Goal: Task Accomplishment & Management: Manage account settings

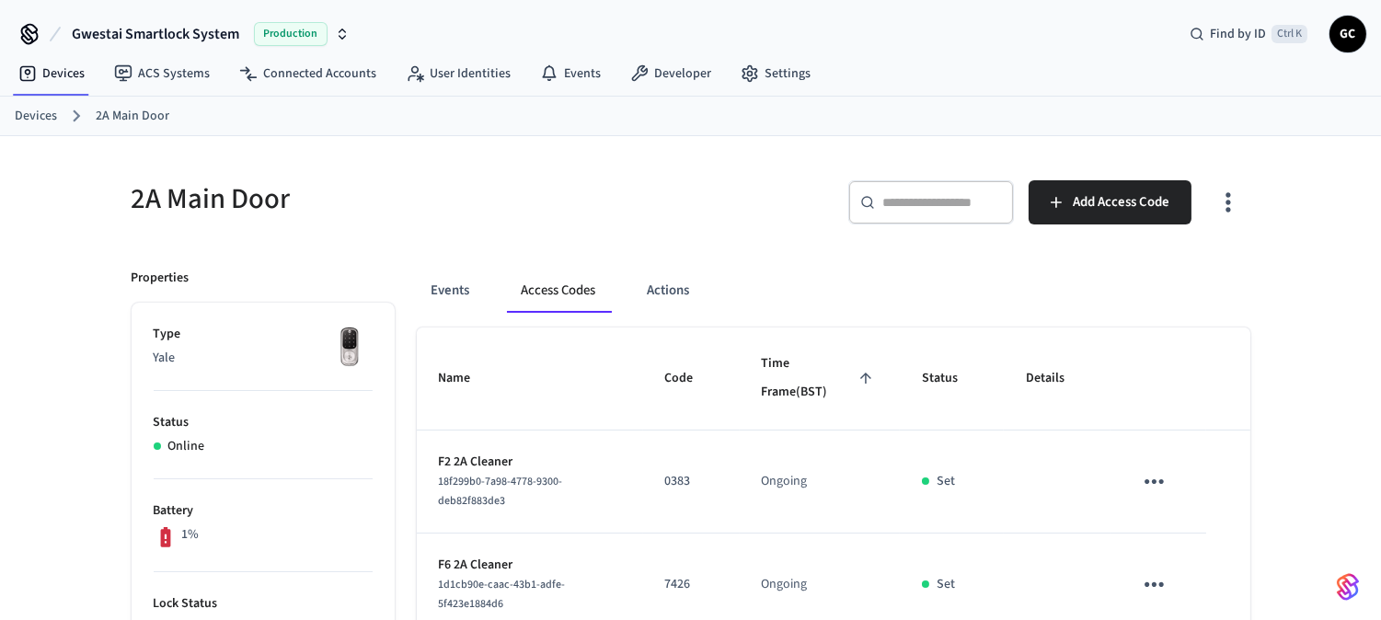
click at [32, 107] on link "Devices" at bounding box center [36, 116] width 42 height 19
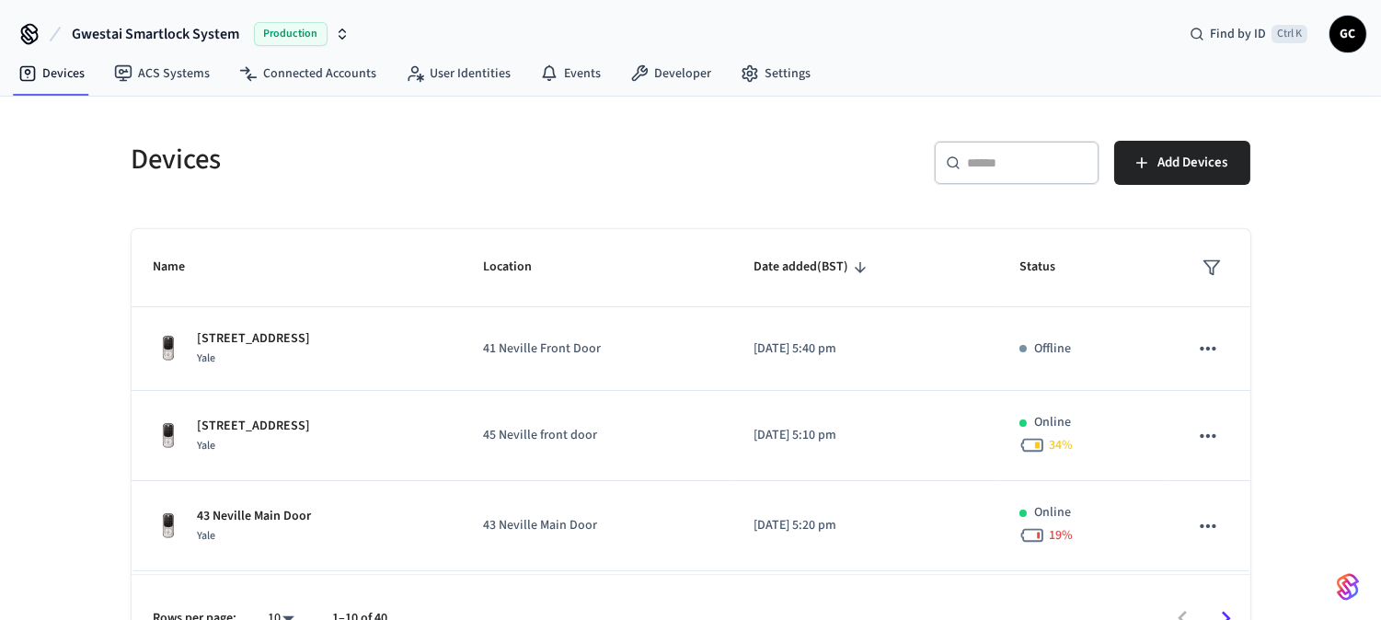
click at [1008, 172] on div "​ ​" at bounding box center [1017, 163] width 166 height 44
click at [984, 149] on div "​ ​" at bounding box center [1017, 163] width 166 height 44
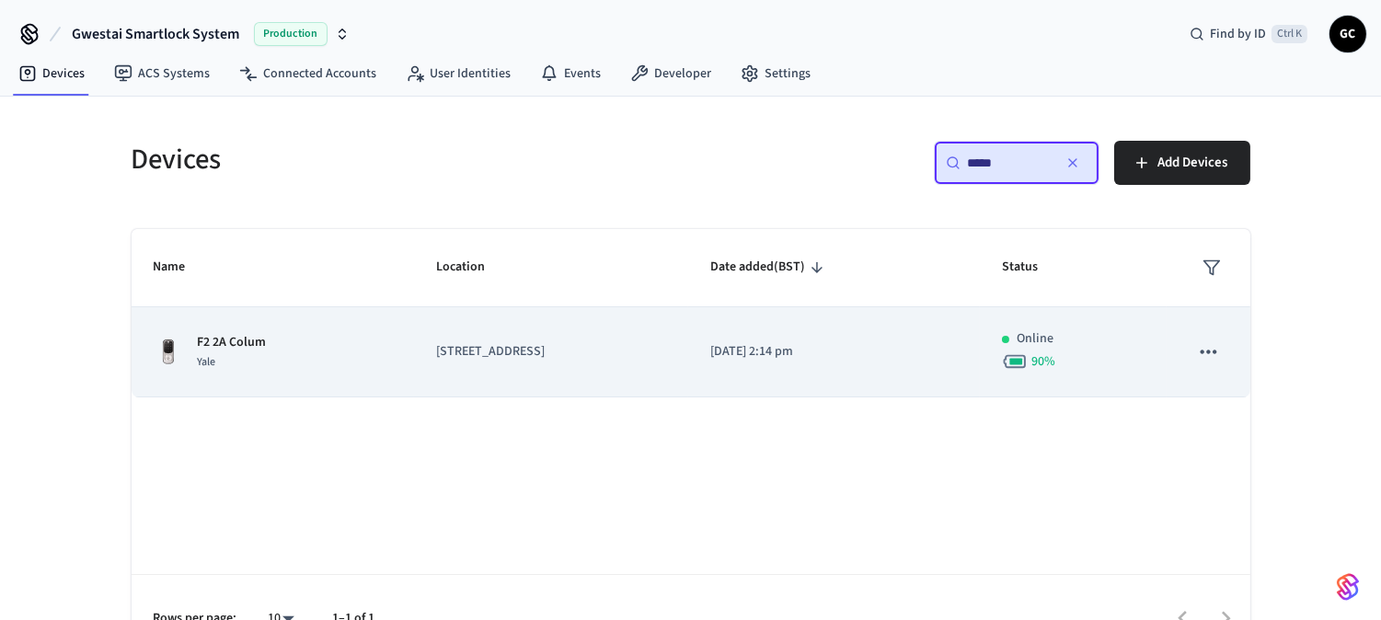
type input "*****"
click at [252, 341] on p "F2 2A Colum" at bounding box center [232, 342] width 69 height 19
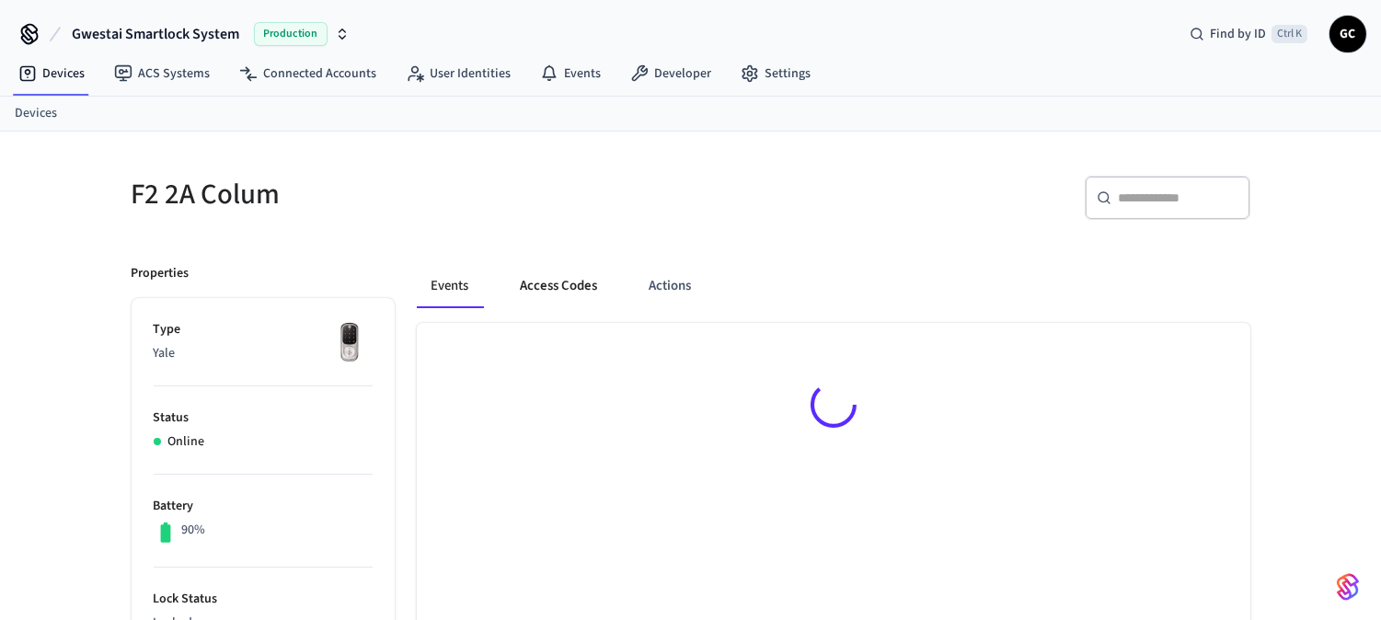
click at [590, 281] on button "Access Codes" at bounding box center [559, 286] width 107 height 44
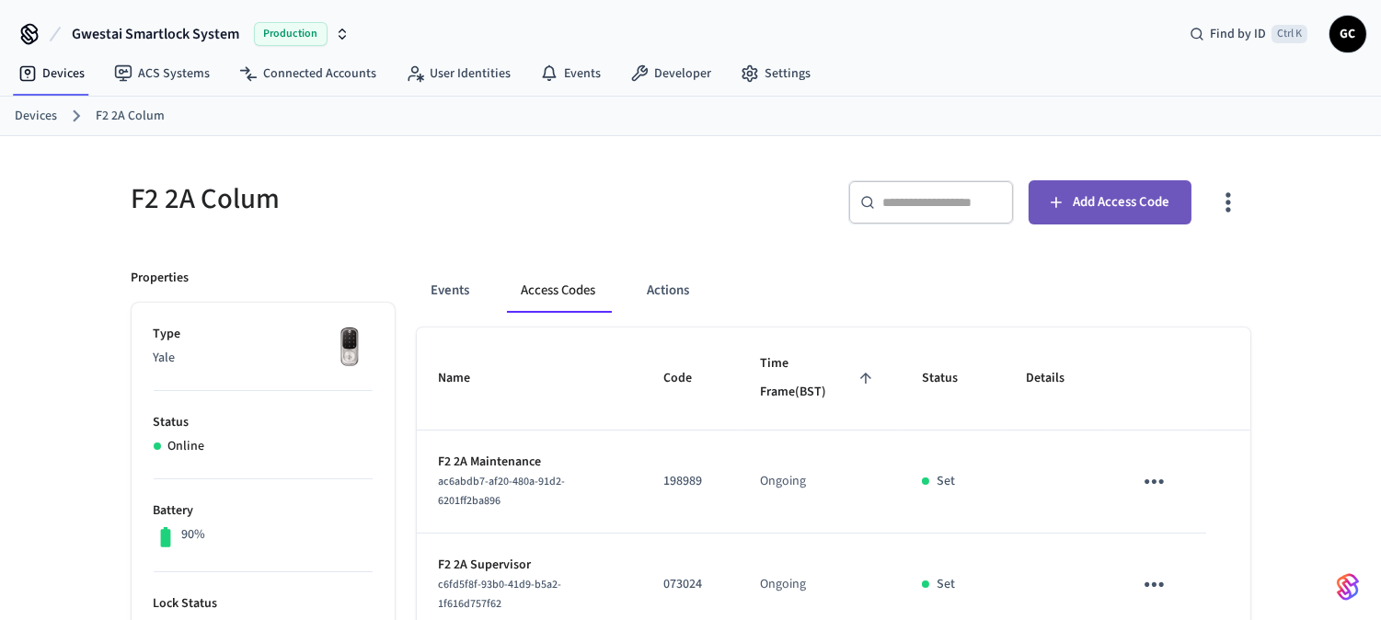
click at [1080, 190] on span "Add Access Code" at bounding box center [1120, 202] width 97 height 24
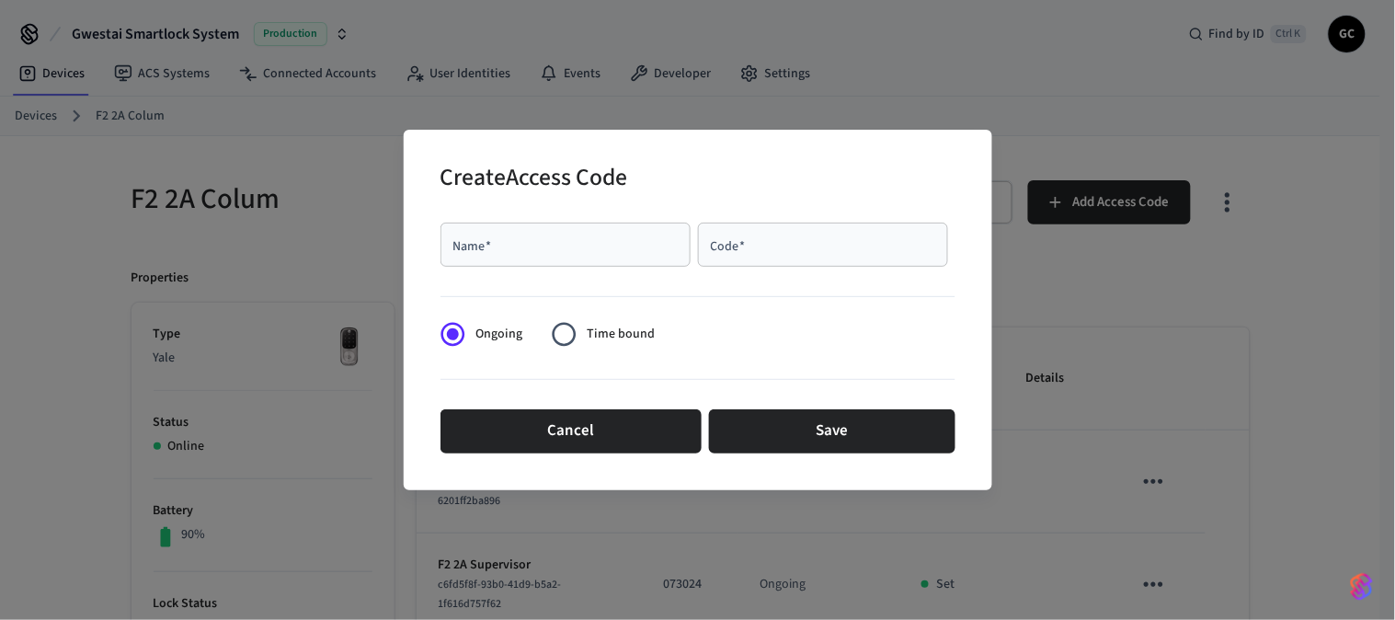
click at [573, 261] on div "Name   *" at bounding box center [566, 245] width 250 height 44
paste input "**********"
type input "**********"
click at [807, 252] on input "Code   *" at bounding box center [823, 244] width 228 height 18
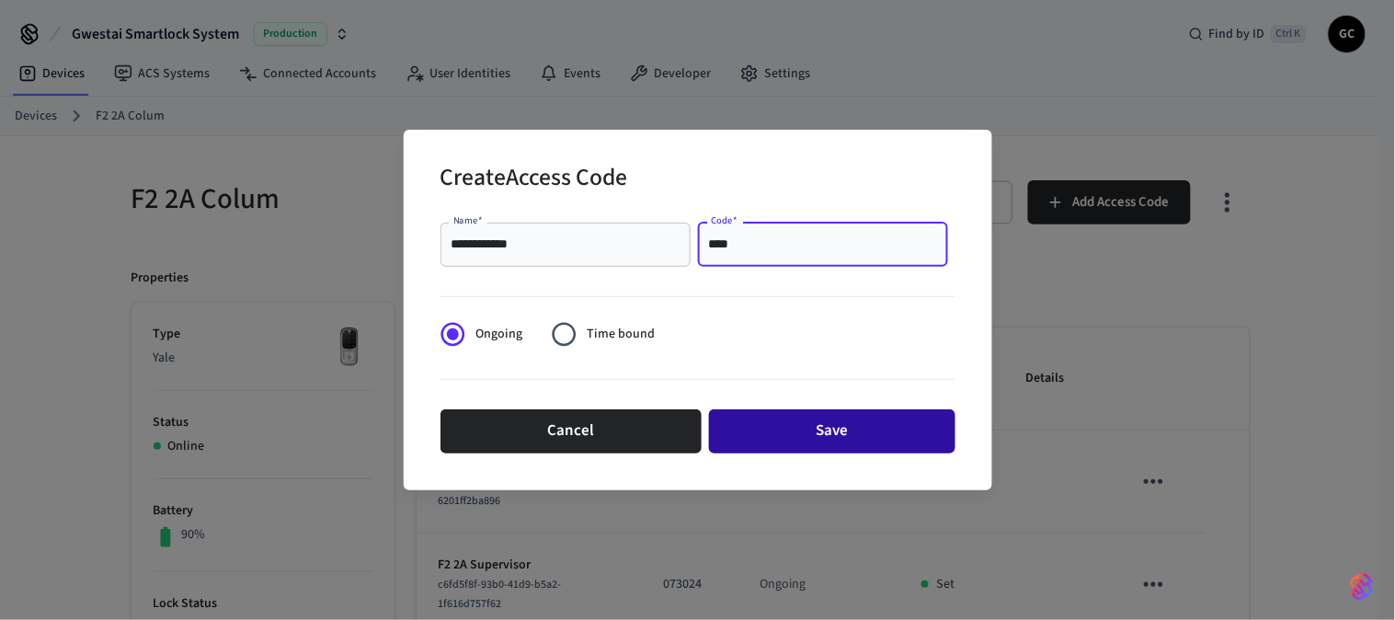
type input "****"
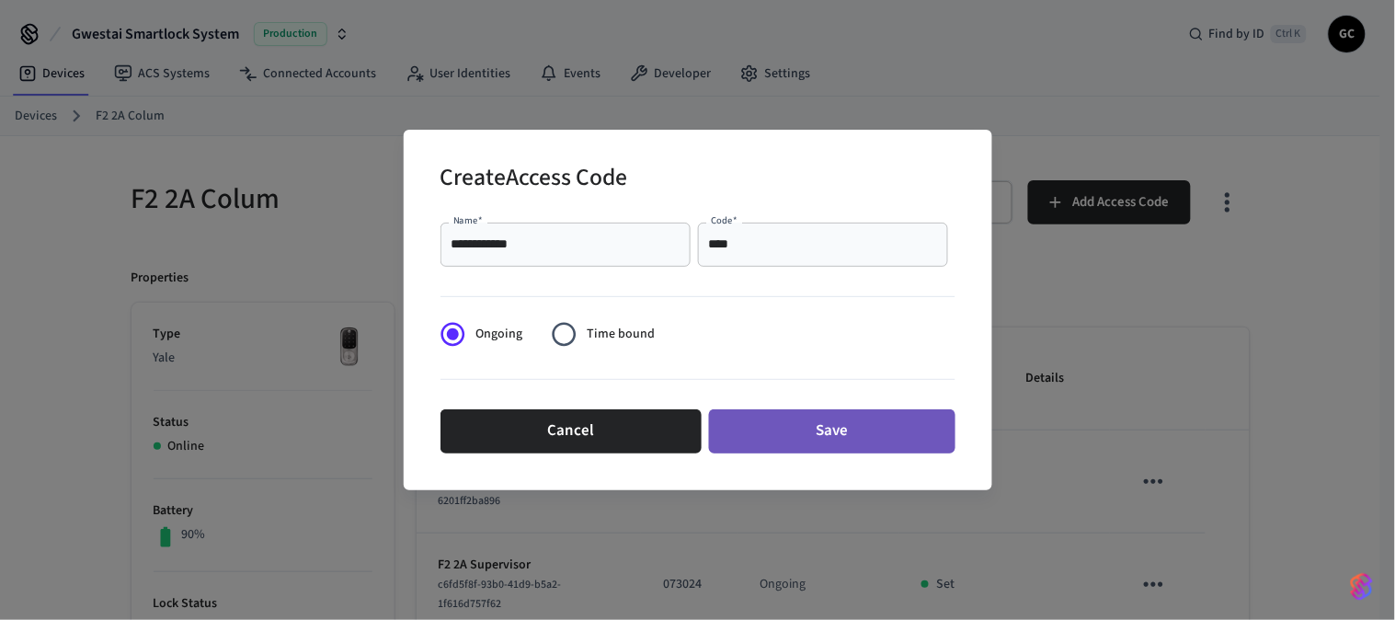
click at [813, 428] on button "Save" at bounding box center [832, 431] width 246 height 44
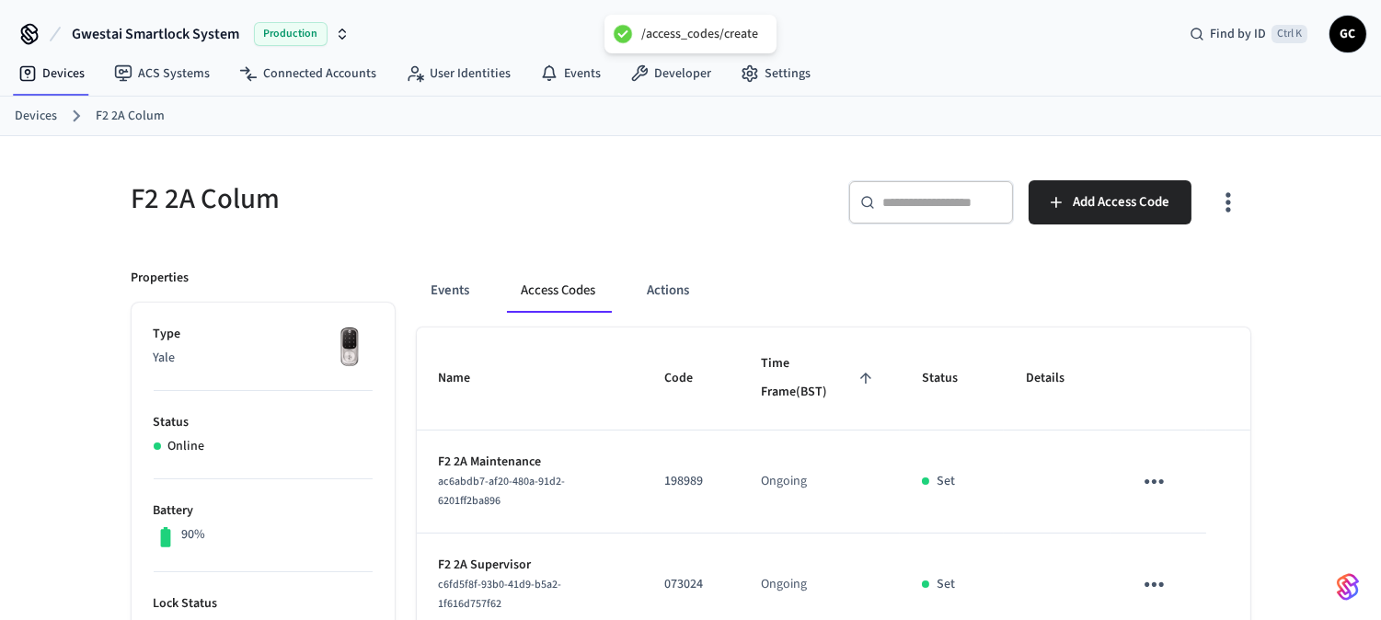
click at [39, 107] on link "Devices" at bounding box center [36, 116] width 42 height 19
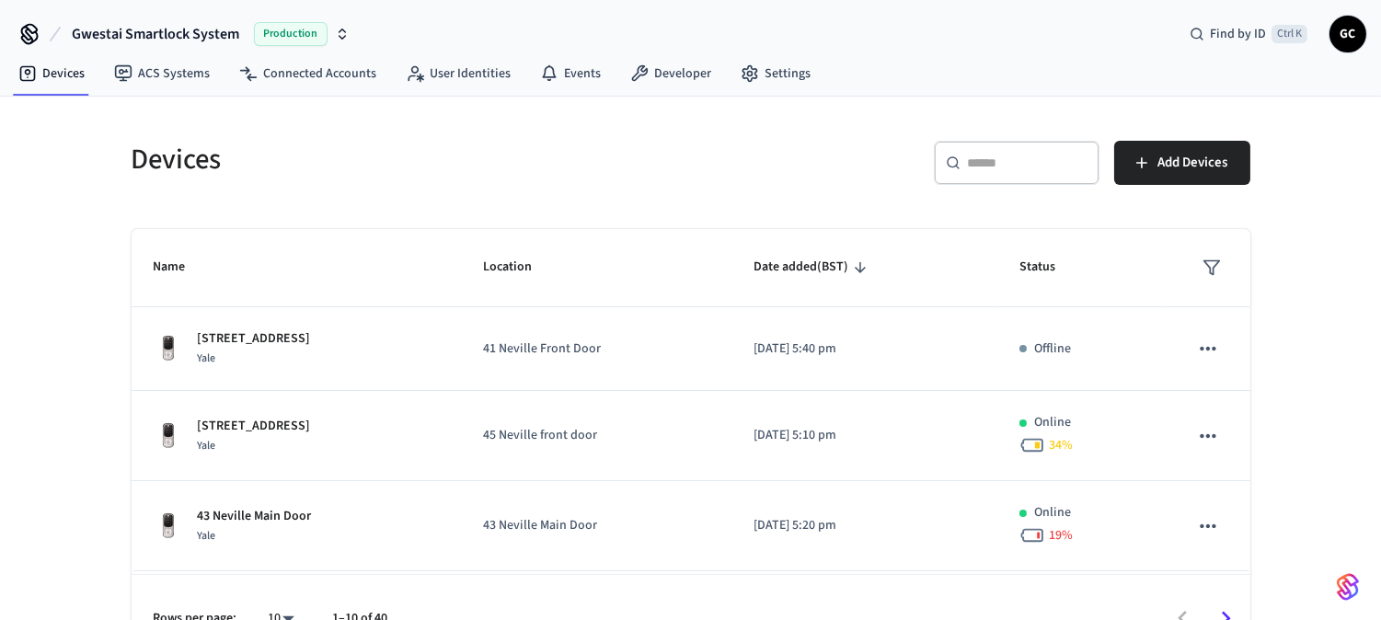
click at [1012, 147] on div "​ ​" at bounding box center [1017, 163] width 166 height 44
click at [1003, 166] on input "text" at bounding box center [1028, 163] width 120 height 18
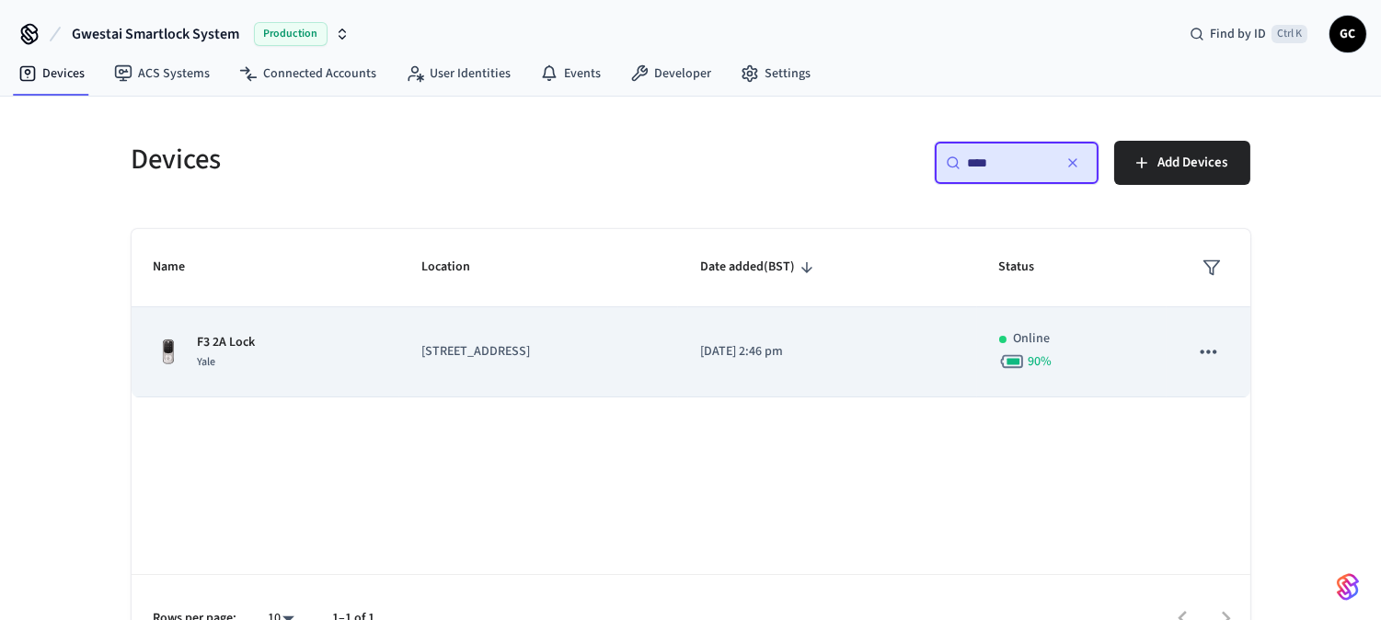
type input "****"
click at [233, 340] on p "F3 2A Lock" at bounding box center [227, 342] width 58 height 19
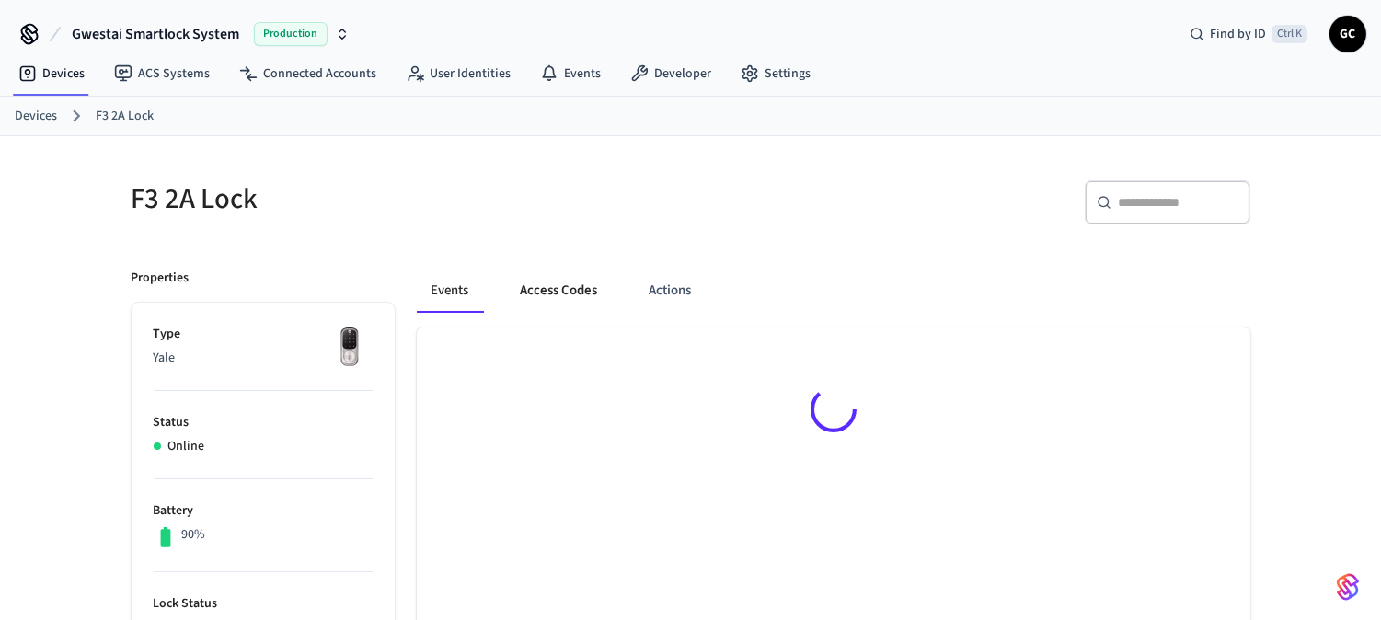
click at [564, 289] on button "Access Codes" at bounding box center [559, 291] width 107 height 44
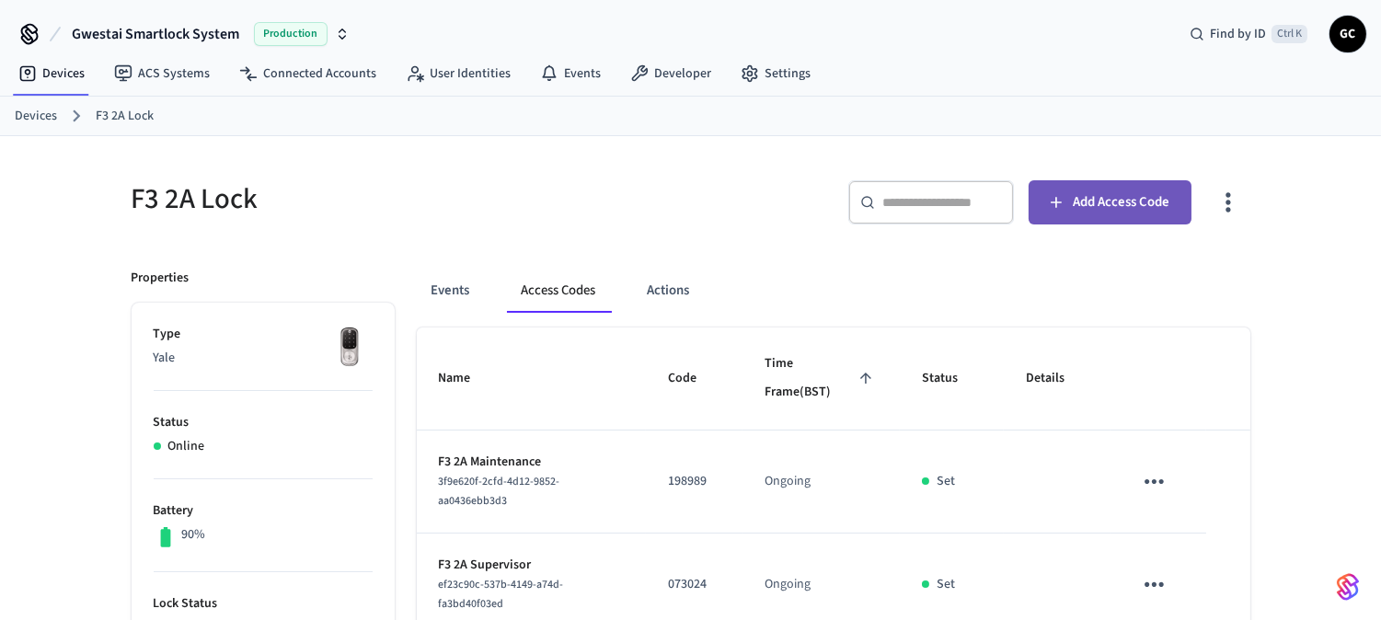
click at [1109, 208] on span "Add Access Code" at bounding box center [1120, 202] width 97 height 24
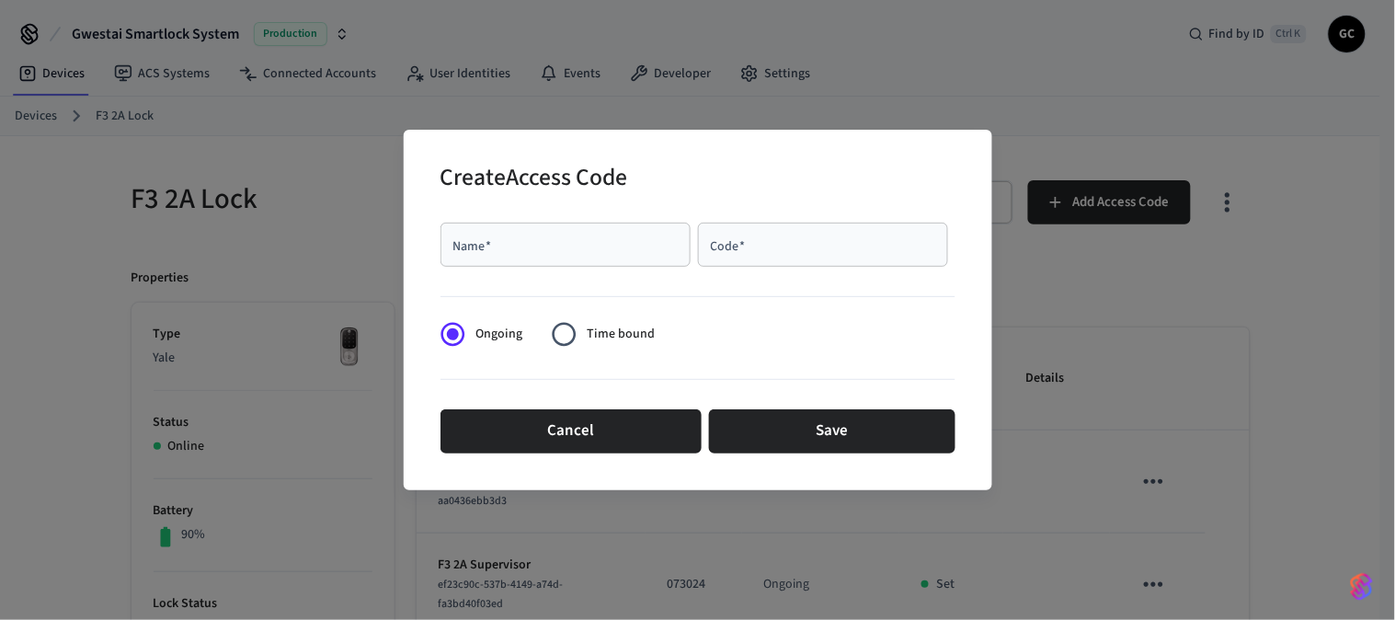
click at [601, 249] on input "Name   *" at bounding box center [566, 244] width 228 height 18
paste input "**********"
type input "**********"
click at [796, 248] on input "Code   *" at bounding box center [823, 244] width 228 height 18
click at [794, 240] on input "Code   *" at bounding box center [823, 244] width 228 height 18
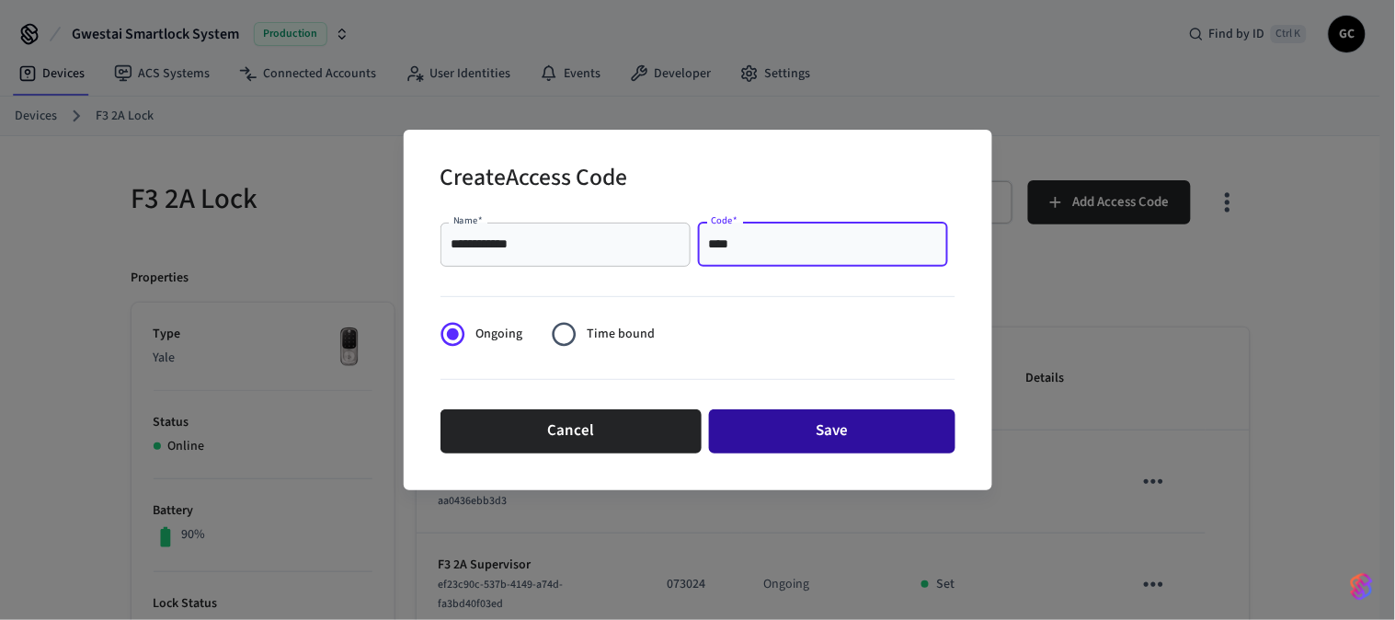
type input "****"
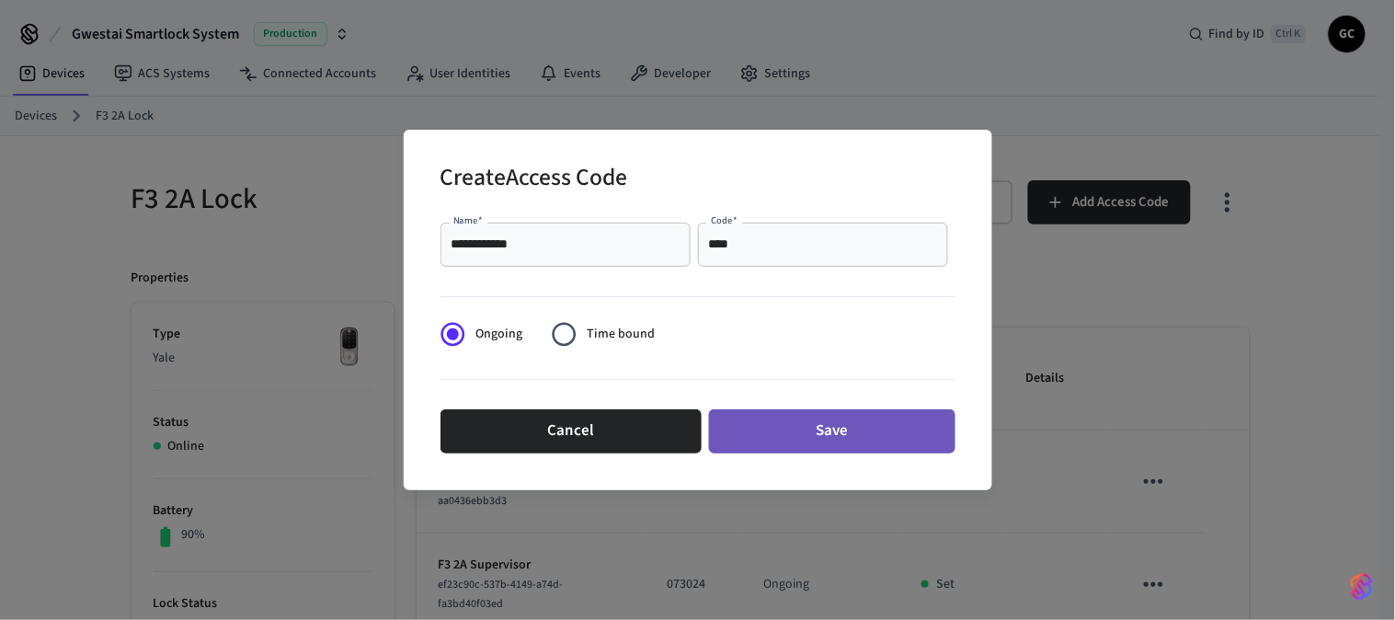
click at [814, 426] on button "Save" at bounding box center [832, 431] width 246 height 44
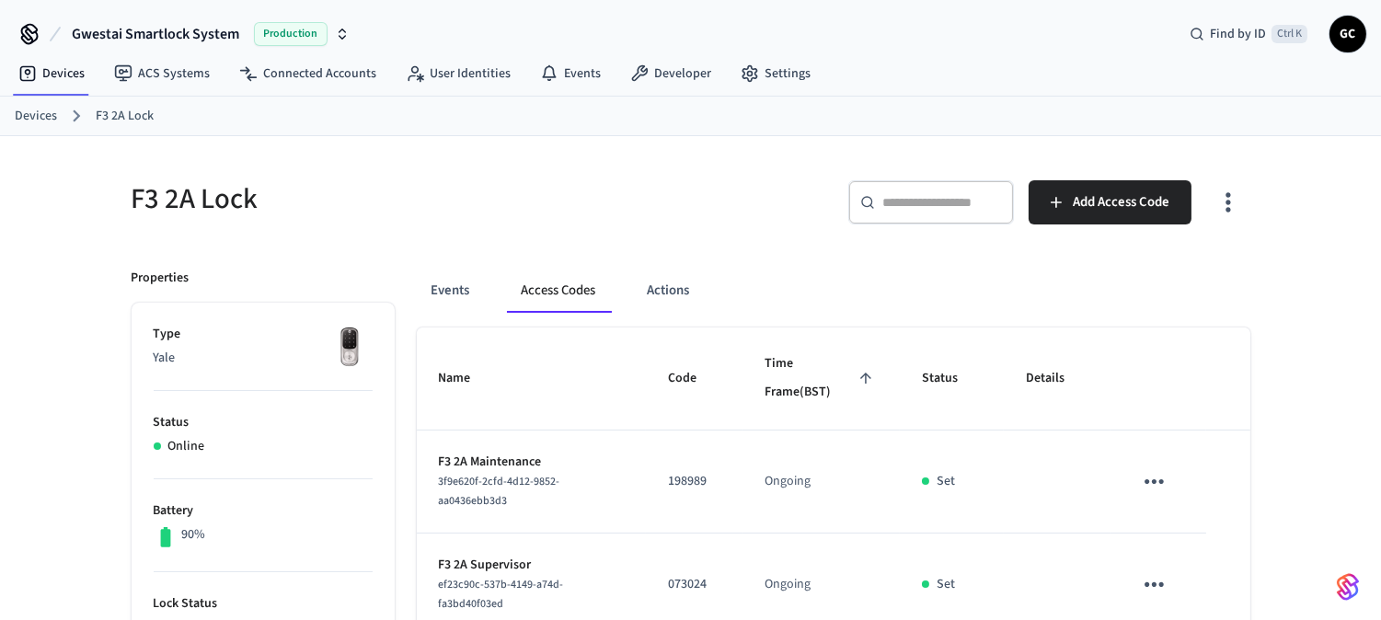
click at [35, 116] on link "Devices" at bounding box center [36, 116] width 42 height 19
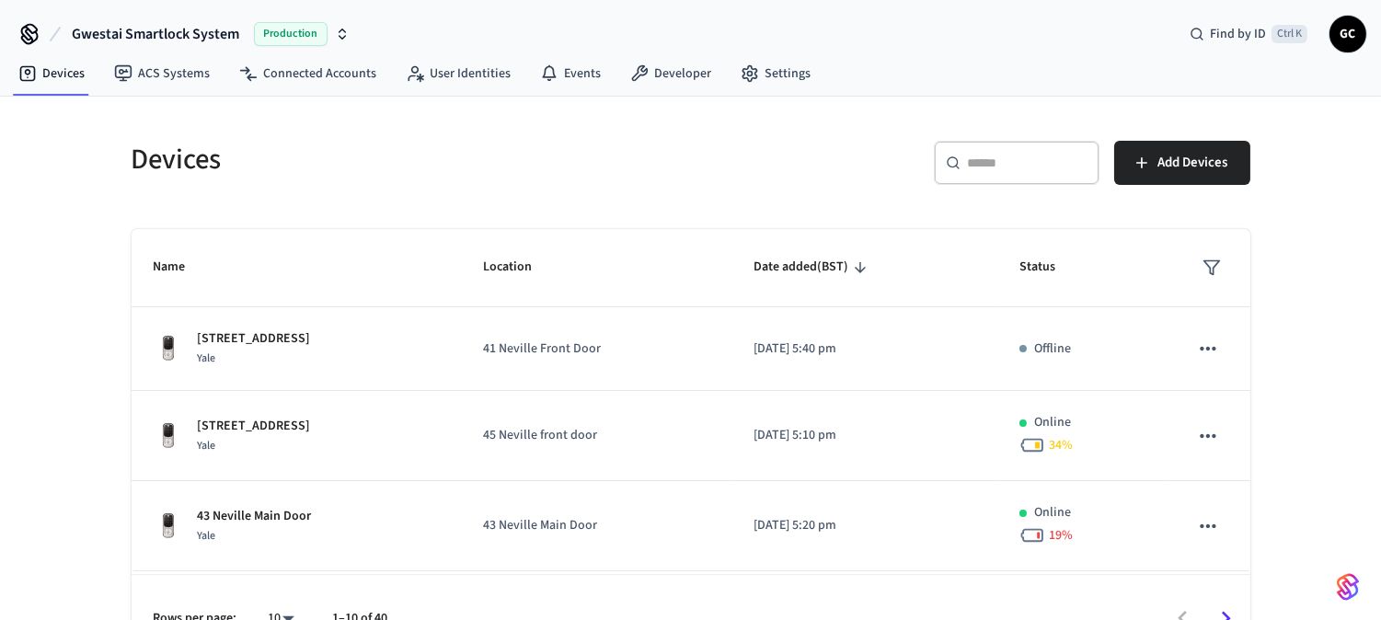
click at [1016, 166] on input "text" at bounding box center [1028, 163] width 120 height 18
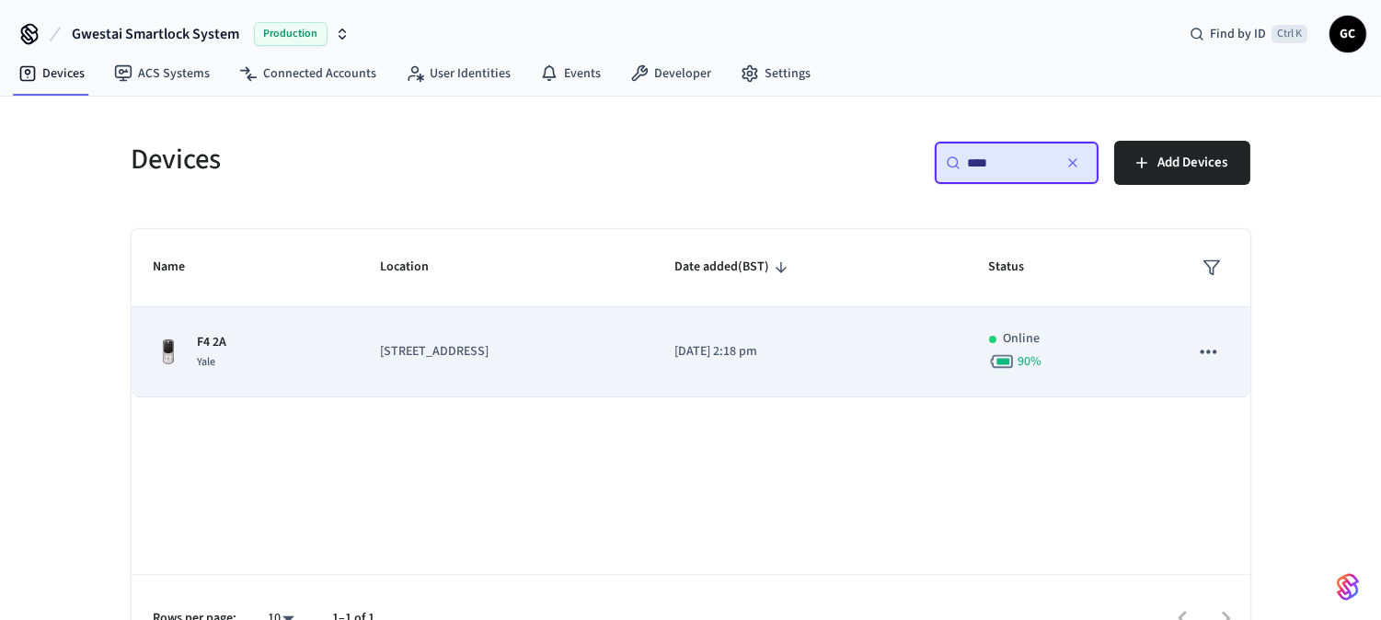
type input "****"
click at [218, 343] on p "F4 2A" at bounding box center [212, 342] width 29 height 19
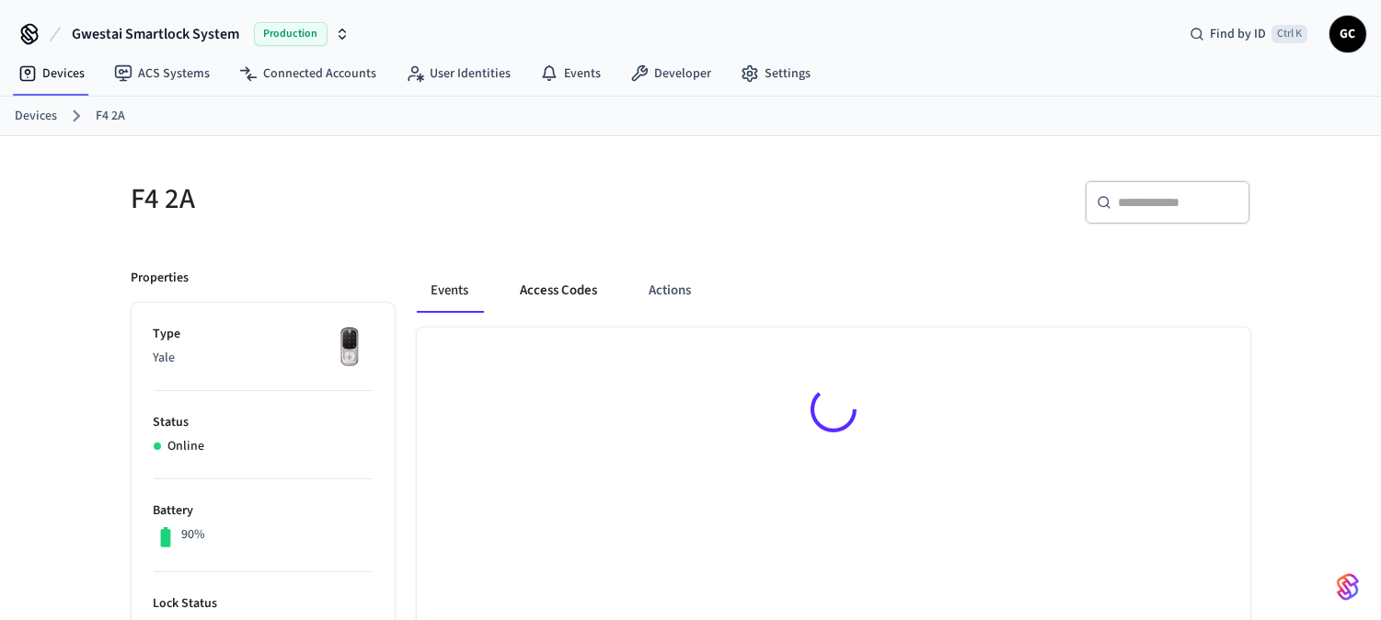
drag, startPoint x: 531, startPoint y: 281, endPoint x: 578, endPoint y: 296, distance: 49.2
click at [534, 281] on button "Access Codes" at bounding box center [559, 291] width 107 height 44
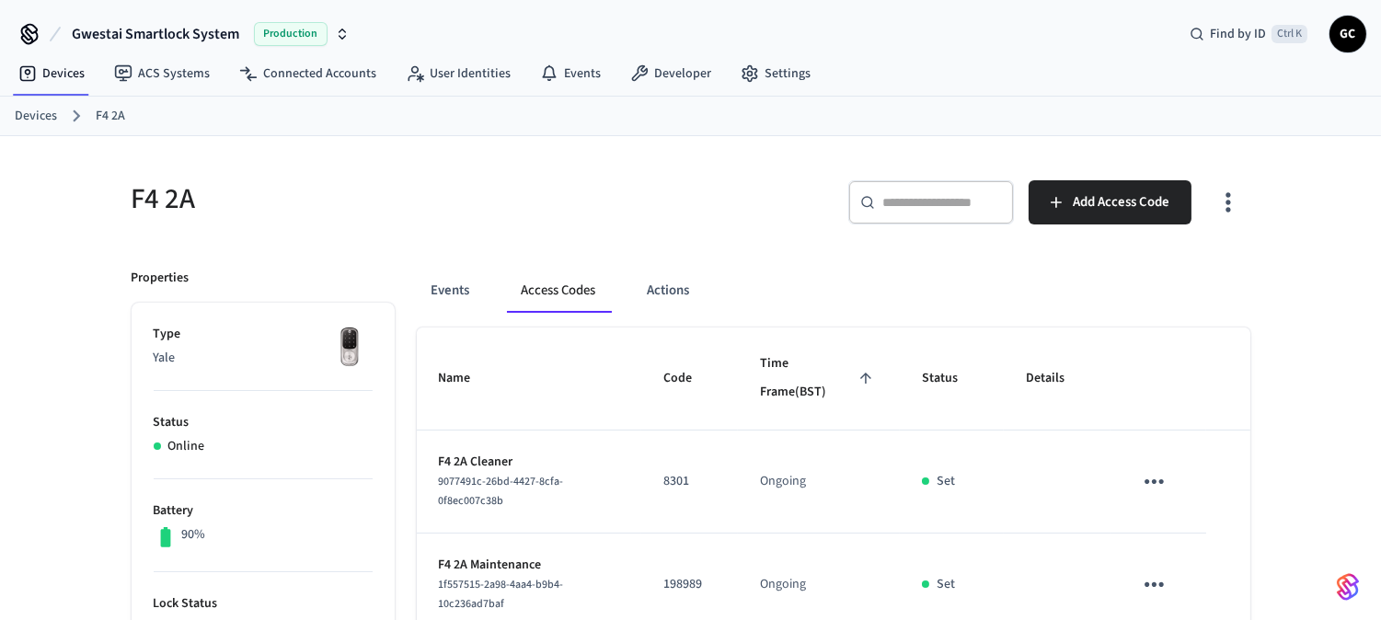
click at [39, 112] on link "Devices" at bounding box center [36, 116] width 42 height 19
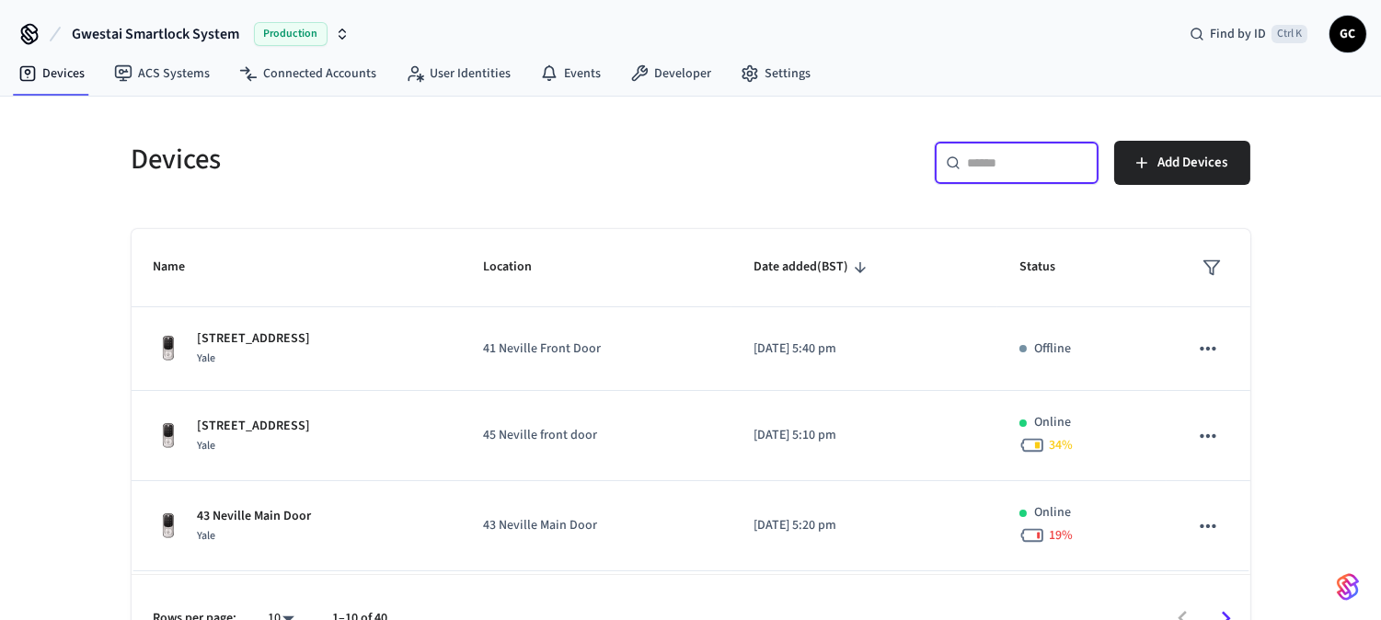
click at [1003, 168] on input "text" at bounding box center [1028, 163] width 120 height 18
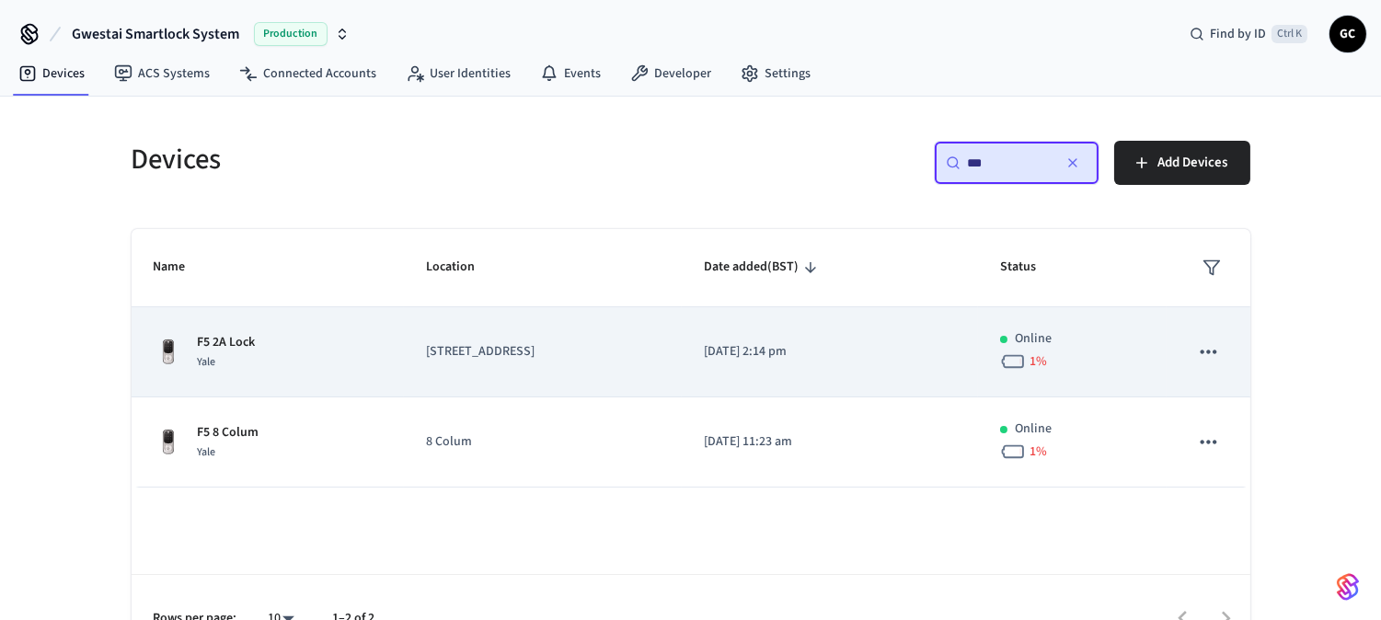
type input "**"
click at [228, 336] on p "F5 2A Lock" at bounding box center [227, 342] width 58 height 19
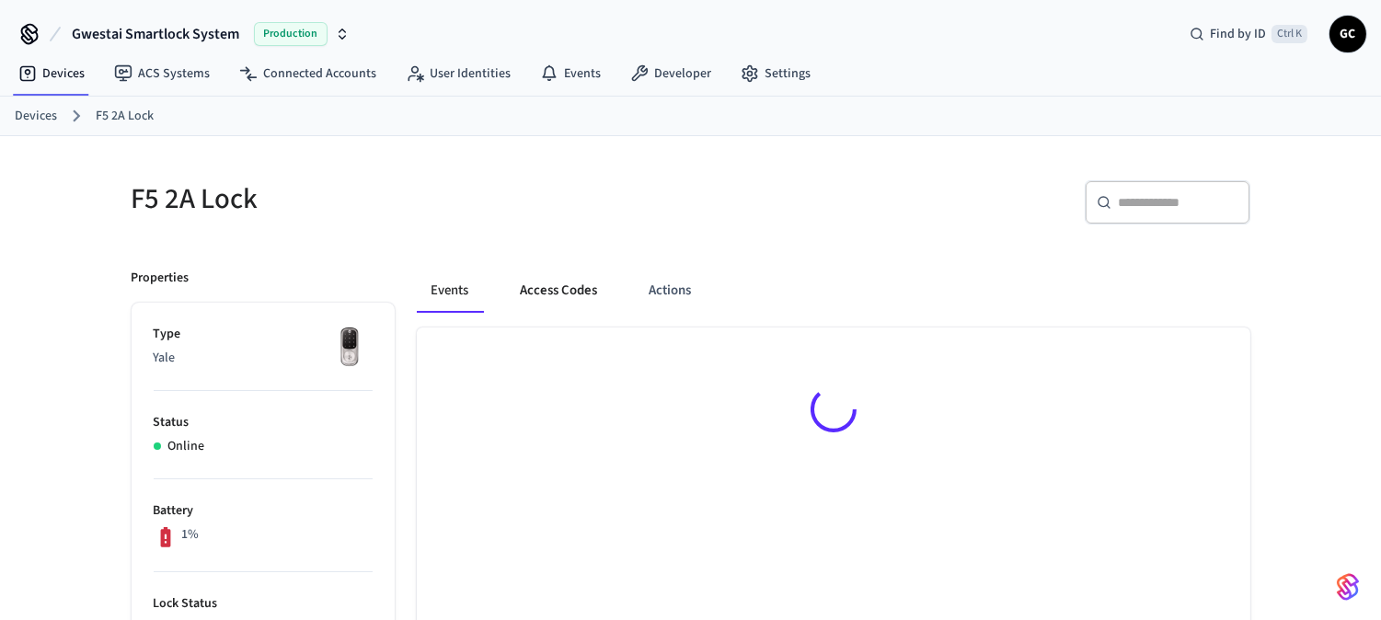
click at [568, 287] on button "Access Codes" at bounding box center [559, 291] width 107 height 44
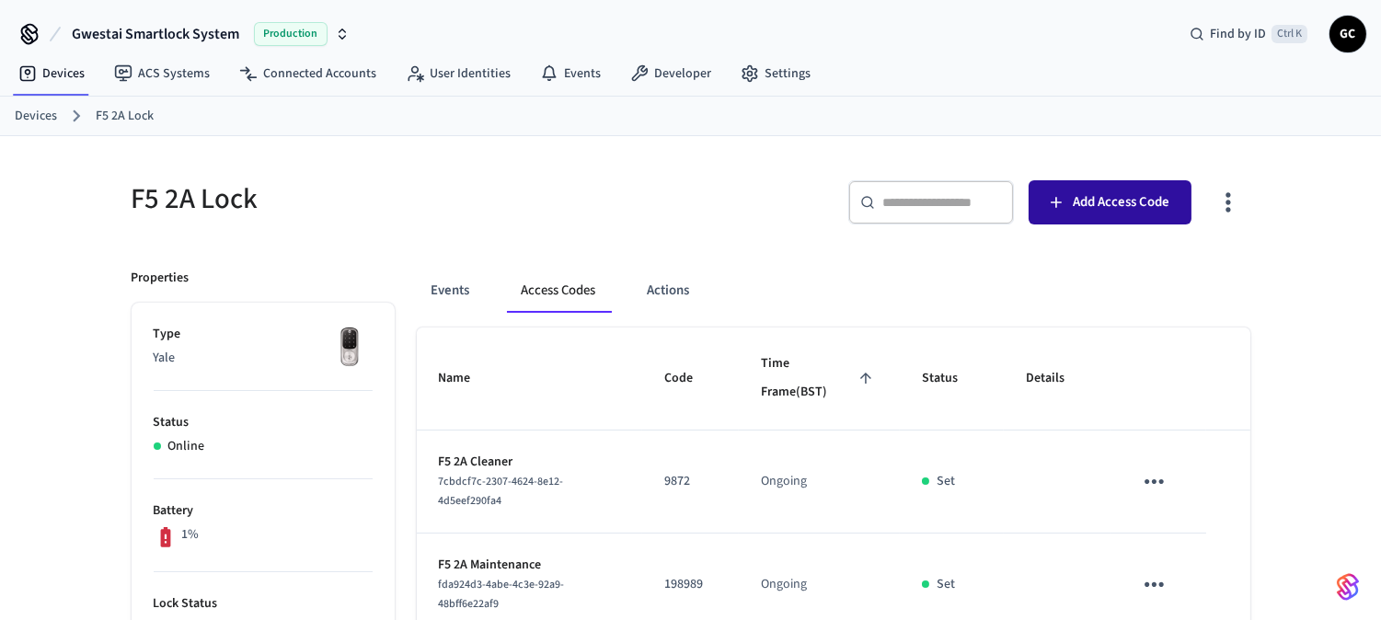
click at [1117, 209] on span "Add Access Code" at bounding box center [1120, 202] width 97 height 24
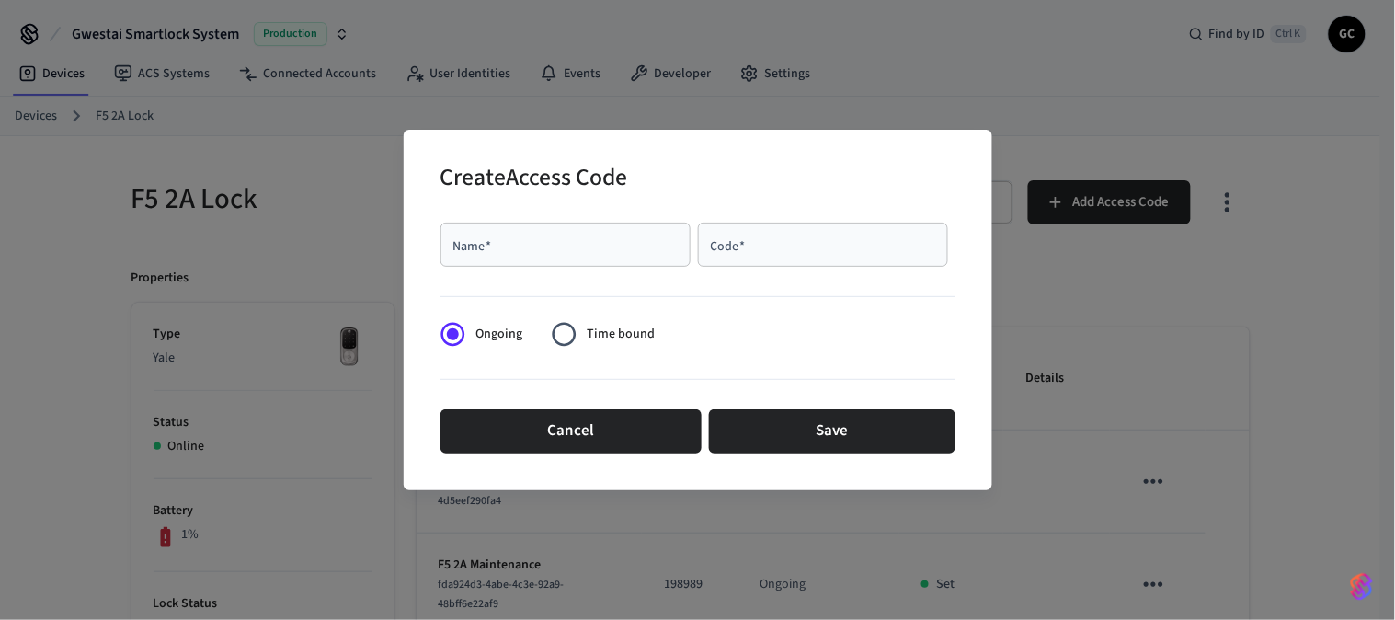
click at [590, 242] on input "Name   *" at bounding box center [566, 244] width 228 height 18
paste input "**********"
type input "**********"
click at [820, 246] on input "Code   *" at bounding box center [823, 244] width 228 height 18
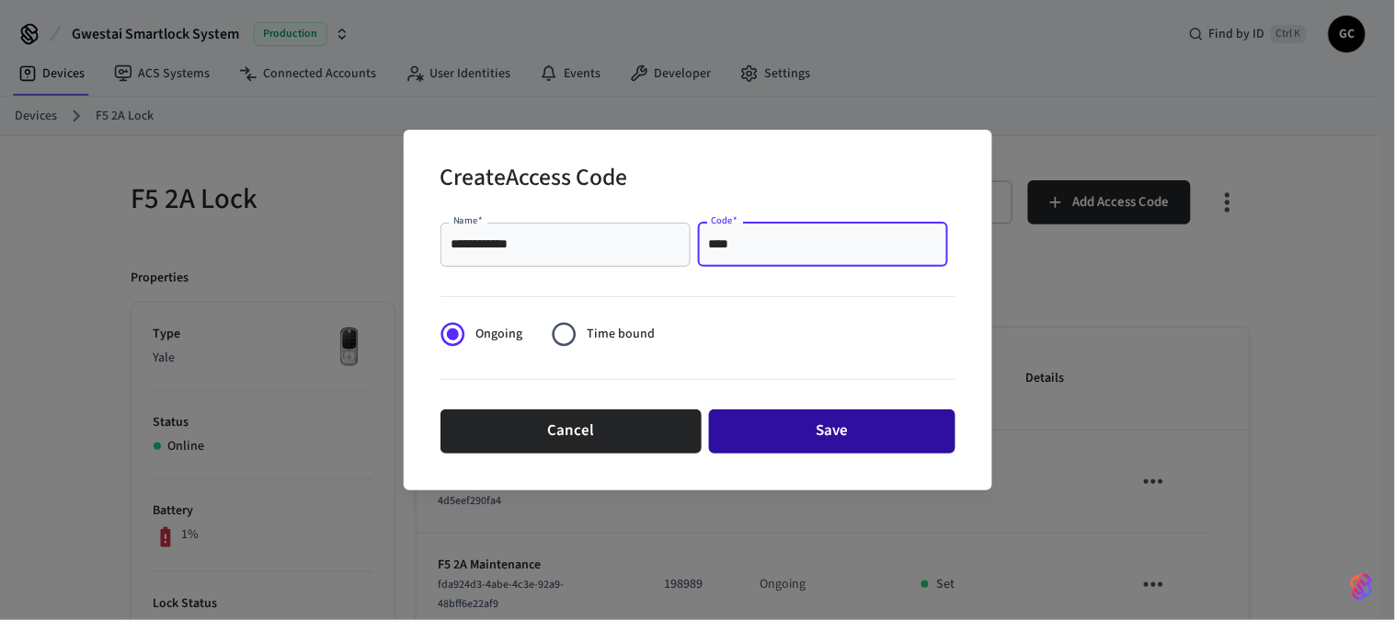
type input "****"
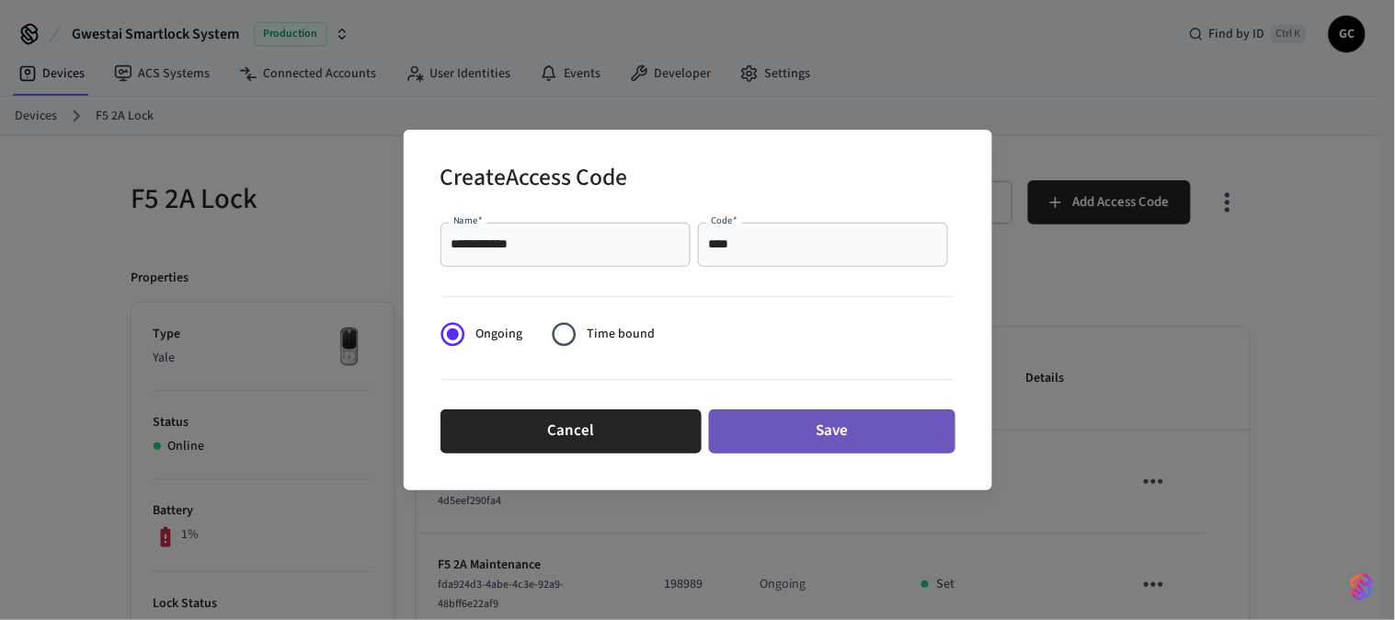
click at [892, 425] on button "Save" at bounding box center [832, 431] width 246 height 44
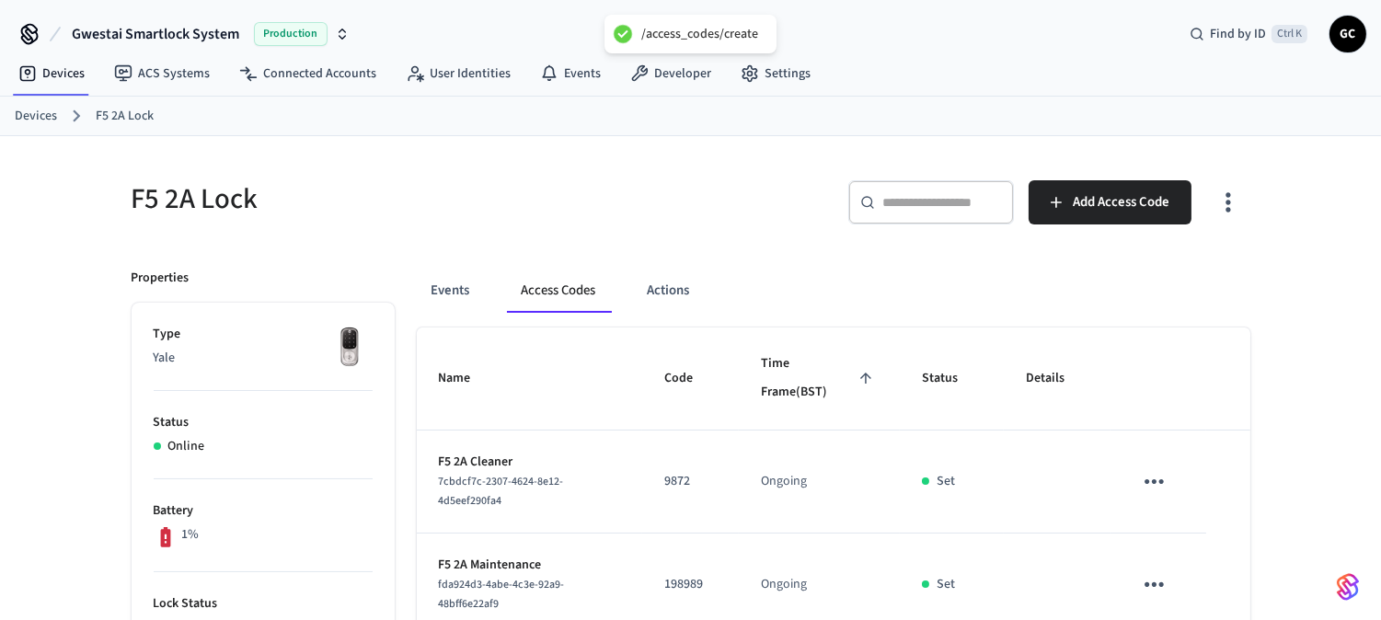
click at [40, 117] on link "Devices" at bounding box center [36, 116] width 42 height 19
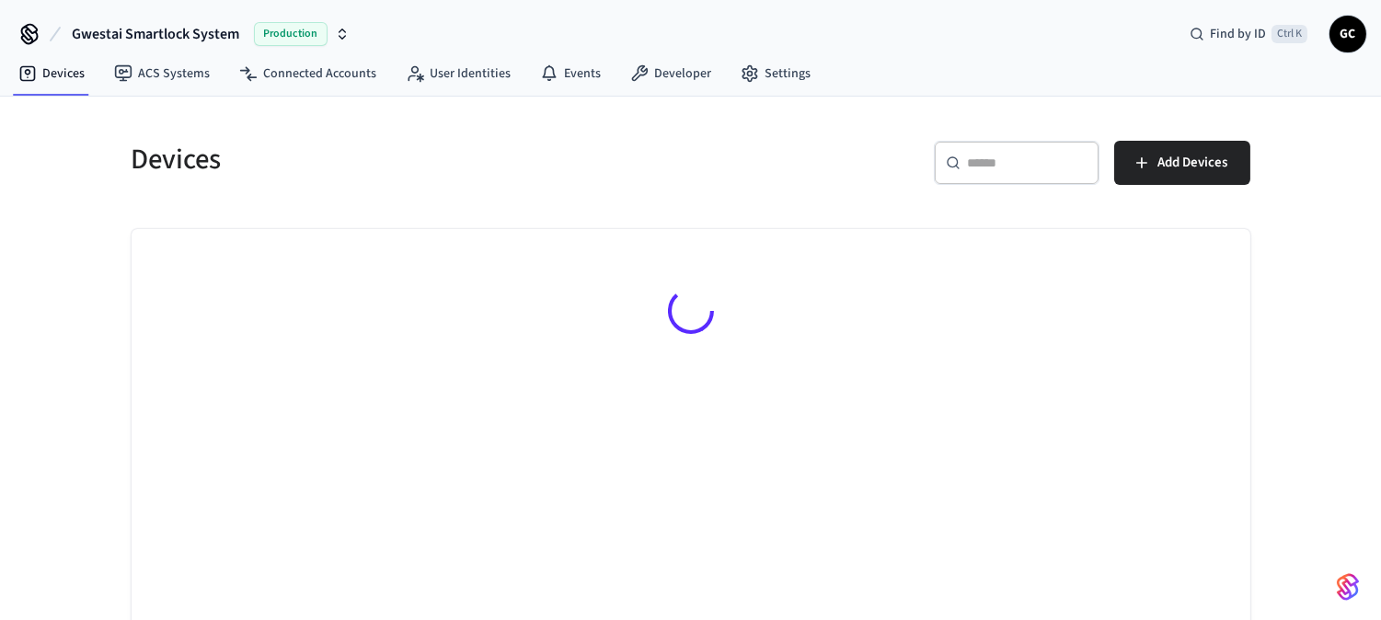
click at [941, 198] on div "​ ​" at bounding box center [1017, 170] width 166 height 59
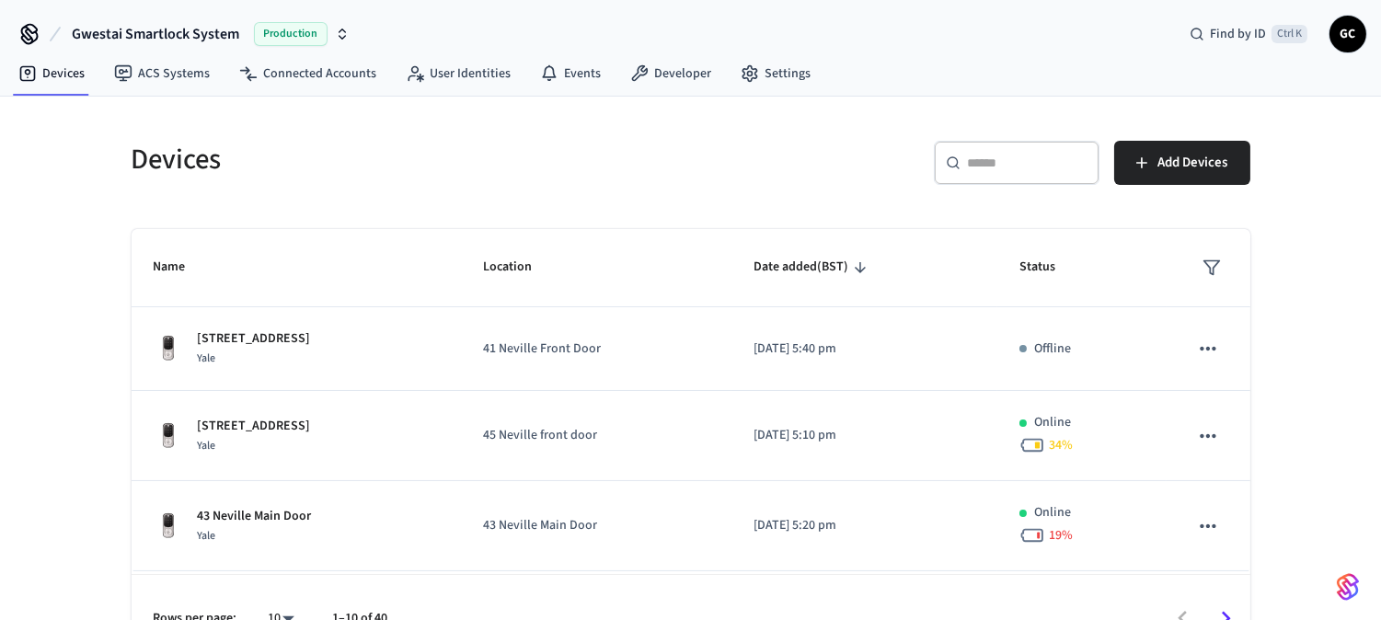
click at [1038, 176] on div "​ ​" at bounding box center [1017, 163] width 166 height 44
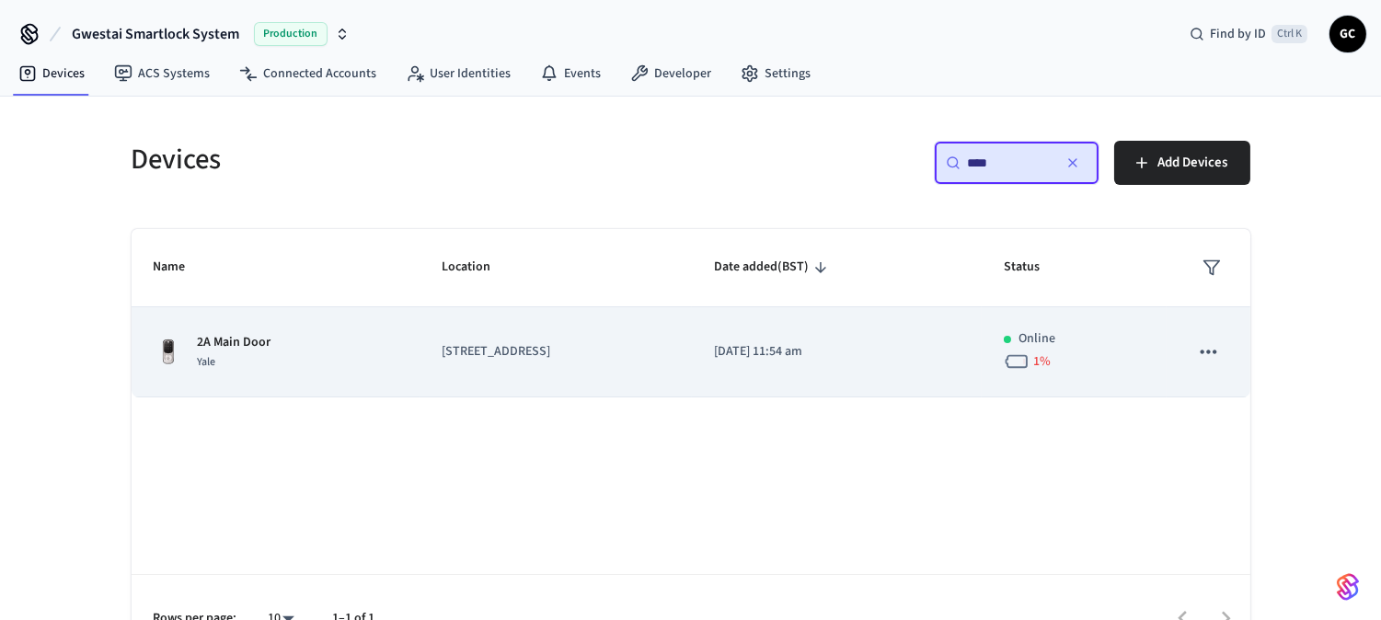
type input "****"
click at [252, 338] on p "2A Main Door" at bounding box center [235, 342] width 74 height 19
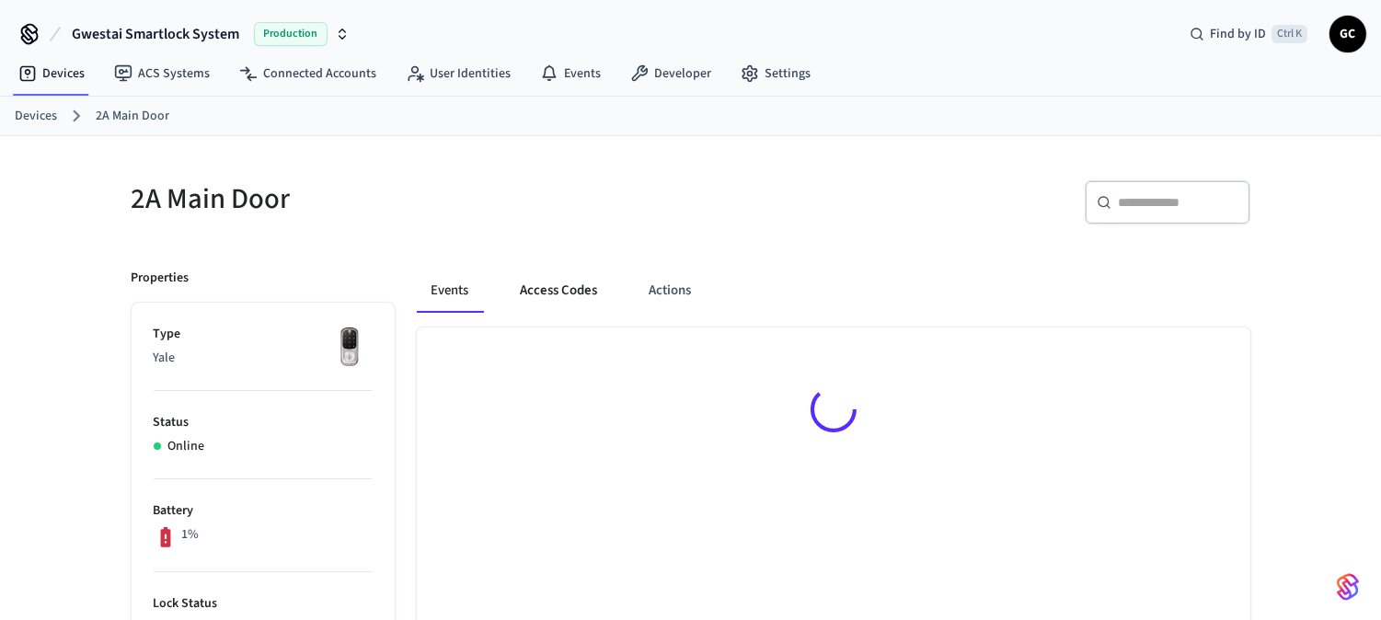
click at [556, 301] on button "Access Codes" at bounding box center [559, 291] width 107 height 44
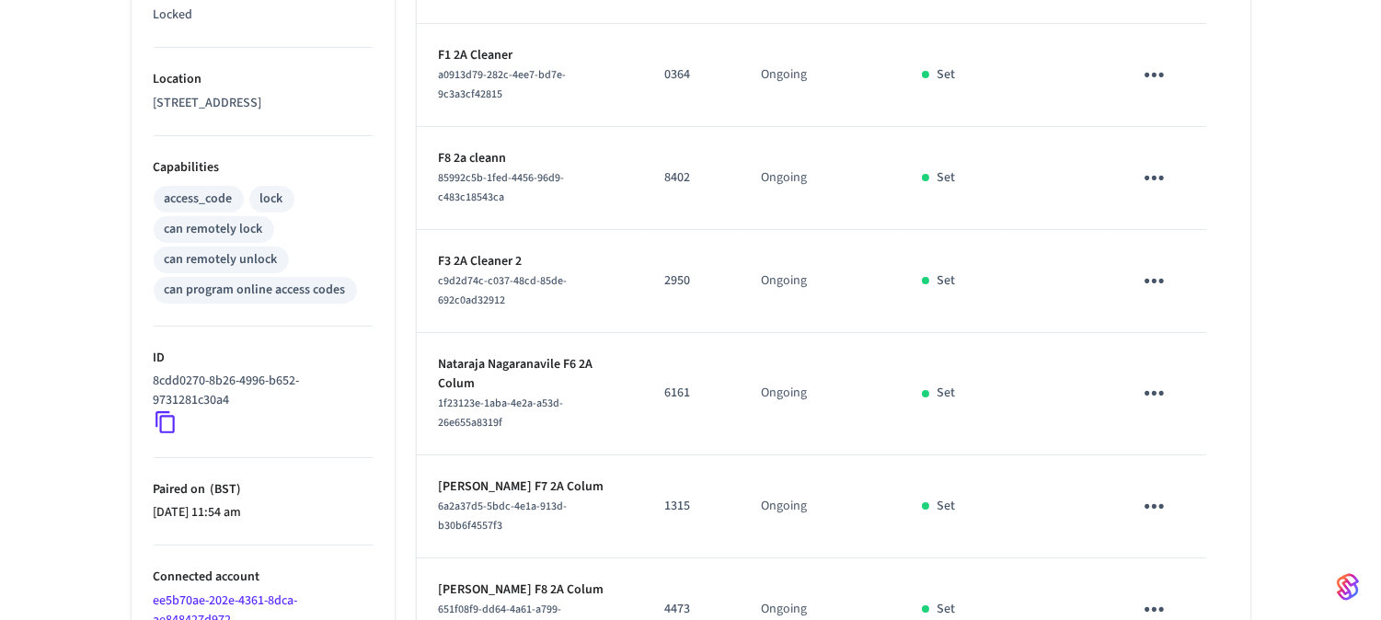
scroll to position [949, 0]
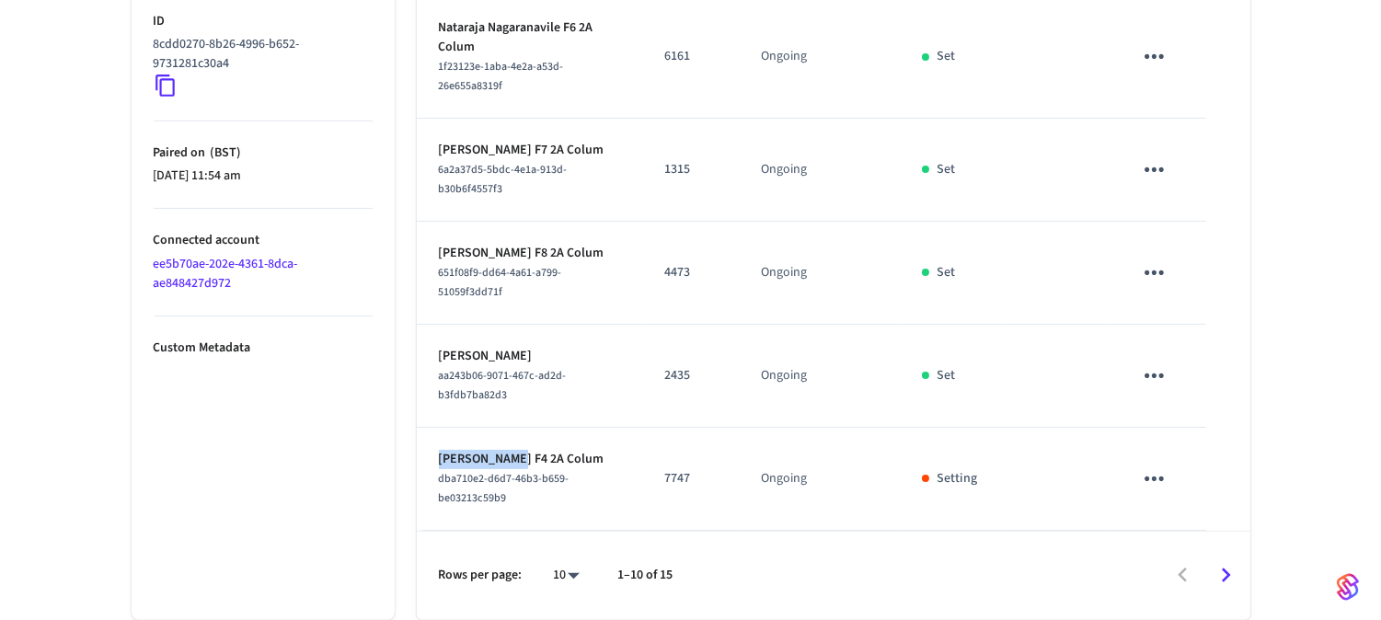
drag, startPoint x: 508, startPoint y: 462, endPoint x: 438, endPoint y: 458, distance: 70.0
click at [439, 458] on p "[PERSON_NAME] F4 2A Colum" at bounding box center [530, 459] width 182 height 19
copy p "Amit Lodhia"
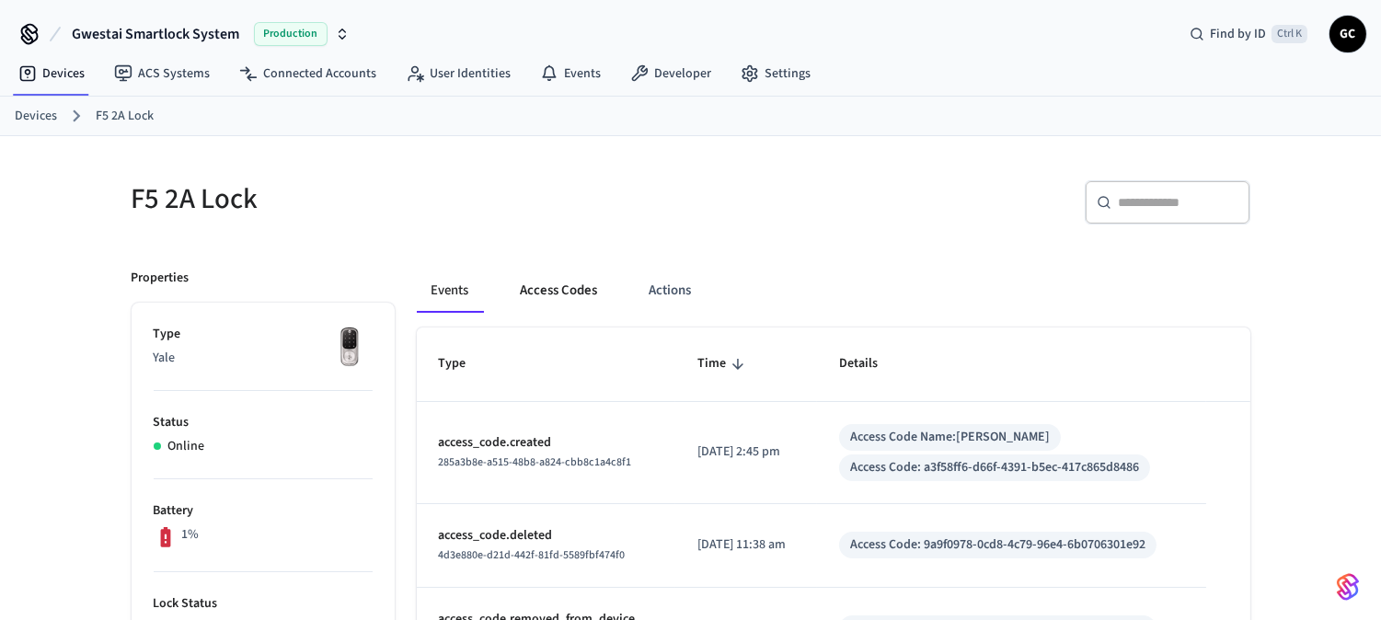
click at [561, 292] on button "Access Codes" at bounding box center [559, 291] width 107 height 44
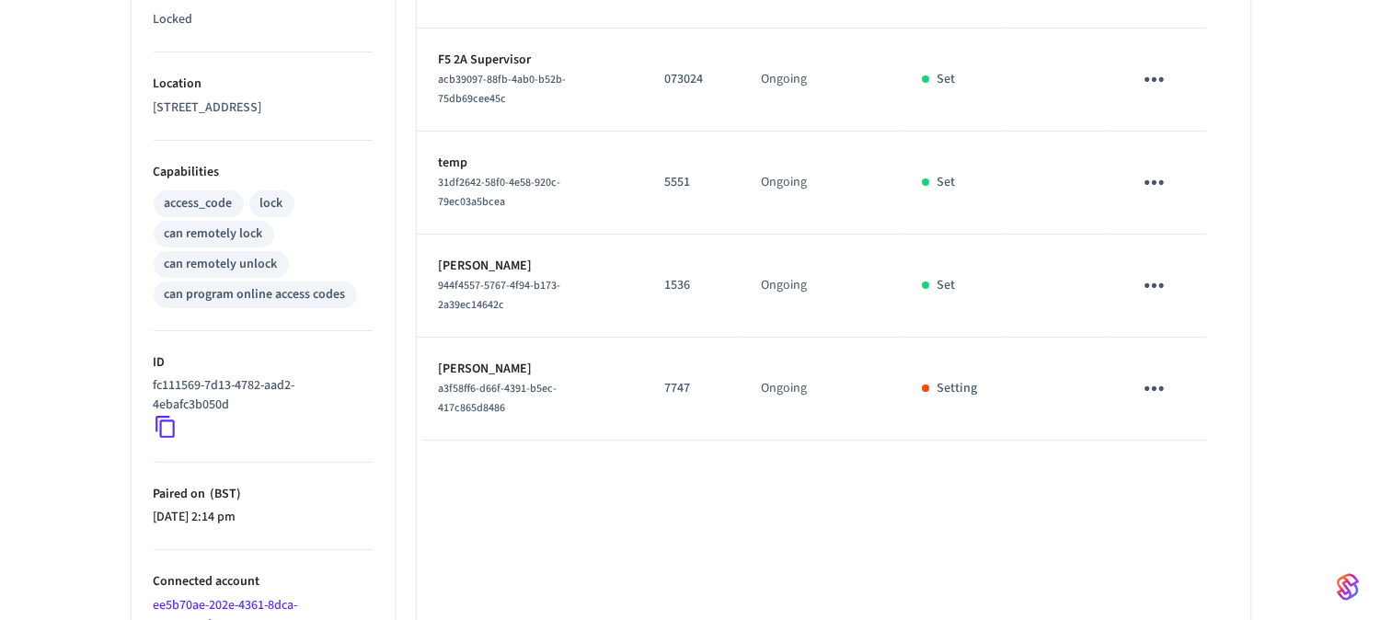
scroll to position [714, 0]
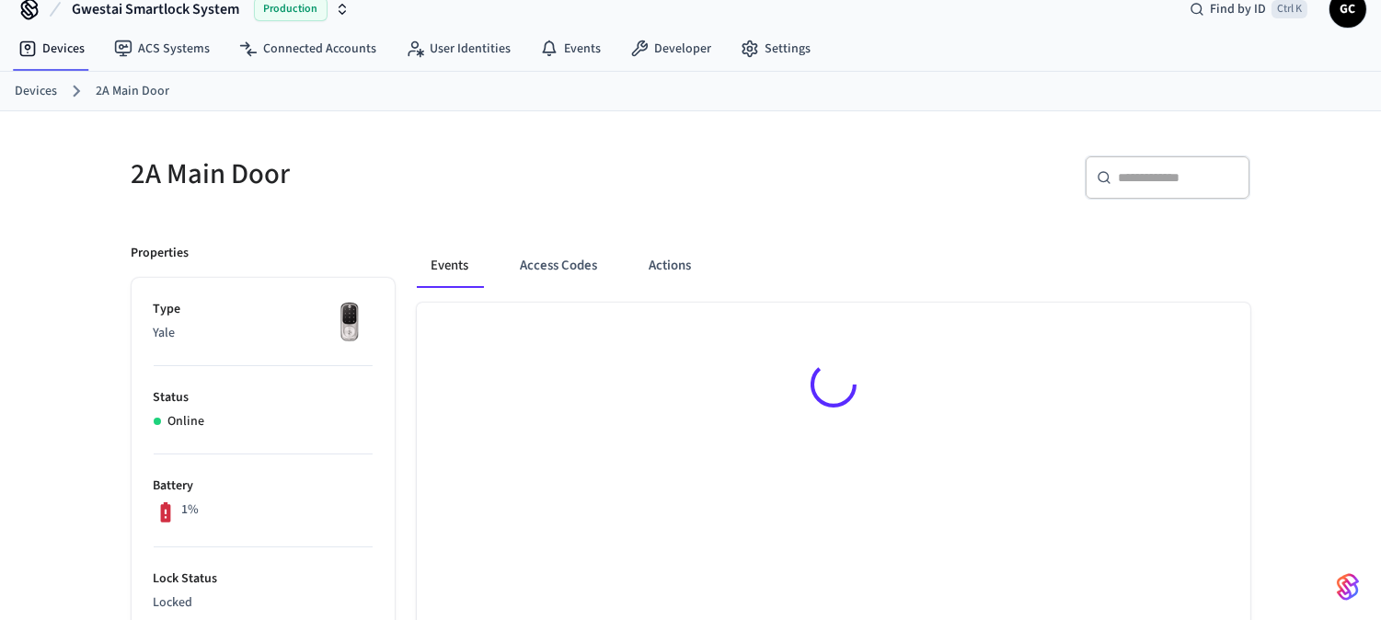
scroll to position [25, 0]
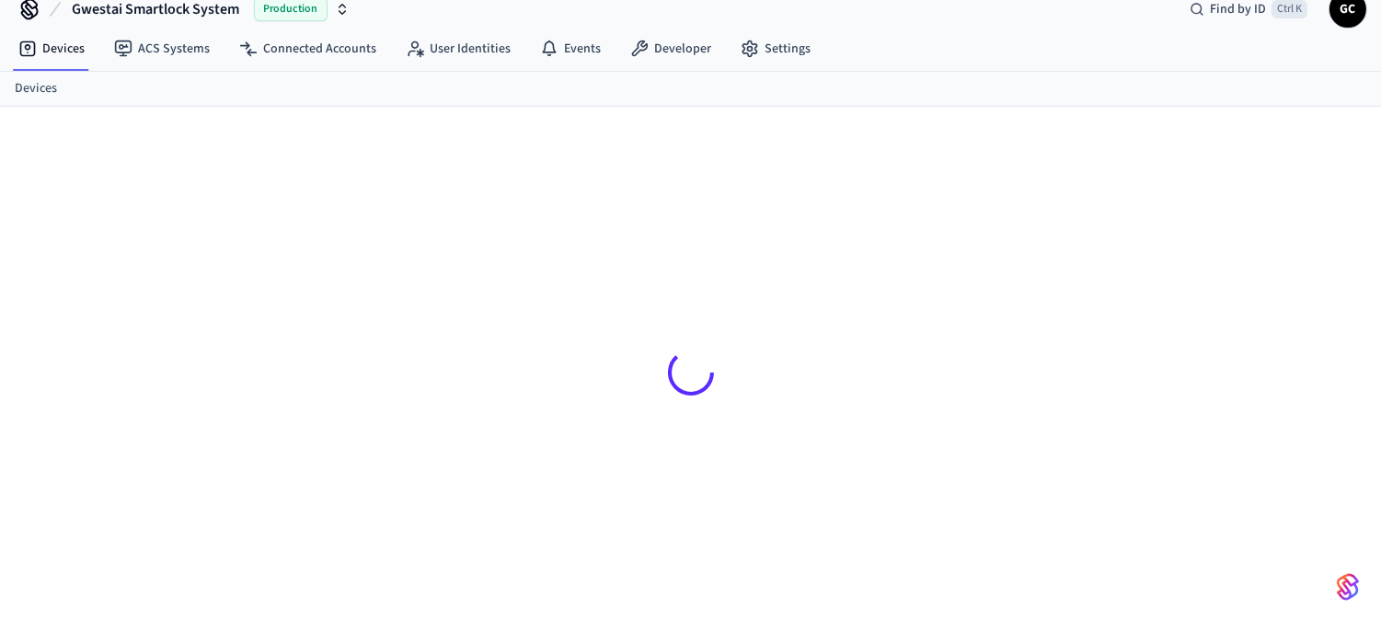
scroll to position [25, 0]
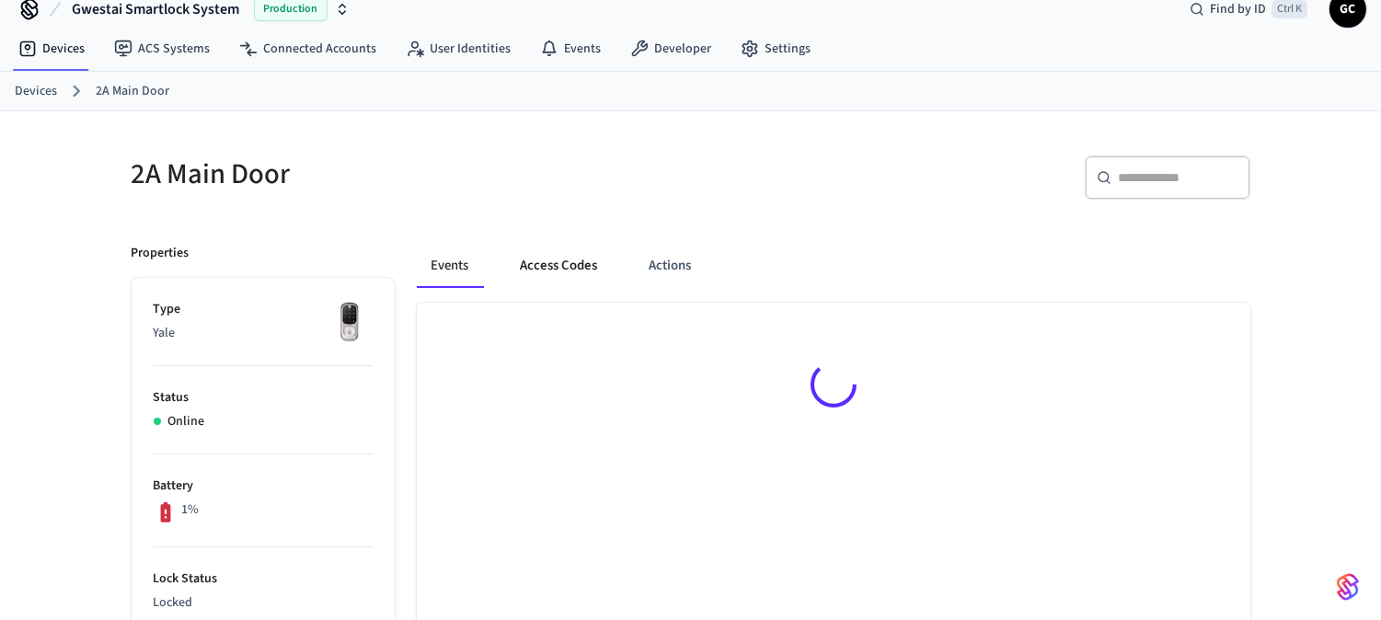
click at [550, 273] on button "Access Codes" at bounding box center [559, 266] width 107 height 44
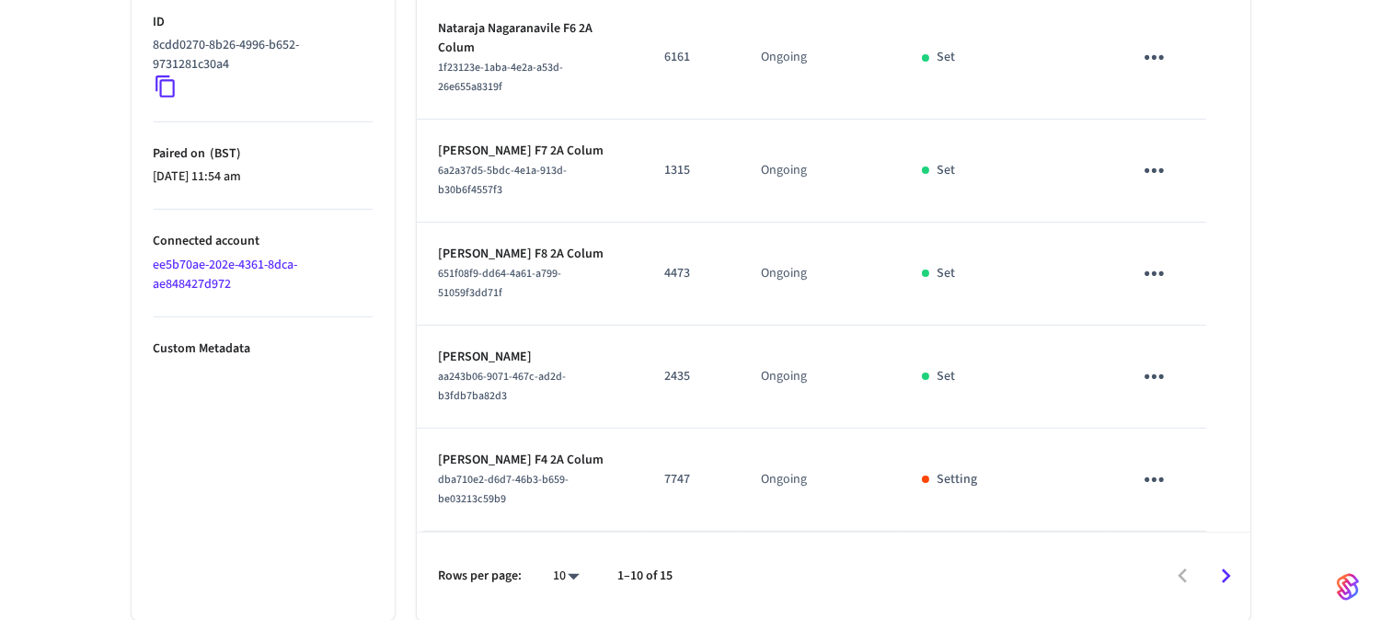
scroll to position [949, 0]
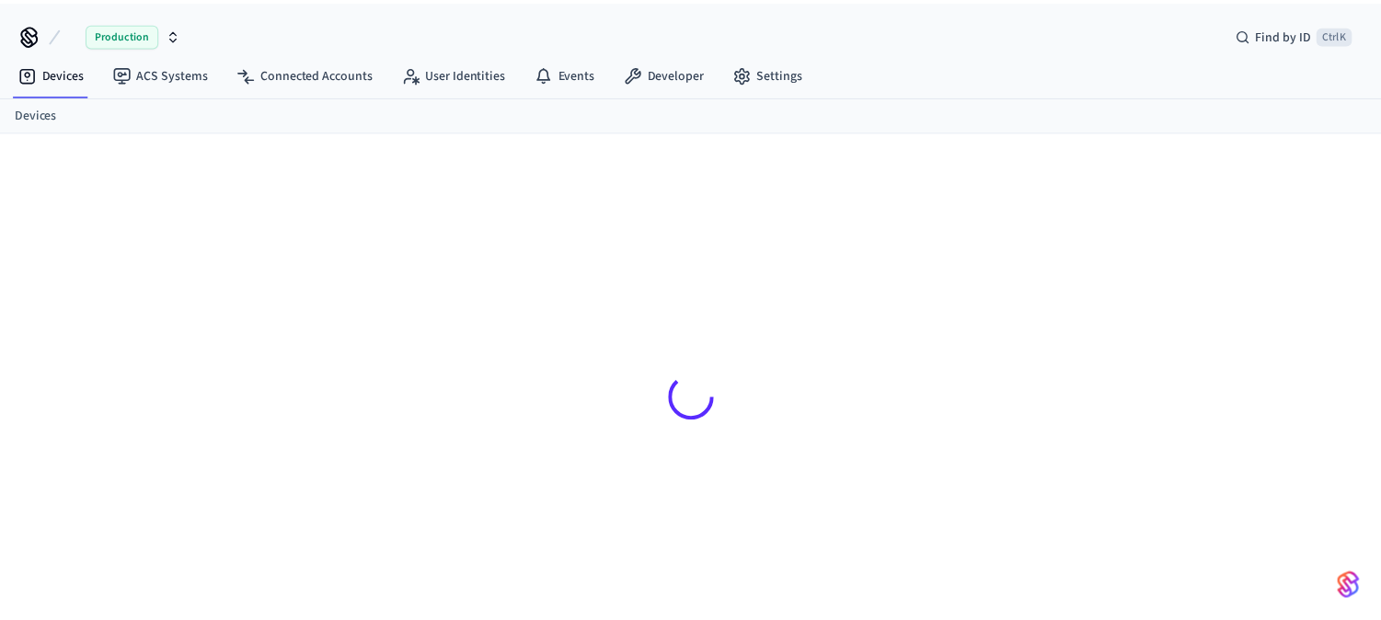
scroll to position [25, 0]
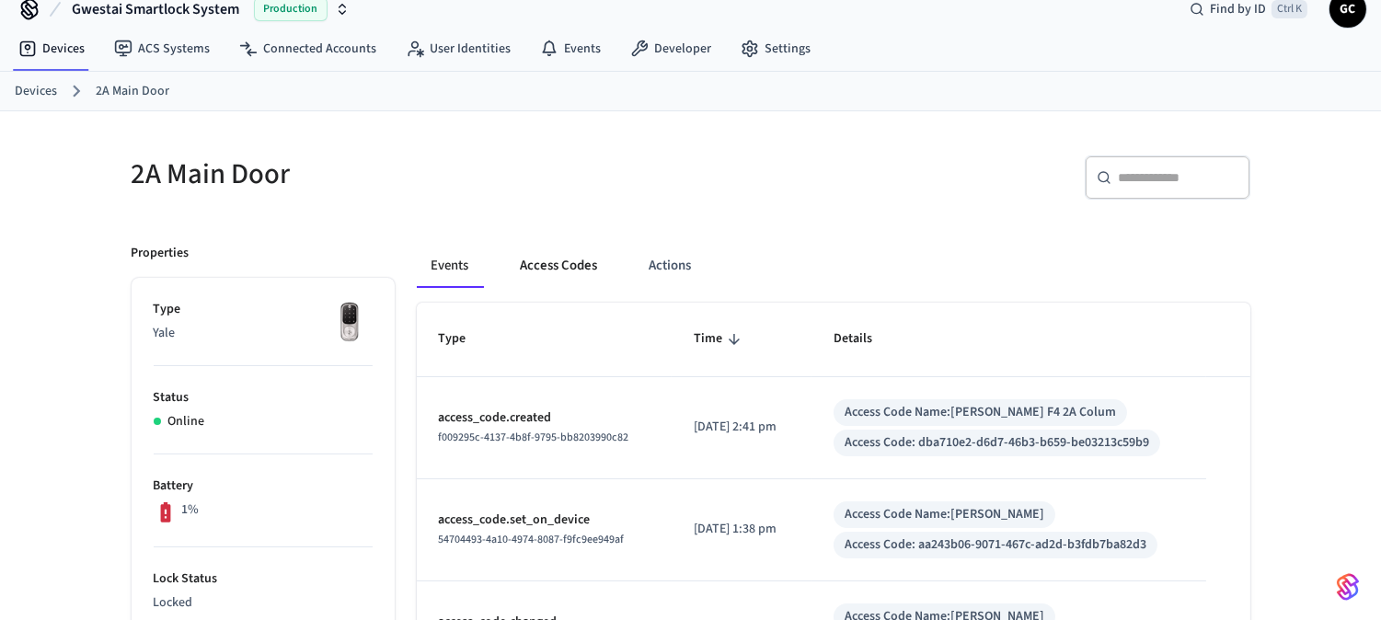
click at [564, 264] on button "Access Codes" at bounding box center [559, 266] width 107 height 44
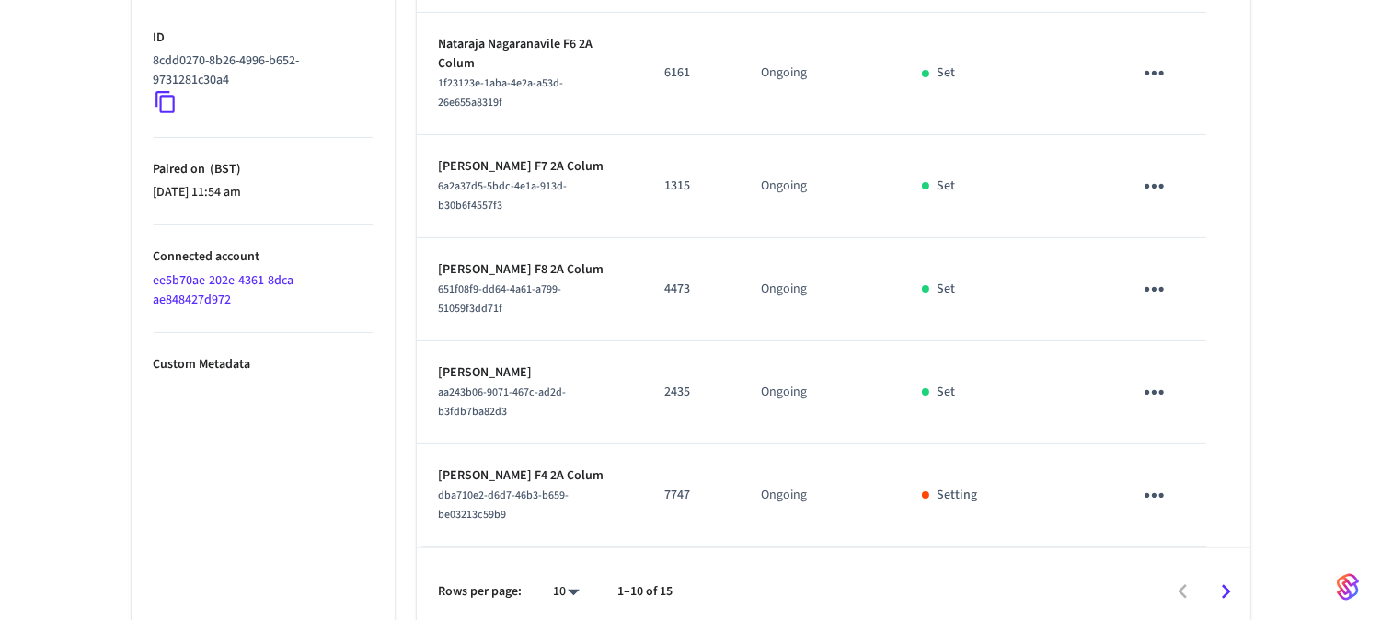
scroll to position [949, 0]
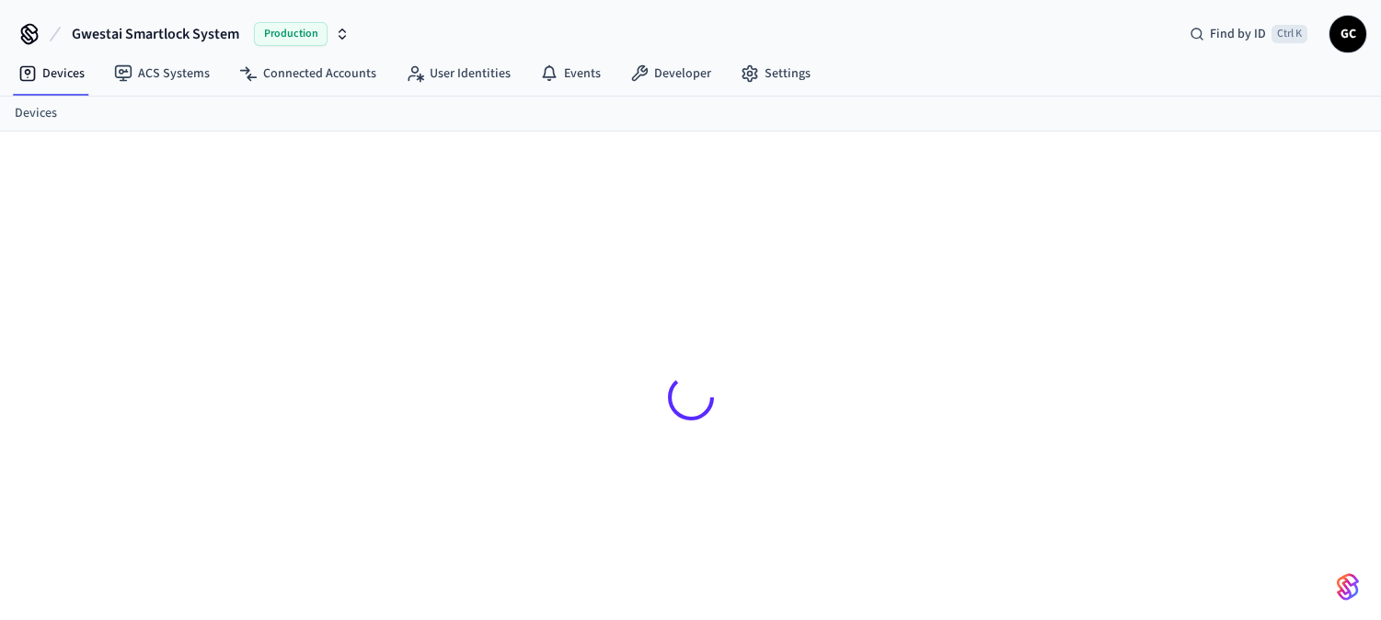
scroll to position [25, 0]
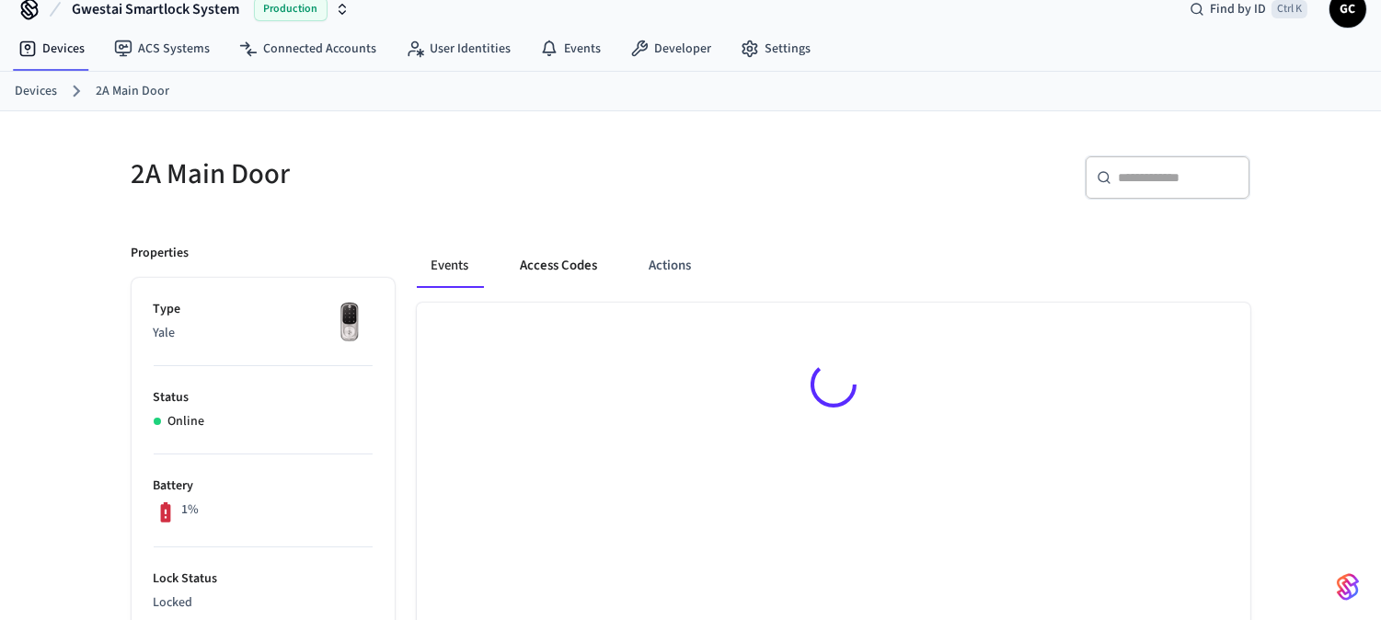
click at [547, 260] on button "Access Codes" at bounding box center [559, 266] width 107 height 44
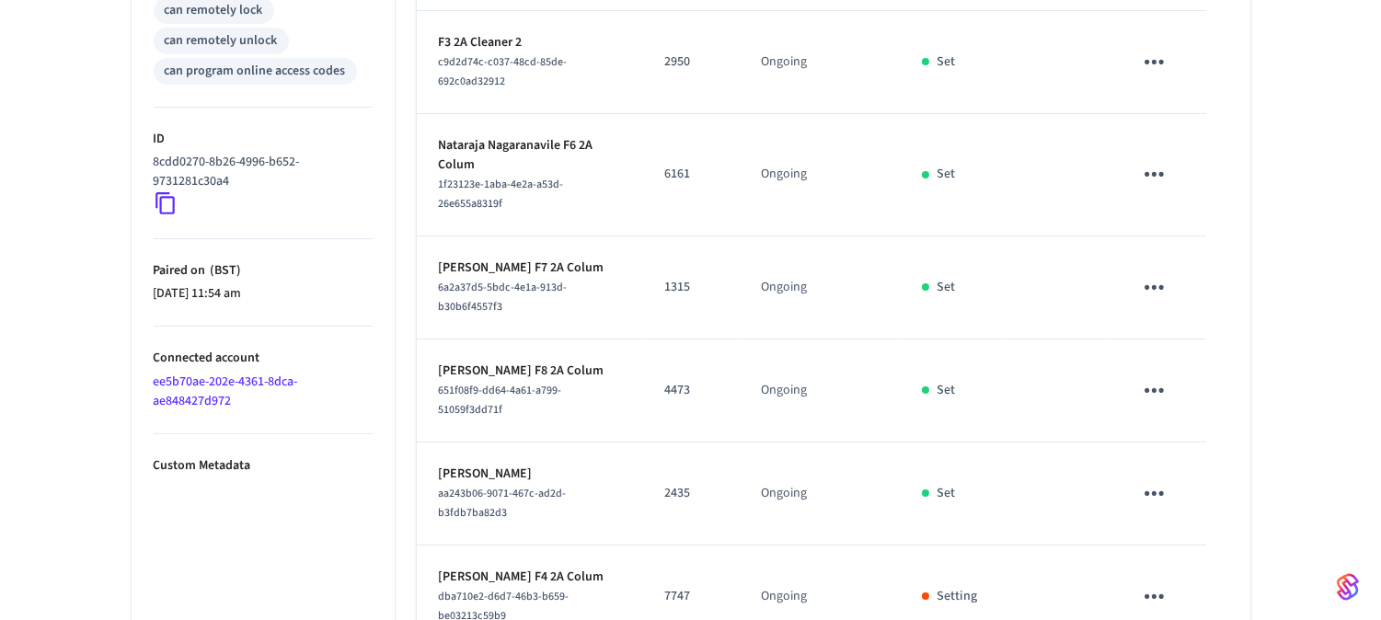
scroll to position [949, 0]
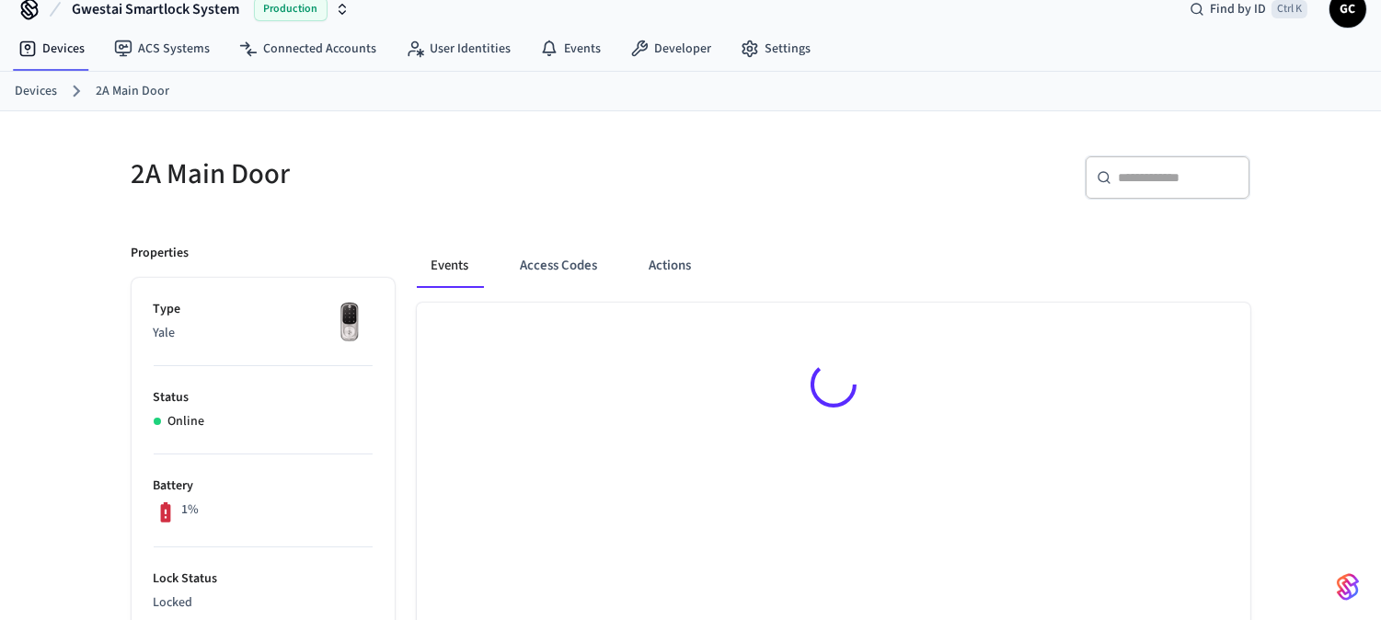
scroll to position [25, 0]
click at [605, 258] on button "Access Codes" at bounding box center [559, 266] width 107 height 44
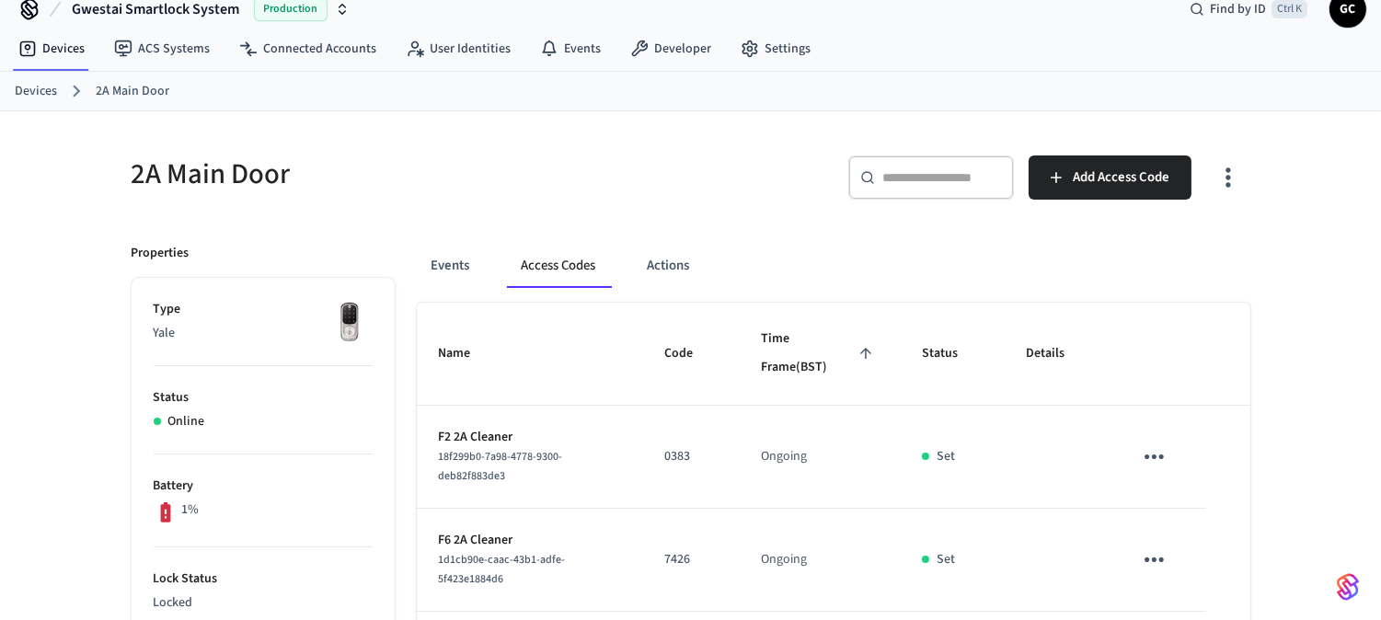
click at [572, 258] on button "Access Codes" at bounding box center [559, 266] width 104 height 44
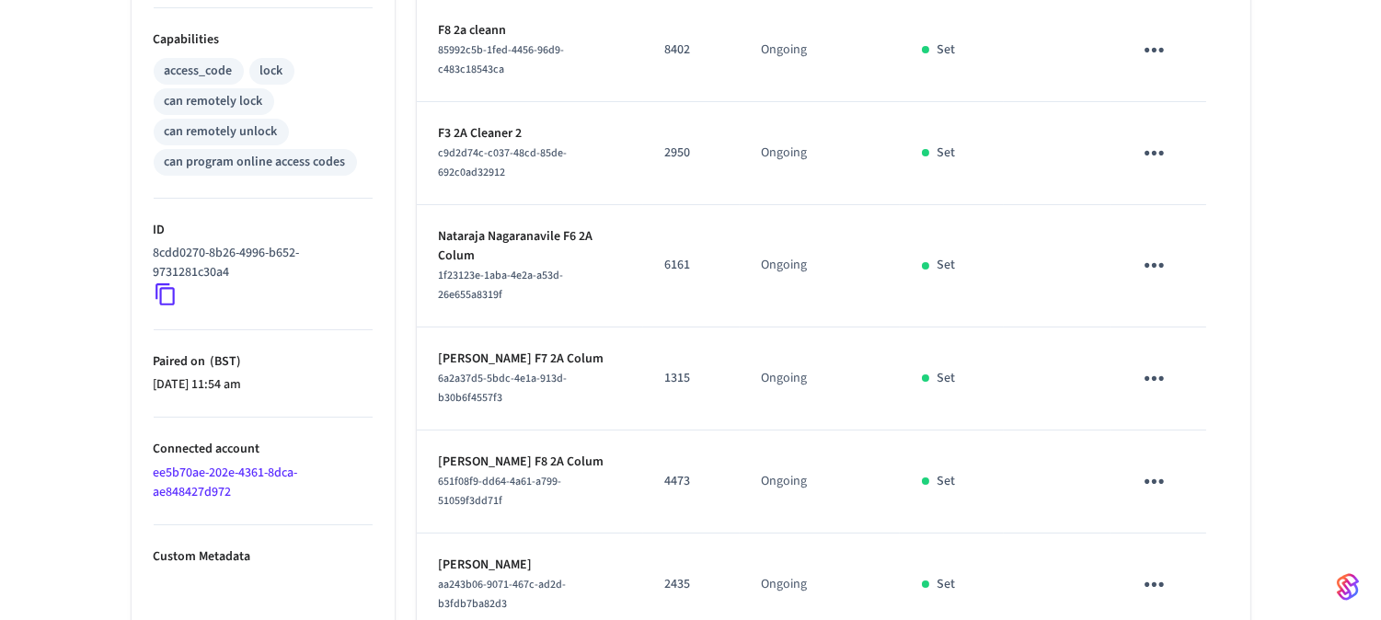
scroll to position [949, 0]
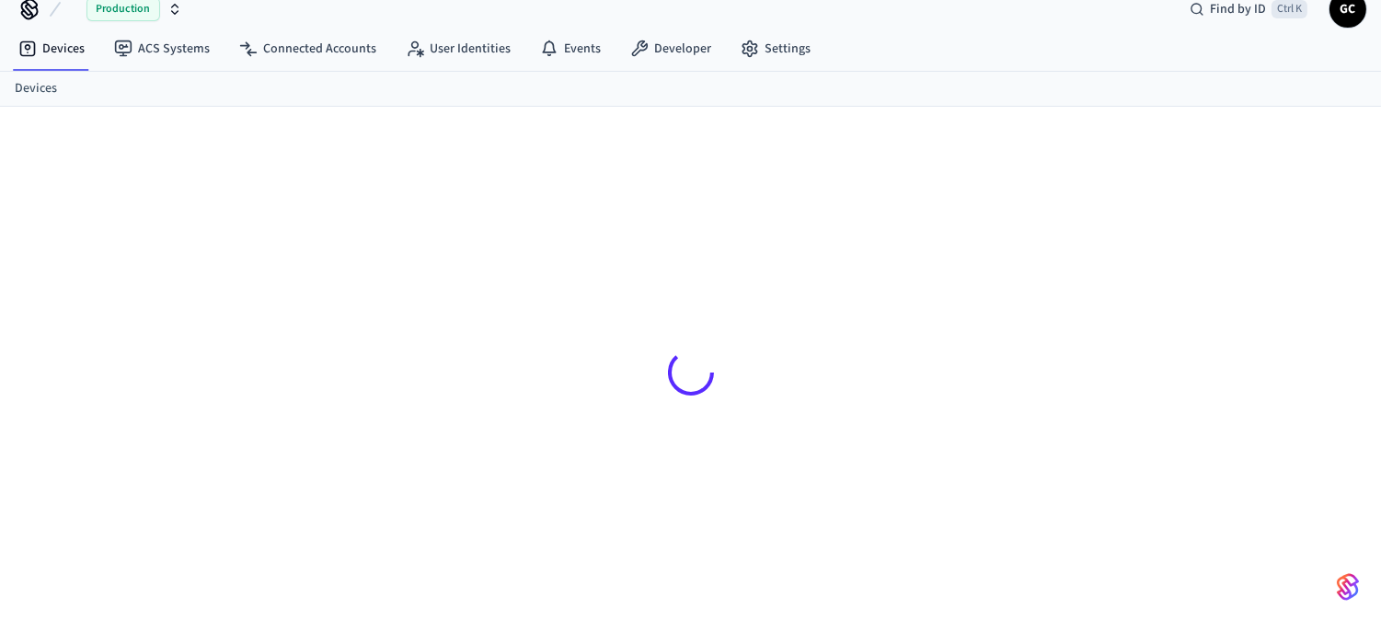
scroll to position [25, 0]
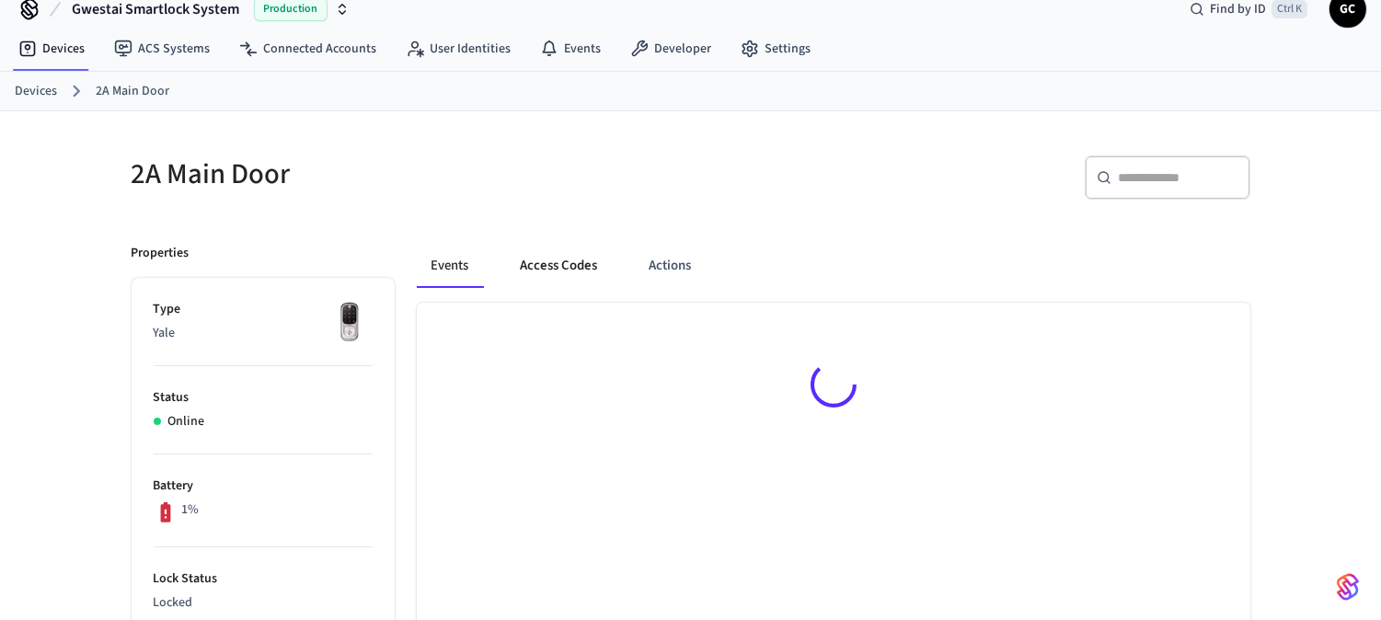
click at [543, 263] on button "Access Codes" at bounding box center [559, 266] width 107 height 44
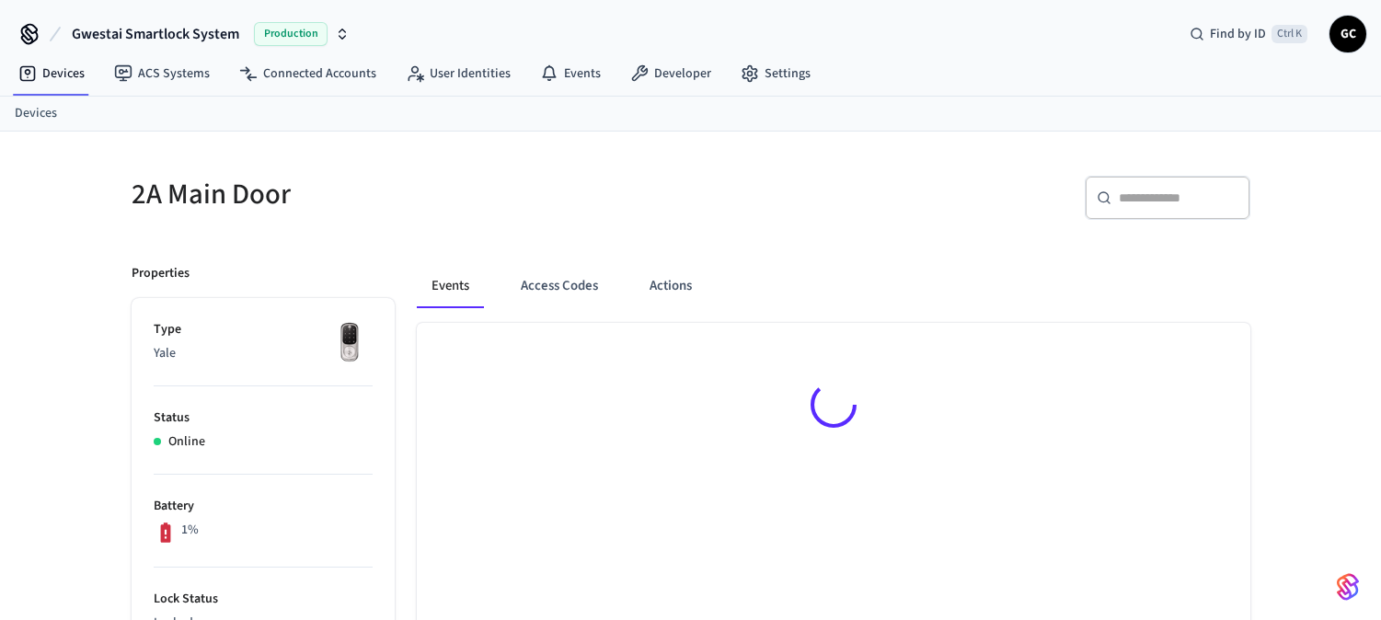
scroll to position [25, 0]
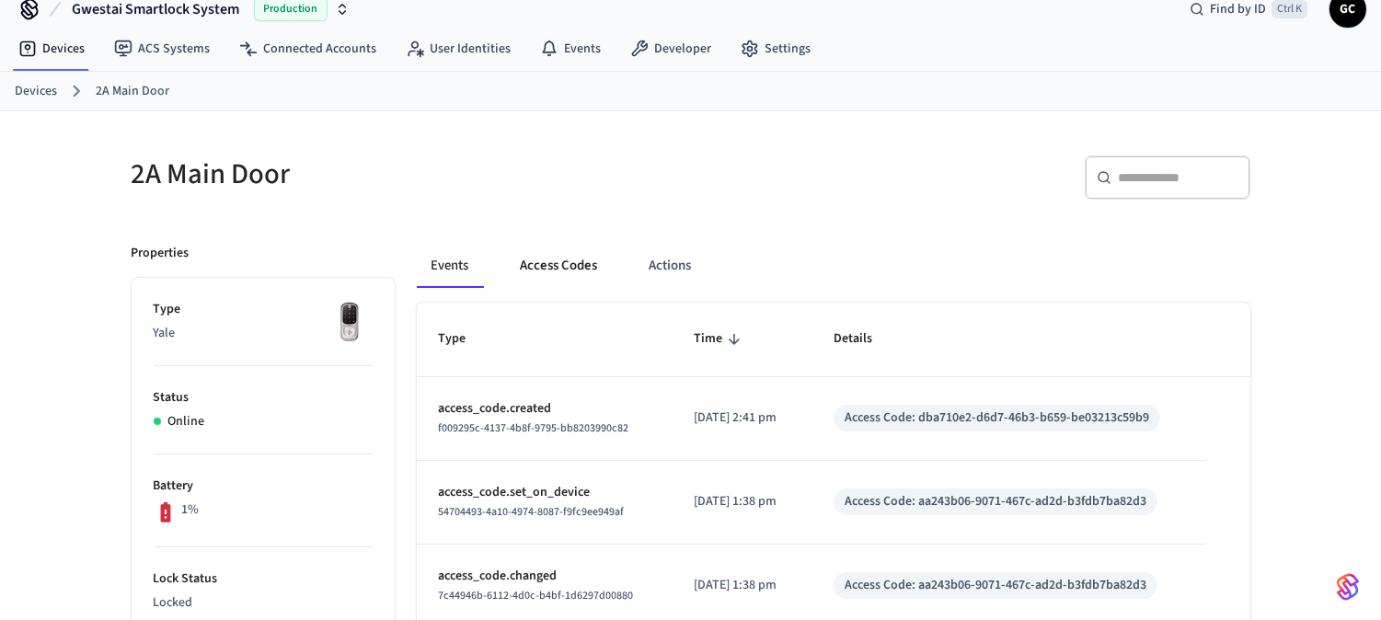
click at [550, 269] on button "Access Codes" at bounding box center [559, 266] width 107 height 44
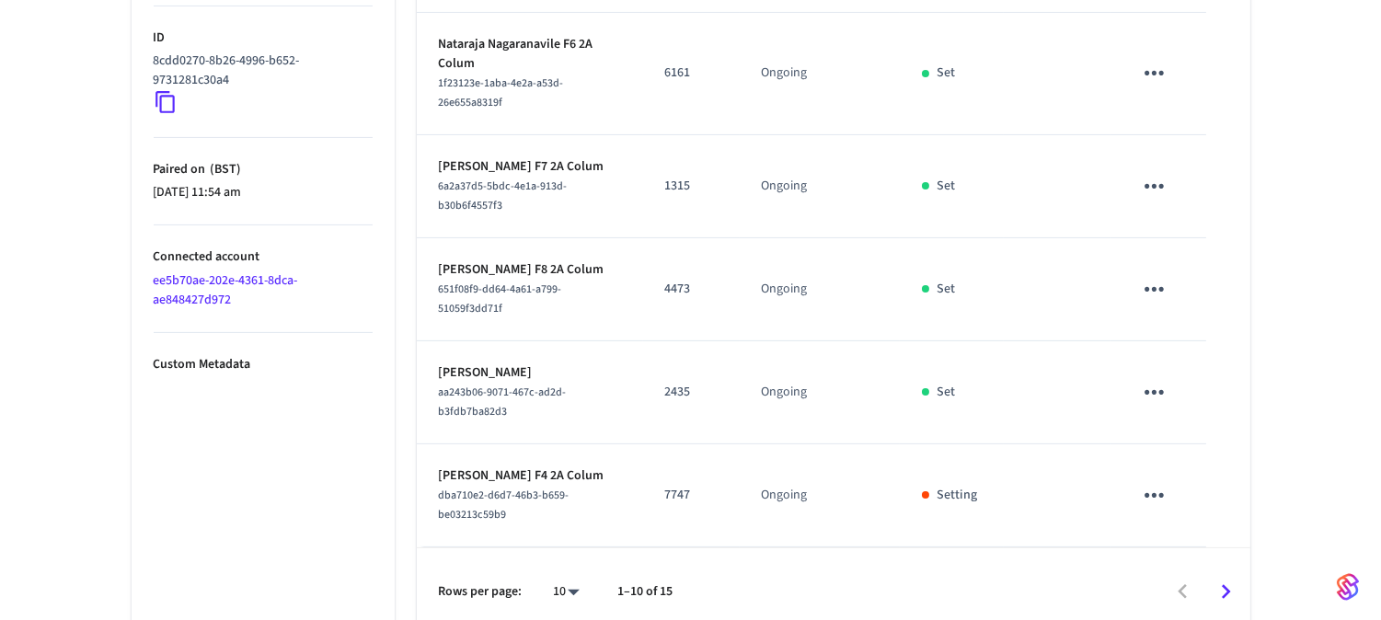
scroll to position [949, 0]
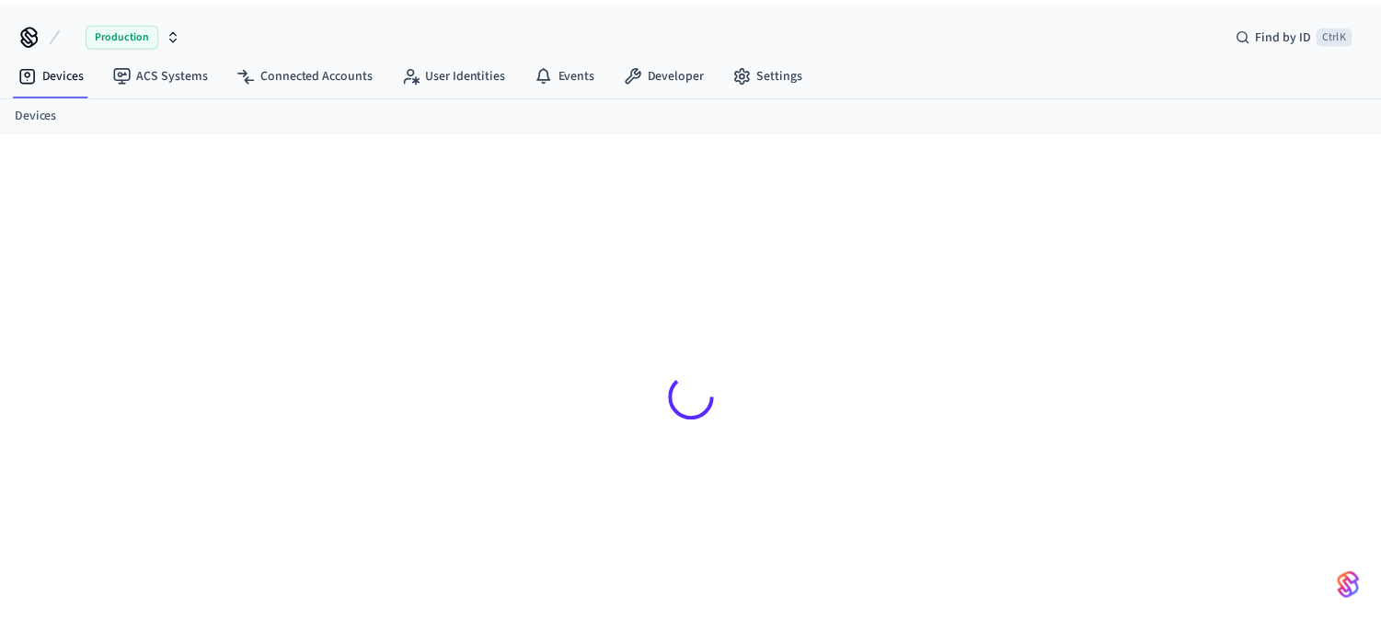
scroll to position [25, 0]
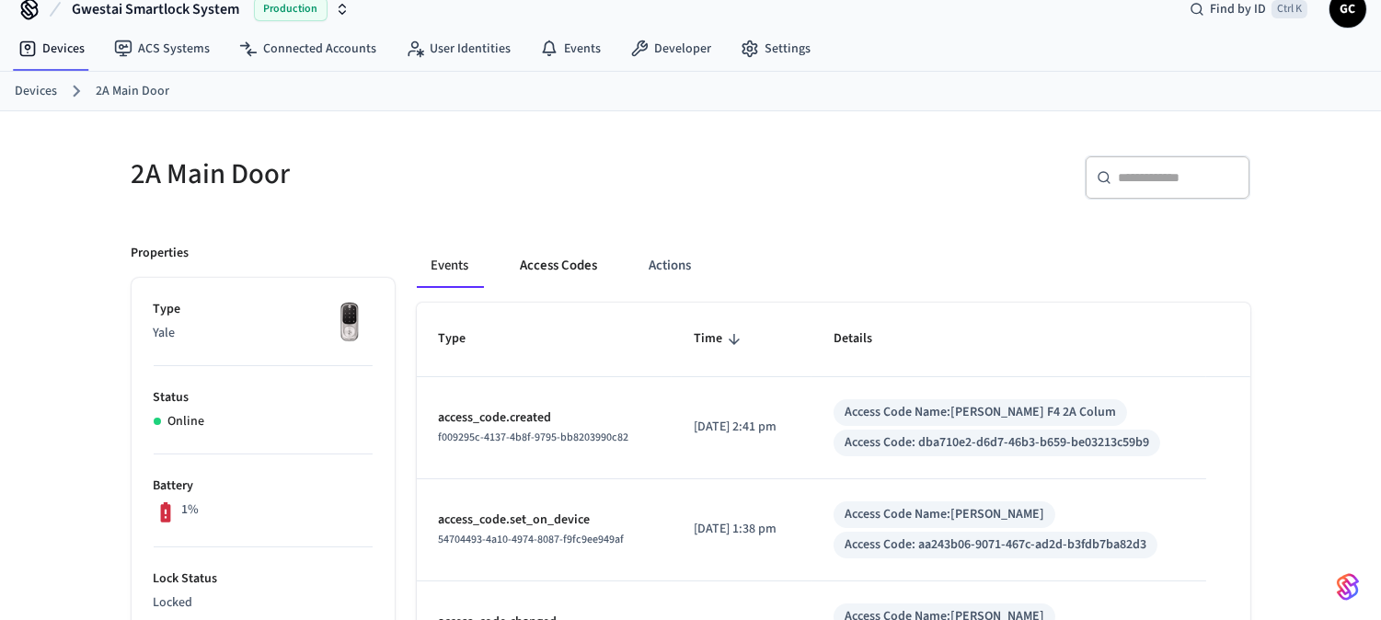
click at [545, 270] on button "Access Codes" at bounding box center [559, 266] width 107 height 44
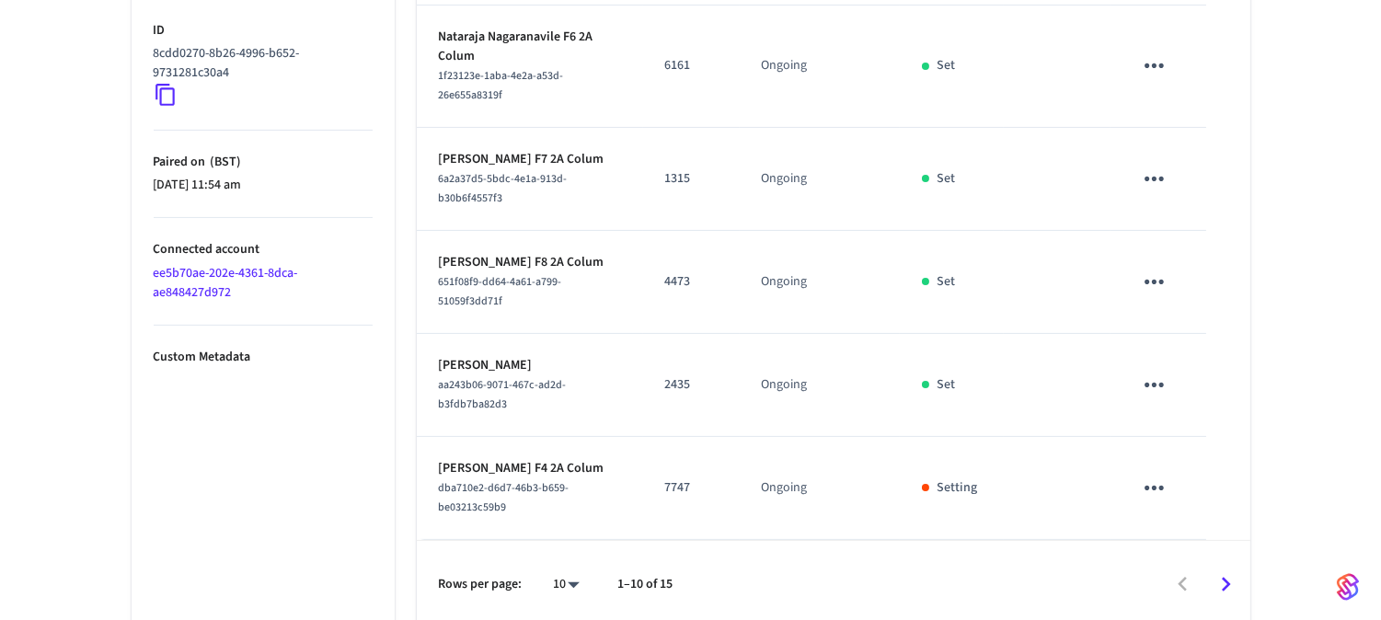
scroll to position [949, 0]
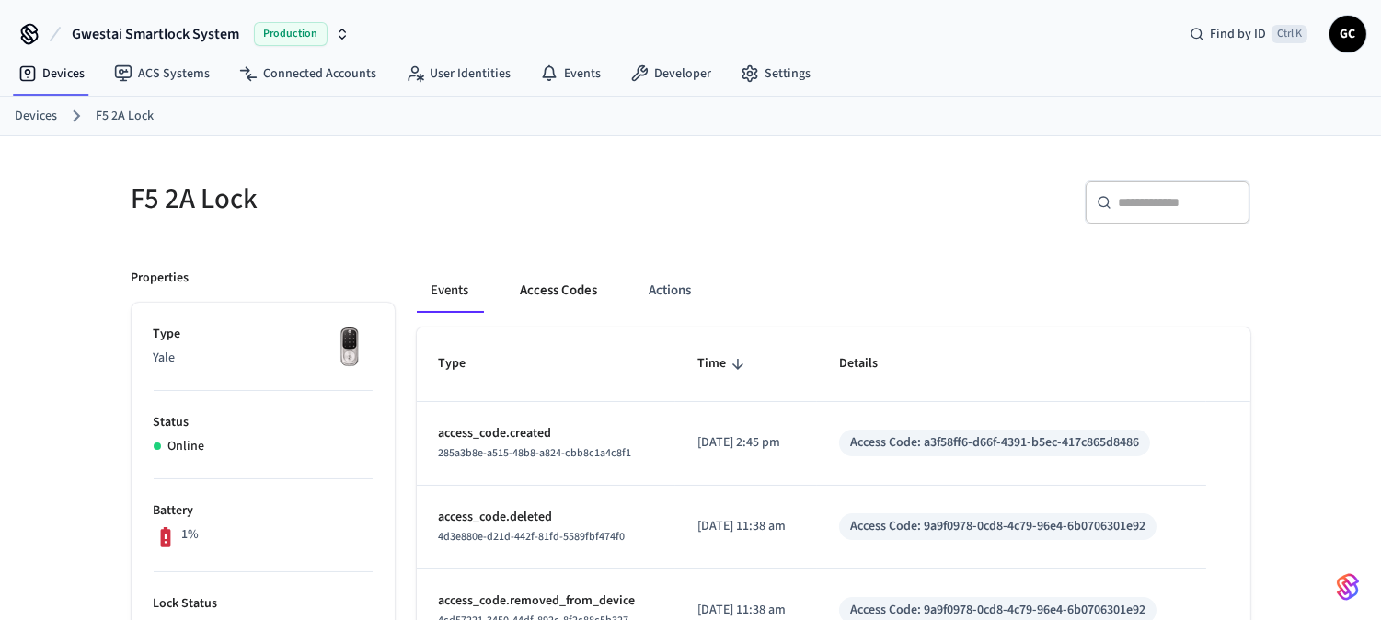
click at [547, 292] on button "Access Codes" at bounding box center [559, 291] width 107 height 44
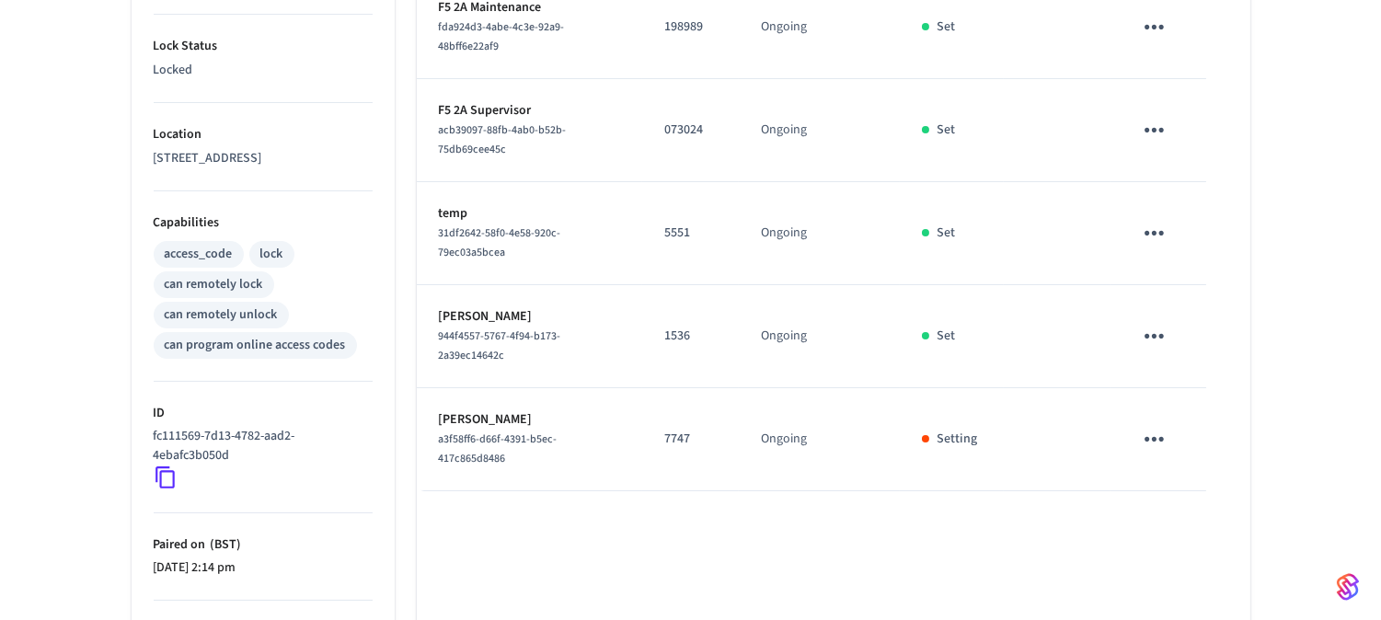
scroll to position [714, 0]
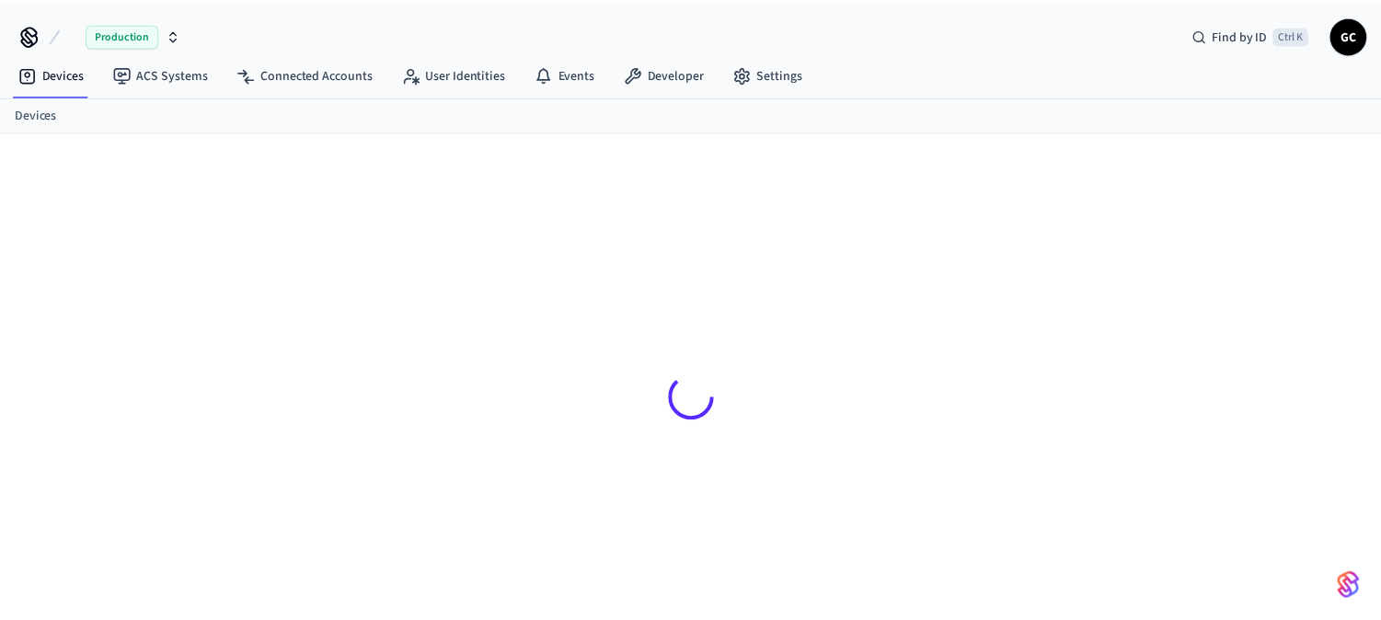
scroll to position [25, 0]
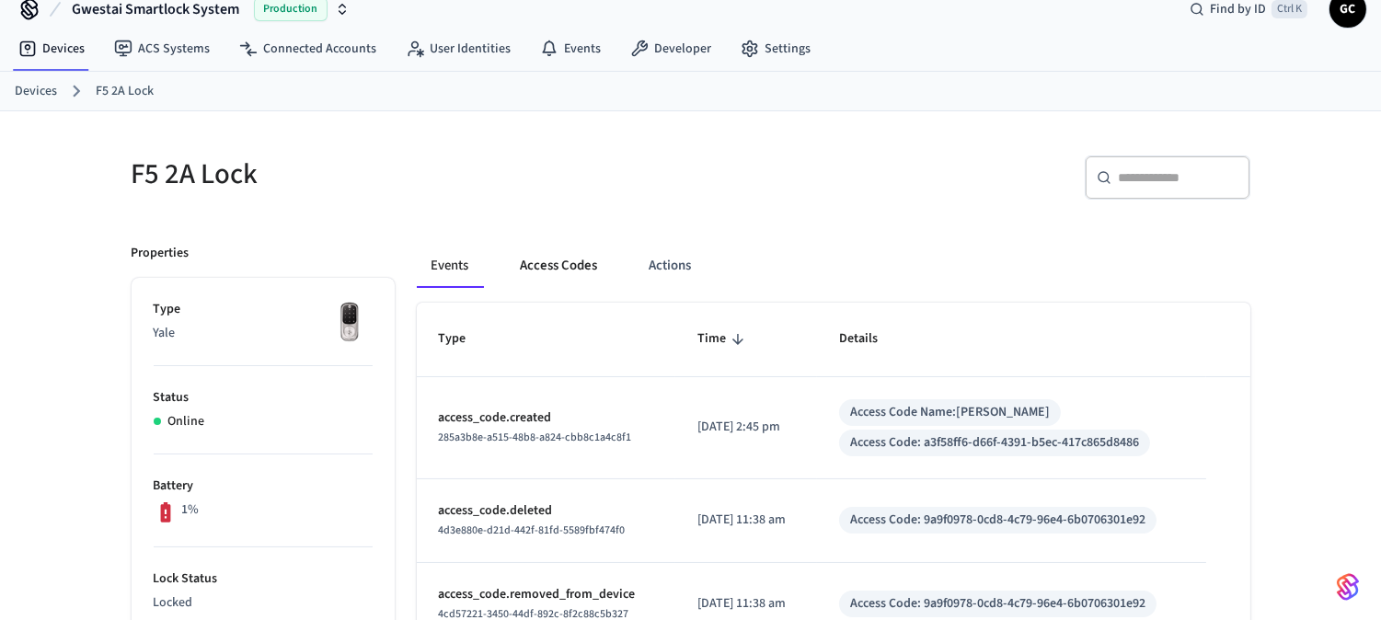
click at [568, 258] on button "Access Codes" at bounding box center [559, 266] width 107 height 44
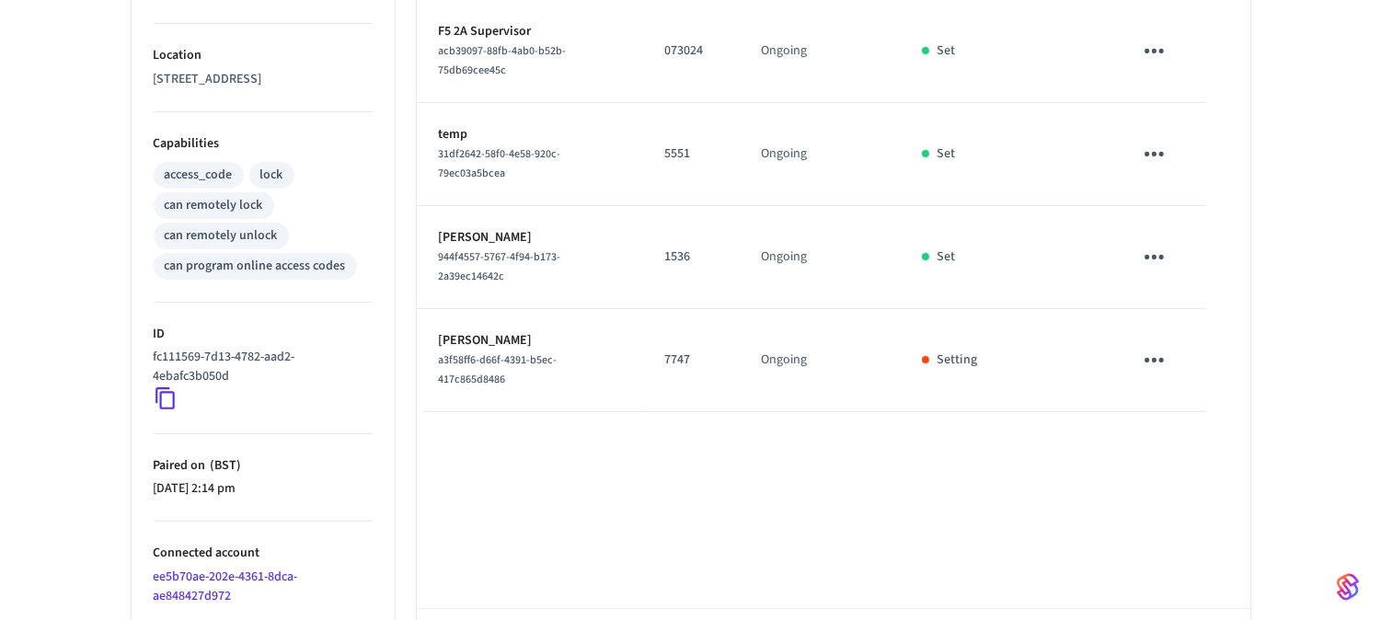
scroll to position [638, 0]
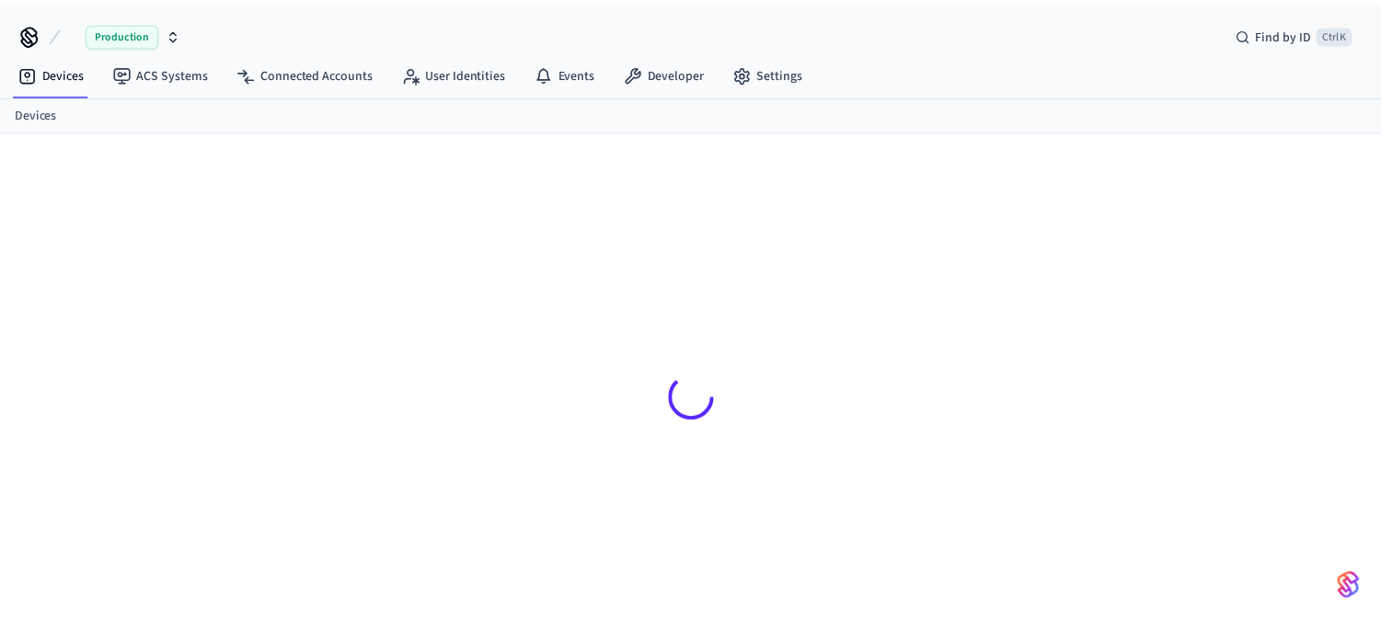
scroll to position [25, 0]
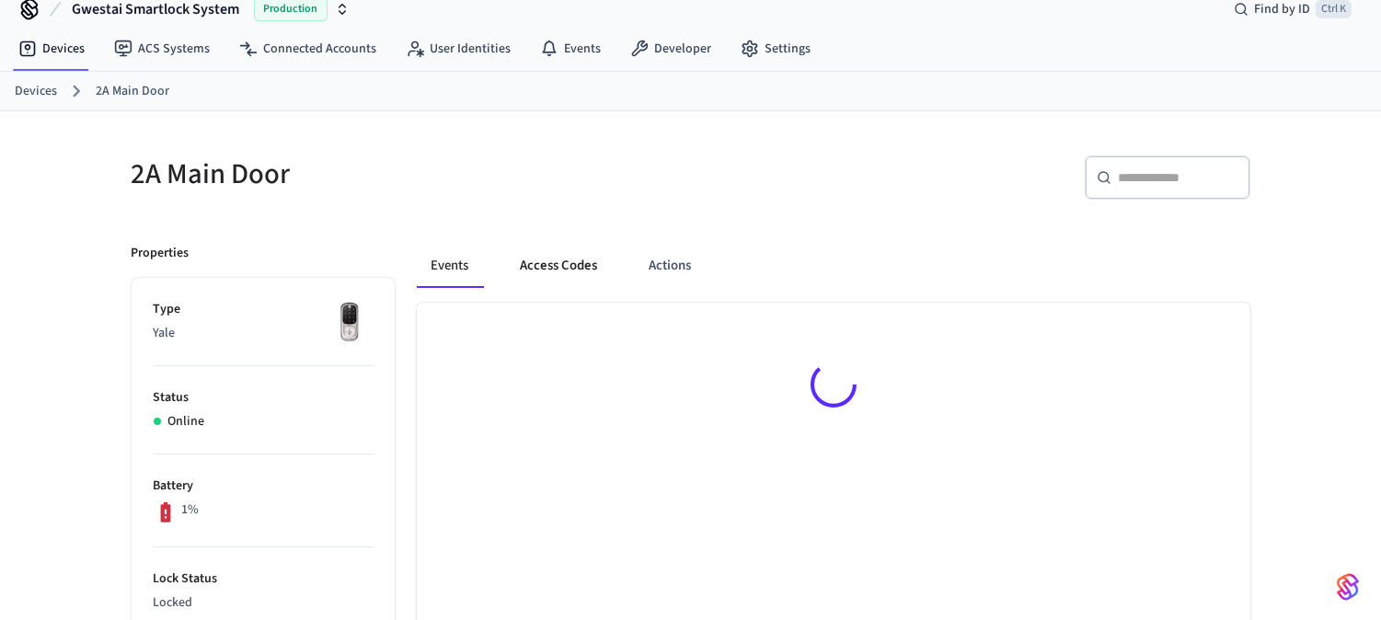
click at [539, 259] on button "Access Codes" at bounding box center [559, 266] width 107 height 44
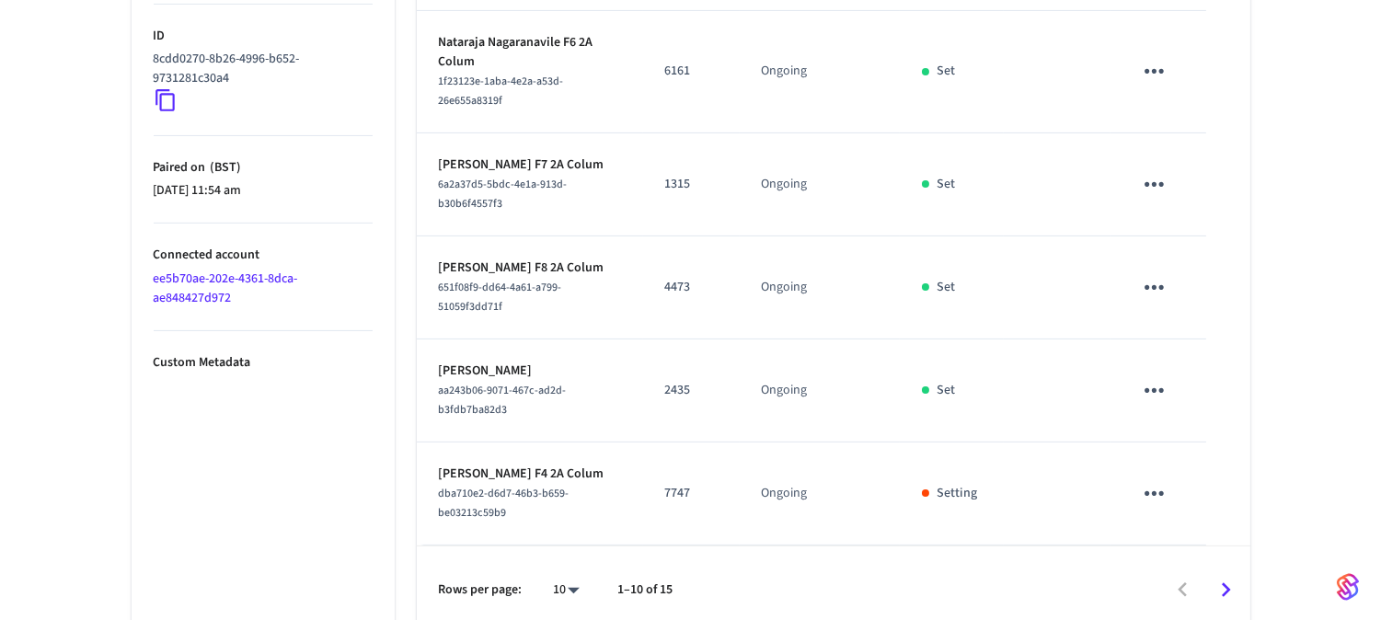
scroll to position [949, 0]
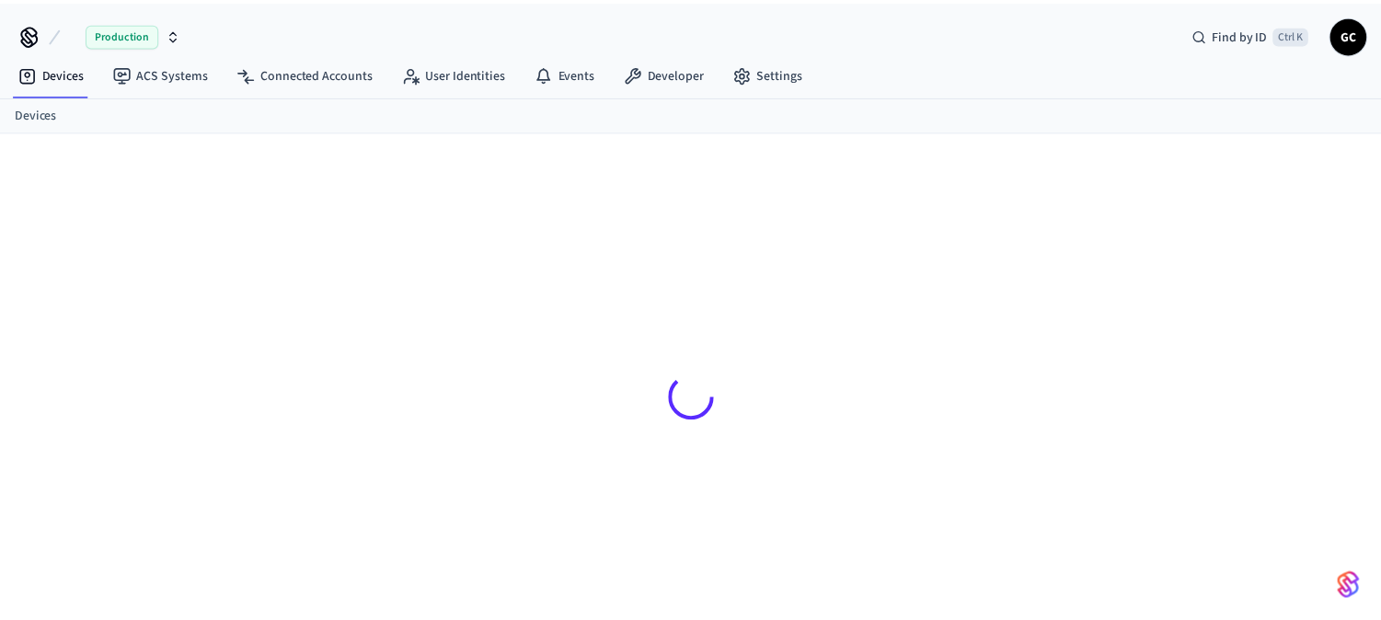
scroll to position [25, 0]
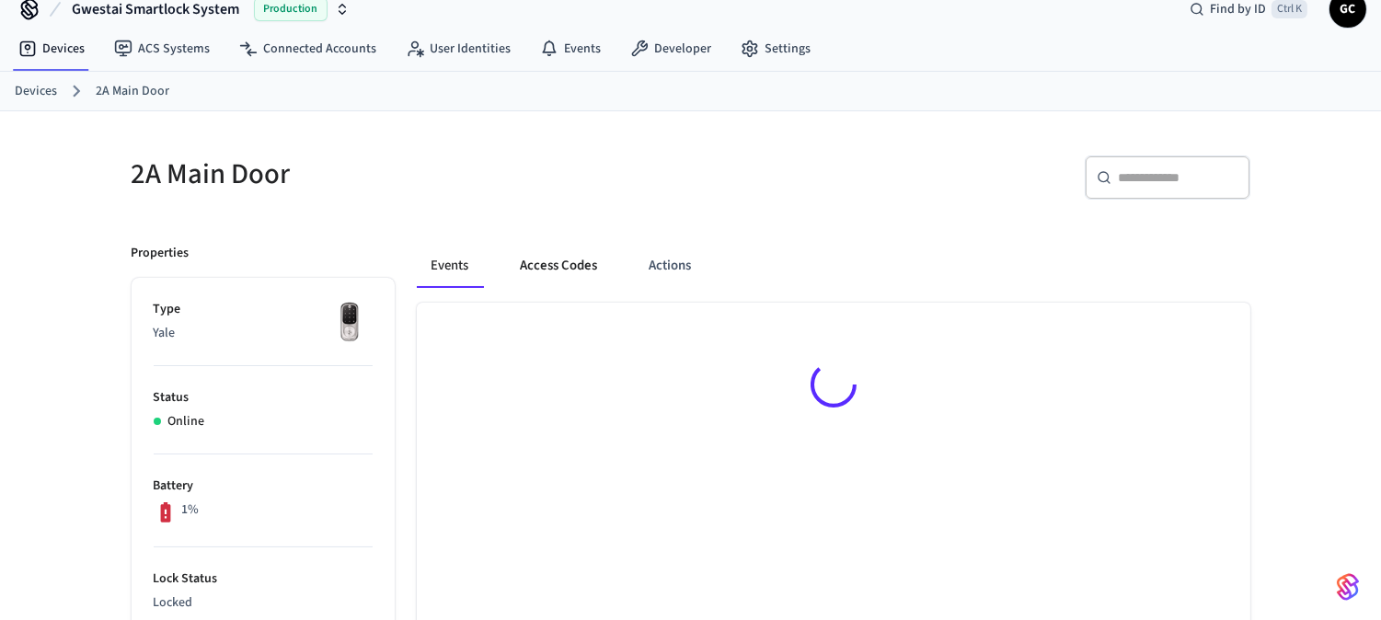
click at [568, 258] on button "Access Codes" at bounding box center [559, 266] width 107 height 44
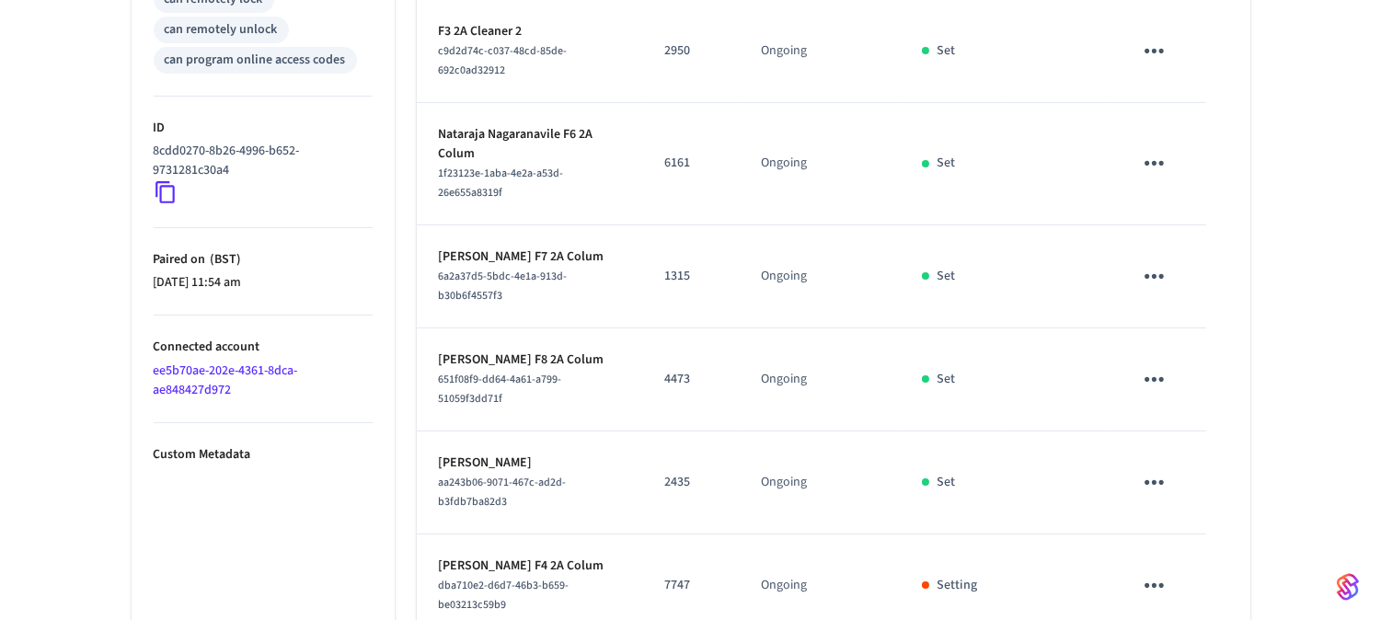
scroll to position [949, 0]
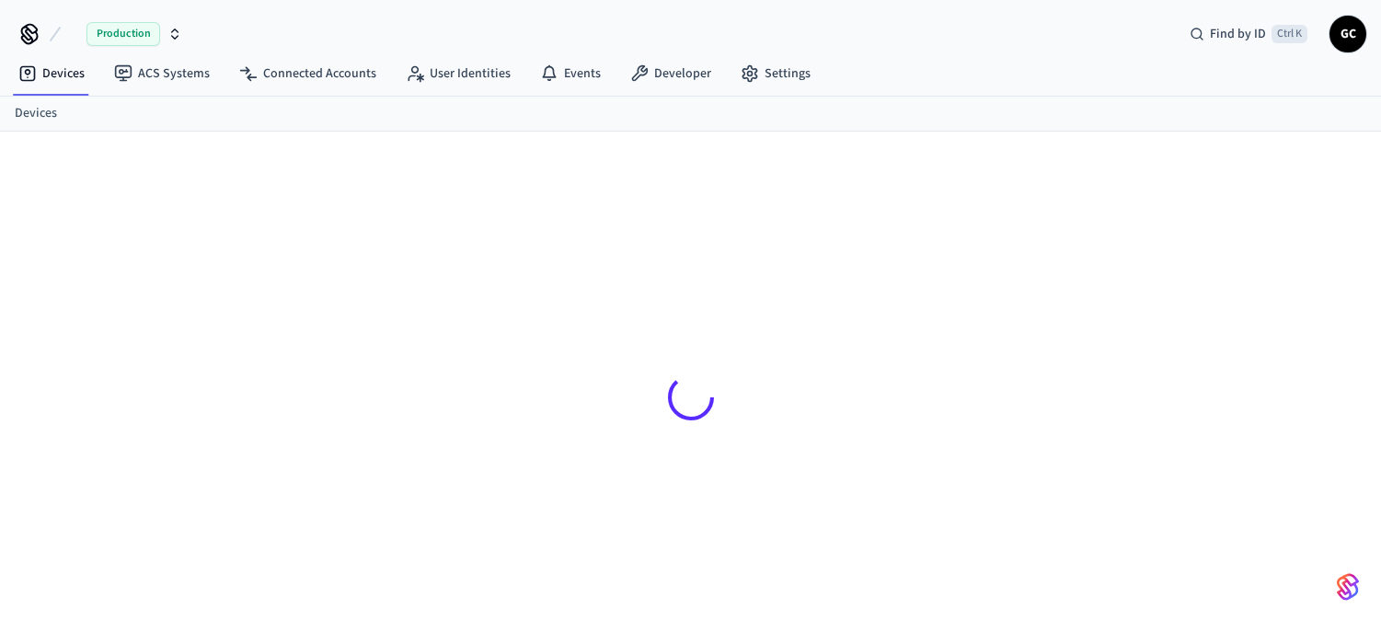
scroll to position [25, 0]
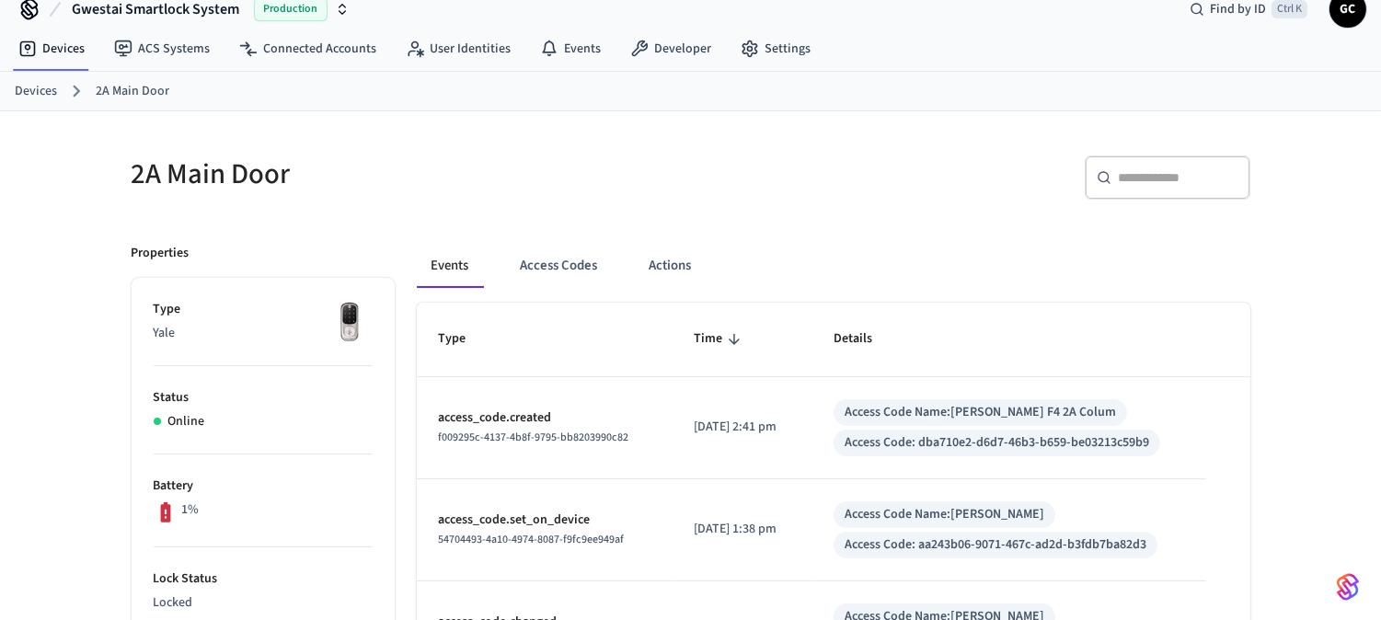
drag, startPoint x: 507, startPoint y: 263, endPoint x: 589, endPoint y: 288, distance: 85.5
click at [507, 263] on button "Access Codes" at bounding box center [559, 266] width 107 height 44
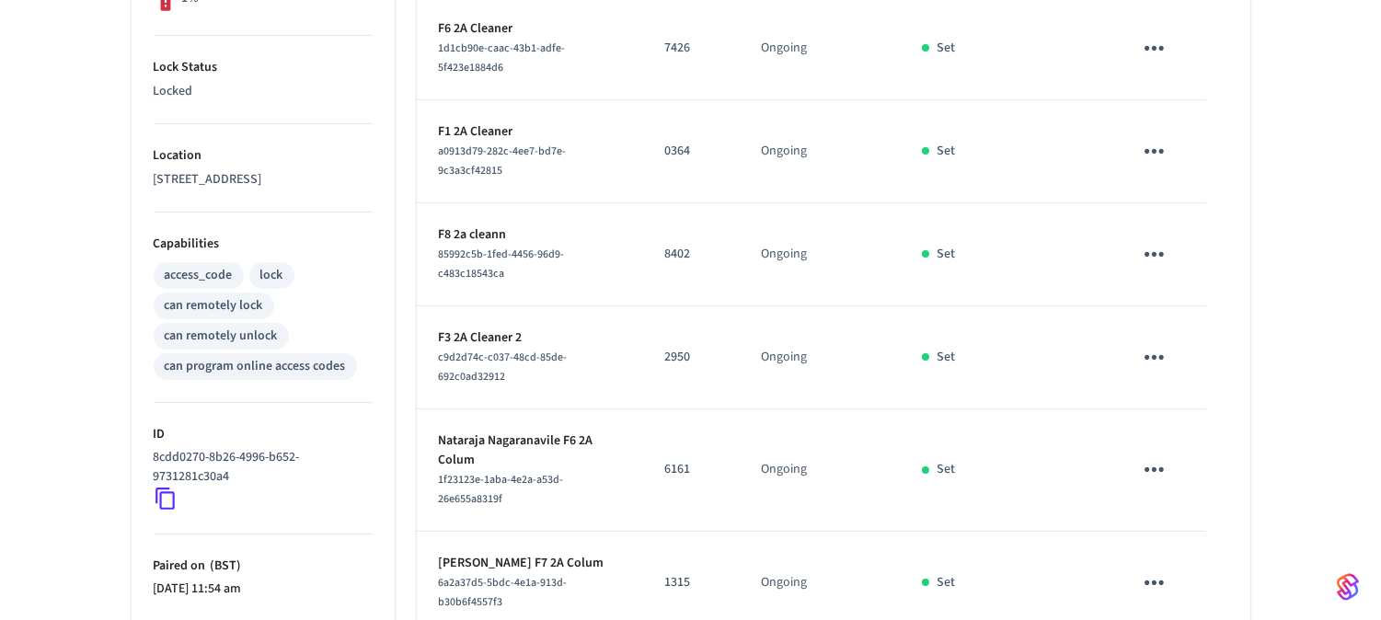
scroll to position [949, 0]
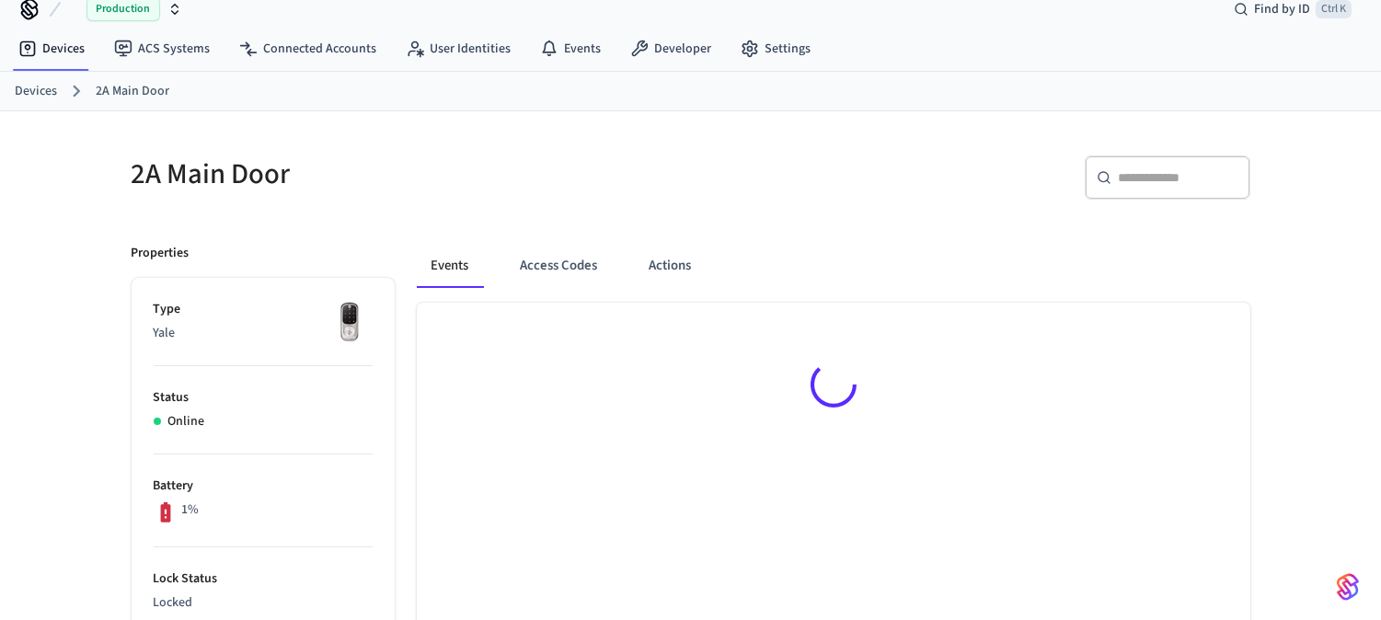
scroll to position [25, 0]
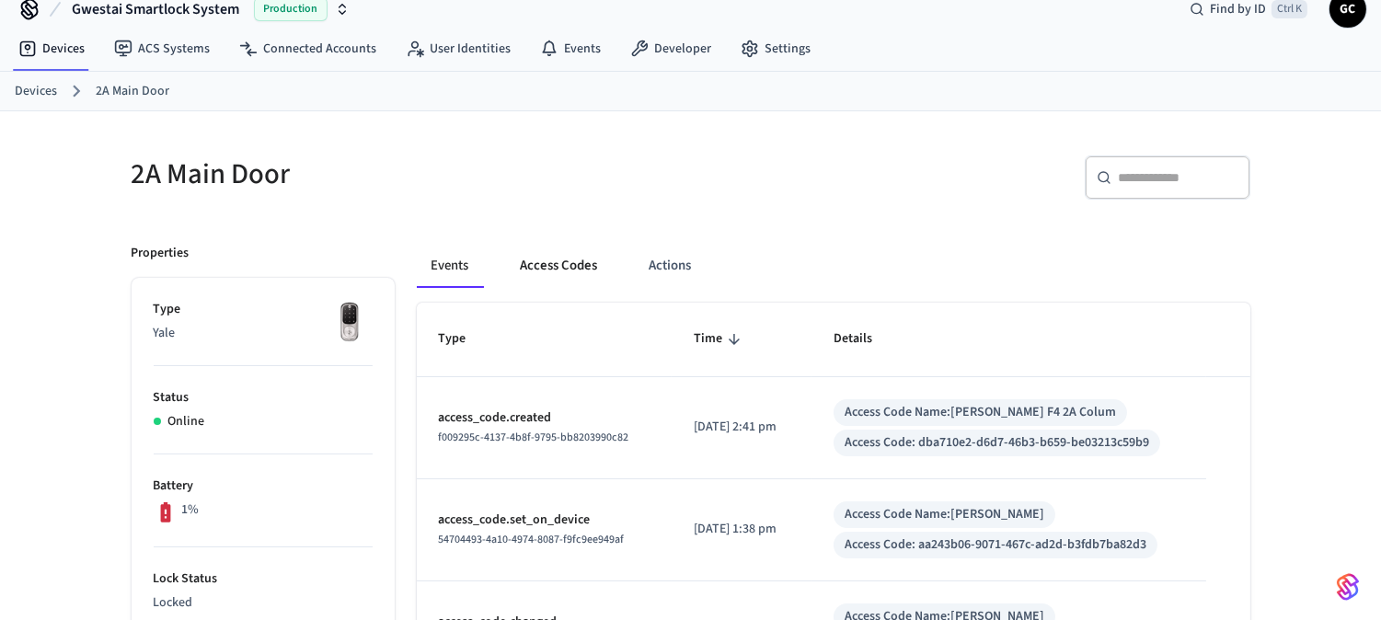
click at [562, 269] on button "Access Codes" at bounding box center [559, 266] width 107 height 44
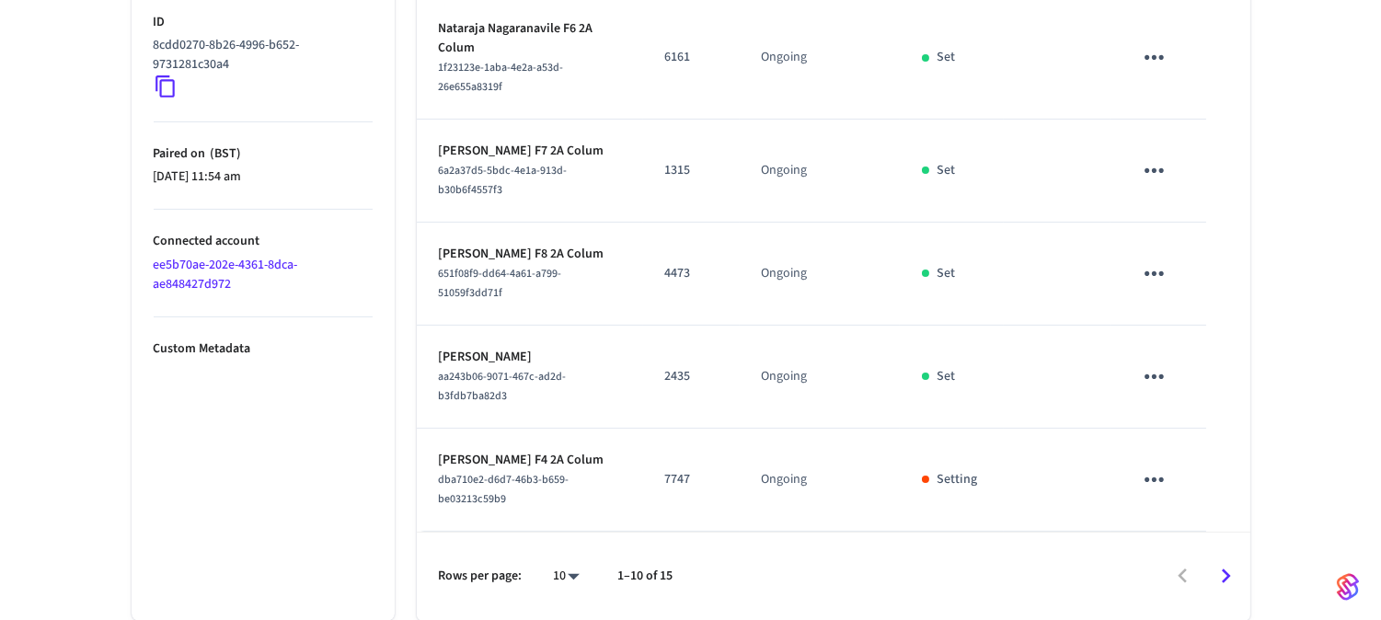
scroll to position [949, 0]
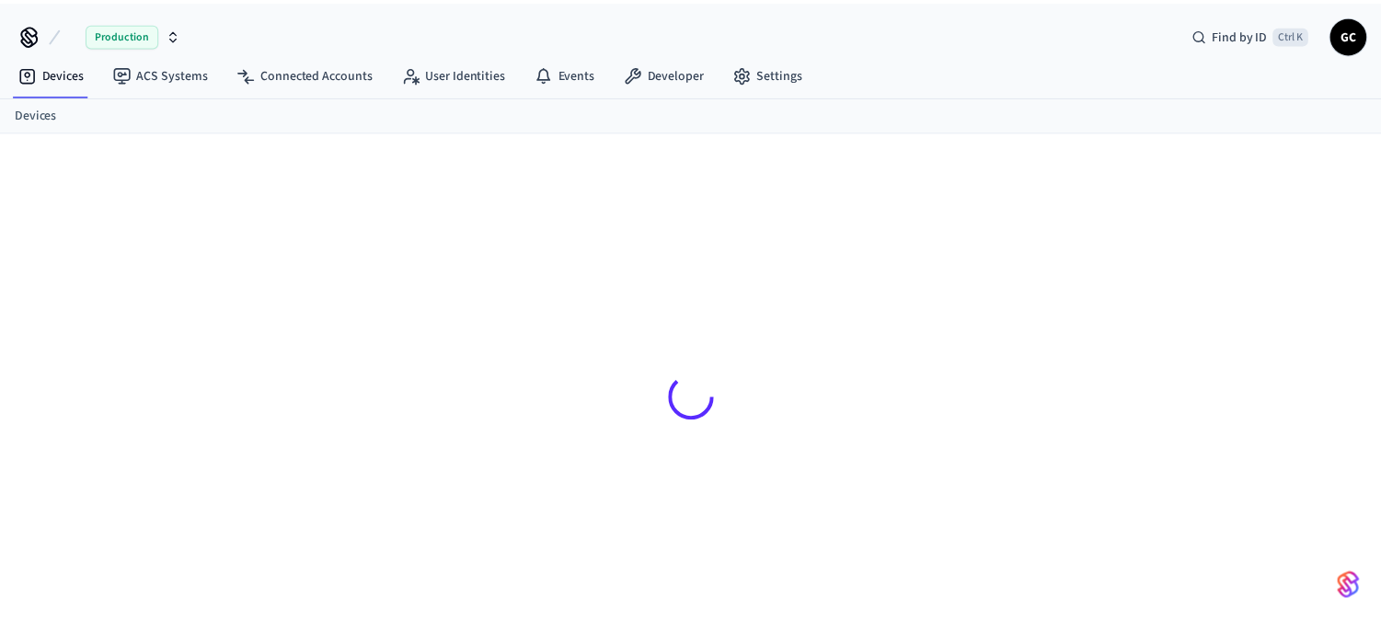
scroll to position [25, 0]
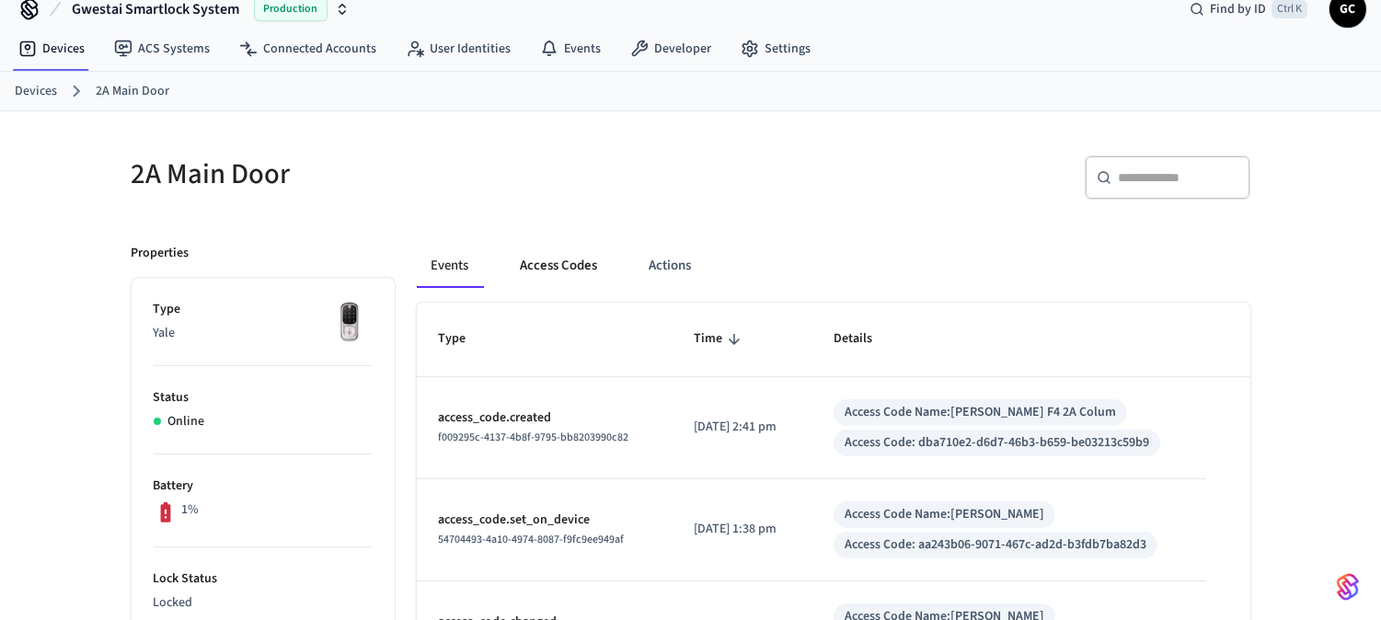
click at [565, 251] on button "Access Codes" at bounding box center [559, 266] width 107 height 44
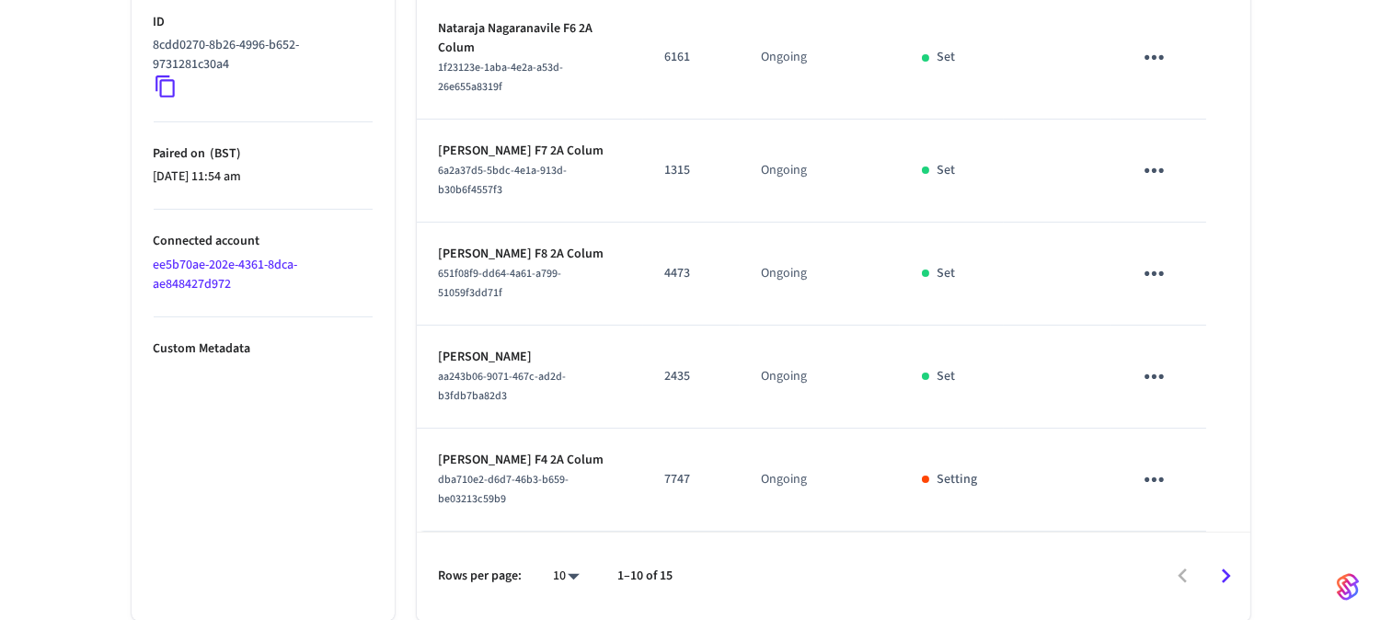
scroll to position [949, 0]
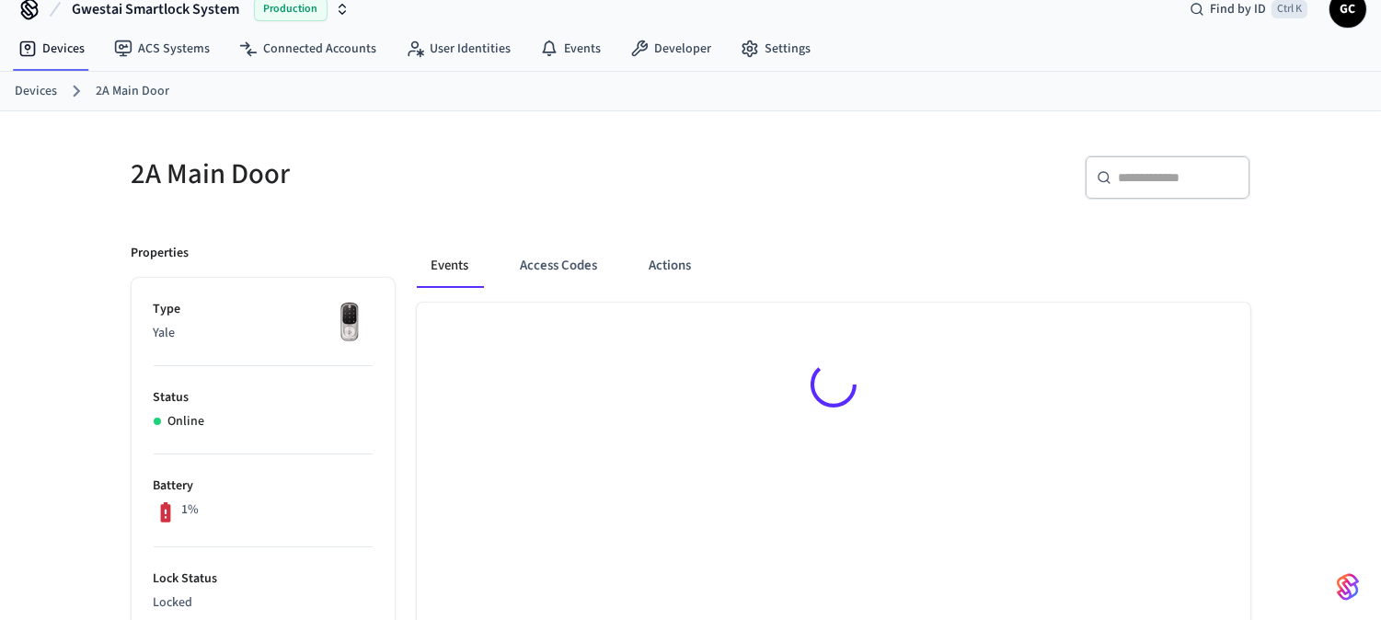
scroll to position [25, 0]
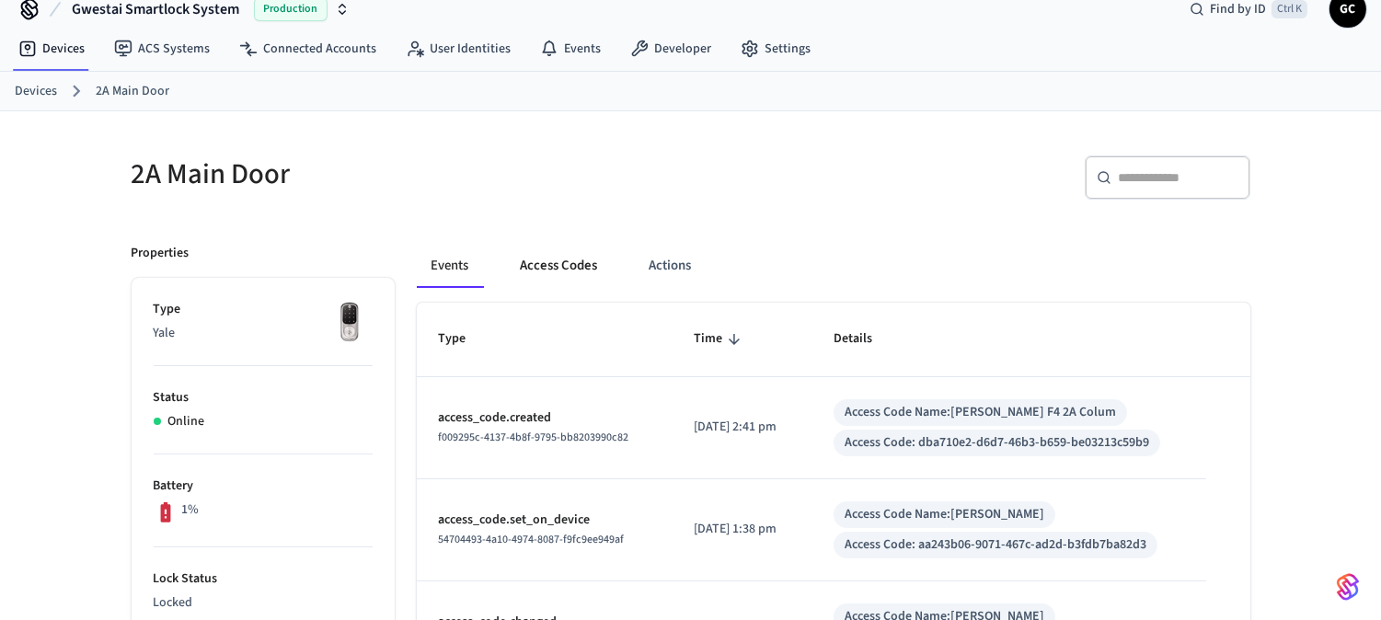
click at [566, 259] on button "Access Codes" at bounding box center [559, 266] width 107 height 44
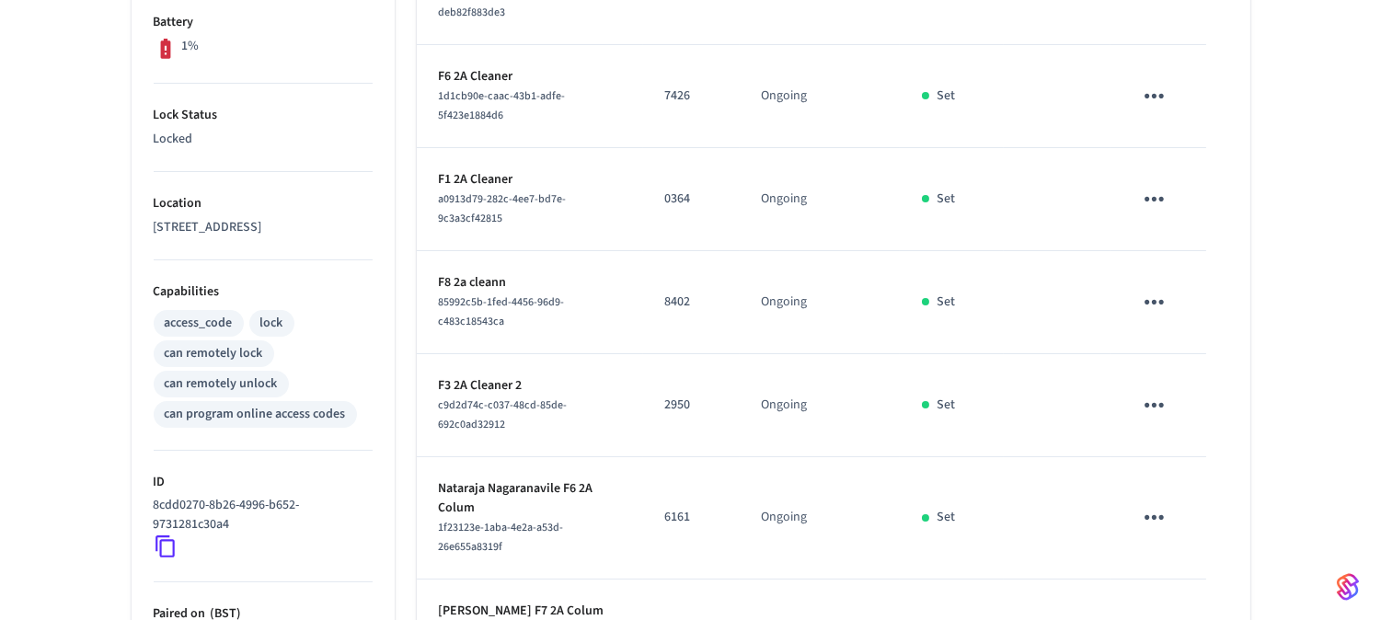
scroll to position [336, 0]
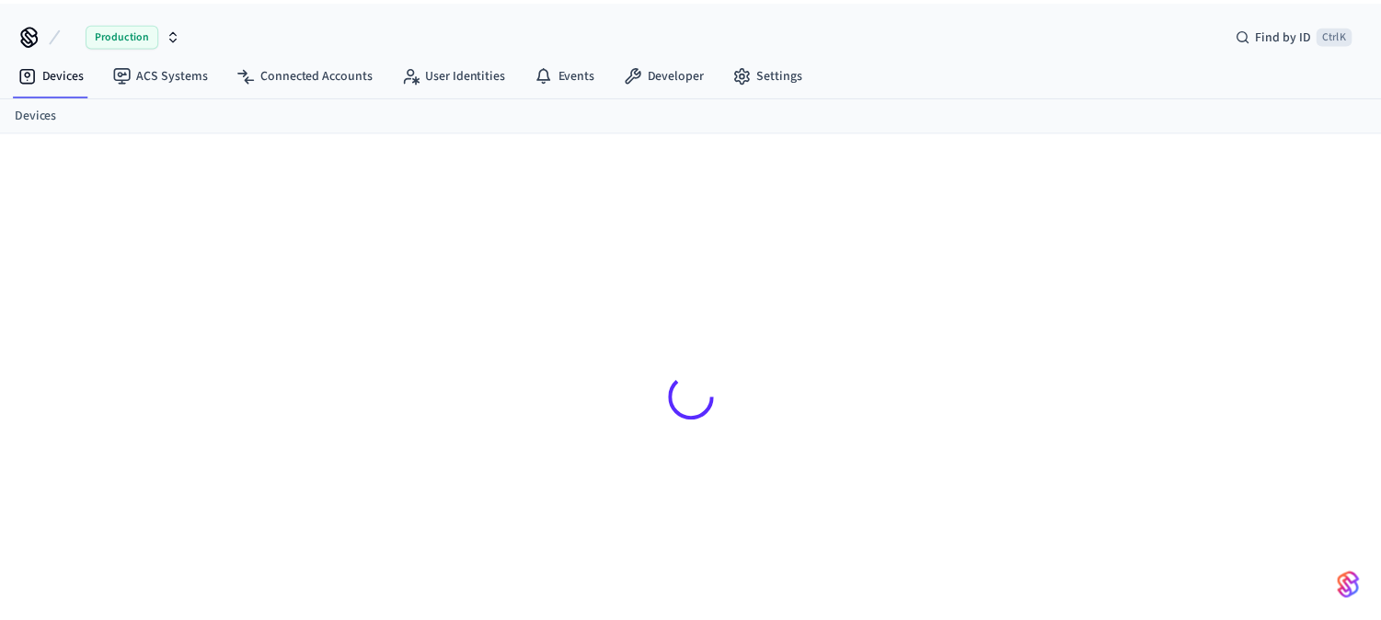
scroll to position [25, 0]
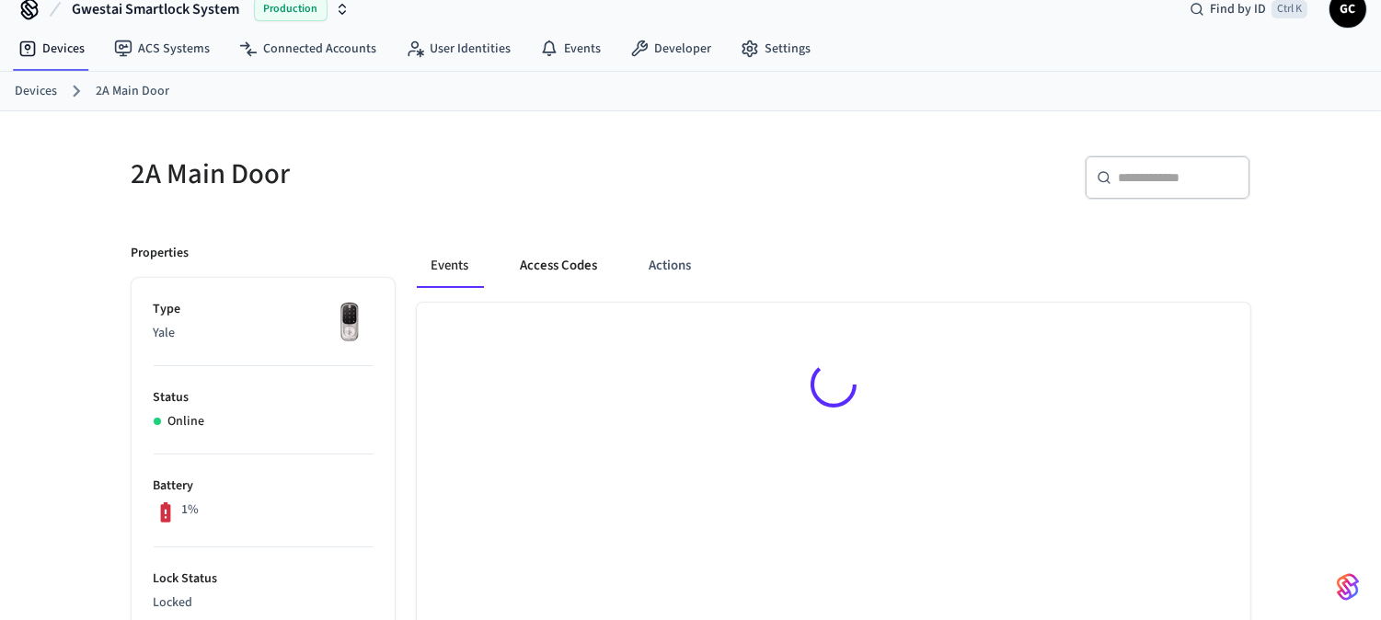
click at [556, 269] on button "Access Codes" at bounding box center [559, 266] width 107 height 44
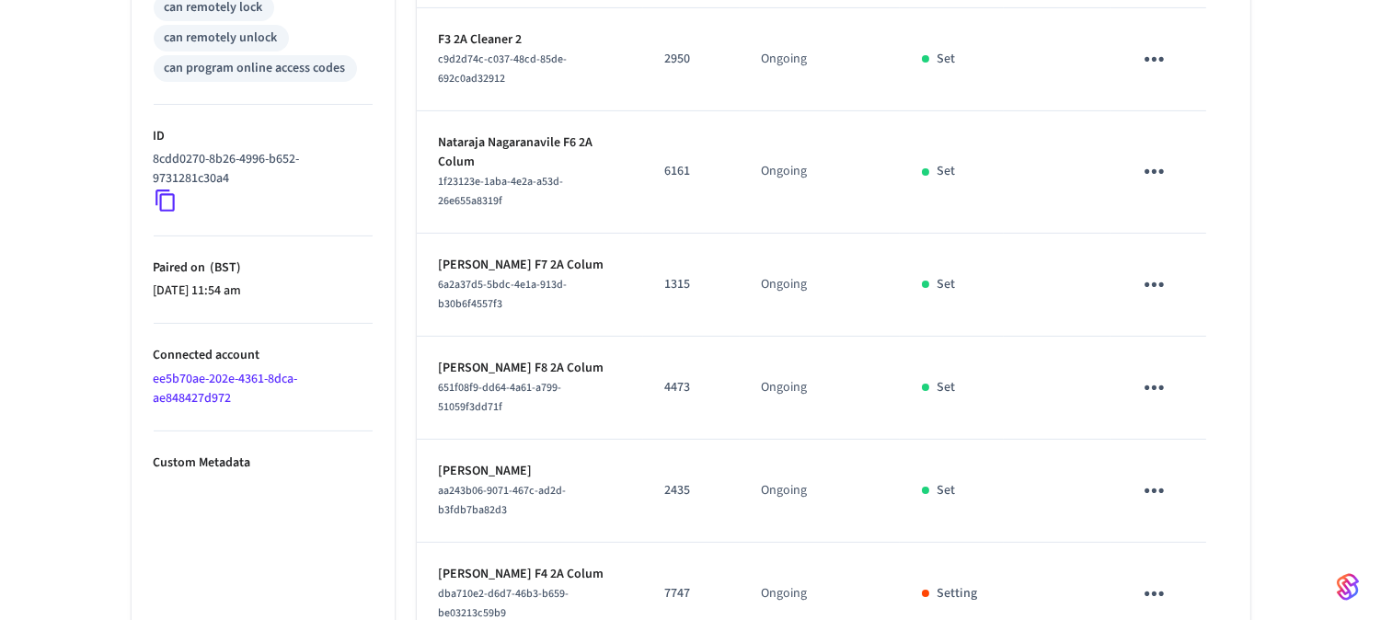
scroll to position [949, 0]
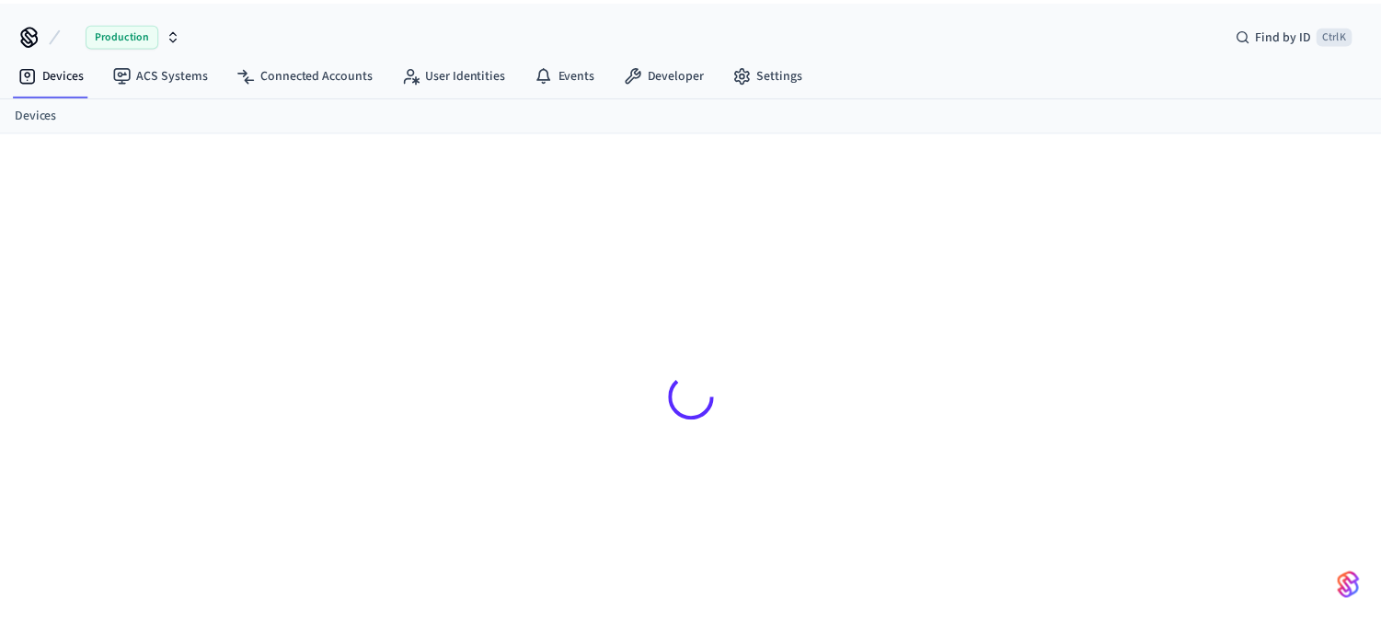
scroll to position [25, 0]
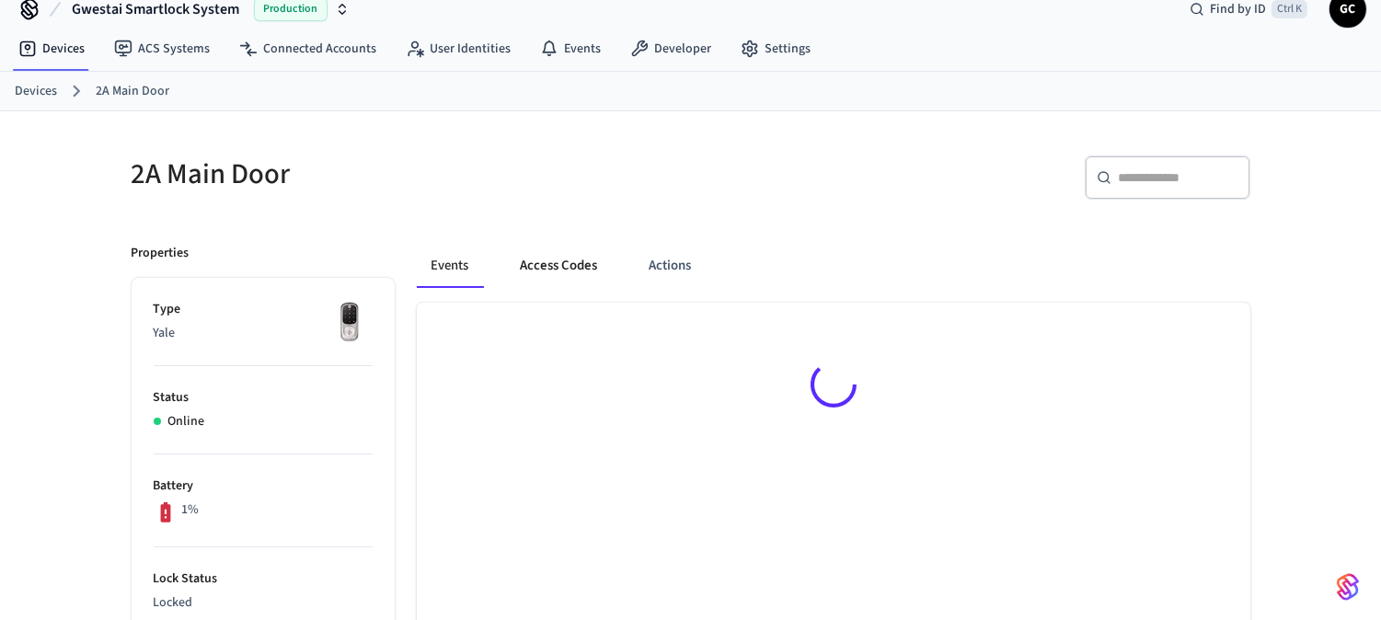
click at [566, 272] on button "Access Codes" at bounding box center [559, 266] width 107 height 44
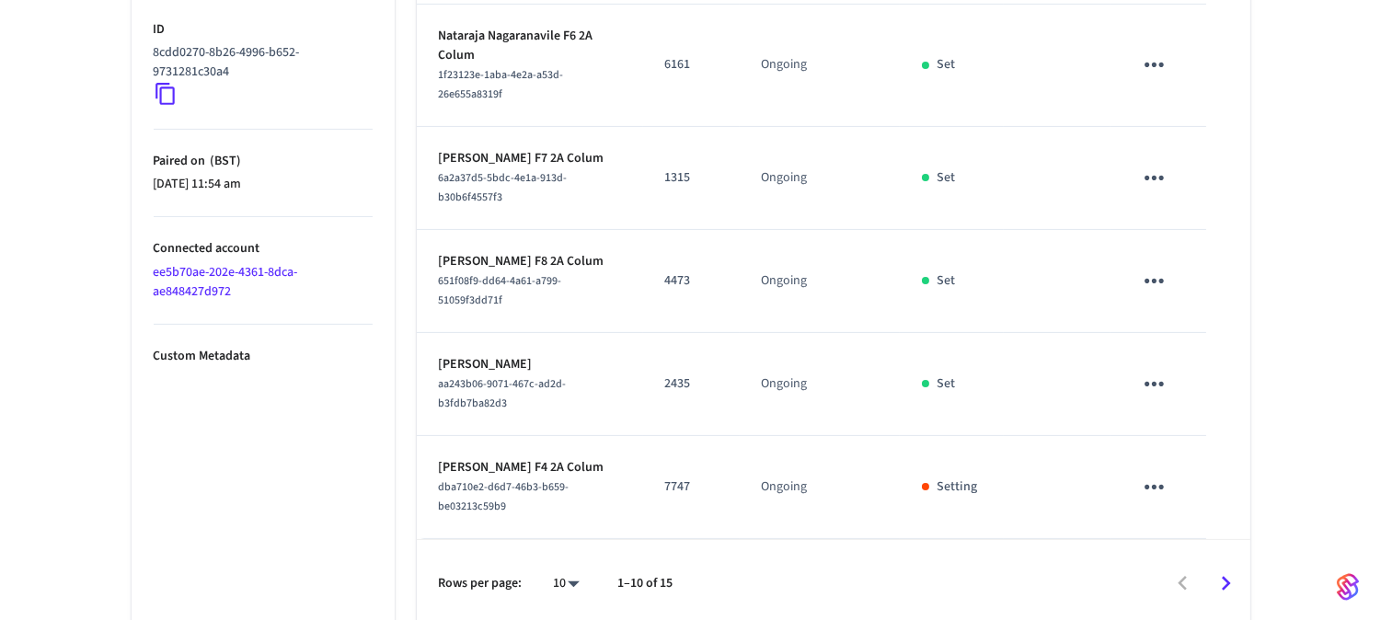
scroll to position [949, 0]
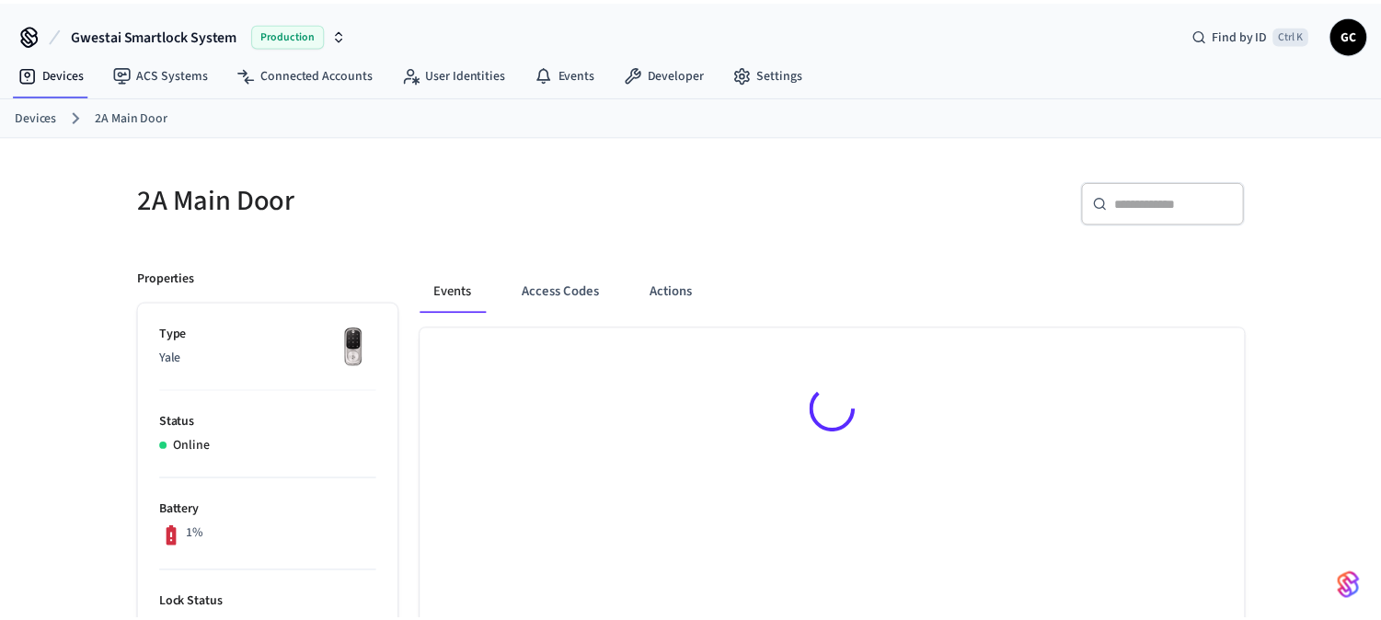
scroll to position [25, 0]
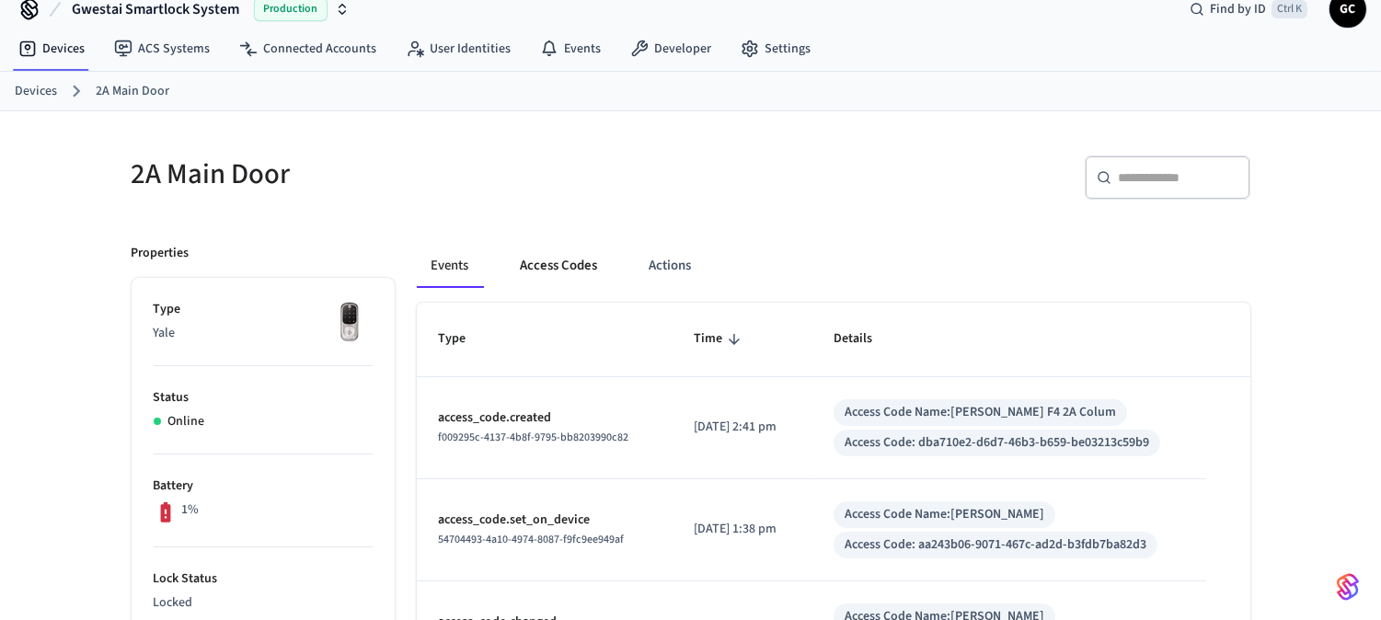
click at [552, 268] on button "Access Codes" at bounding box center [559, 266] width 107 height 44
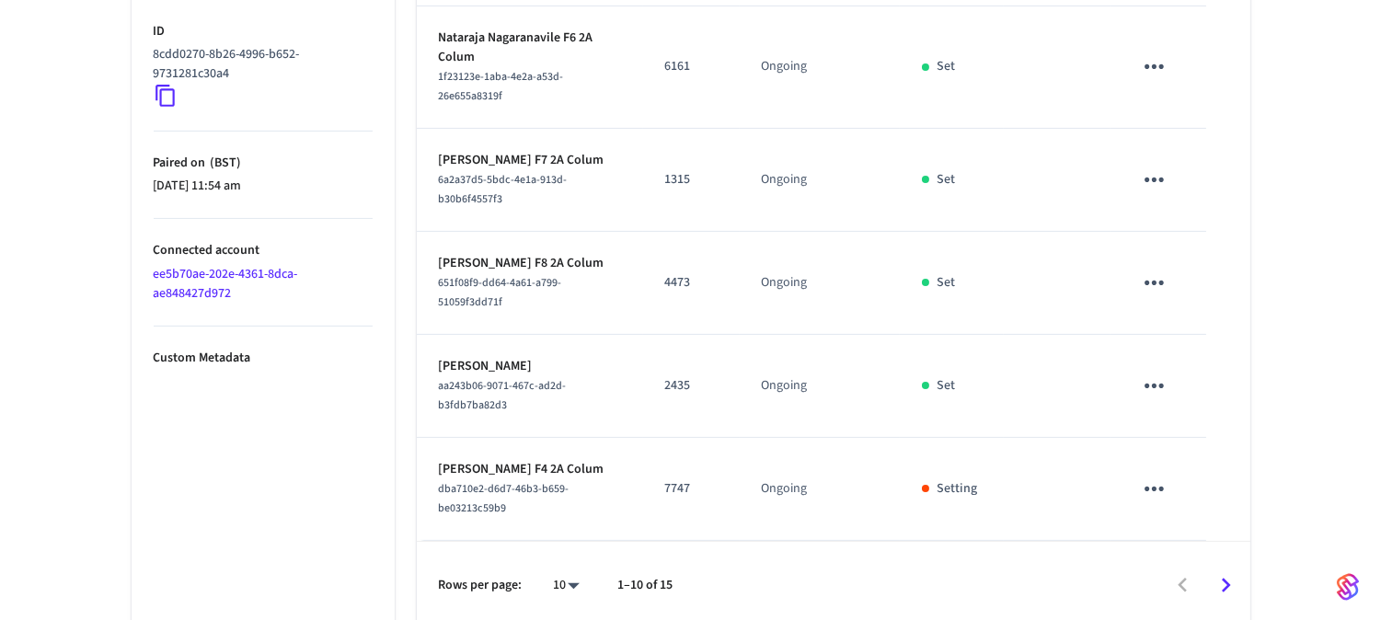
scroll to position [949, 0]
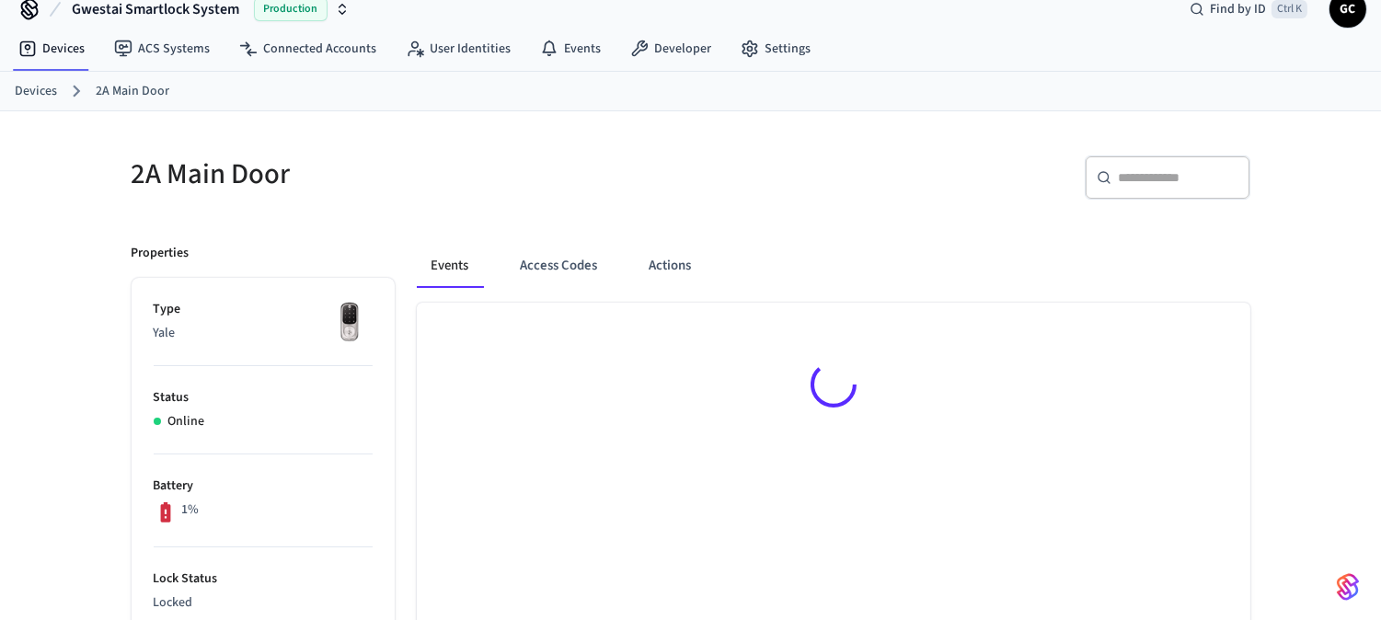
scroll to position [25, 0]
click at [579, 267] on button "Access Codes" at bounding box center [559, 266] width 107 height 44
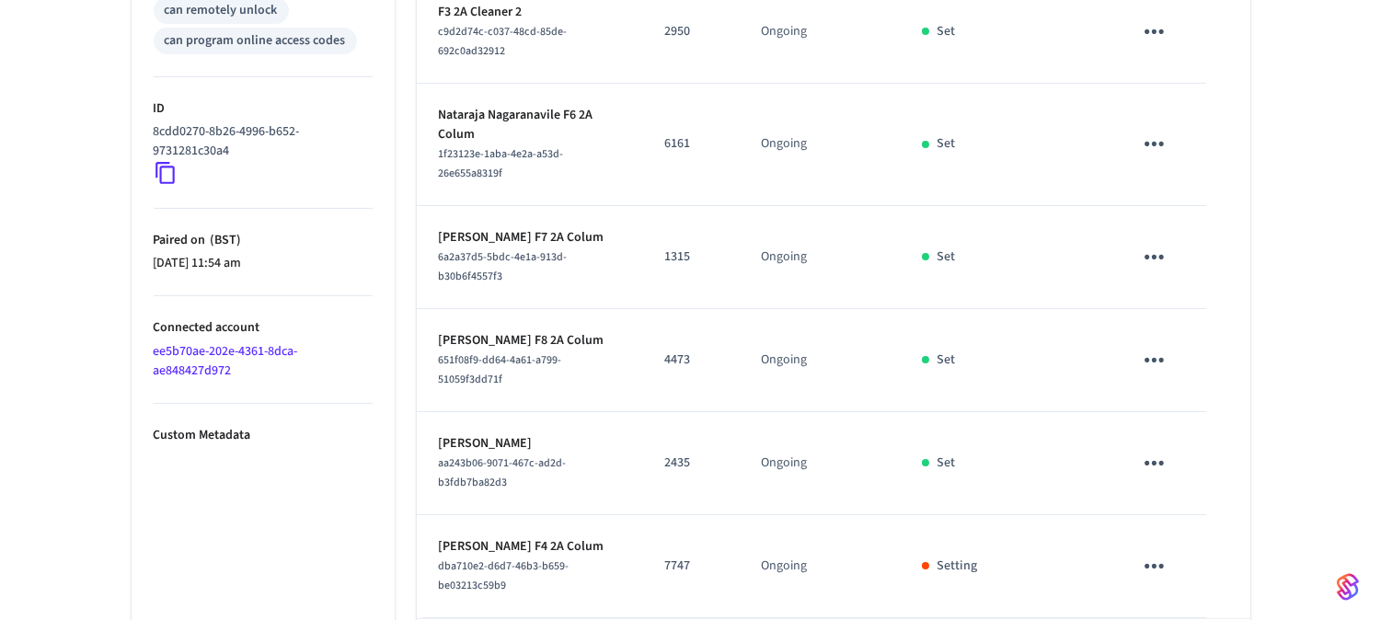
scroll to position [949, 0]
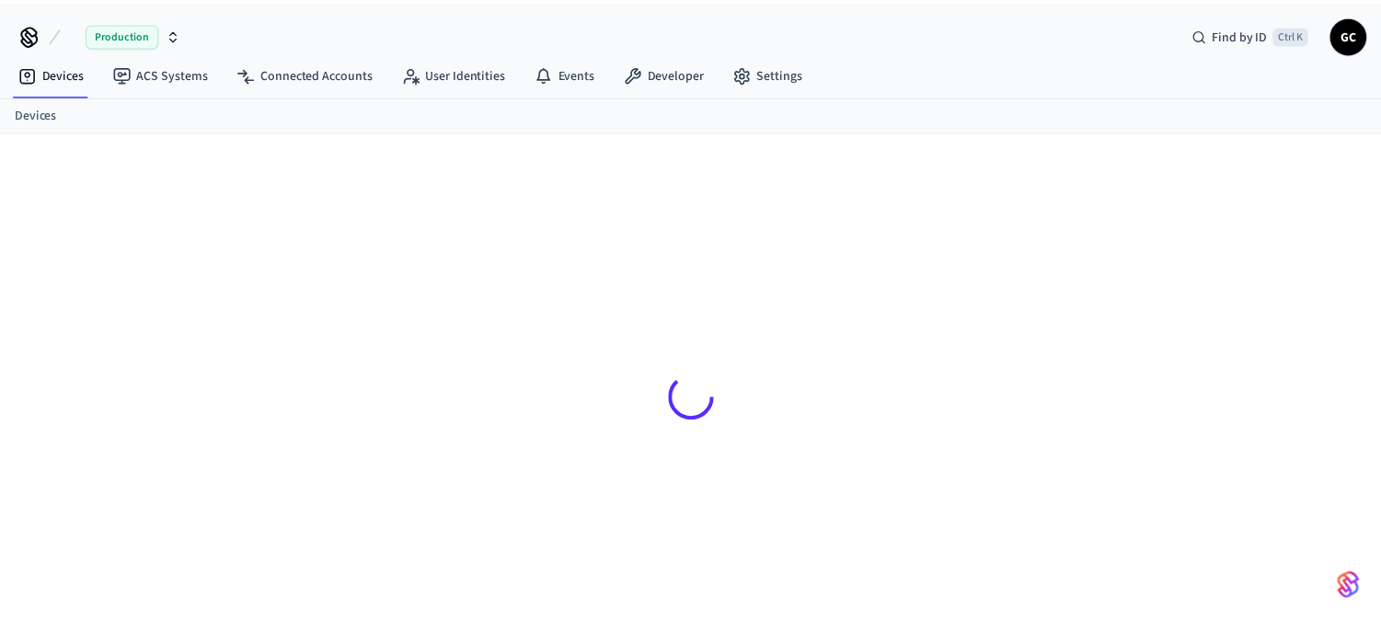
scroll to position [25, 0]
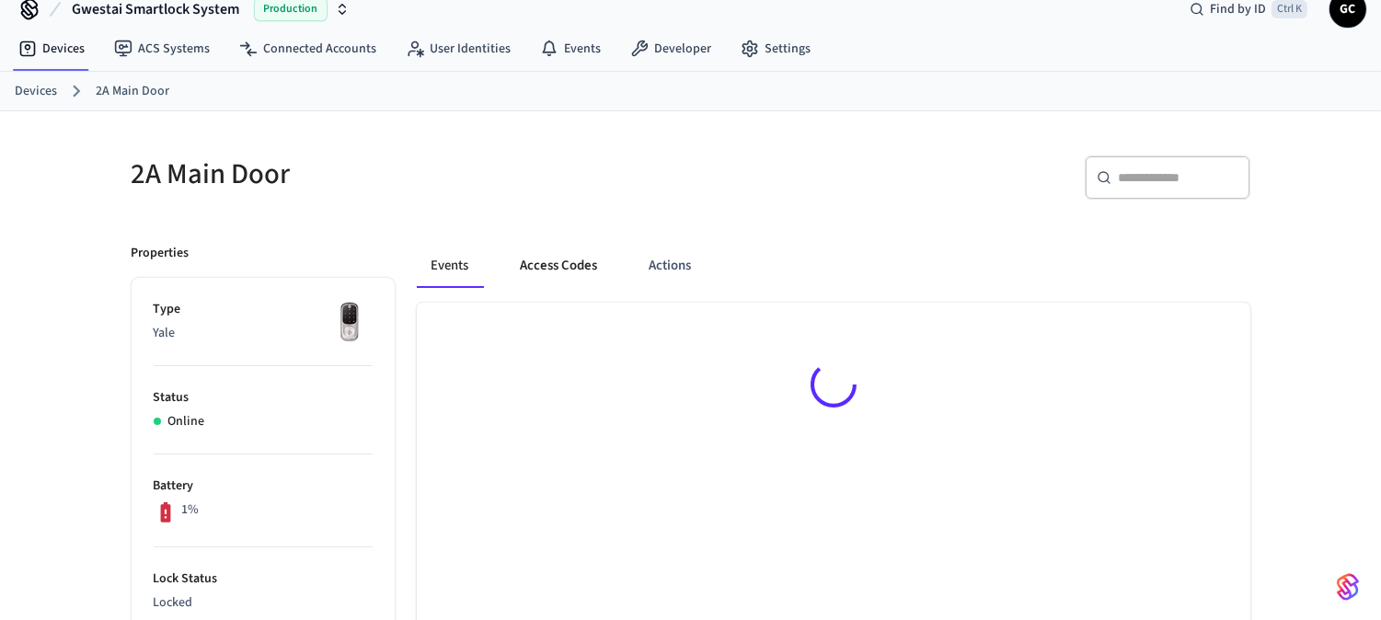
click at [545, 274] on button "Access Codes" at bounding box center [559, 266] width 107 height 44
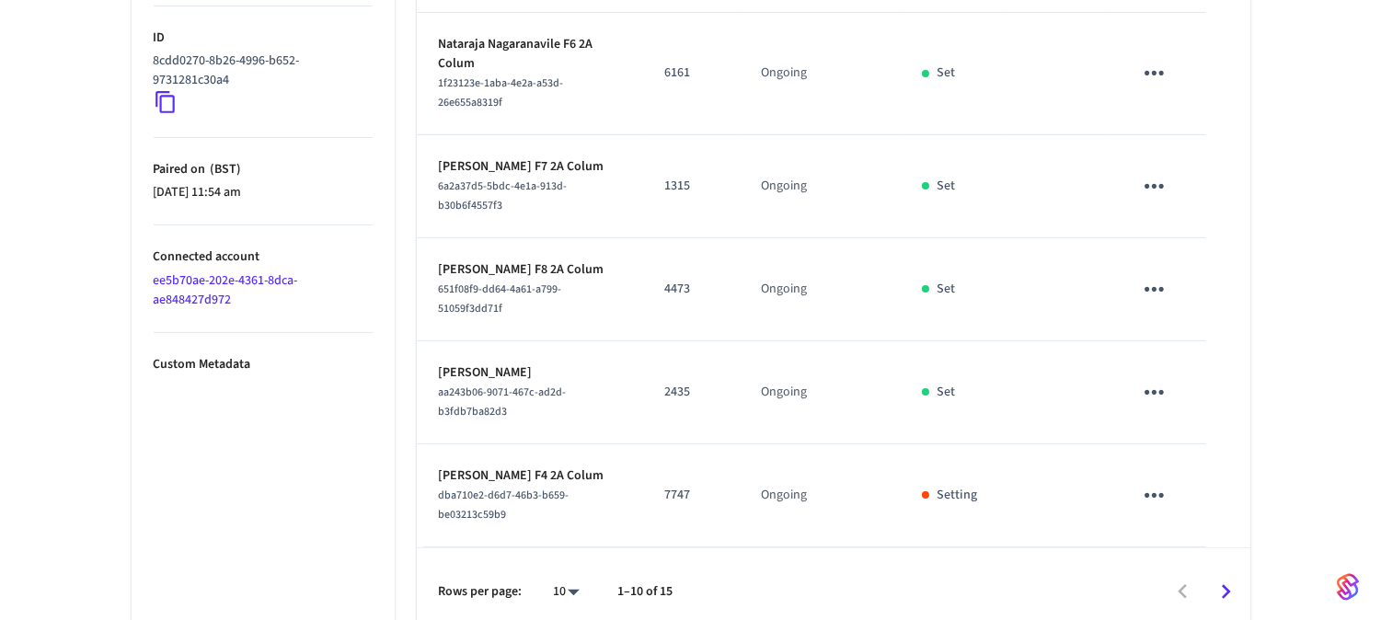
scroll to position [949, 0]
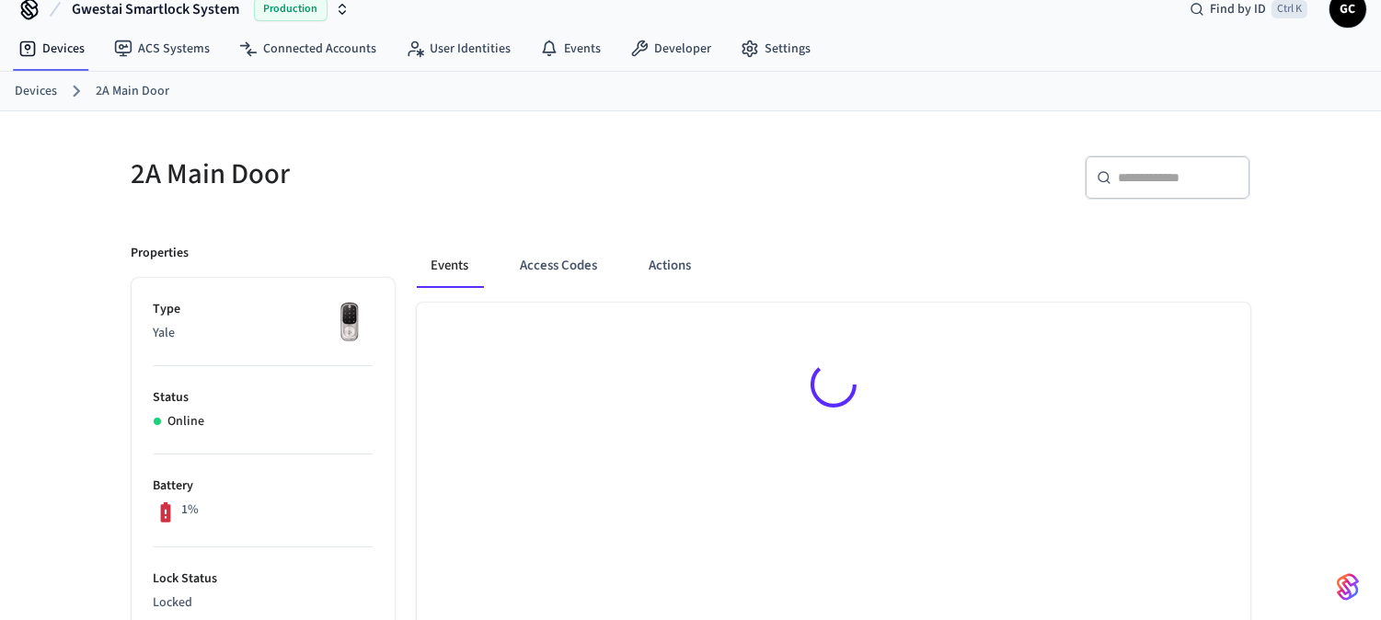
scroll to position [25, 0]
click at [561, 265] on button "Access Codes" at bounding box center [559, 266] width 107 height 44
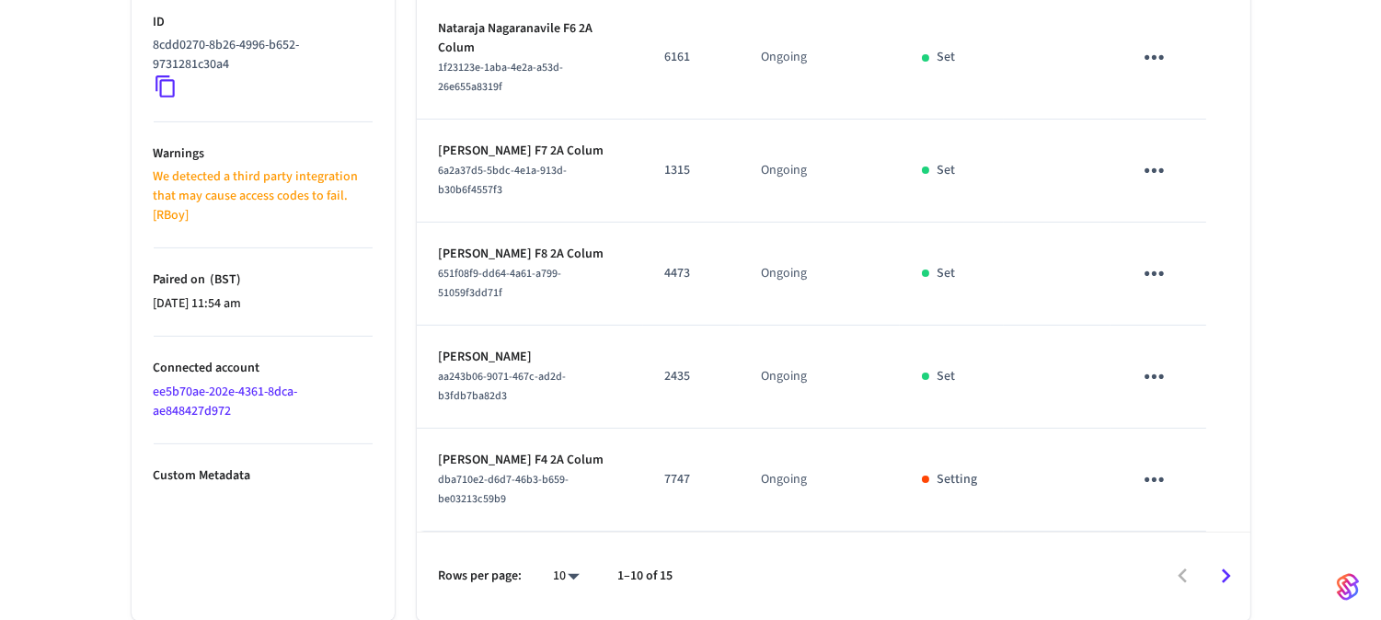
scroll to position [949, 0]
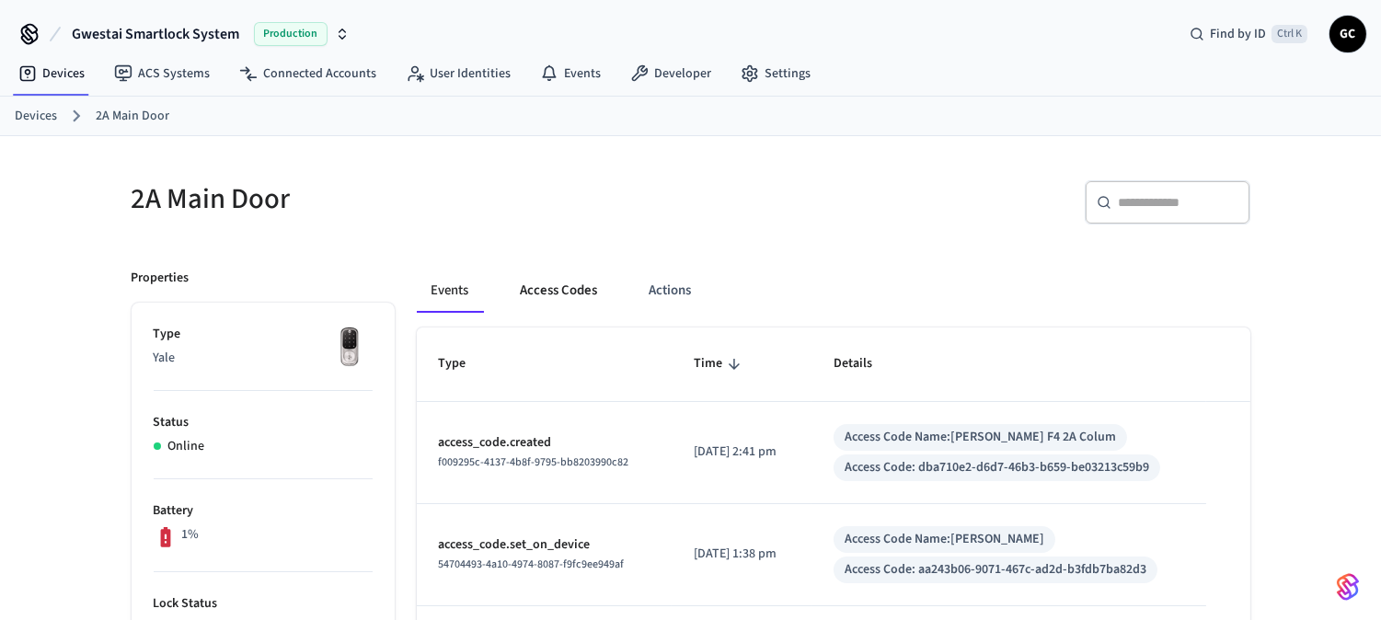
click at [575, 280] on button "Access Codes" at bounding box center [559, 291] width 107 height 44
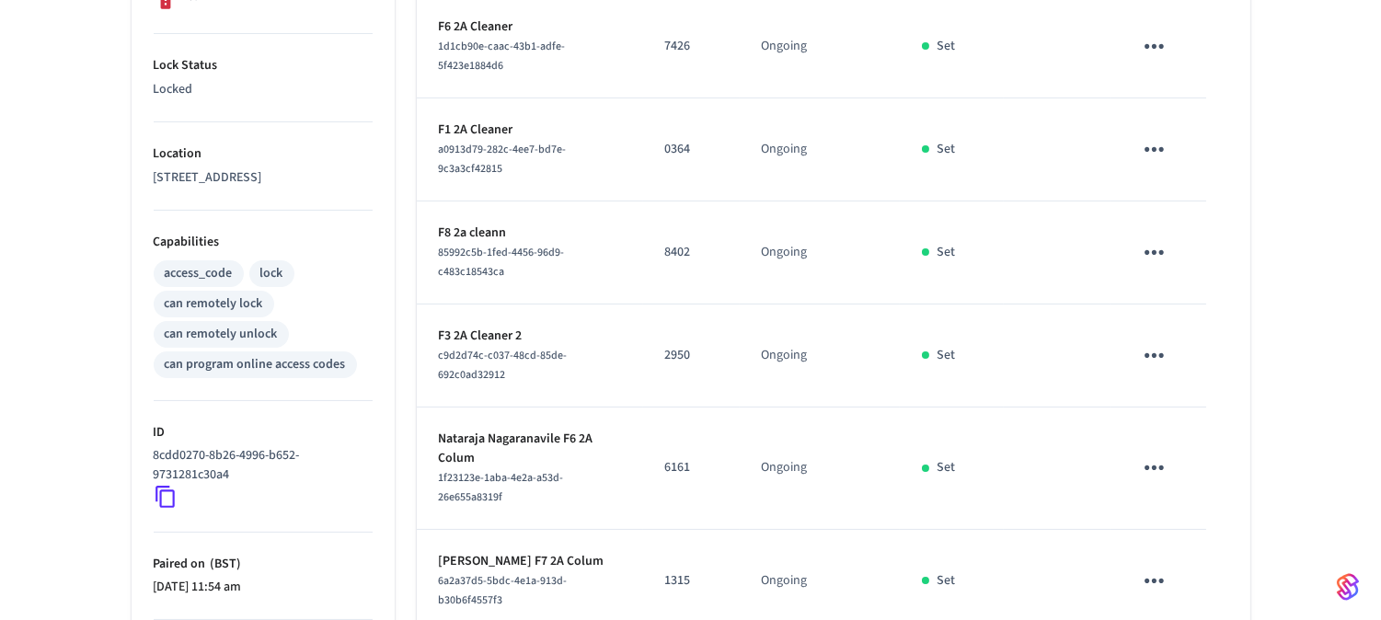
scroll to position [438, 0]
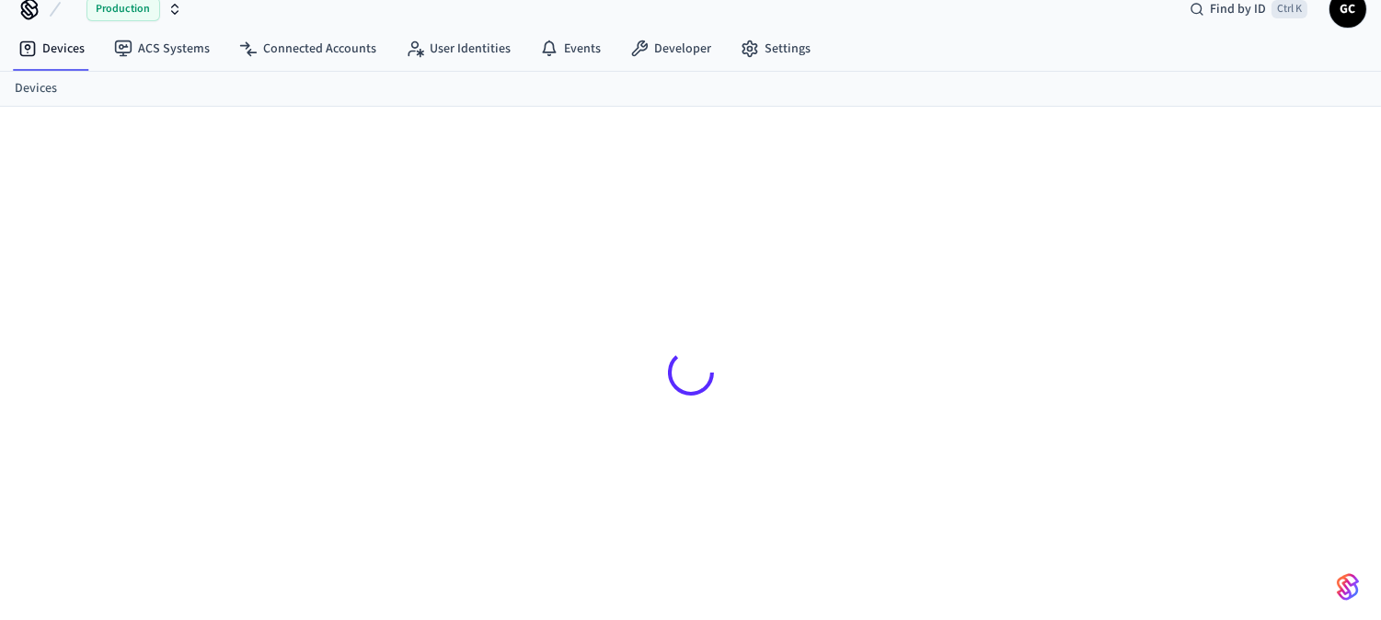
scroll to position [25, 0]
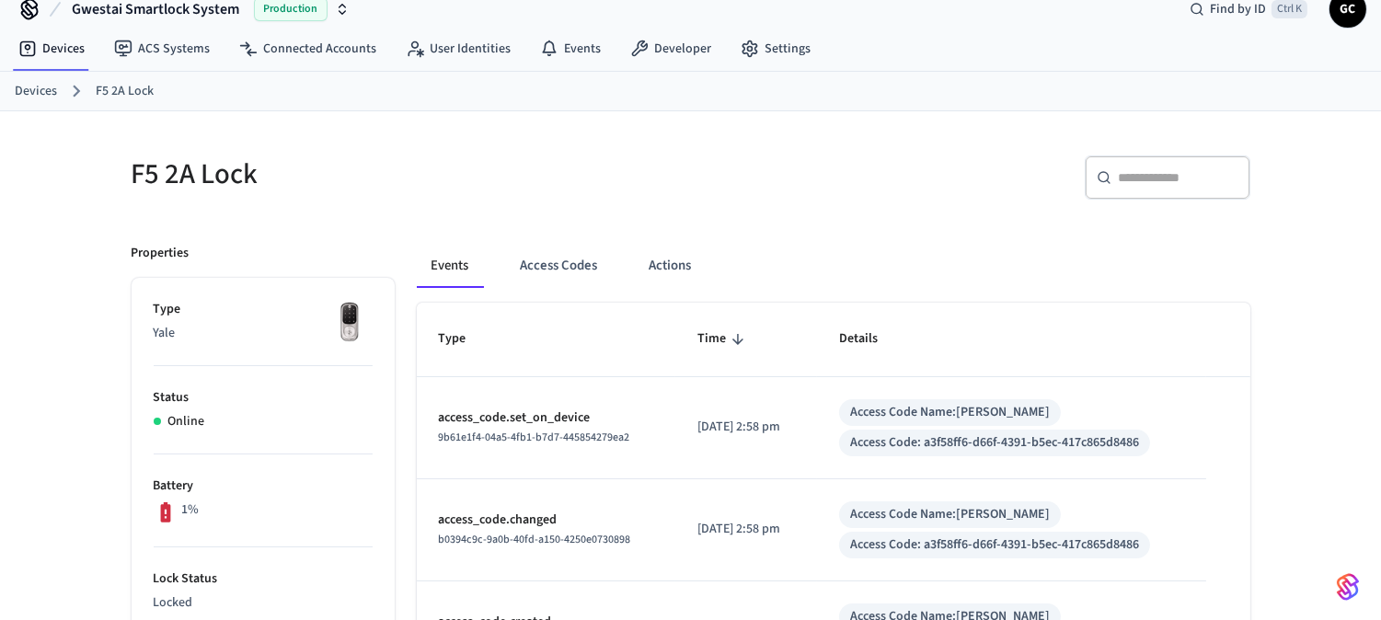
drag, startPoint x: 541, startPoint y: 258, endPoint x: 625, endPoint y: 297, distance: 93.4
click at [543, 258] on button "Access Codes" at bounding box center [559, 266] width 107 height 44
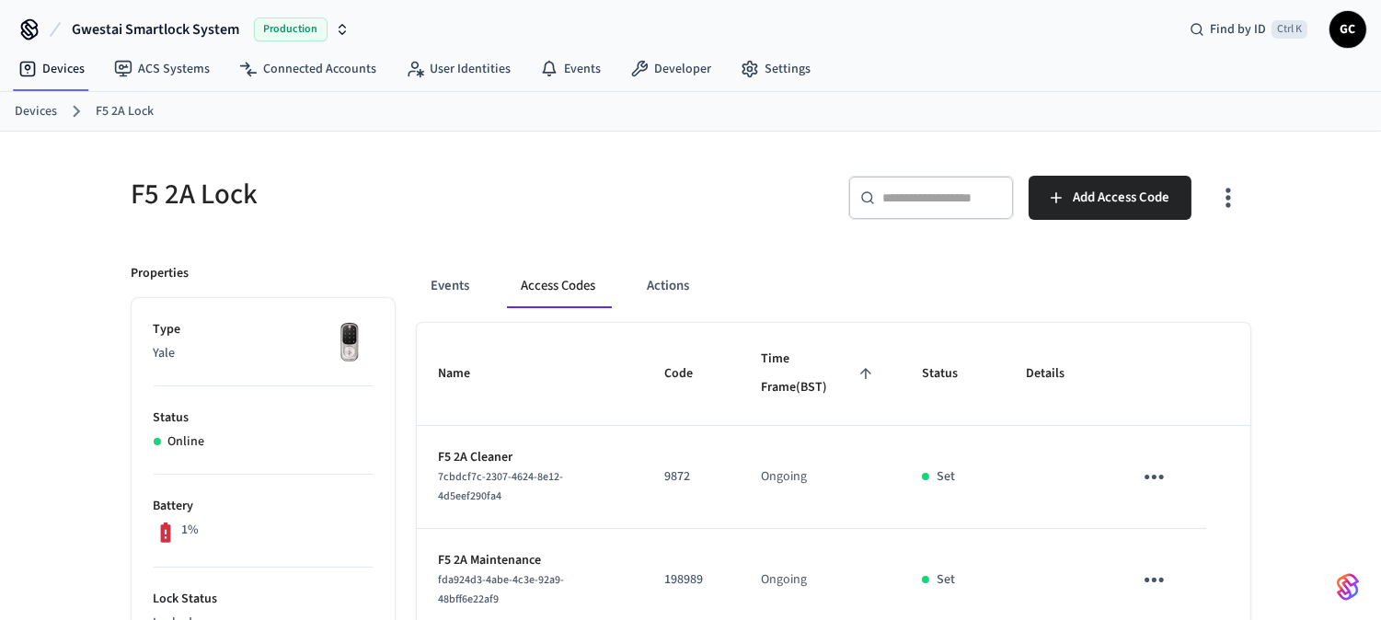
scroll to position [0, 0]
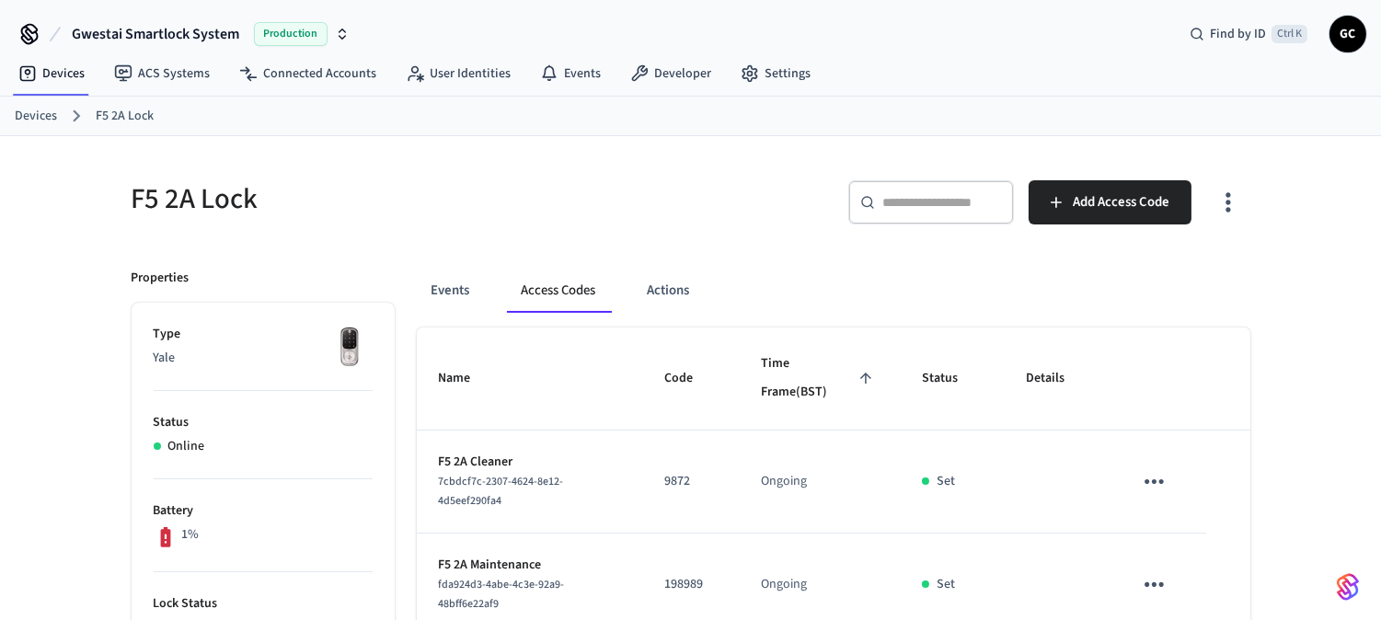
click at [38, 107] on link "Devices" at bounding box center [36, 116] width 42 height 19
click at [968, 207] on input "text" at bounding box center [942, 202] width 120 height 18
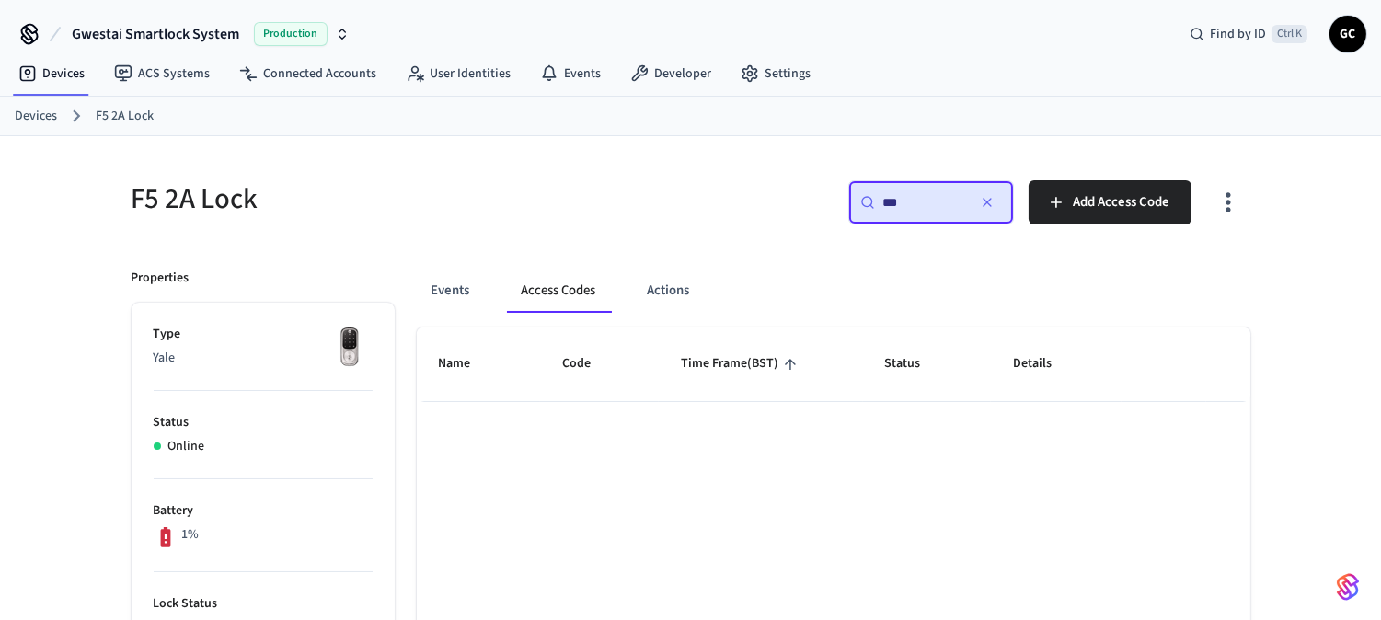
type input "***"
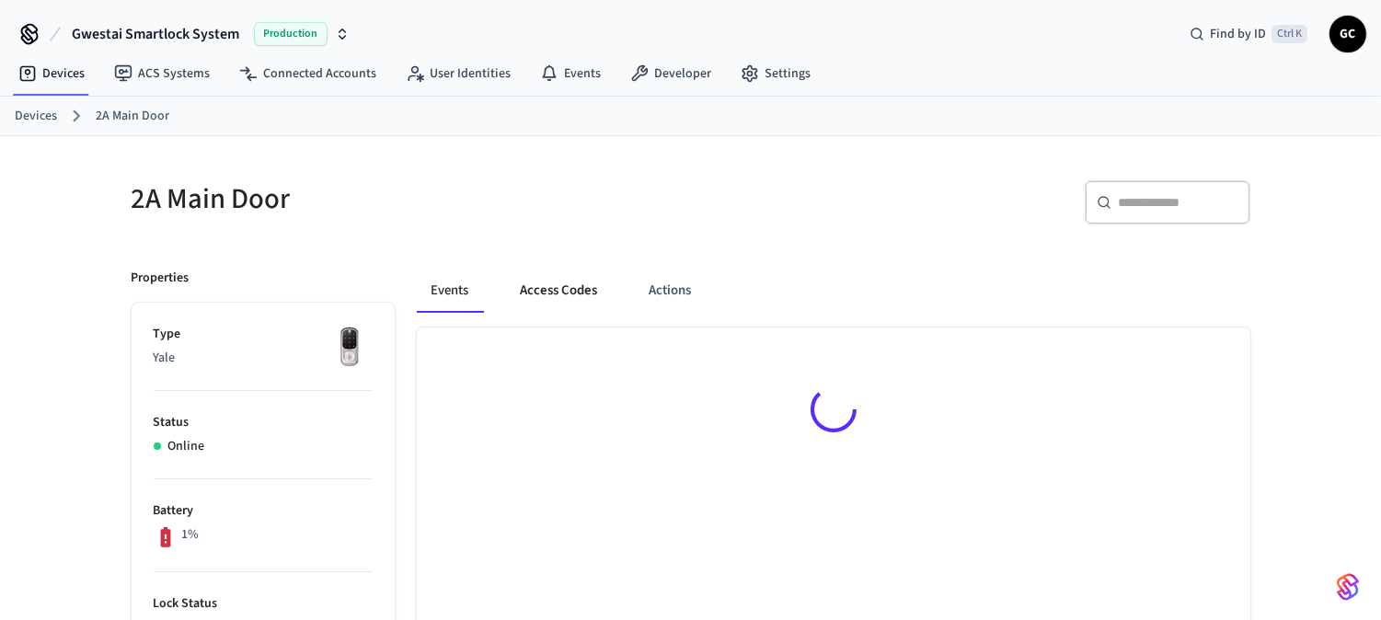
click at [548, 283] on button "Access Codes" at bounding box center [559, 291] width 107 height 44
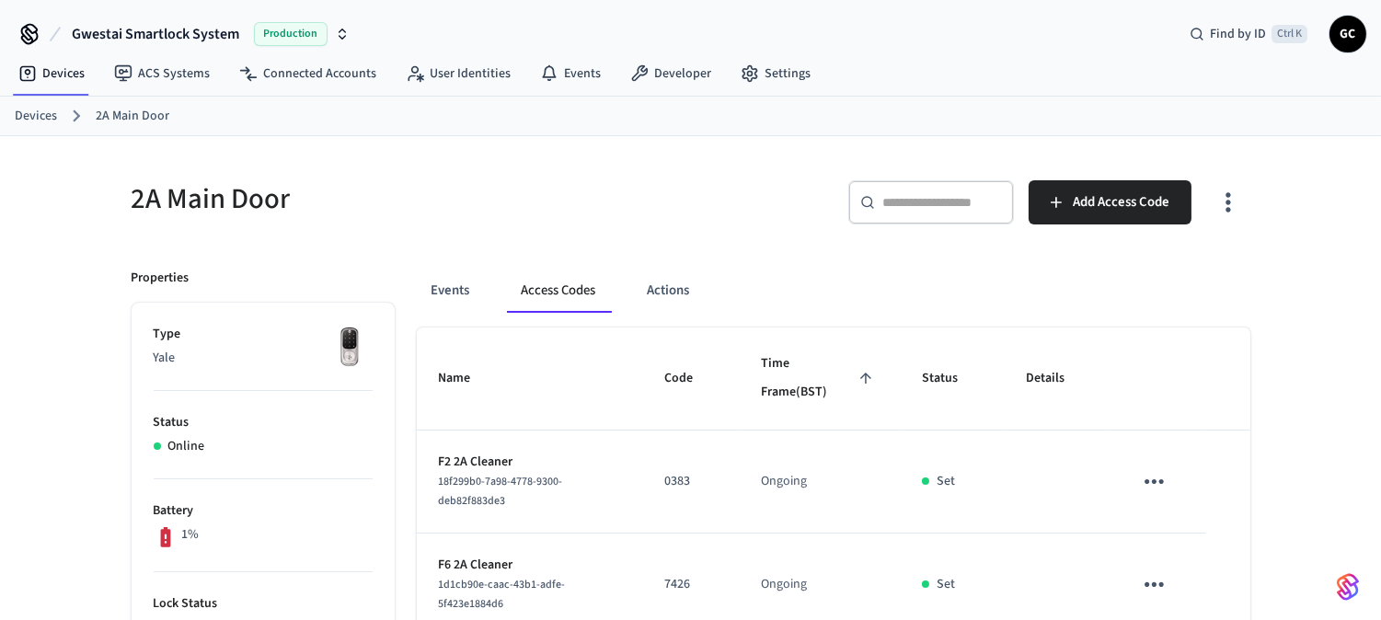
click at [22, 110] on link "Devices" at bounding box center [36, 116] width 42 height 19
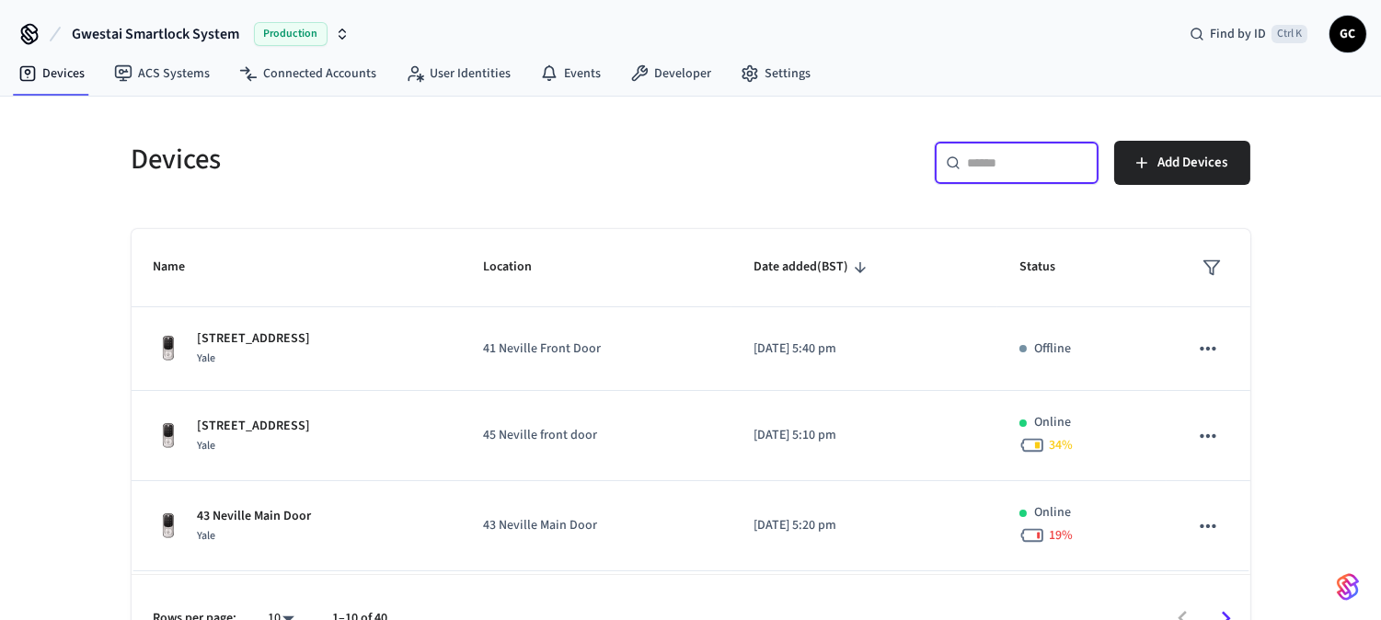
click at [997, 166] on input "text" at bounding box center [1028, 163] width 120 height 18
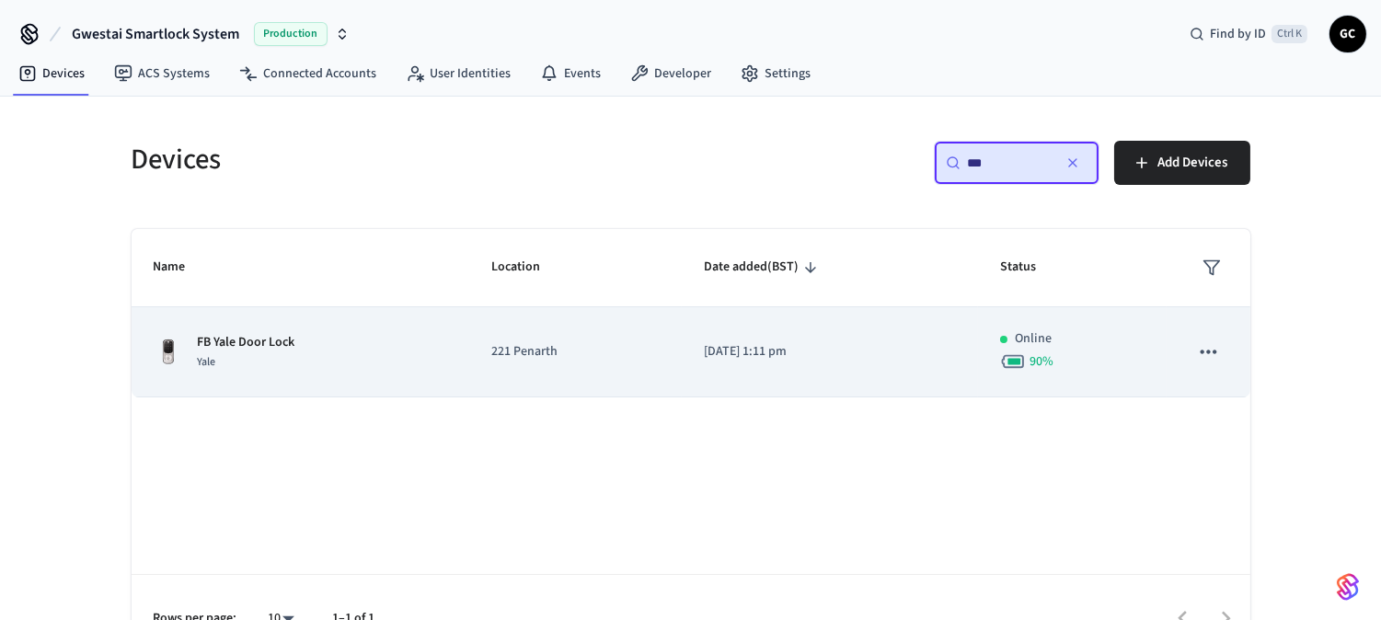
type input "**"
click at [255, 329] on td "FB Yale Door Lock Yale" at bounding box center [301, 352] width 338 height 90
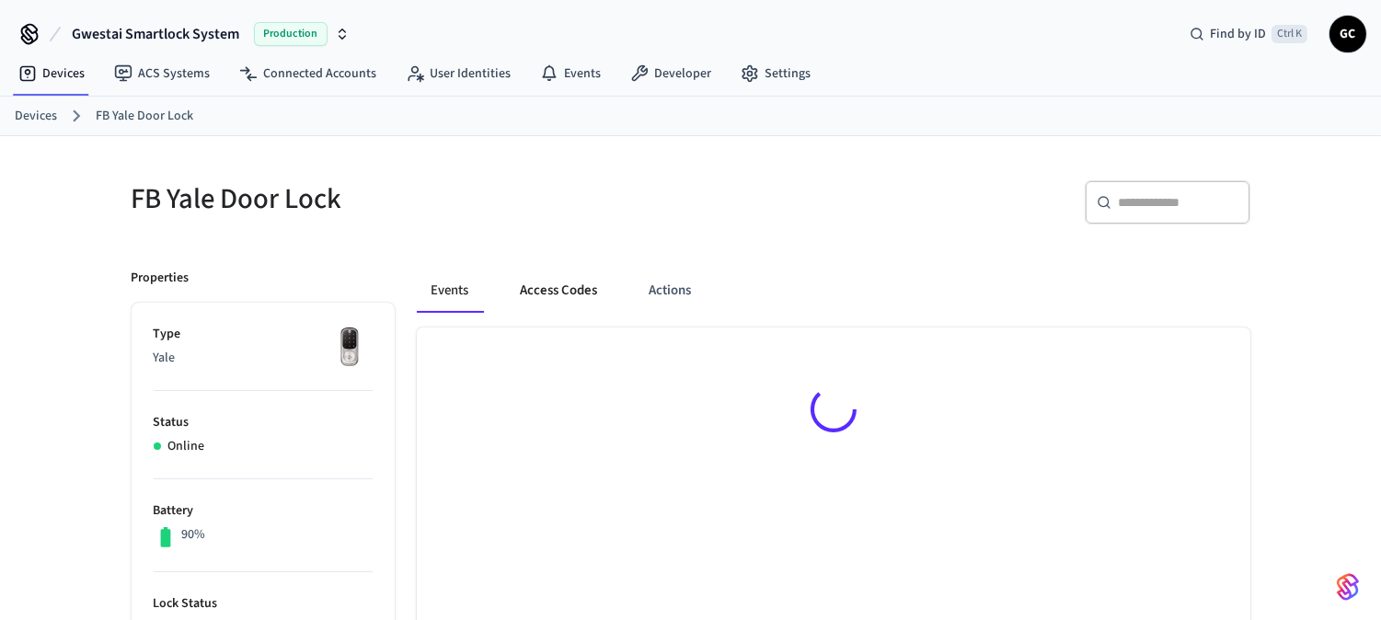
click at [577, 291] on button "Access Codes" at bounding box center [559, 291] width 107 height 44
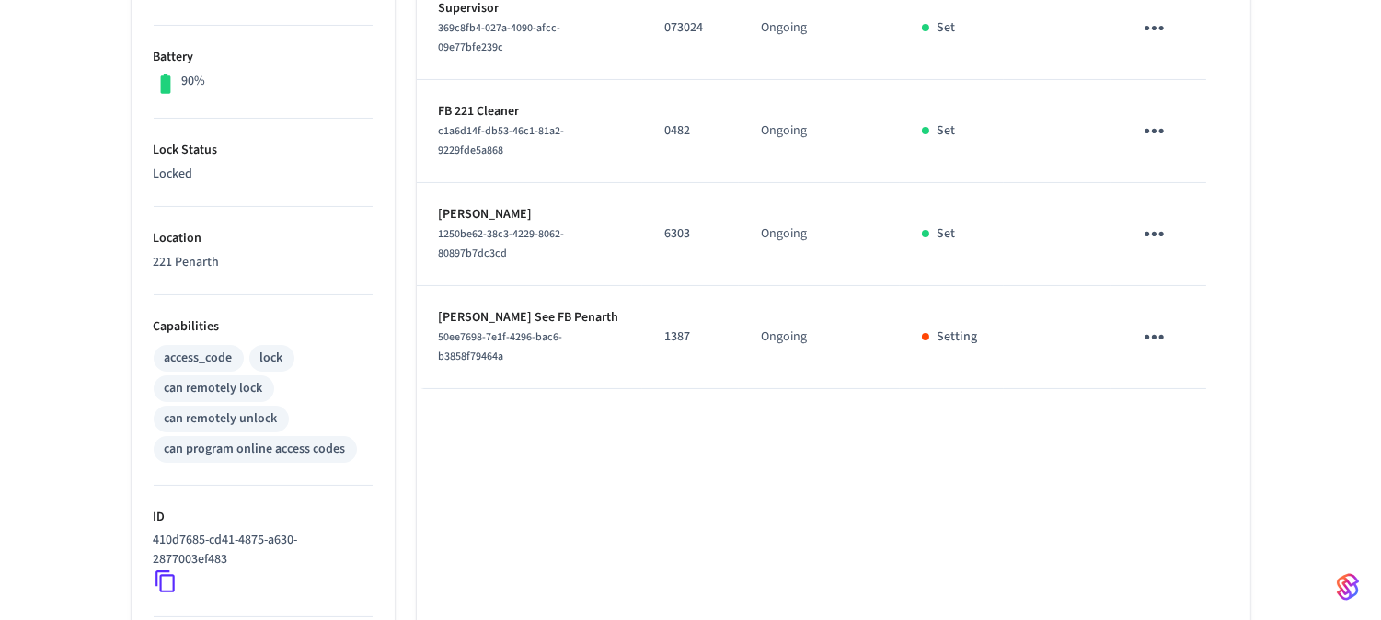
scroll to position [432, 0]
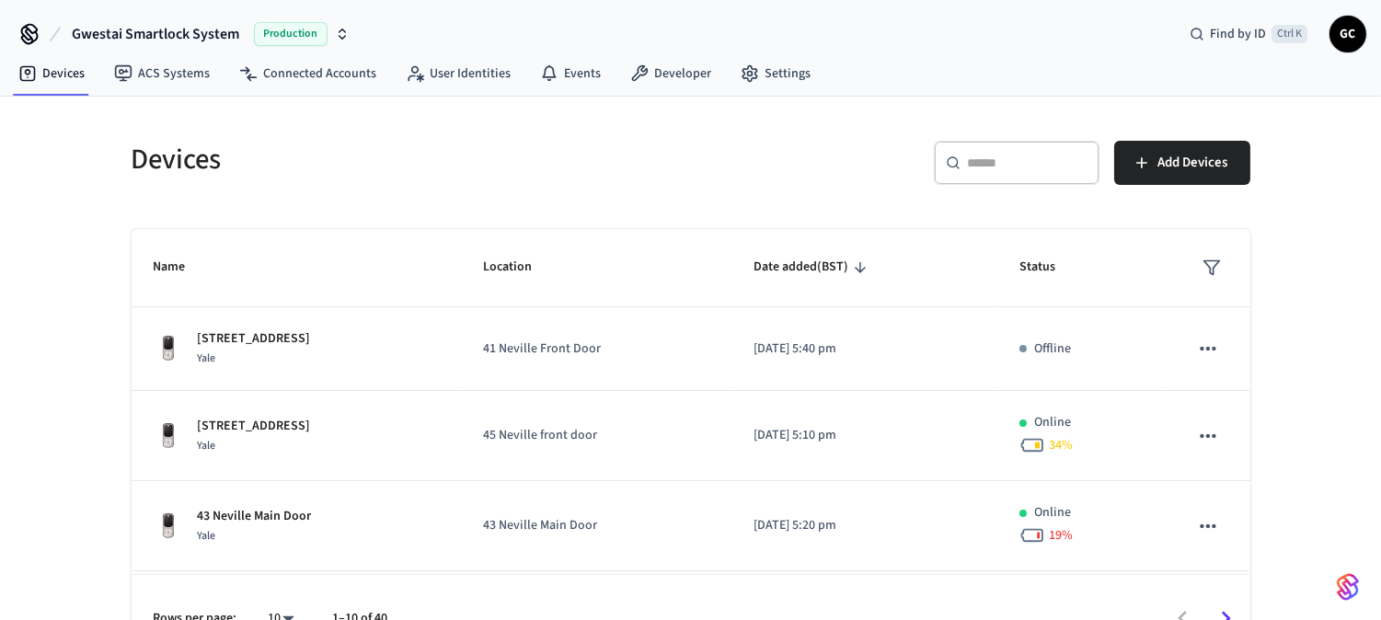
click at [1015, 158] on input "text" at bounding box center [1028, 163] width 120 height 18
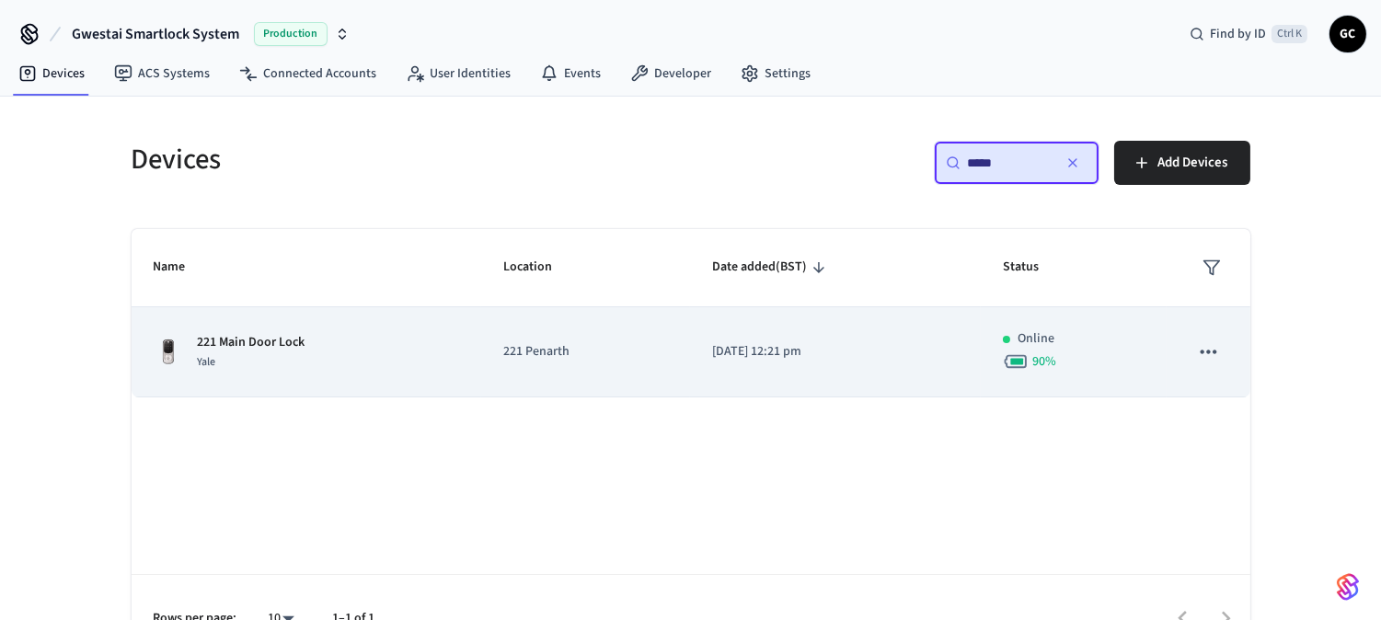
type input "*****"
click at [273, 336] on p "221 Main Door Lock" at bounding box center [252, 342] width 108 height 19
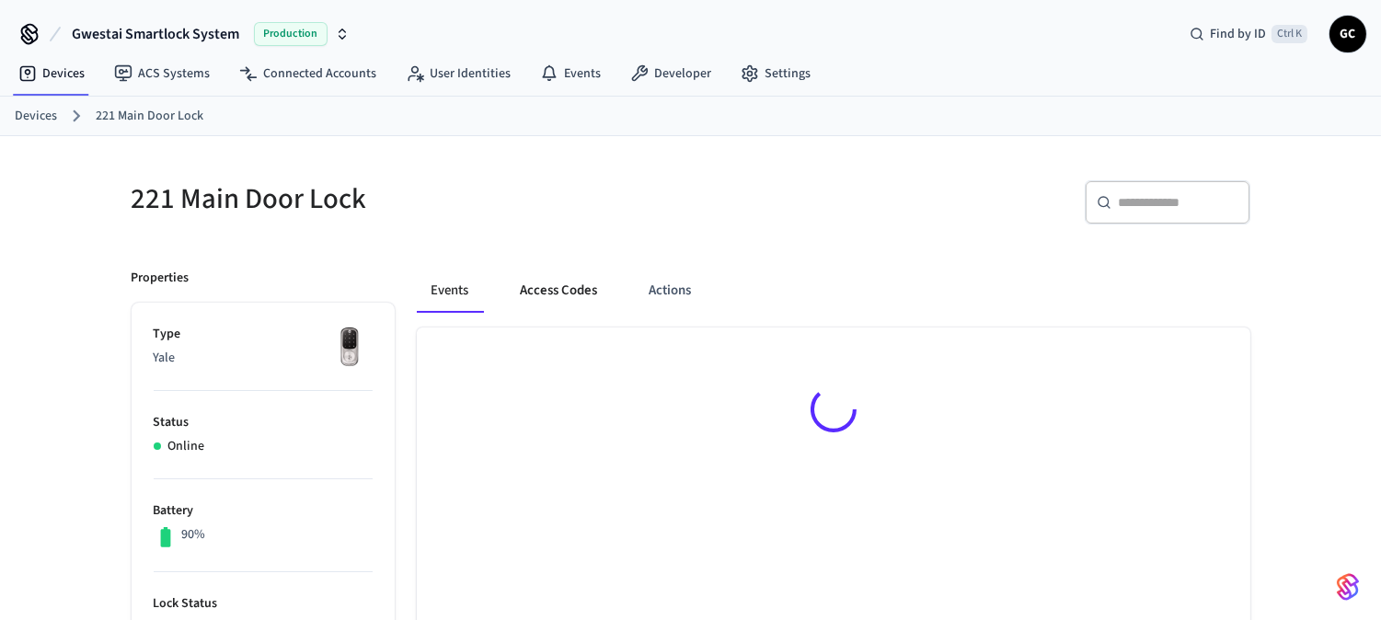
click at [558, 300] on button "Access Codes" at bounding box center [559, 291] width 107 height 44
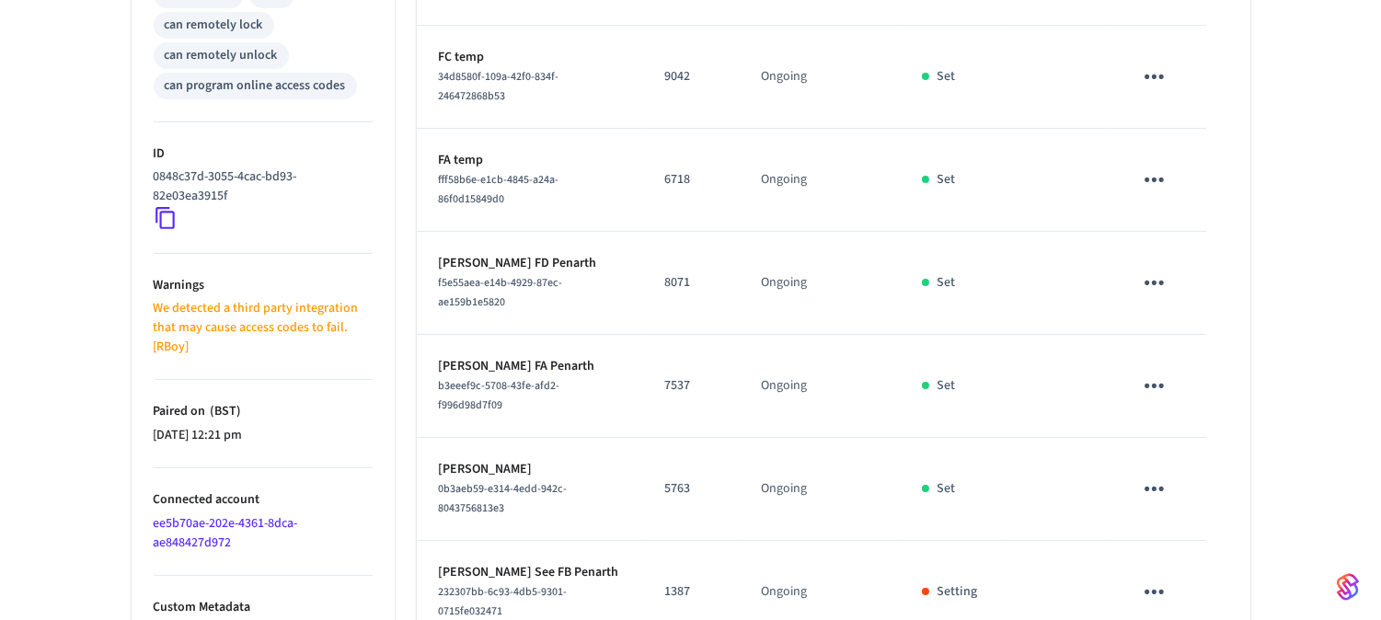
scroll to position [915, 0]
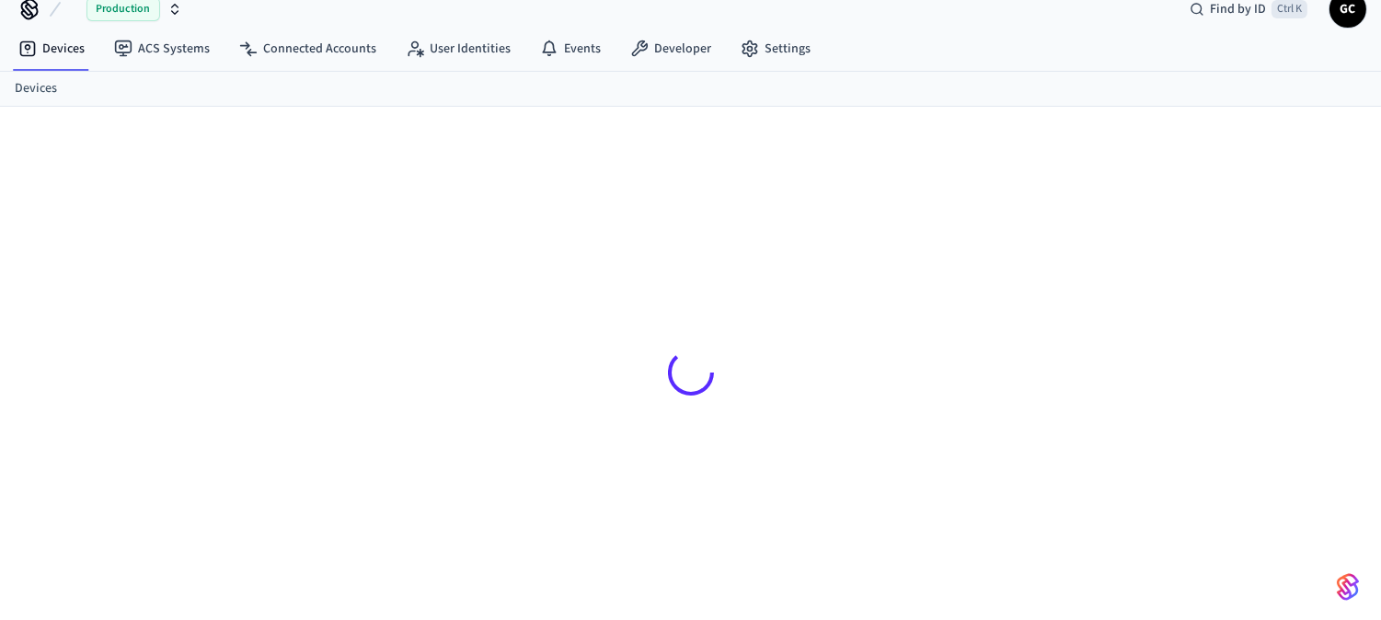
scroll to position [25, 0]
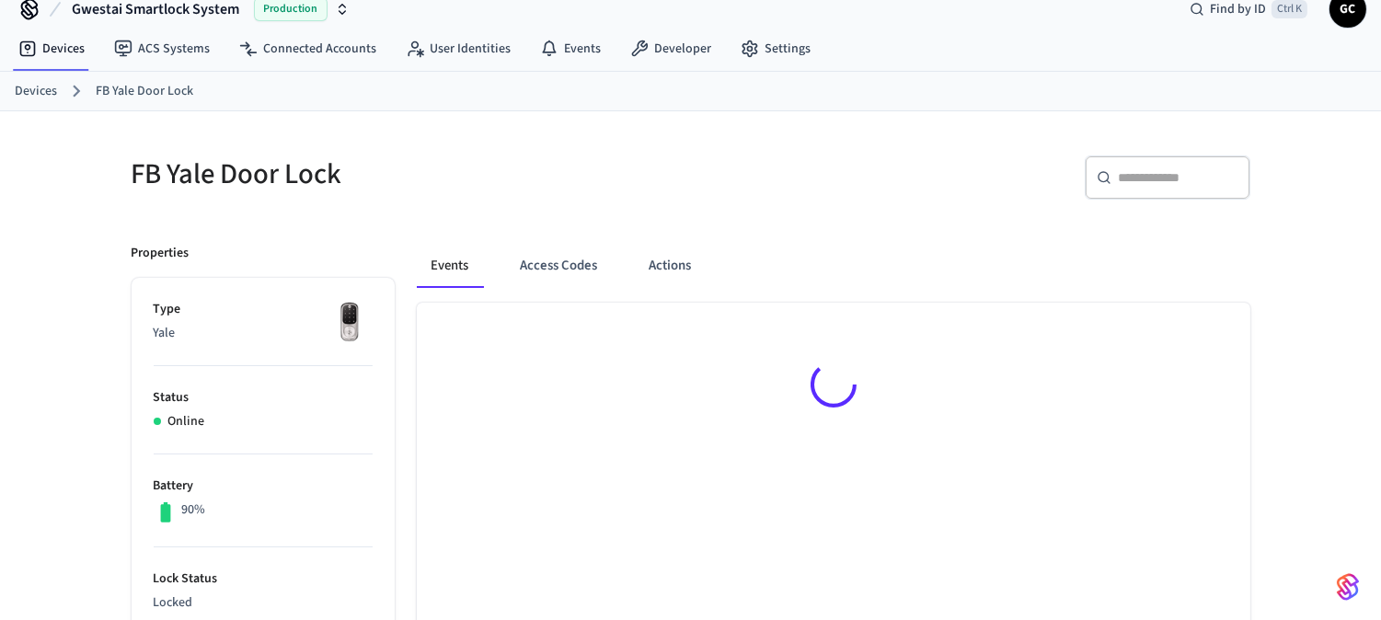
scroll to position [25, 0]
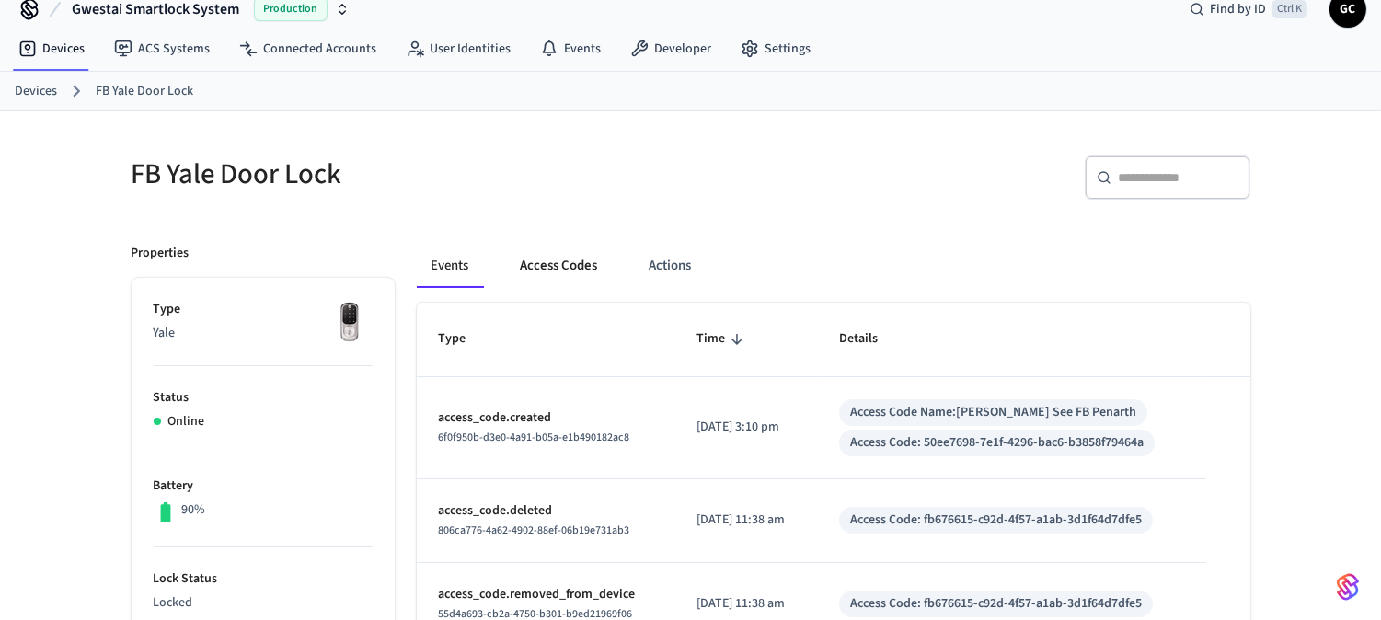
click at [537, 259] on button "Access Codes" at bounding box center [559, 266] width 107 height 44
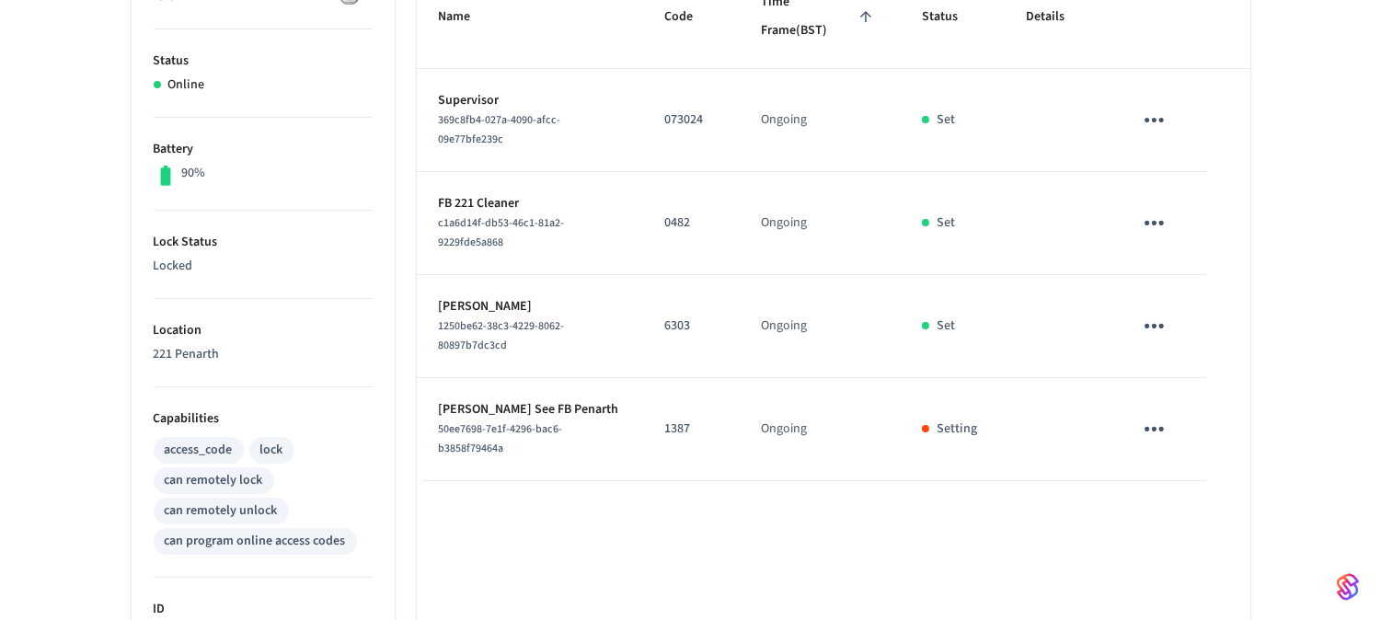
scroll to position [329, 0]
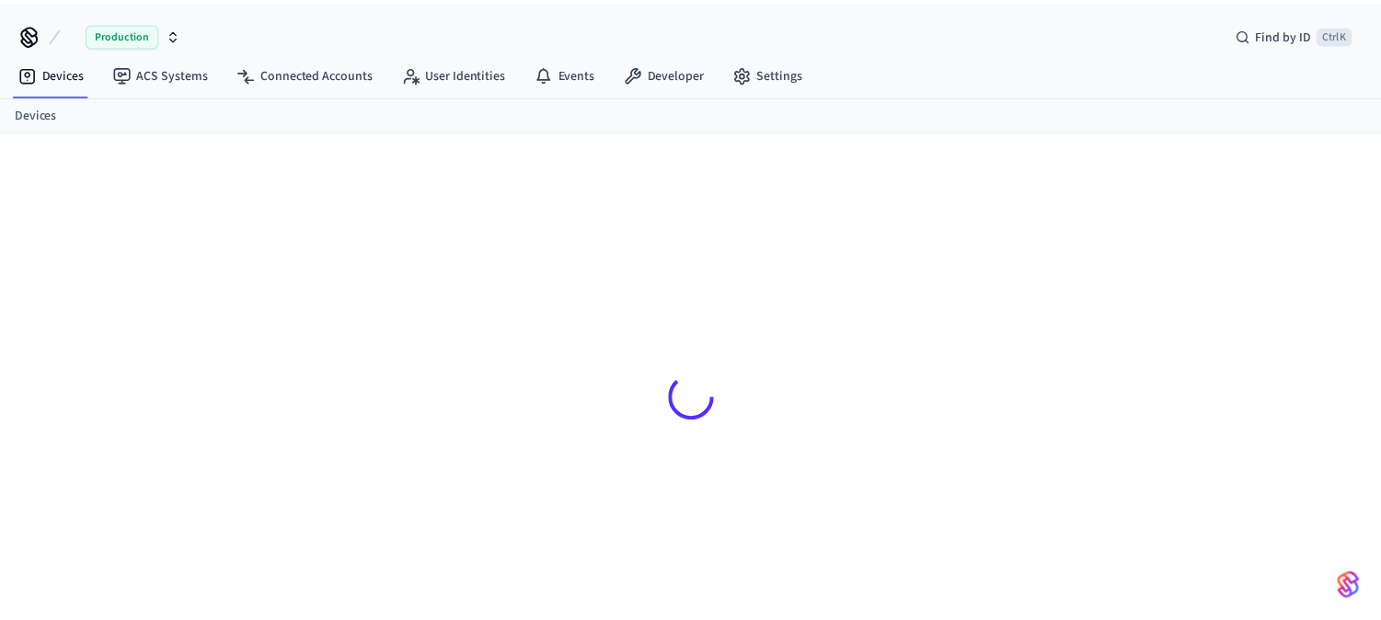
scroll to position [25, 0]
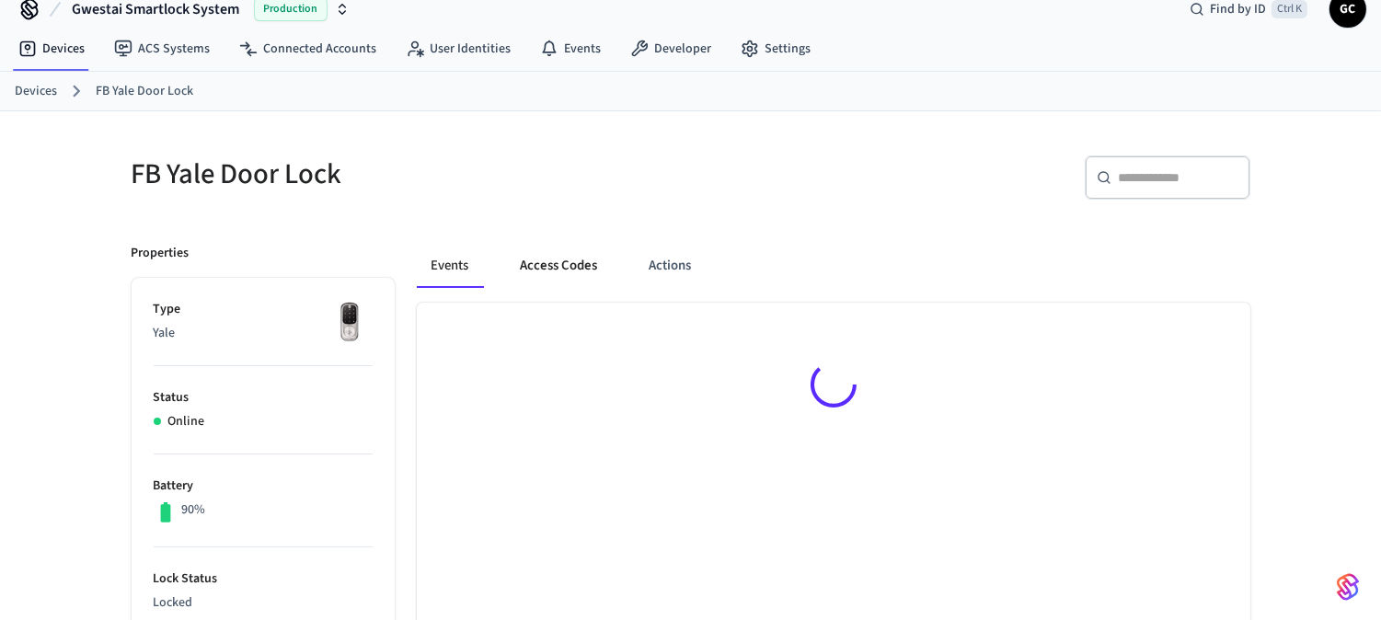
drag, startPoint x: 581, startPoint y: 254, endPoint x: 609, endPoint y: 254, distance: 27.6
click at [582, 254] on button "Access Codes" at bounding box center [559, 266] width 107 height 44
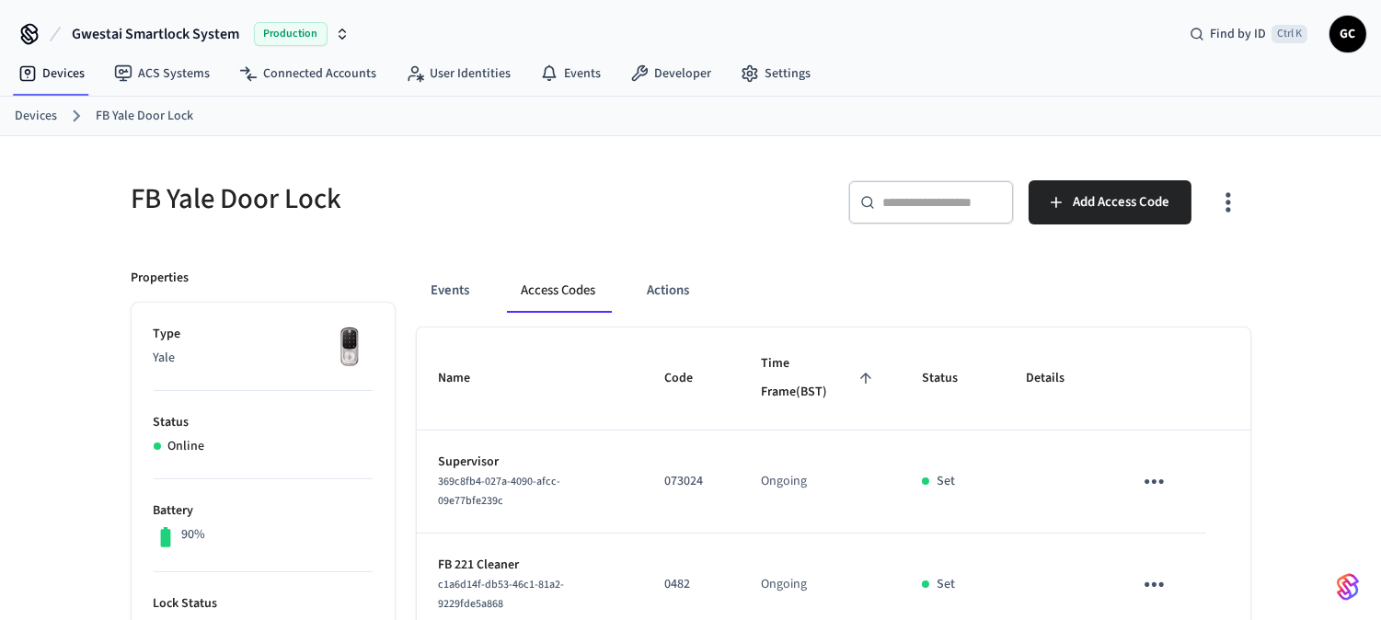
scroll to position [0, 0]
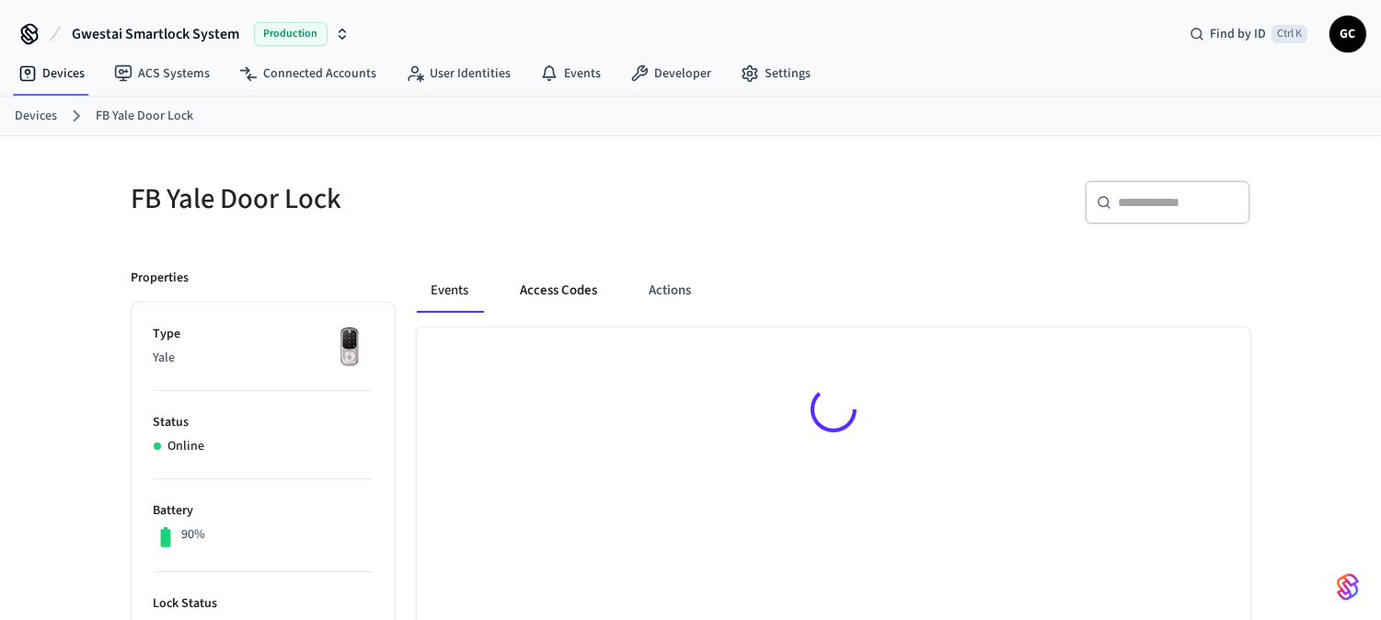
click at [543, 279] on button "Access Codes" at bounding box center [559, 291] width 107 height 44
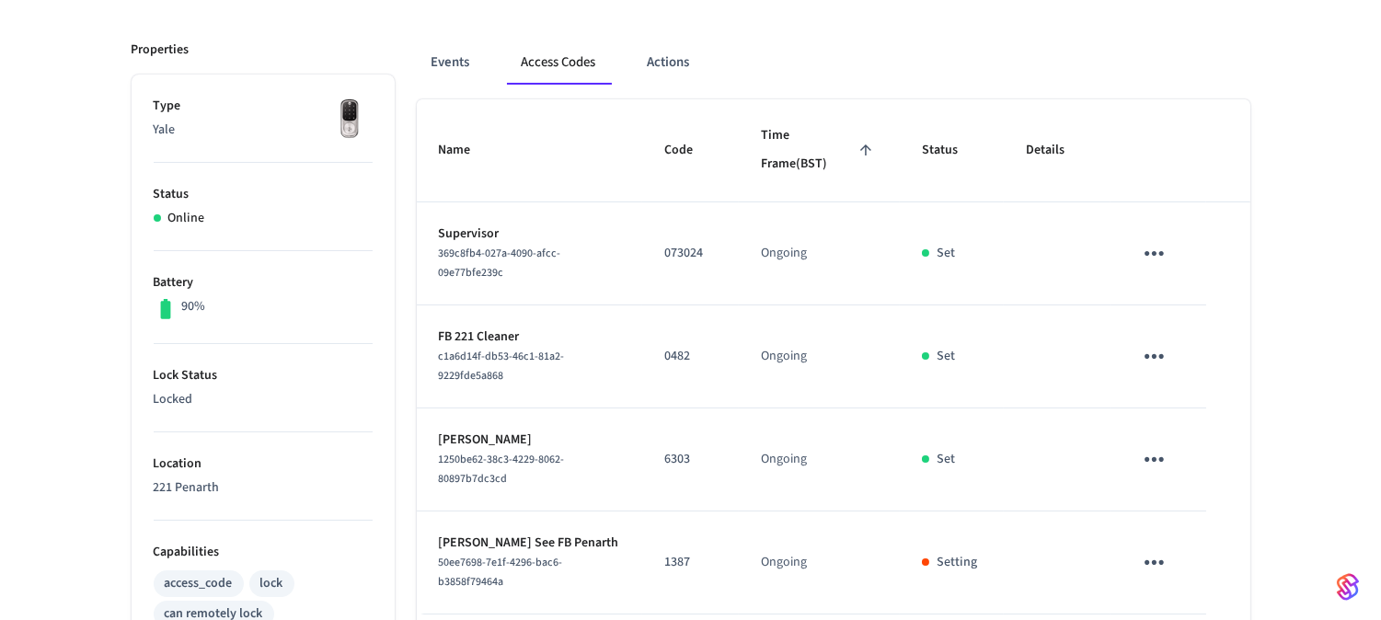
scroll to position [227, 0]
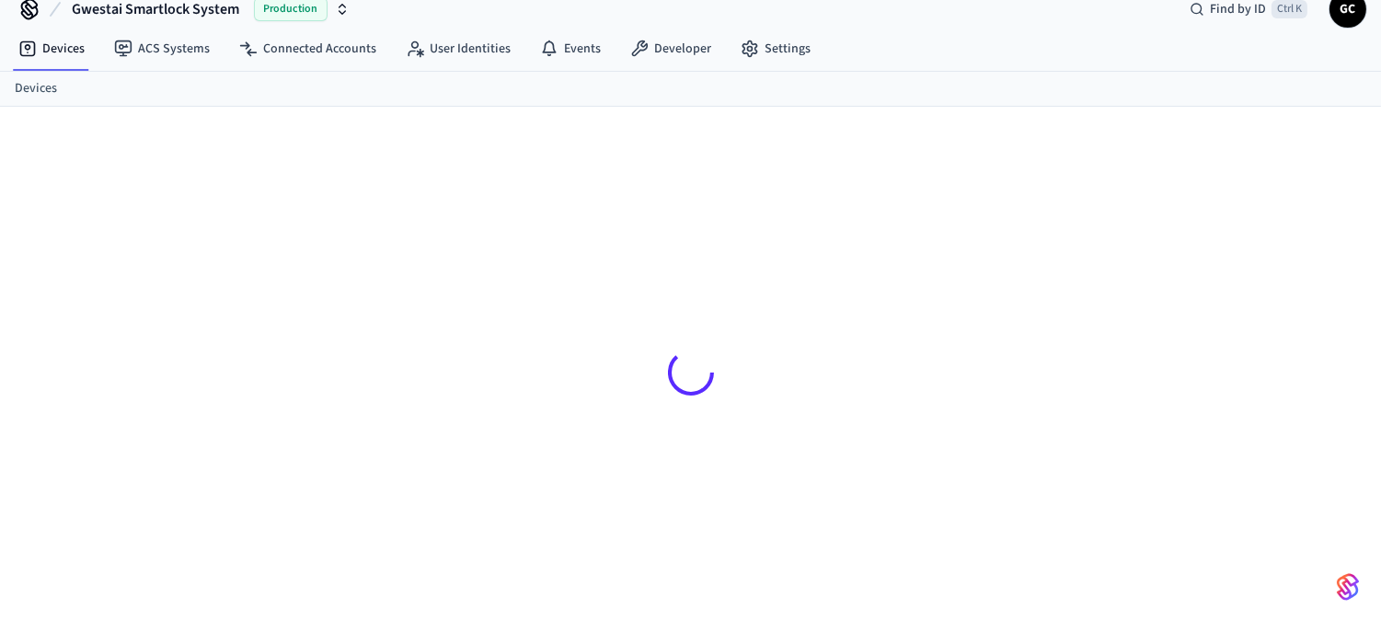
scroll to position [25, 0]
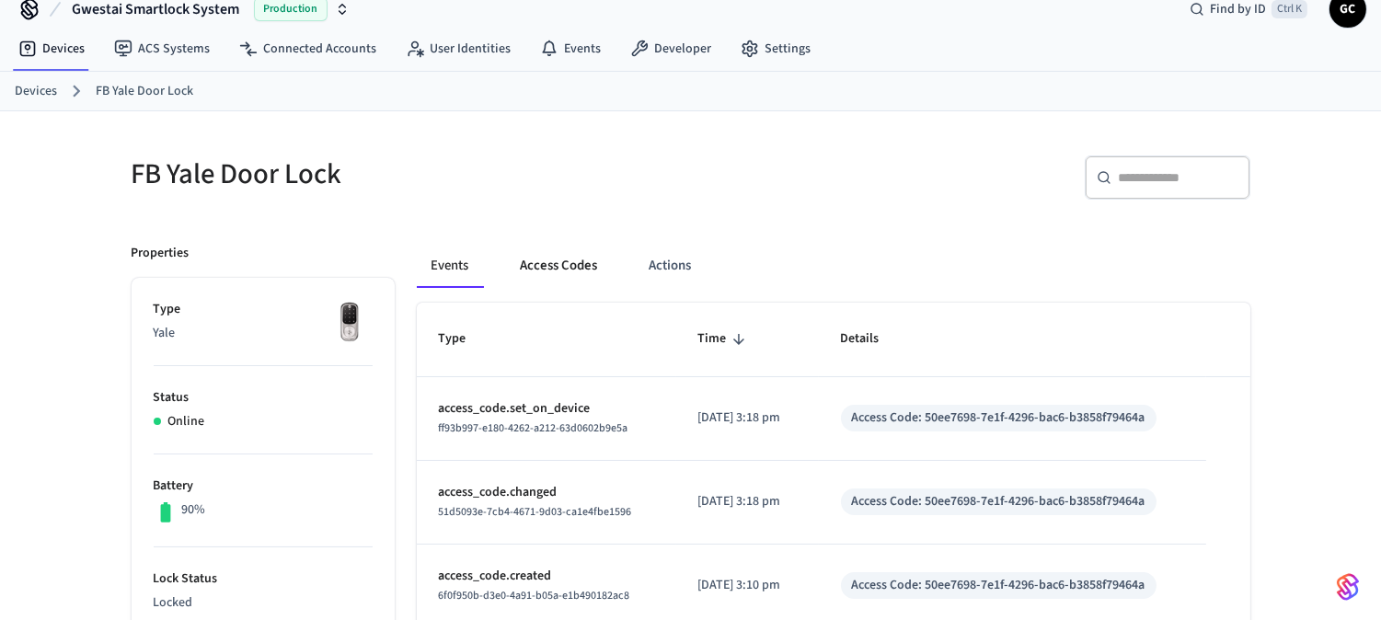
click at [572, 264] on button "Access Codes" at bounding box center [559, 266] width 107 height 44
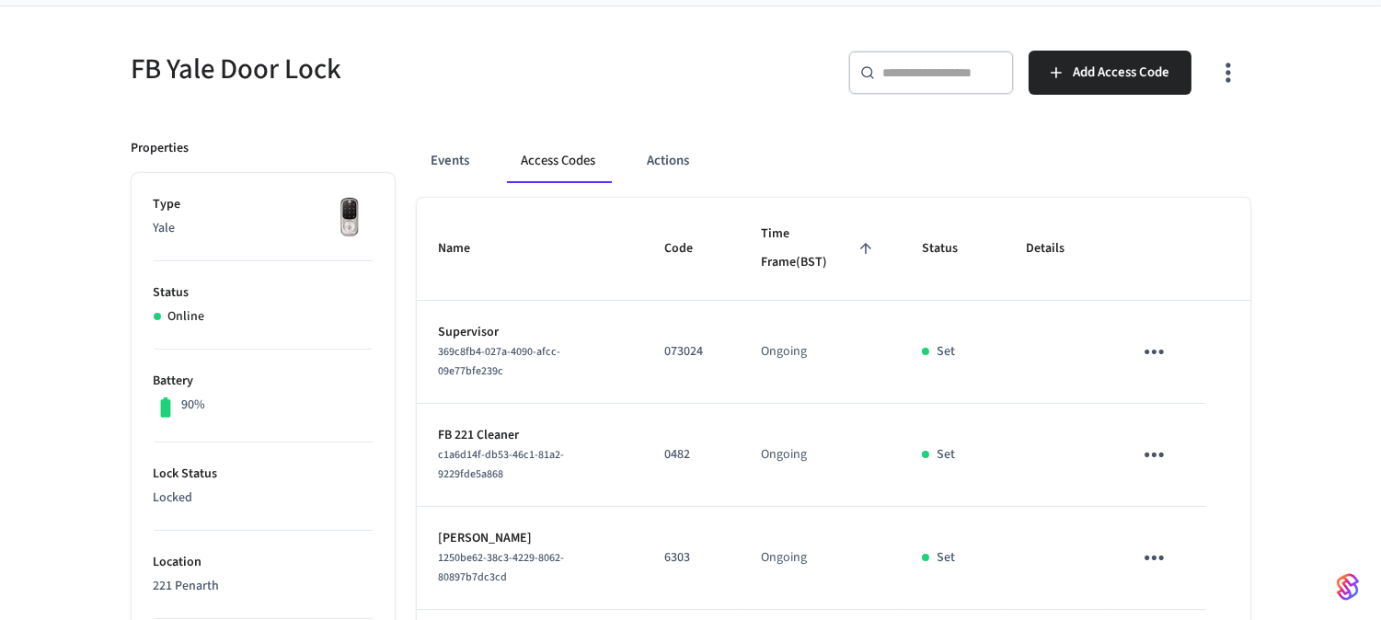
scroll to position [0, 0]
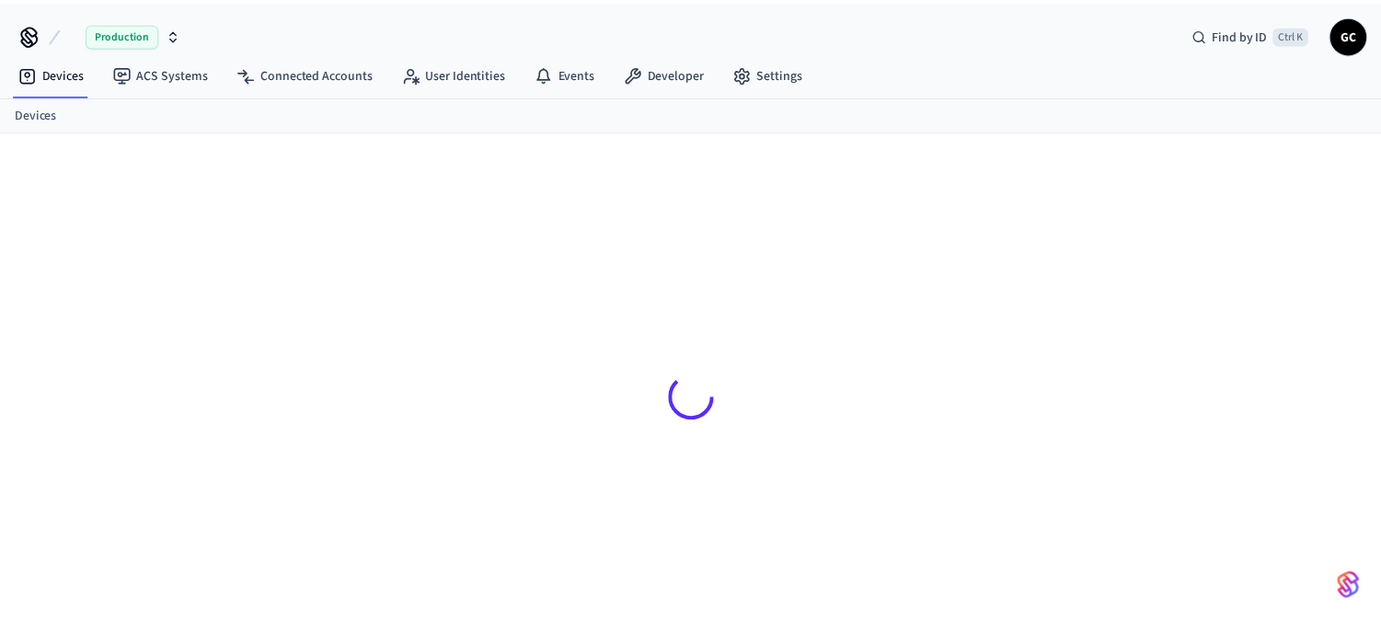
scroll to position [25, 0]
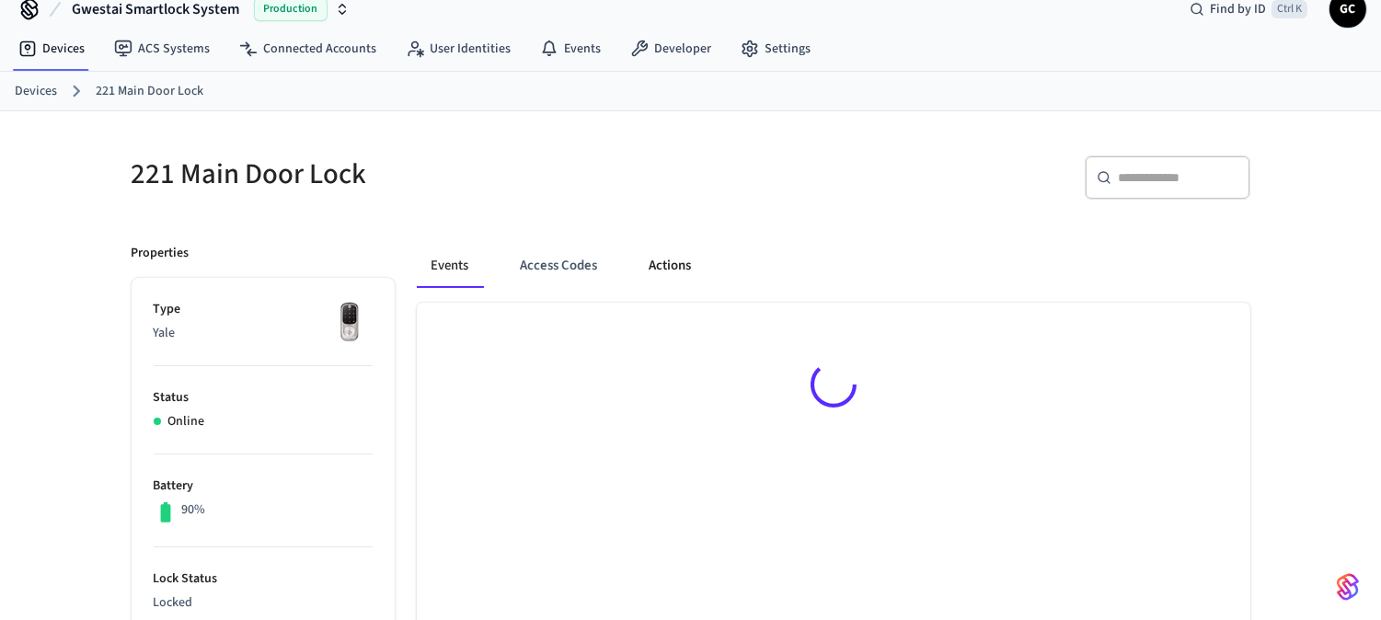
drag, startPoint x: 556, startPoint y: 254, endPoint x: 676, endPoint y: 269, distance: 121.5
click at [558, 254] on button "Access Codes" at bounding box center [559, 266] width 107 height 44
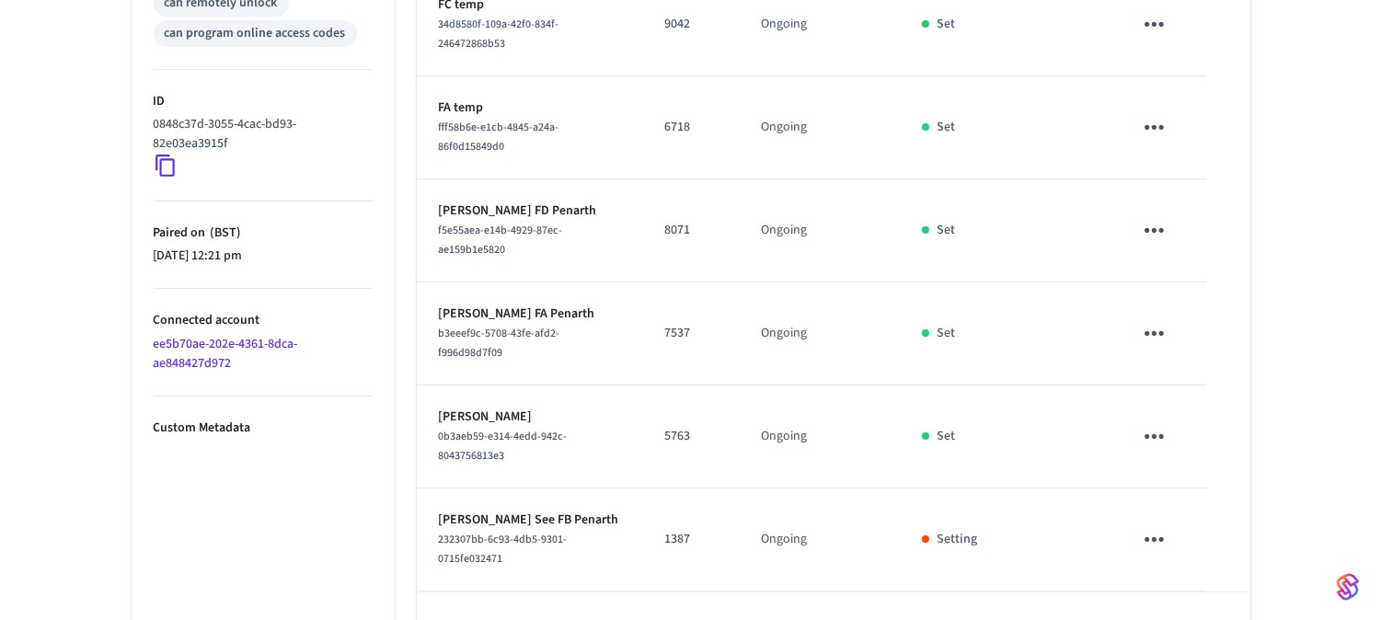
scroll to position [915, 0]
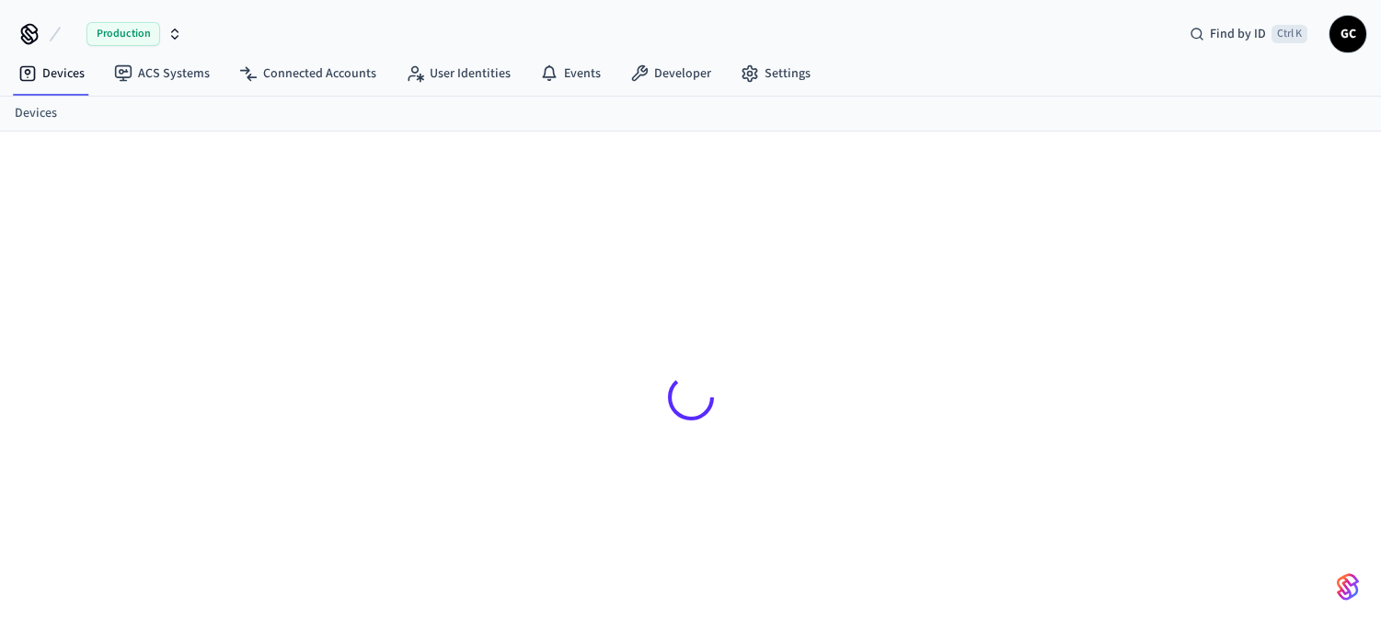
scroll to position [25, 0]
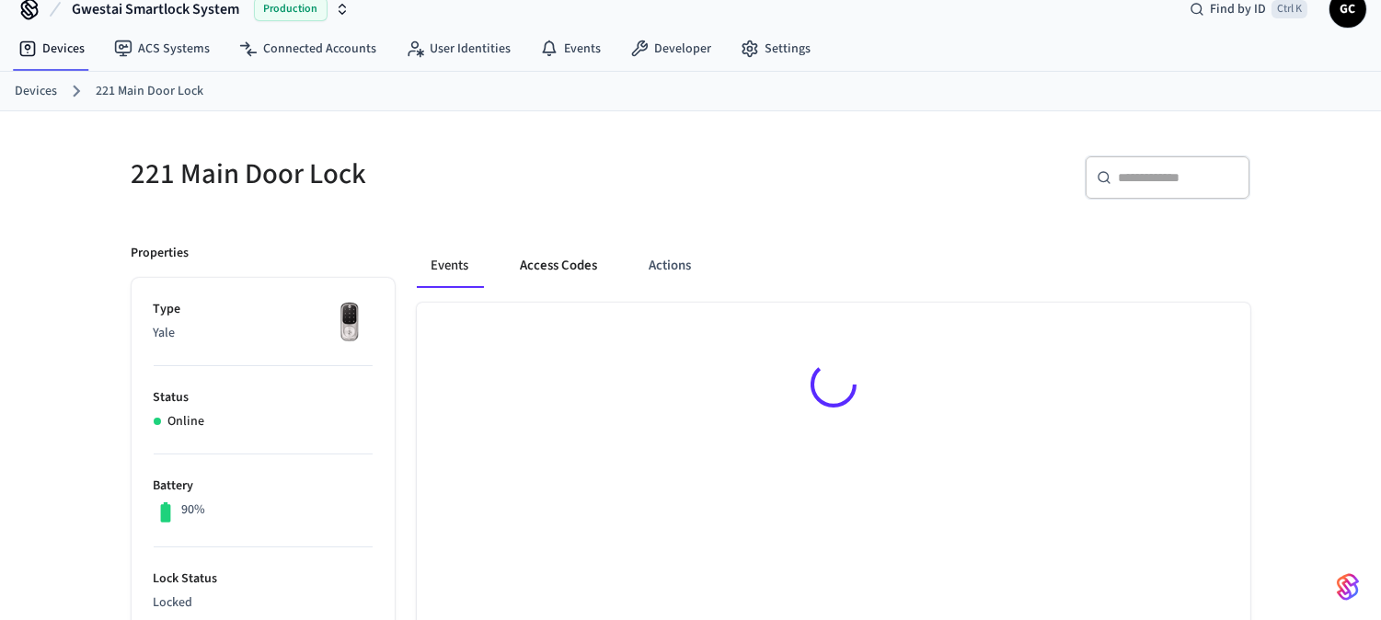
click at [545, 258] on button "Access Codes" at bounding box center [559, 266] width 107 height 44
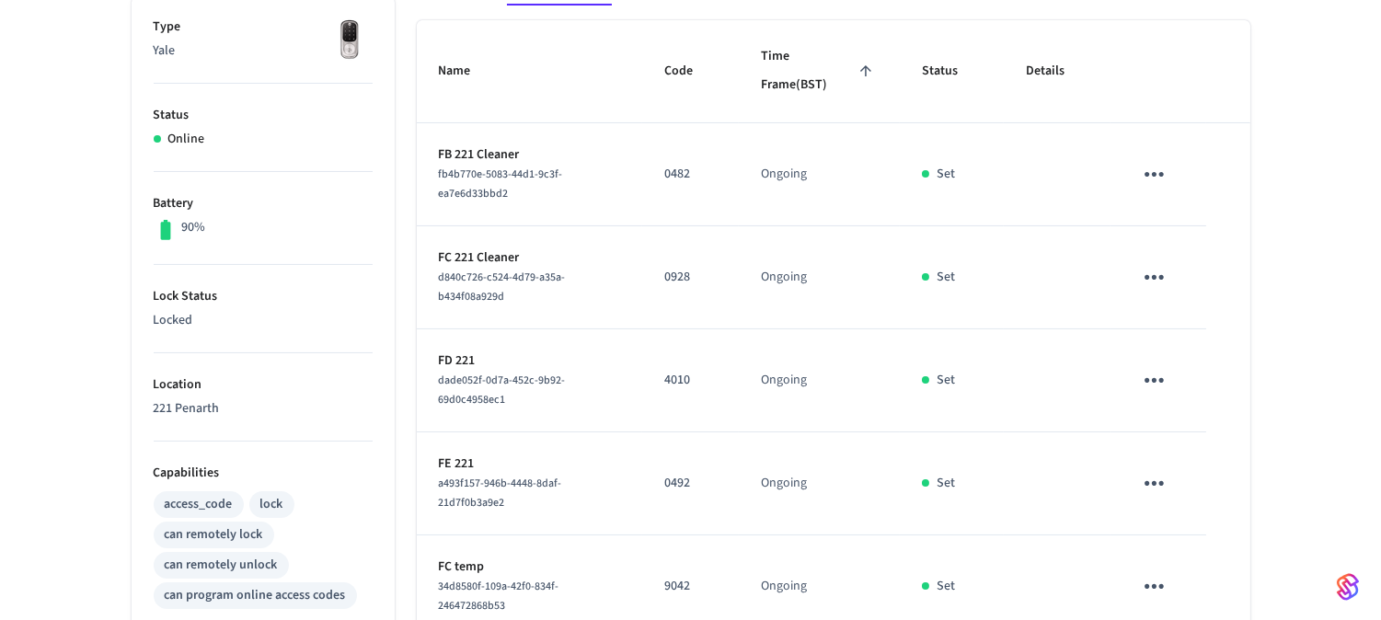
scroll to position [302, 0]
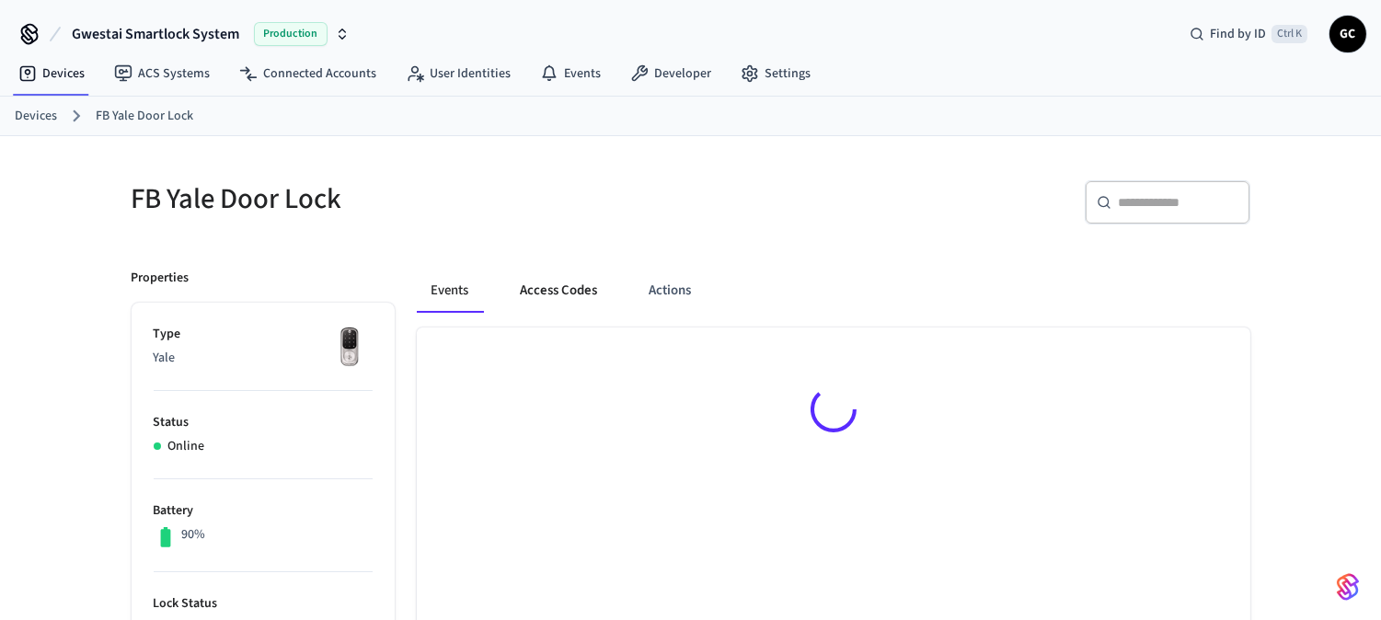
click at [564, 287] on button "Access Codes" at bounding box center [559, 291] width 107 height 44
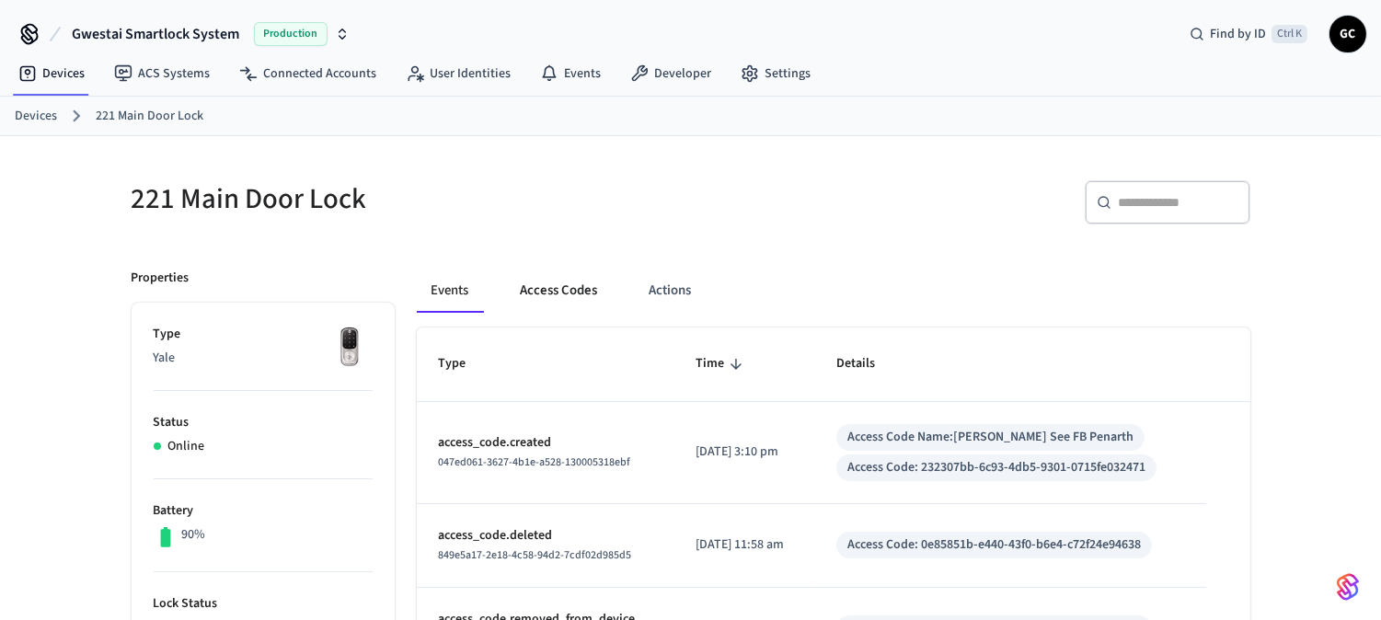
click at [530, 302] on button "Access Codes" at bounding box center [559, 291] width 107 height 44
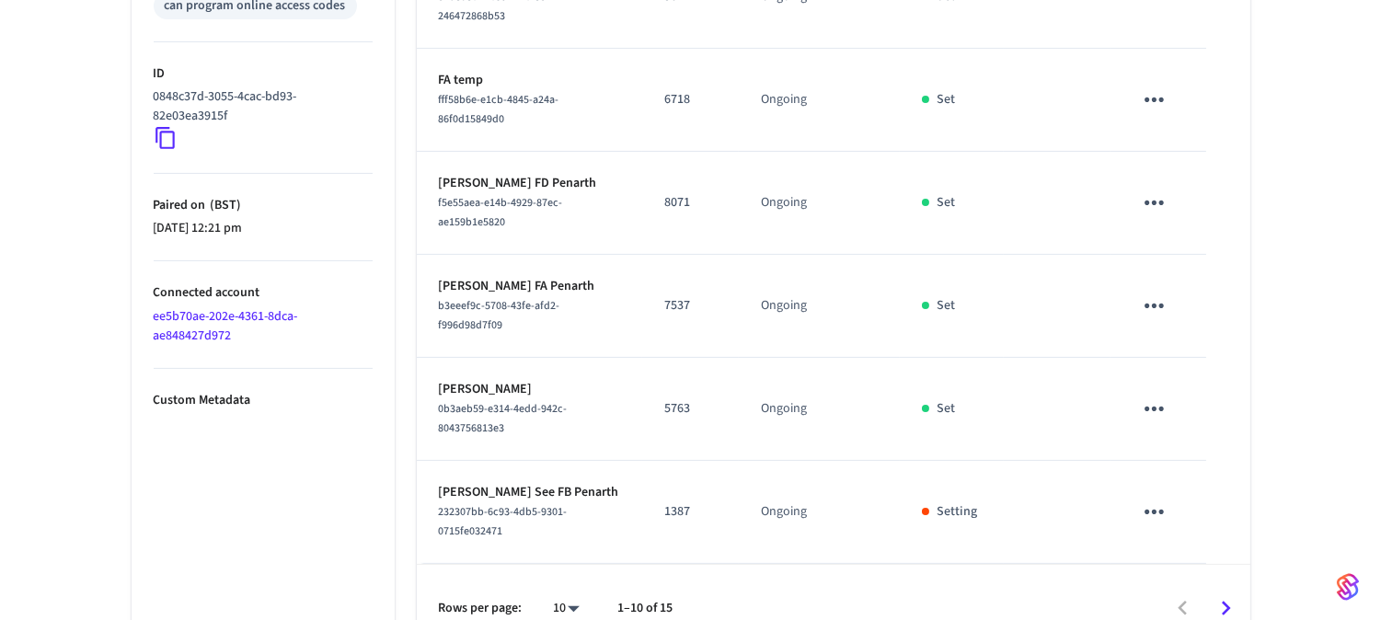
scroll to position [915, 0]
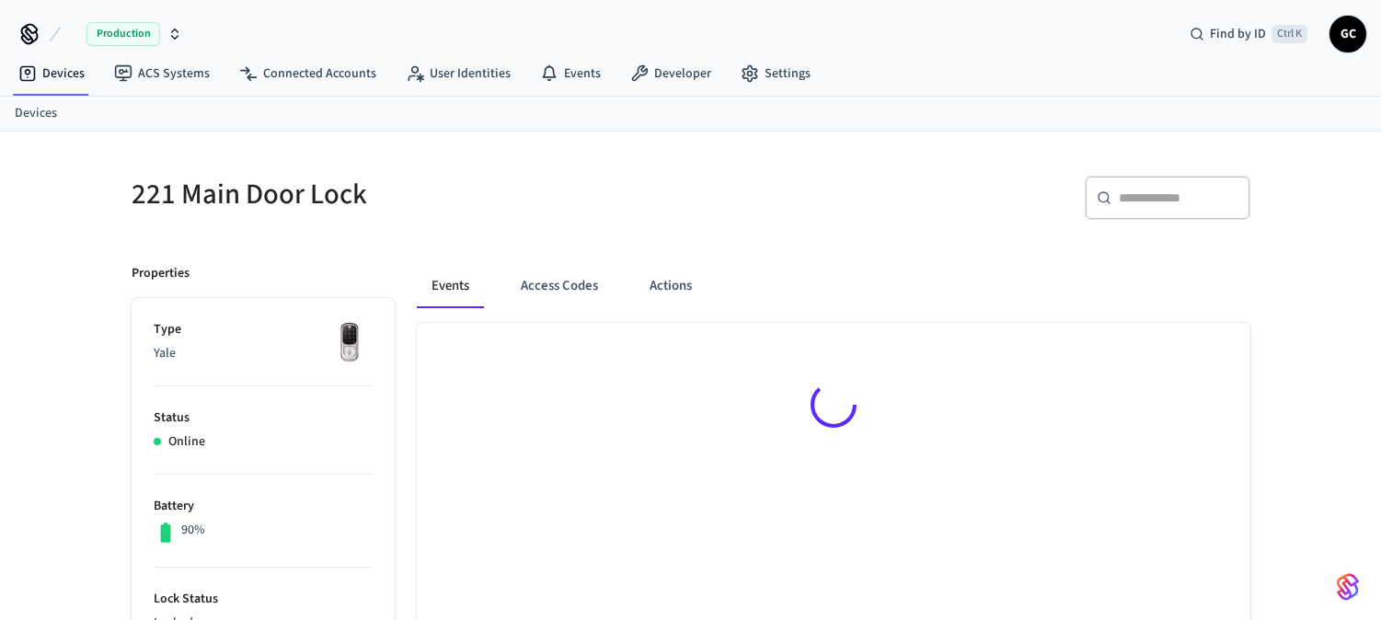
scroll to position [25, 0]
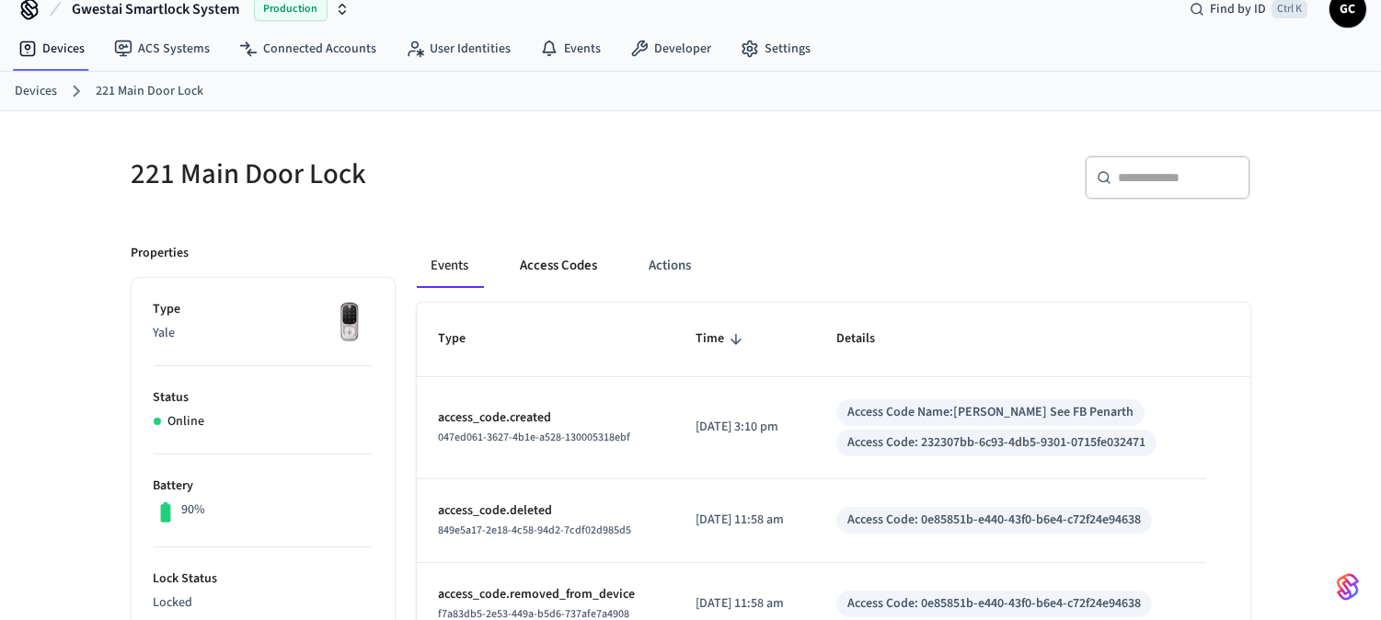
click at [527, 271] on button "Access Codes" at bounding box center [559, 266] width 107 height 44
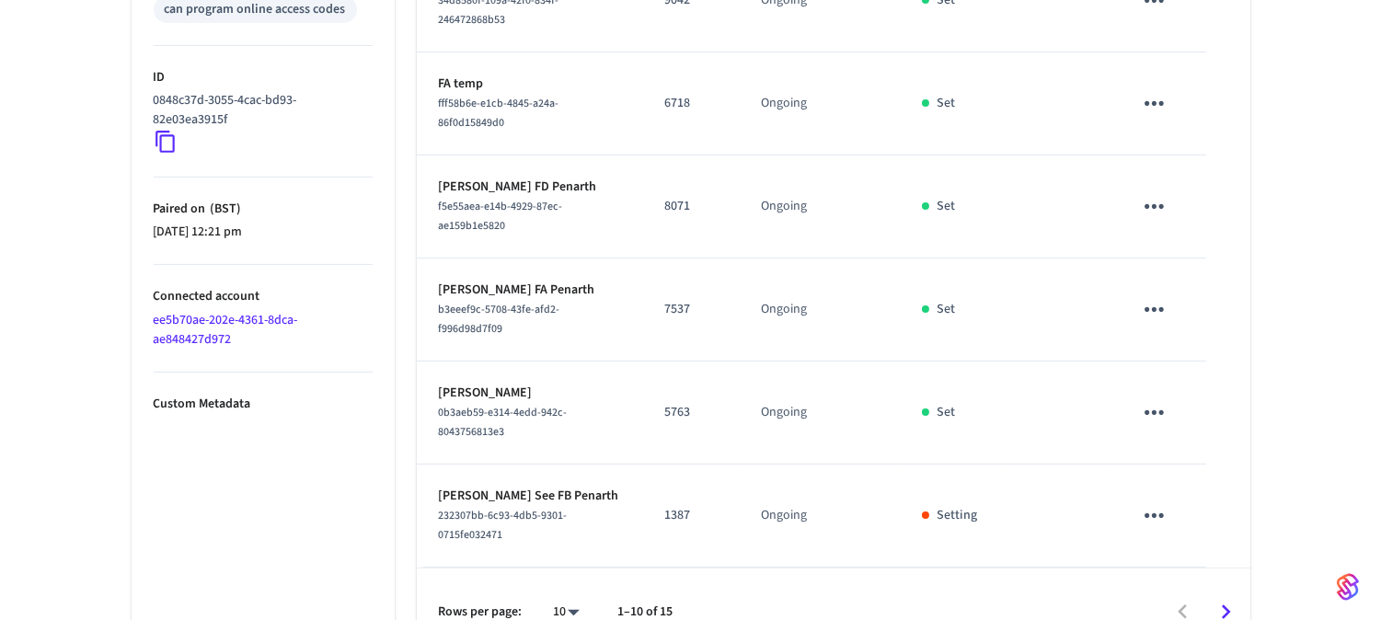
scroll to position [915, 0]
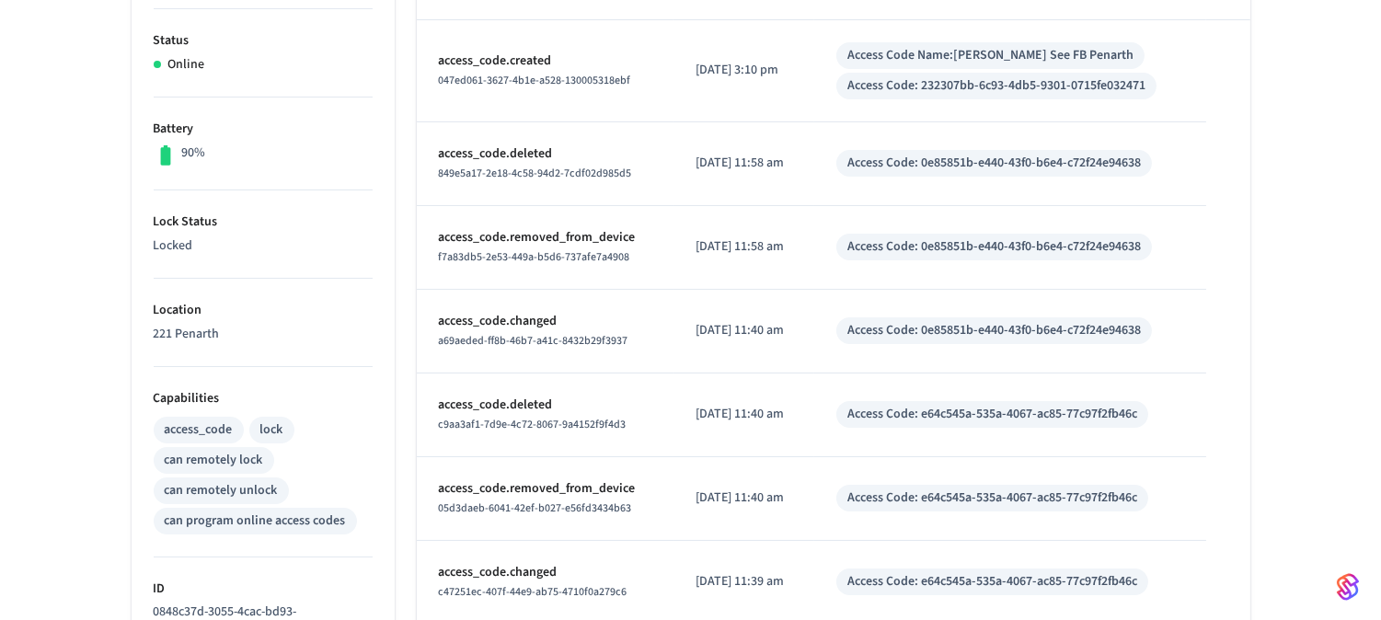
scroll to position [203, 0]
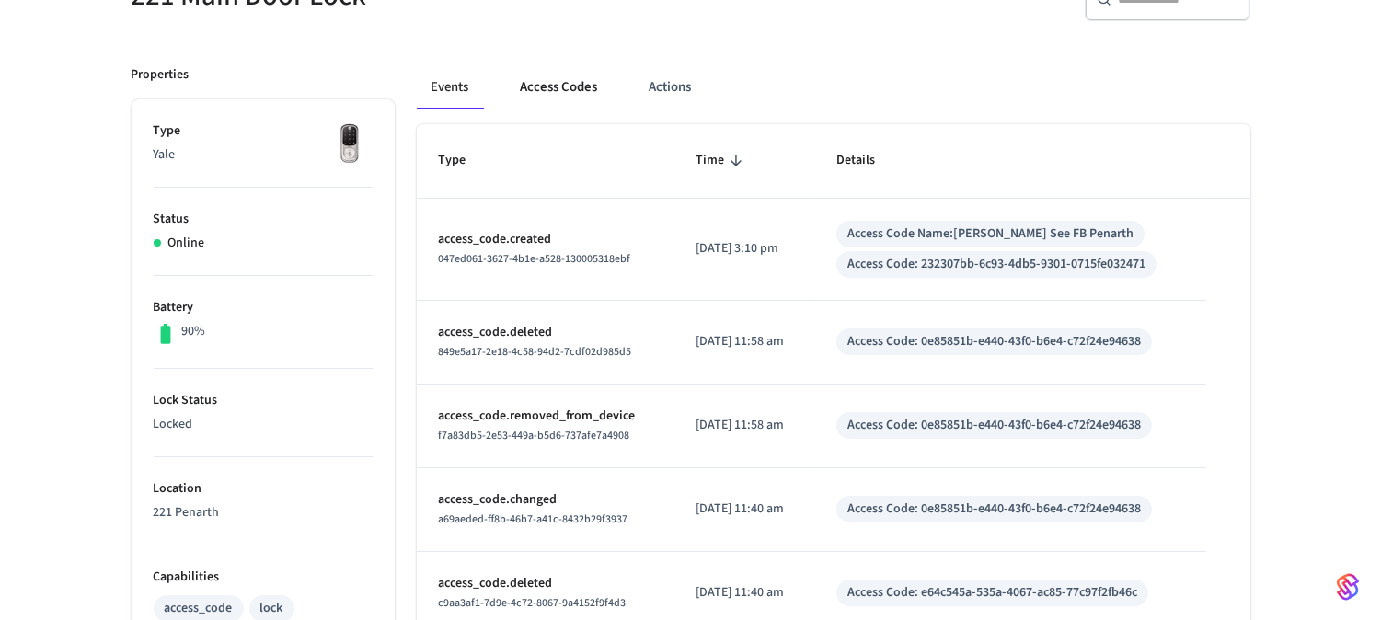
click at [570, 92] on button "Access Codes" at bounding box center [559, 87] width 107 height 44
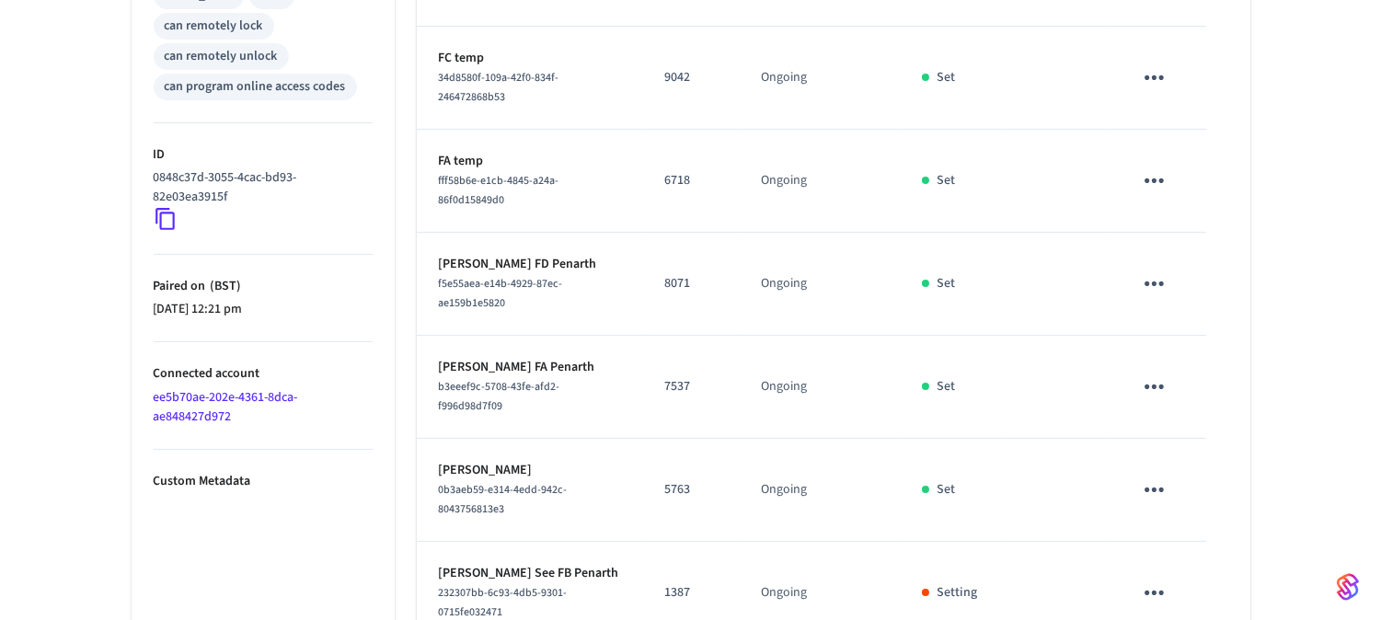
scroll to position [915, 0]
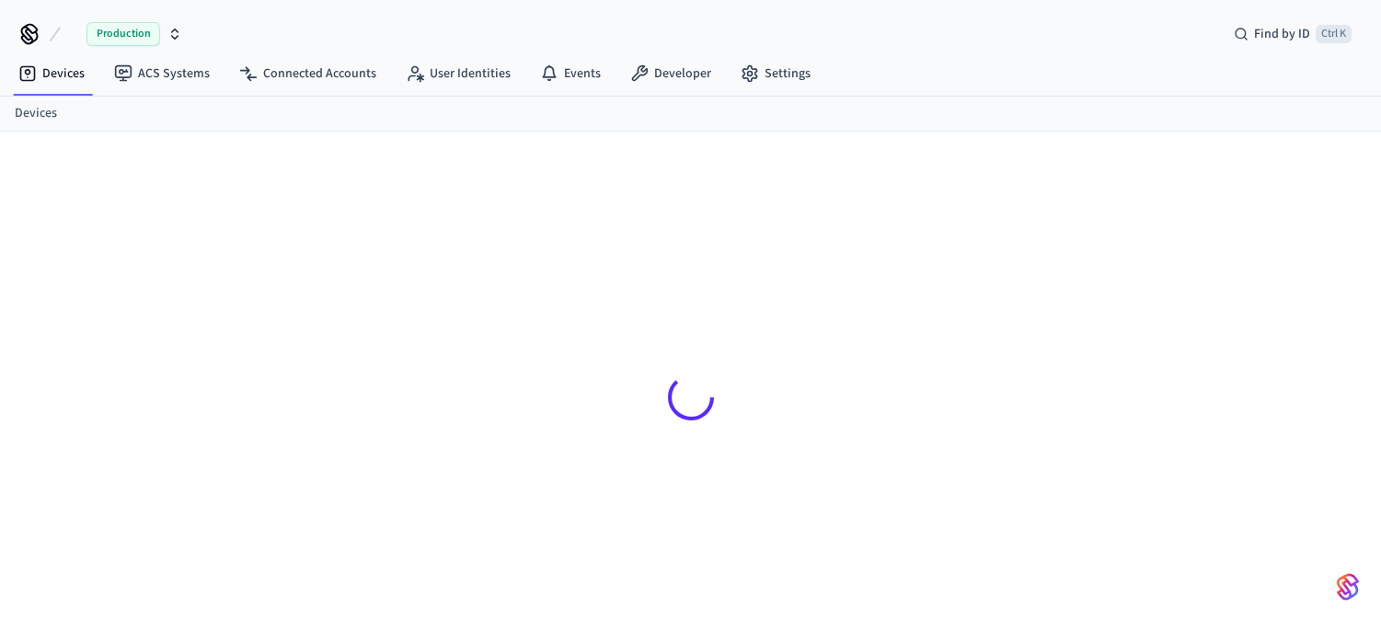
scroll to position [25, 0]
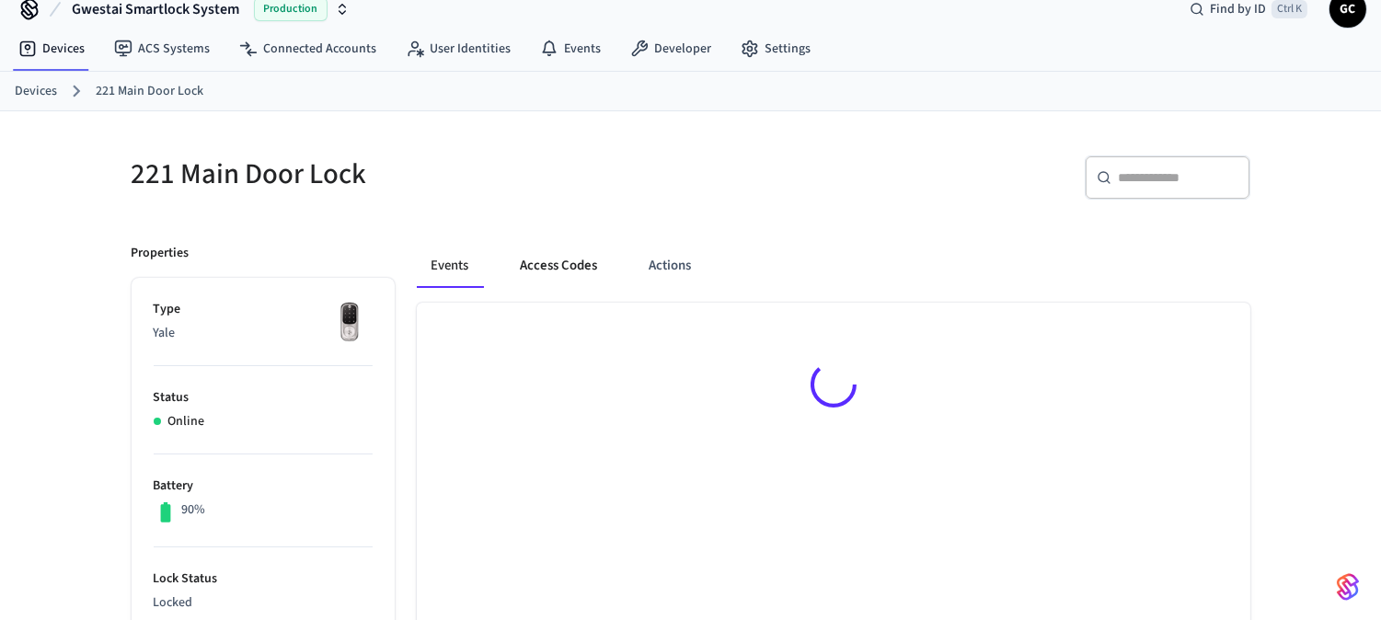
click at [538, 267] on button "Access Codes" at bounding box center [559, 266] width 107 height 44
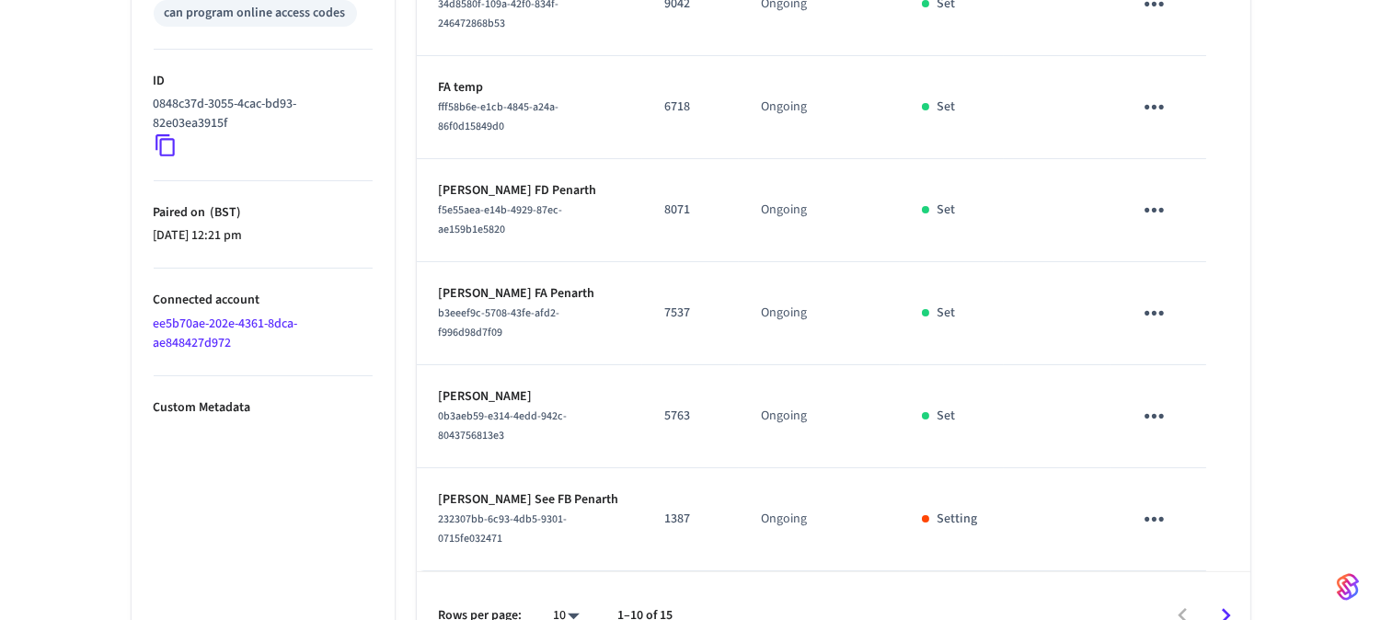
scroll to position [915, 0]
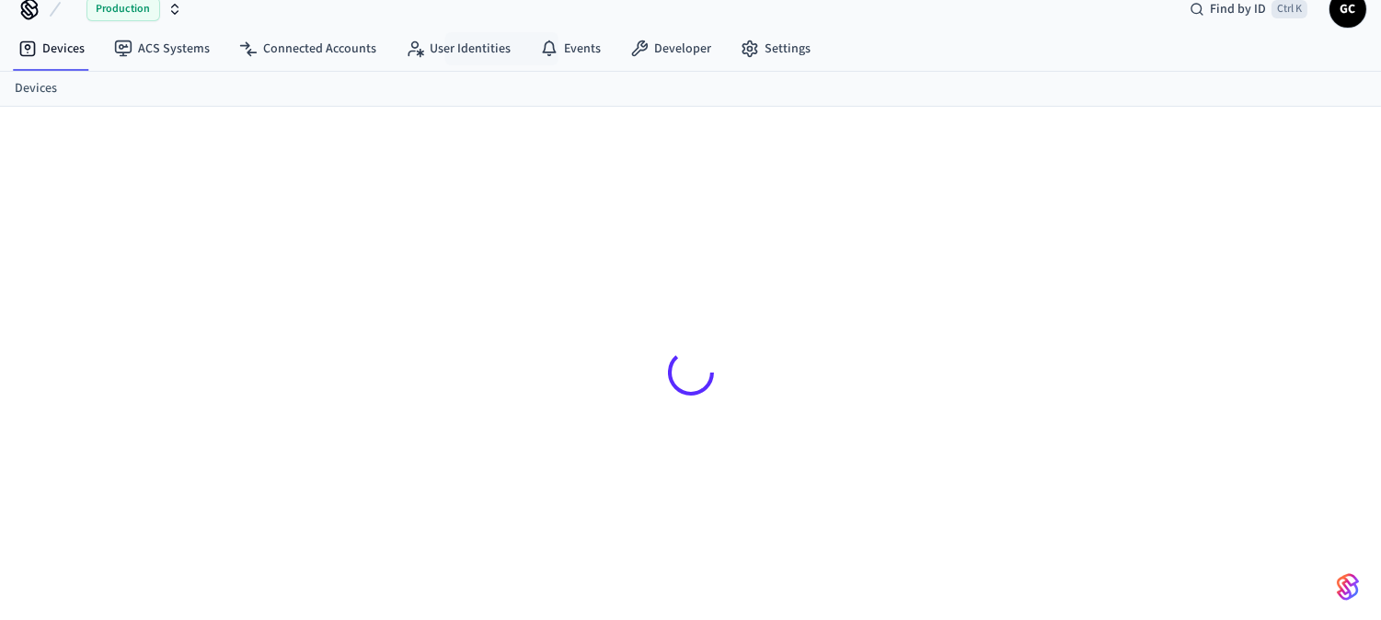
scroll to position [25, 0]
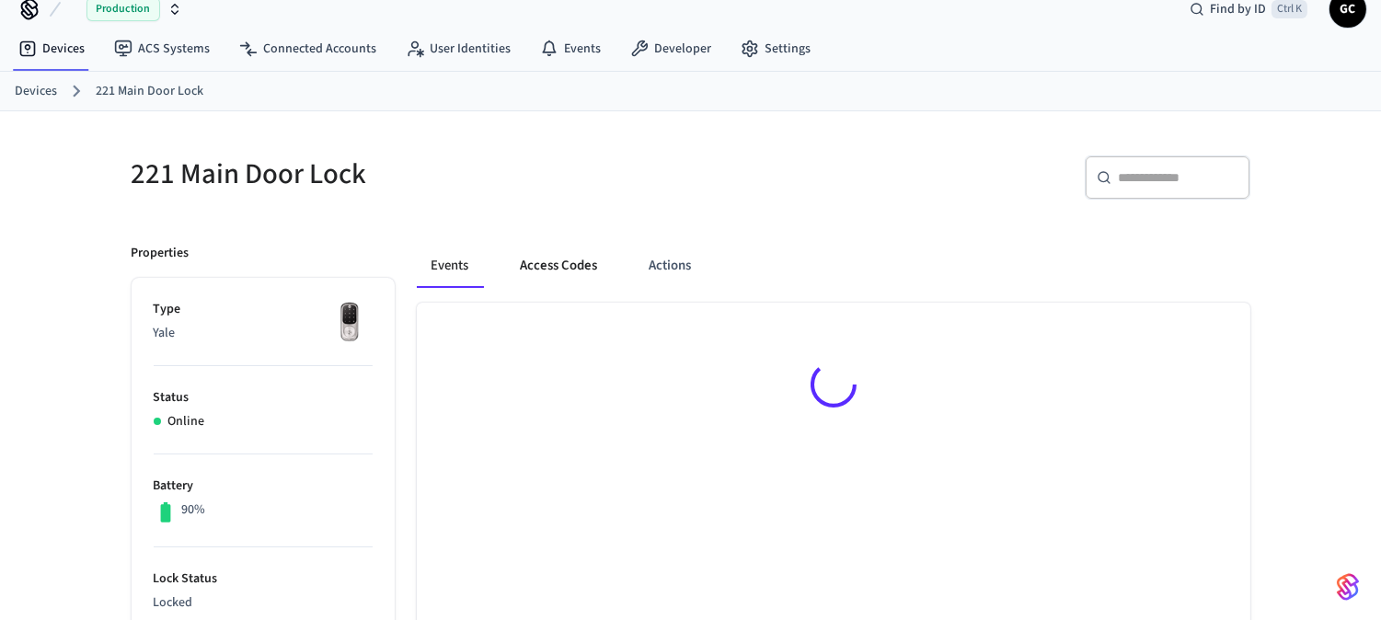
click at [579, 253] on button "Access Codes" at bounding box center [559, 266] width 107 height 44
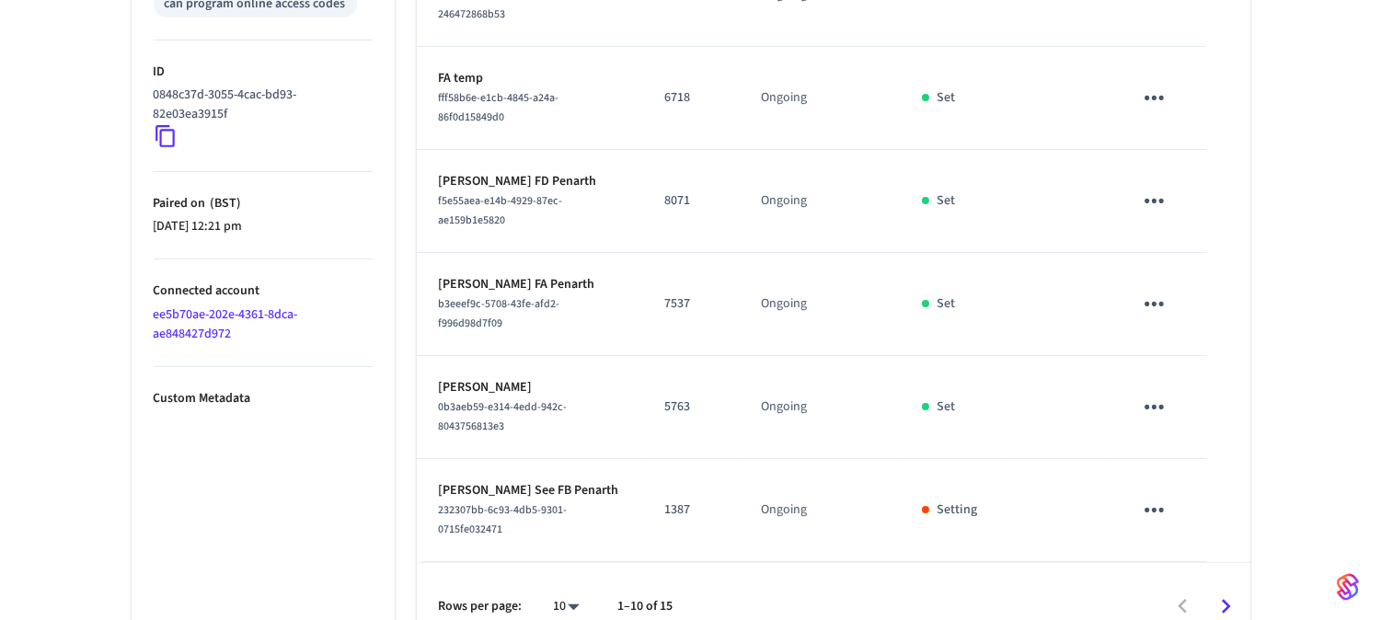
scroll to position [915, 0]
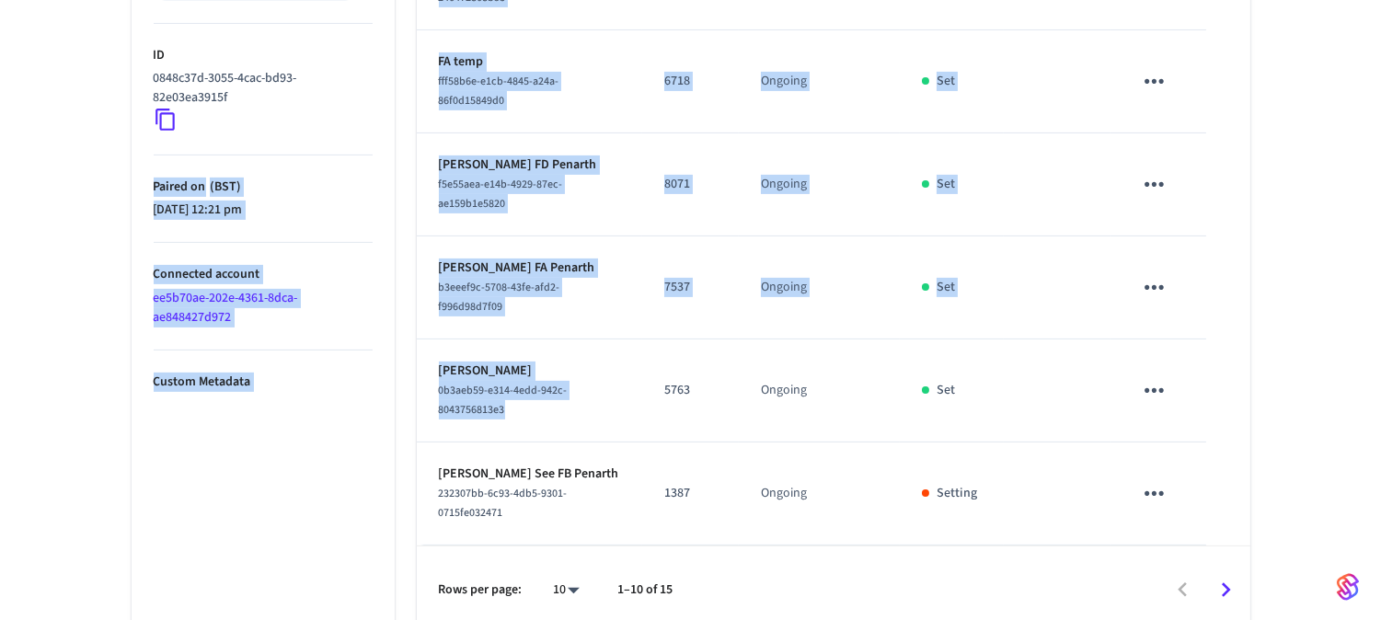
drag, startPoint x: 314, startPoint y: 132, endPoint x: 572, endPoint y: 411, distance: 380.1
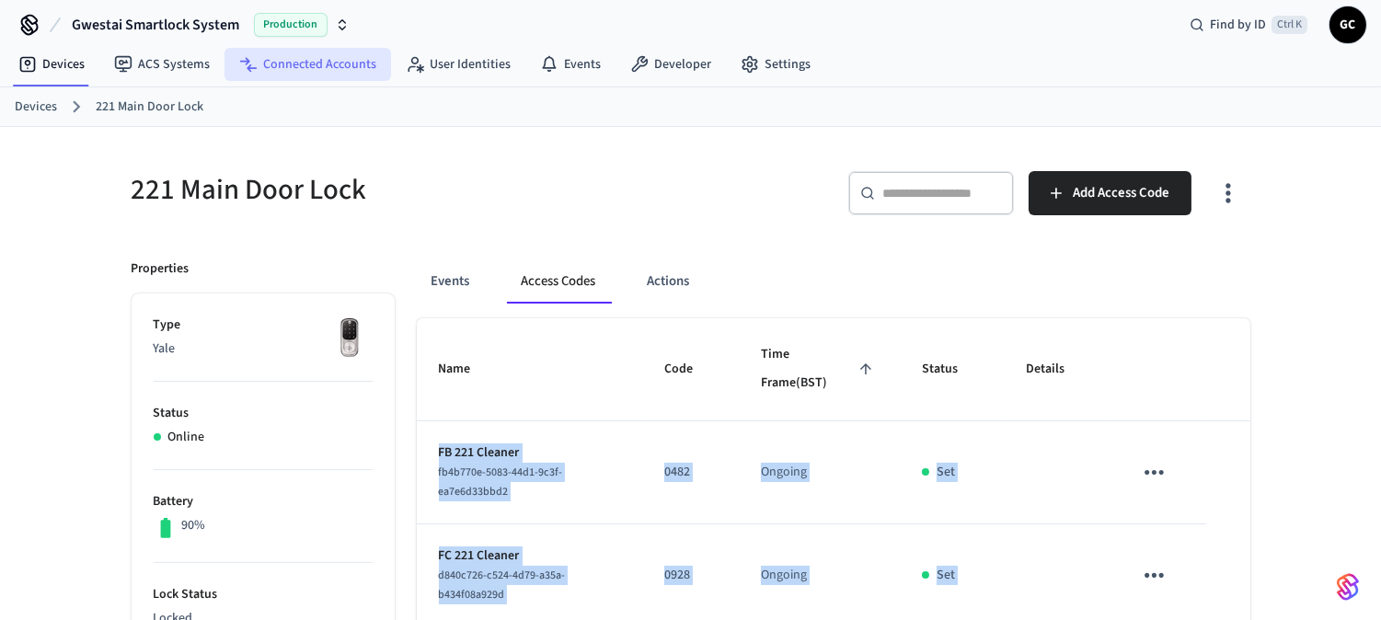
scroll to position [0, 0]
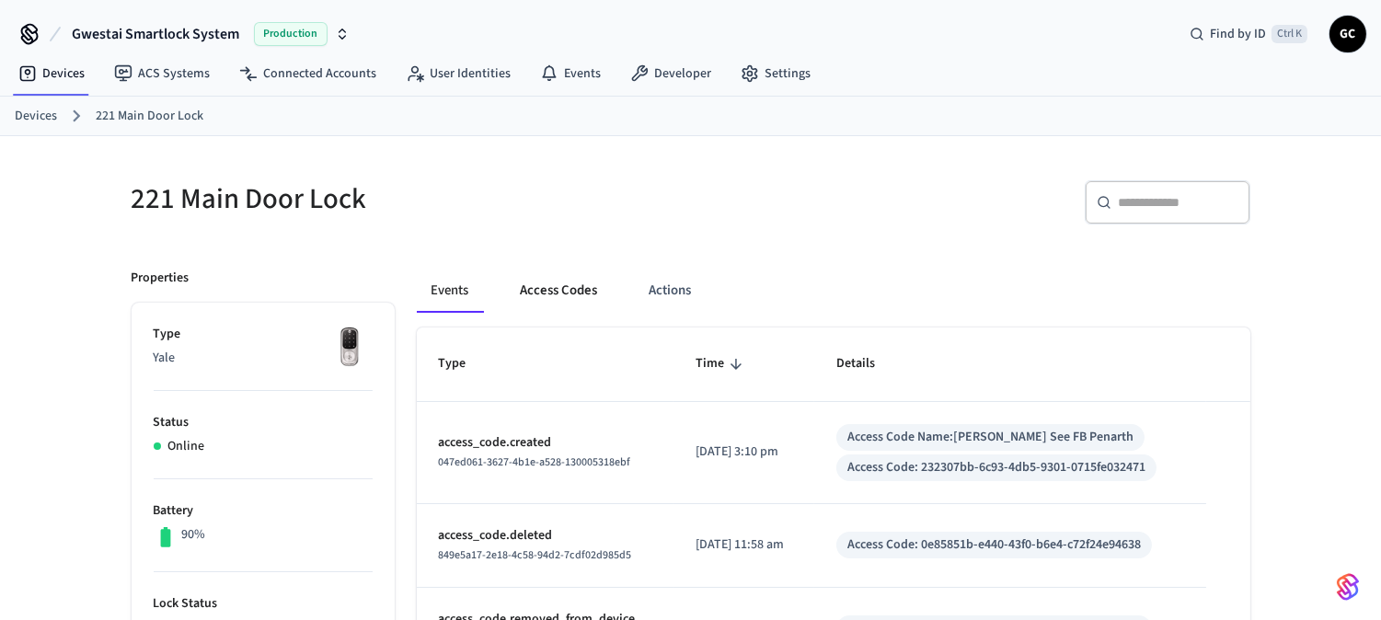
click at [568, 281] on button "Access Codes" at bounding box center [559, 291] width 107 height 44
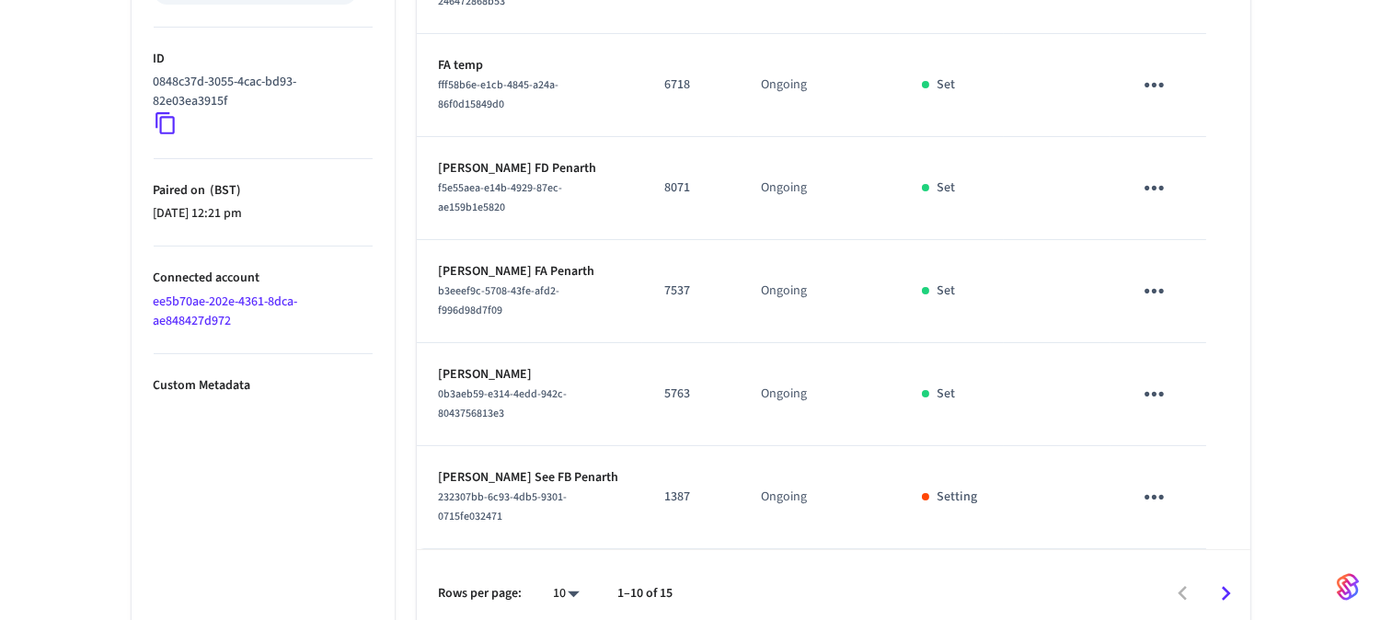
scroll to position [915, 0]
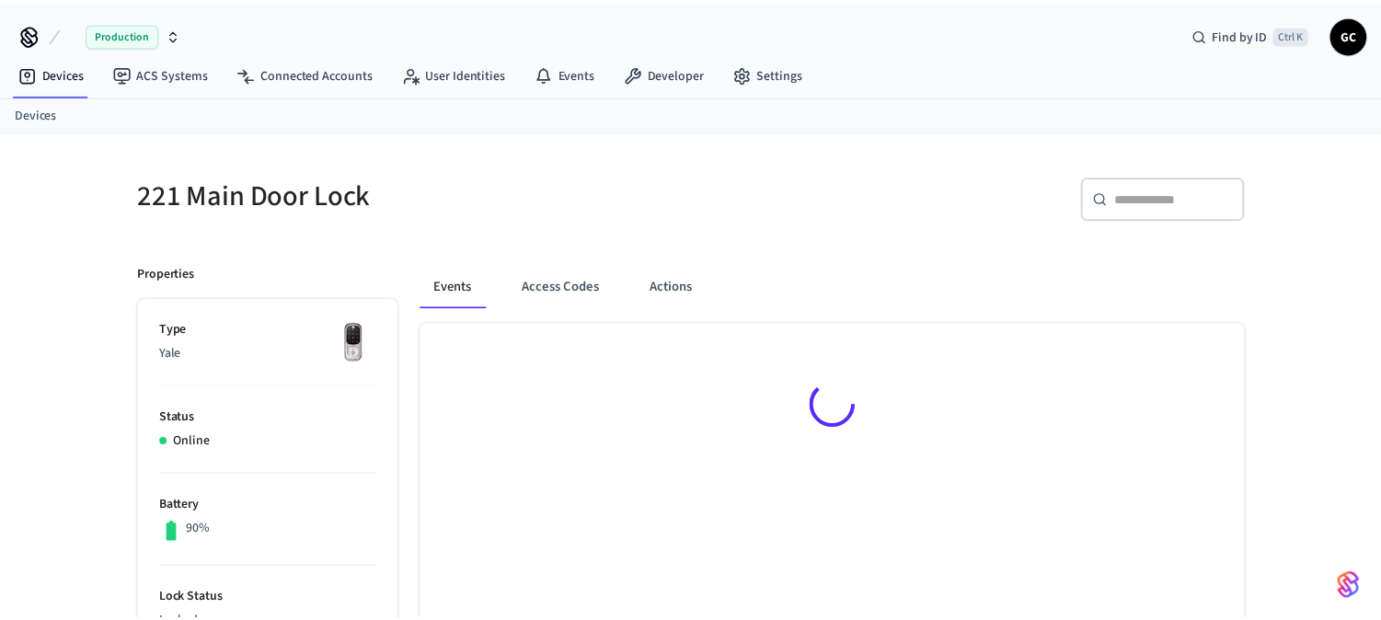
scroll to position [25, 0]
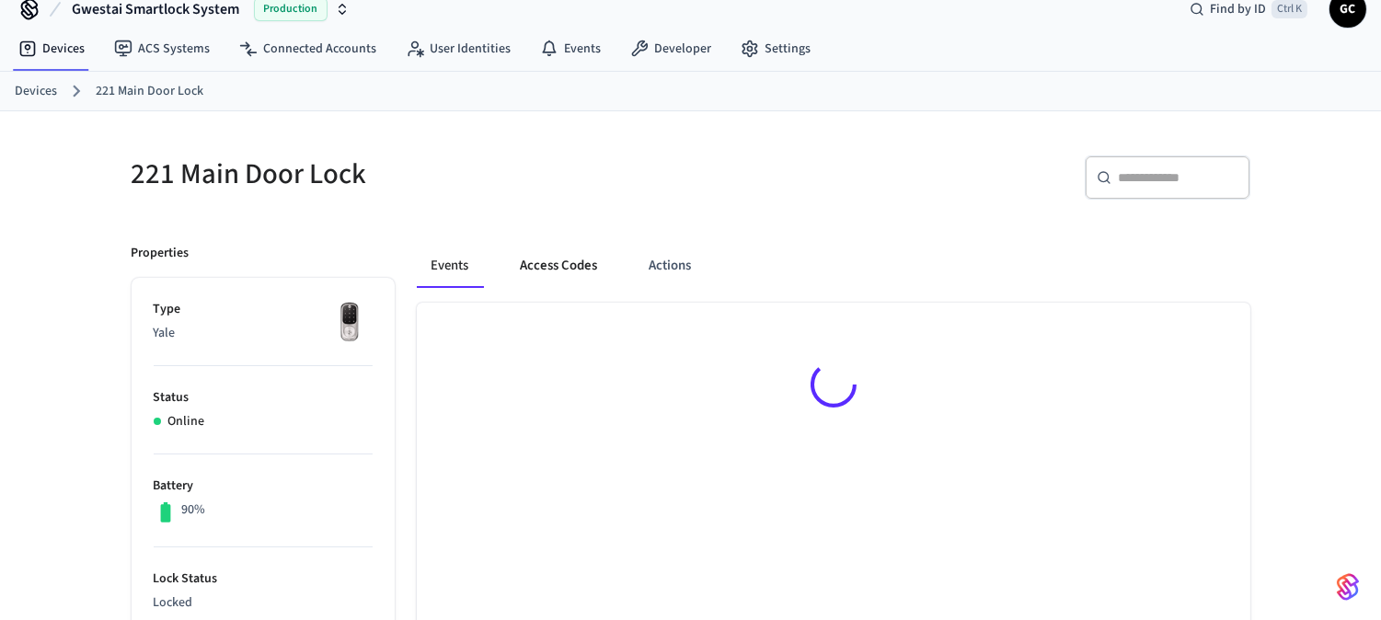
click at [571, 273] on button "Access Codes" at bounding box center [559, 266] width 107 height 44
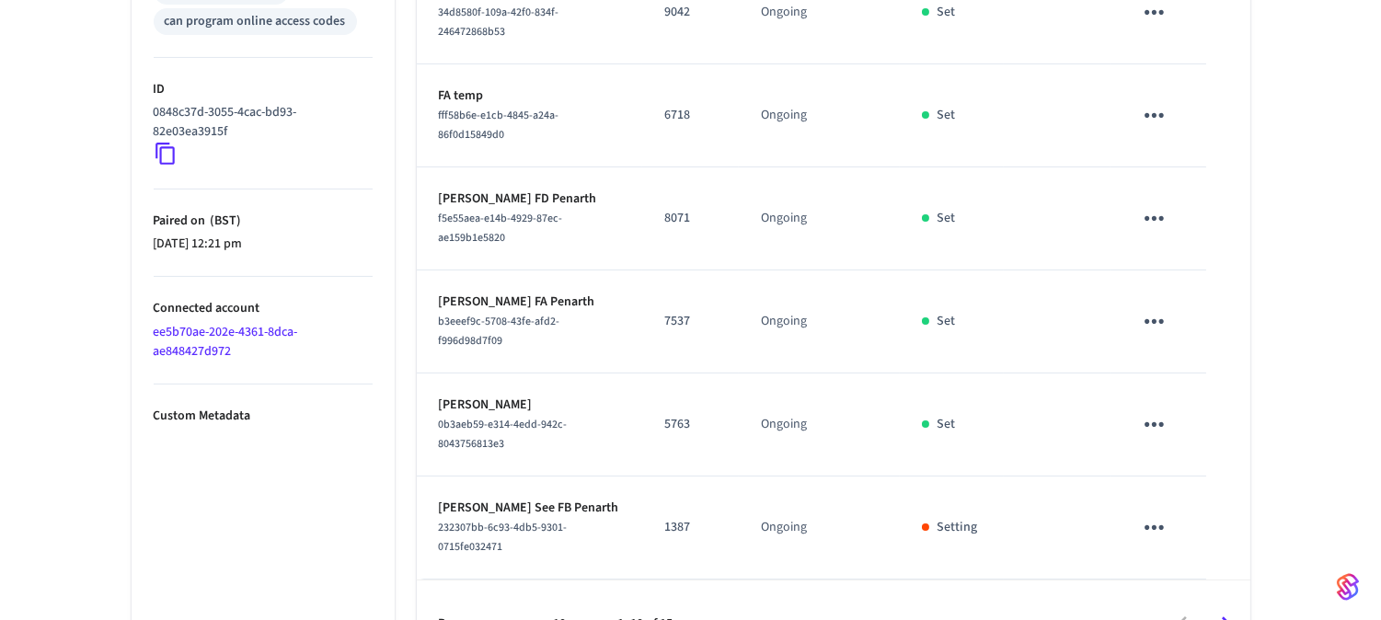
scroll to position [915, 0]
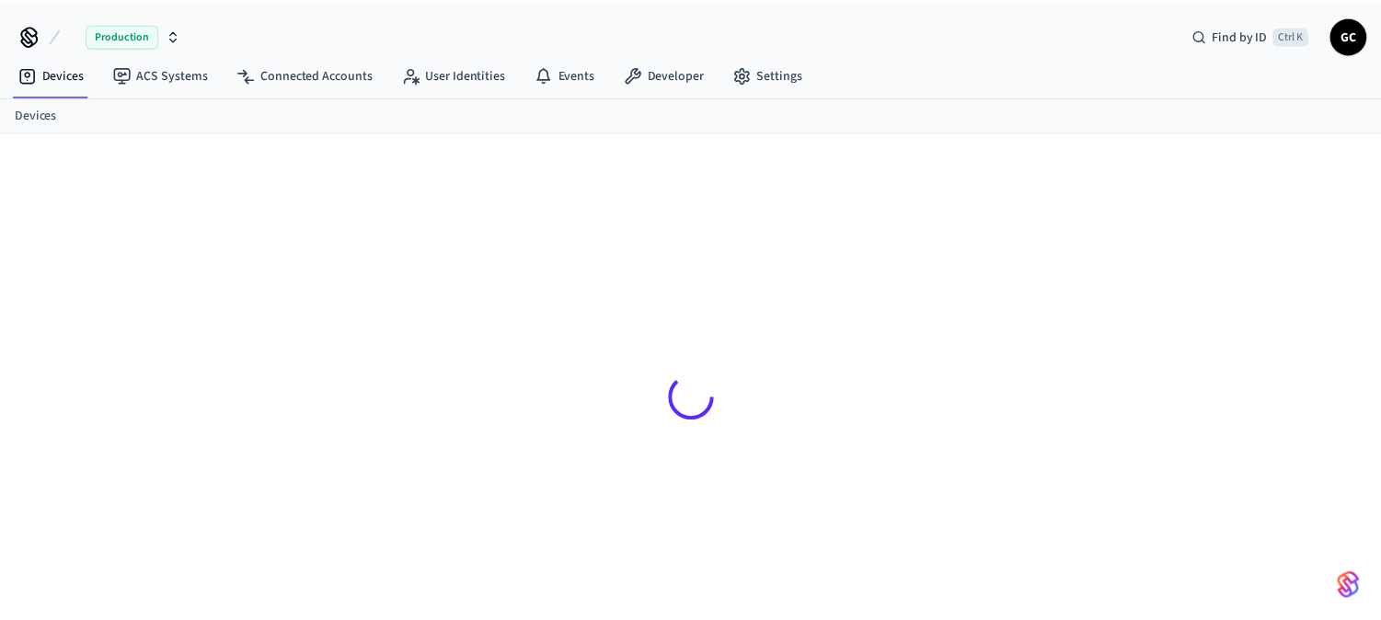
scroll to position [25, 0]
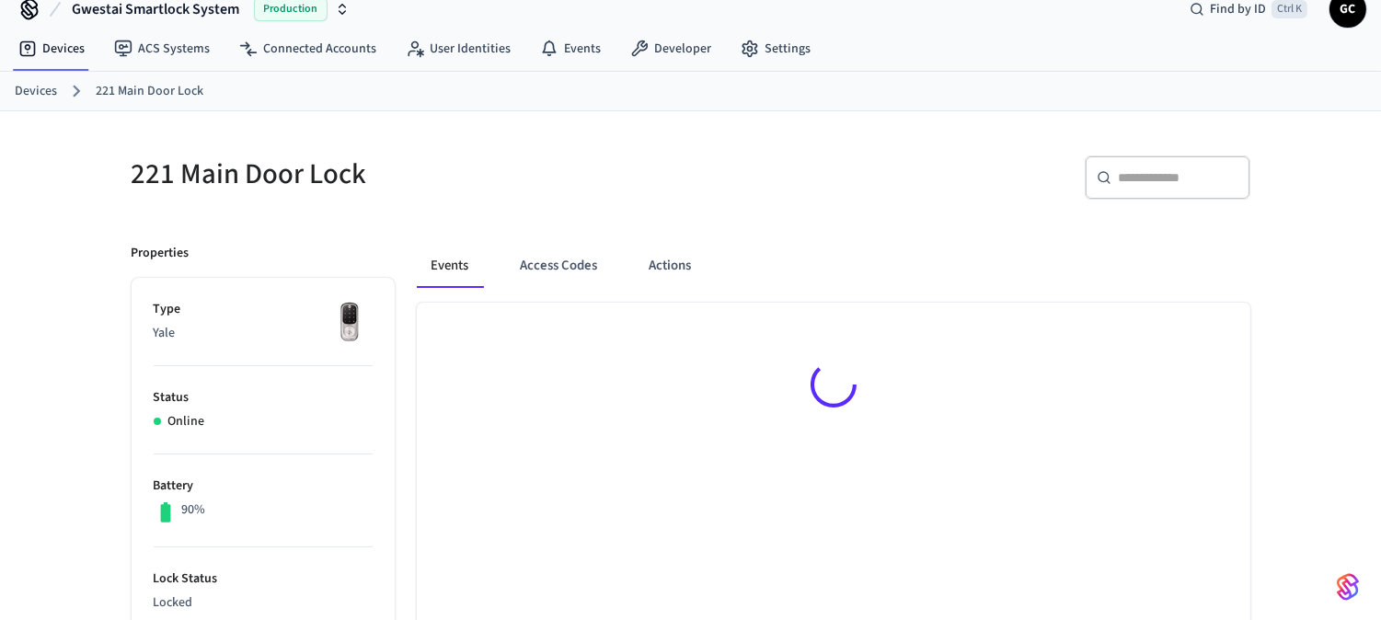
click at [565, 289] on div "Events Access Codes Actions" at bounding box center [833, 273] width 833 height 59
click at [562, 267] on button "Access Codes" at bounding box center [559, 266] width 107 height 44
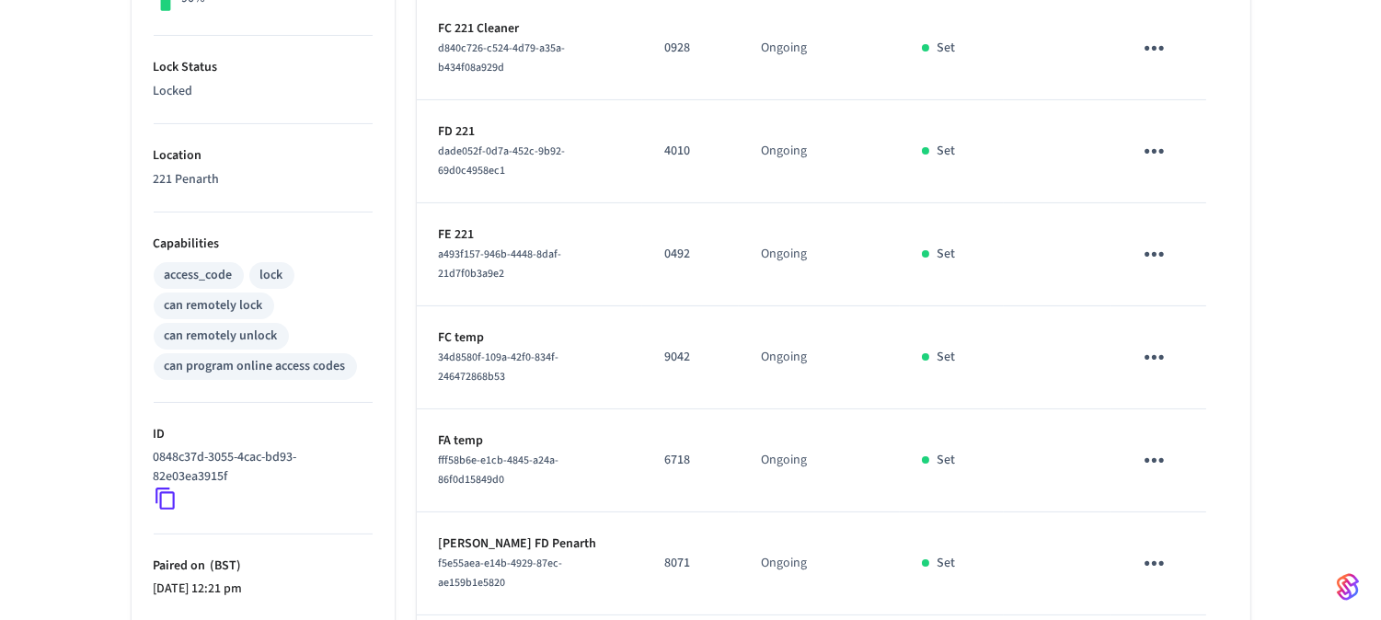
scroll to position [915, 0]
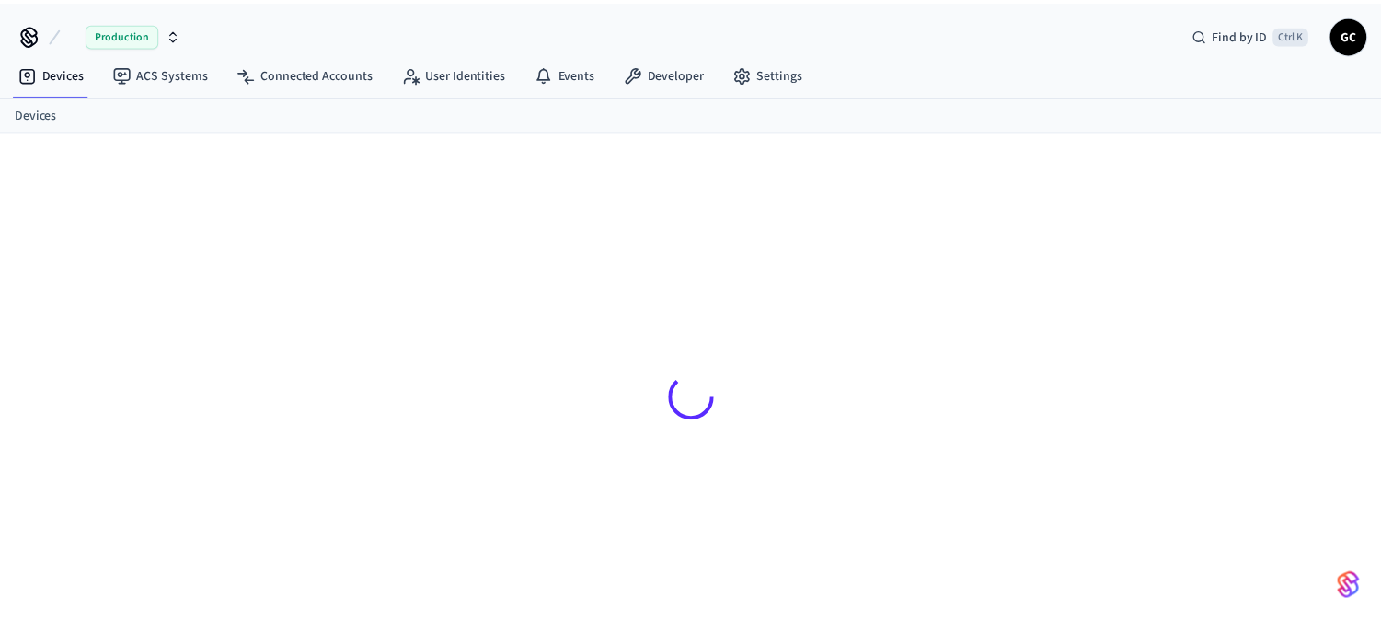
scroll to position [25, 0]
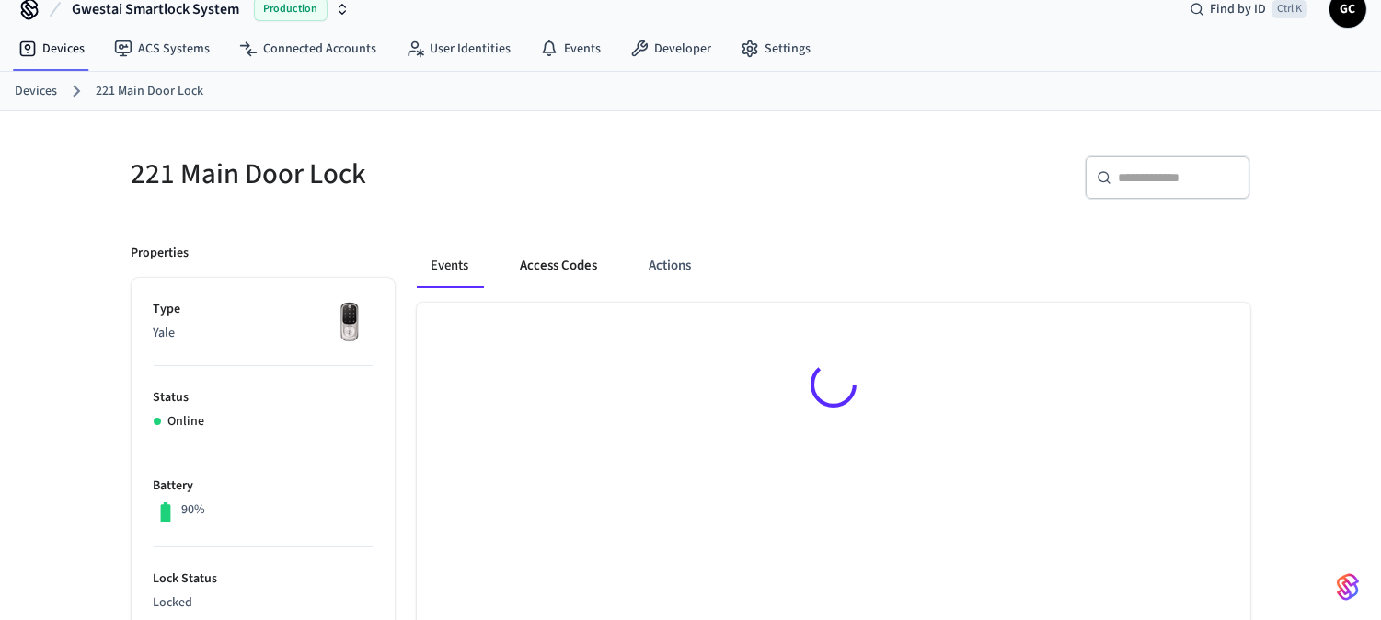
click at [568, 270] on button "Access Codes" at bounding box center [559, 266] width 107 height 44
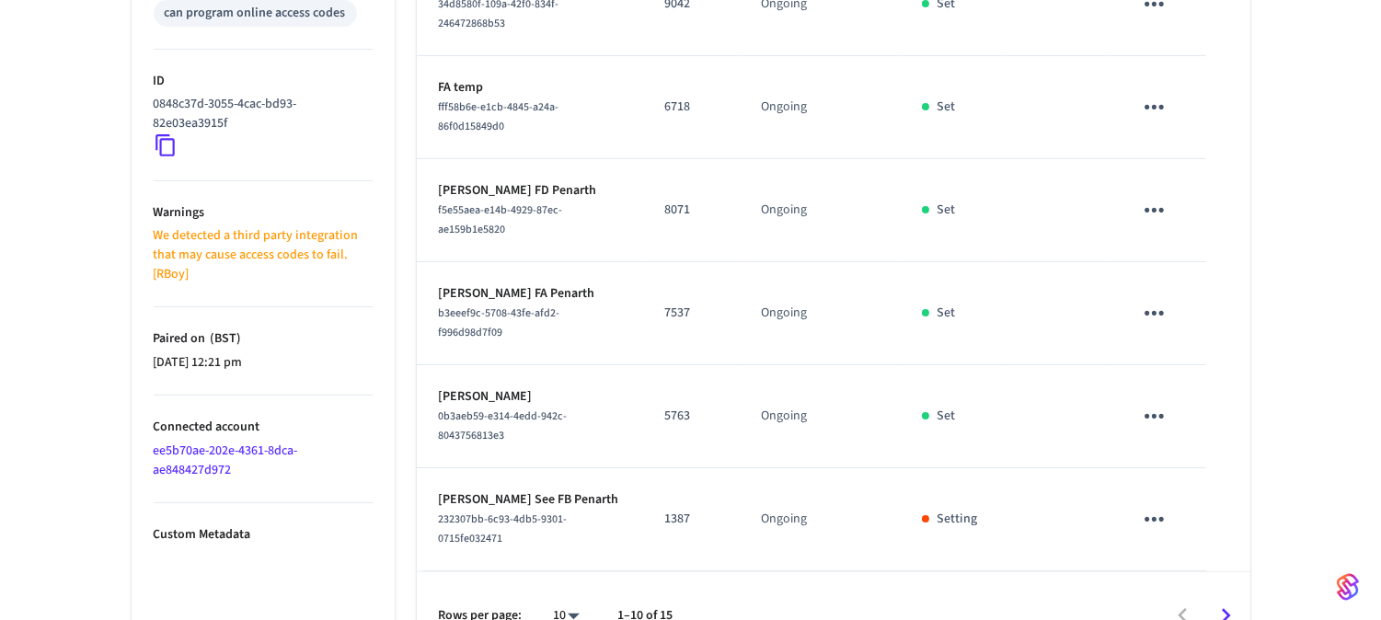
scroll to position [915, 0]
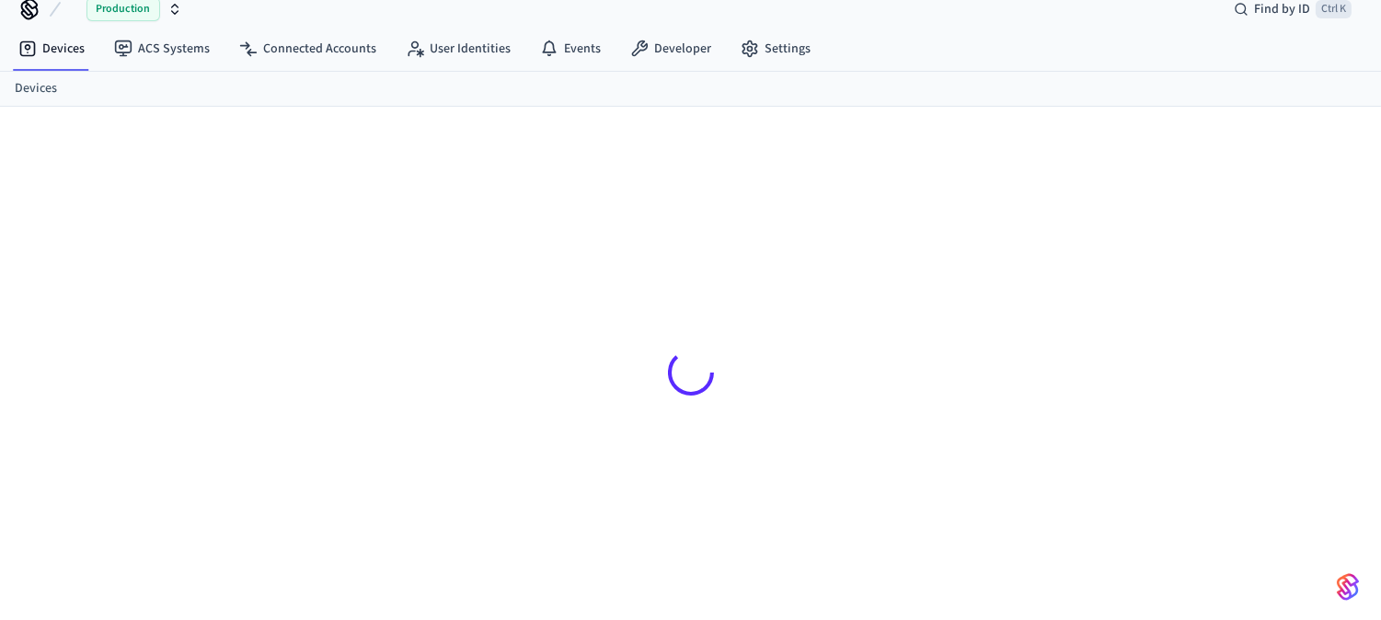
scroll to position [25, 0]
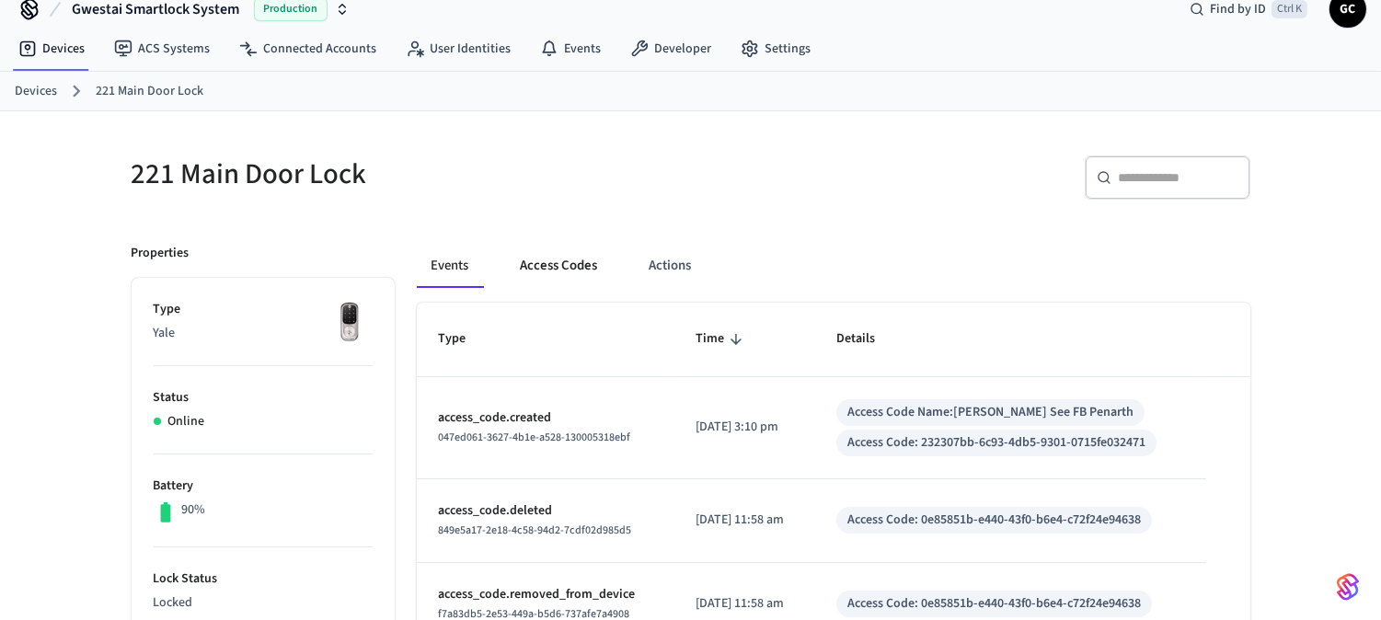
click at [562, 259] on button "Access Codes" at bounding box center [559, 266] width 107 height 44
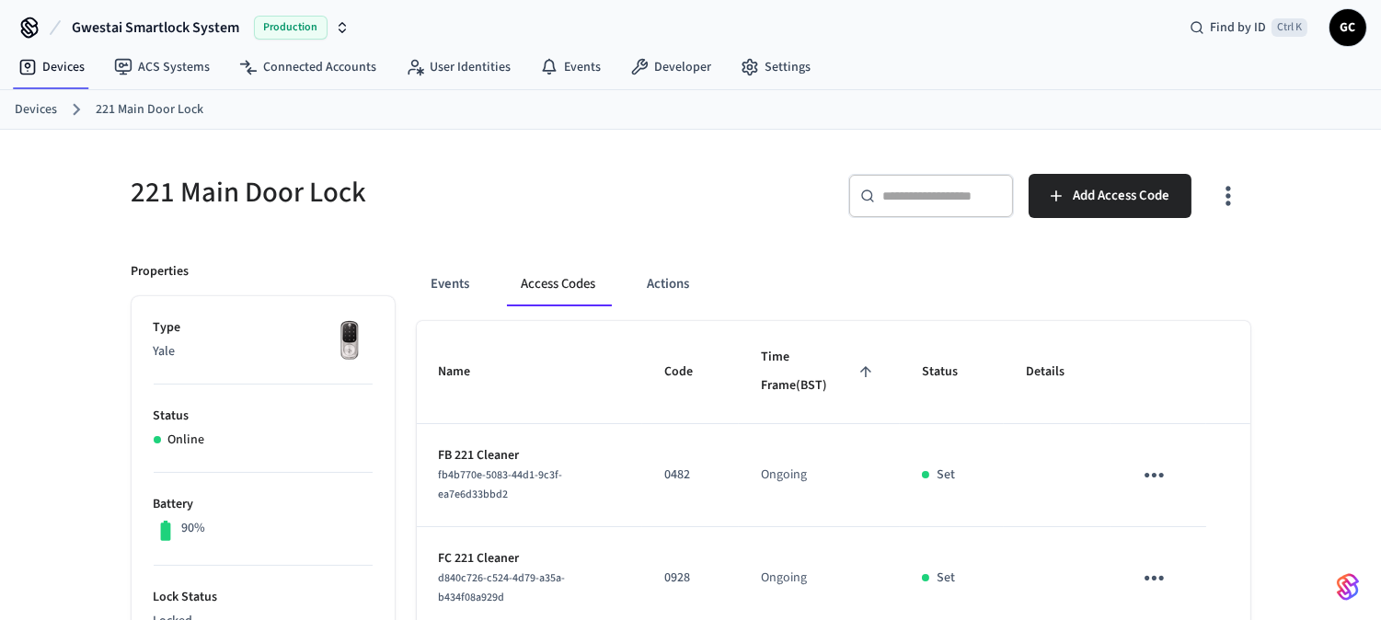
scroll to position [0, 0]
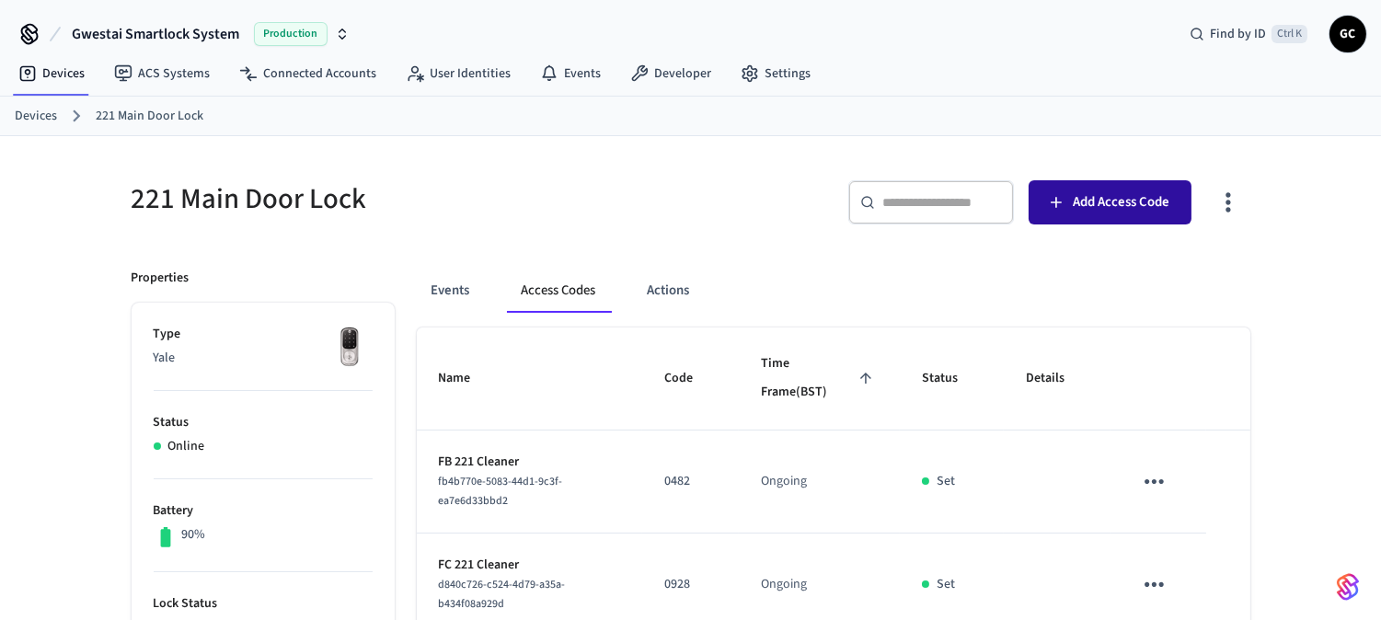
click at [1108, 209] on span "Add Access Code" at bounding box center [1120, 202] width 97 height 24
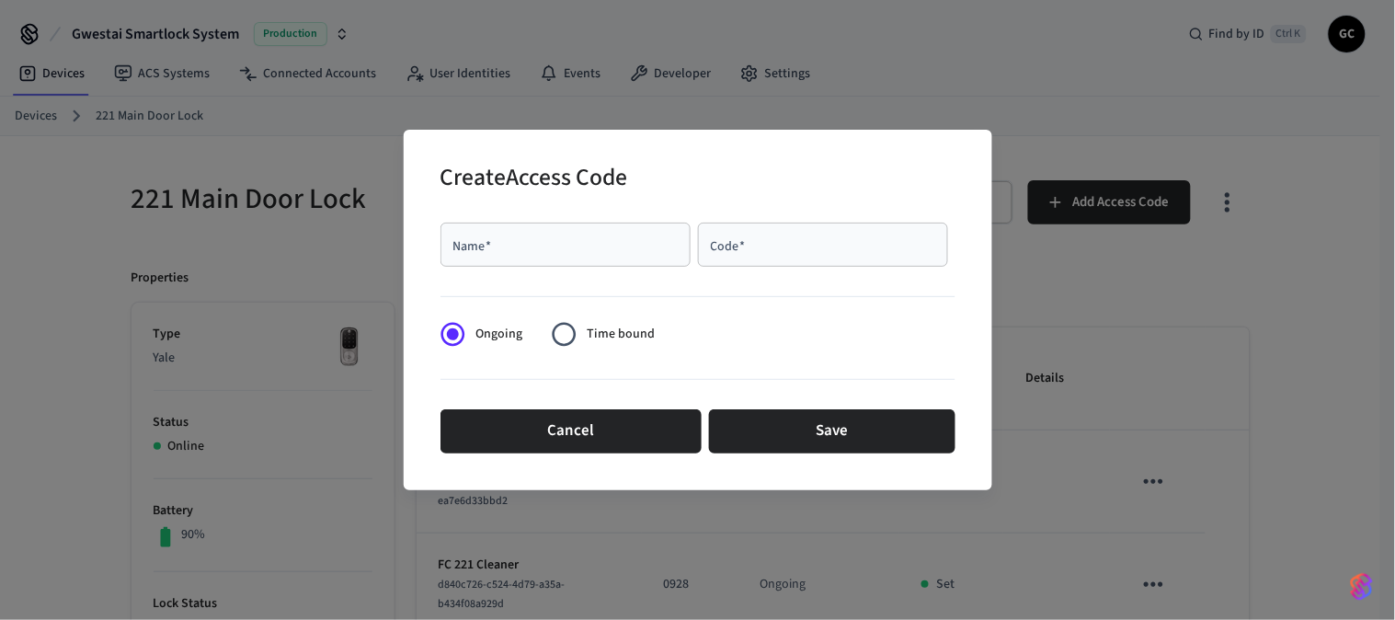
click at [527, 243] on input "Name   *" at bounding box center [566, 244] width 228 height 18
paste input "**********"
type input "**********"
click at [776, 243] on input "Code   *" at bounding box center [823, 244] width 228 height 18
click at [748, 242] on input "Code   *" at bounding box center [823, 244] width 228 height 18
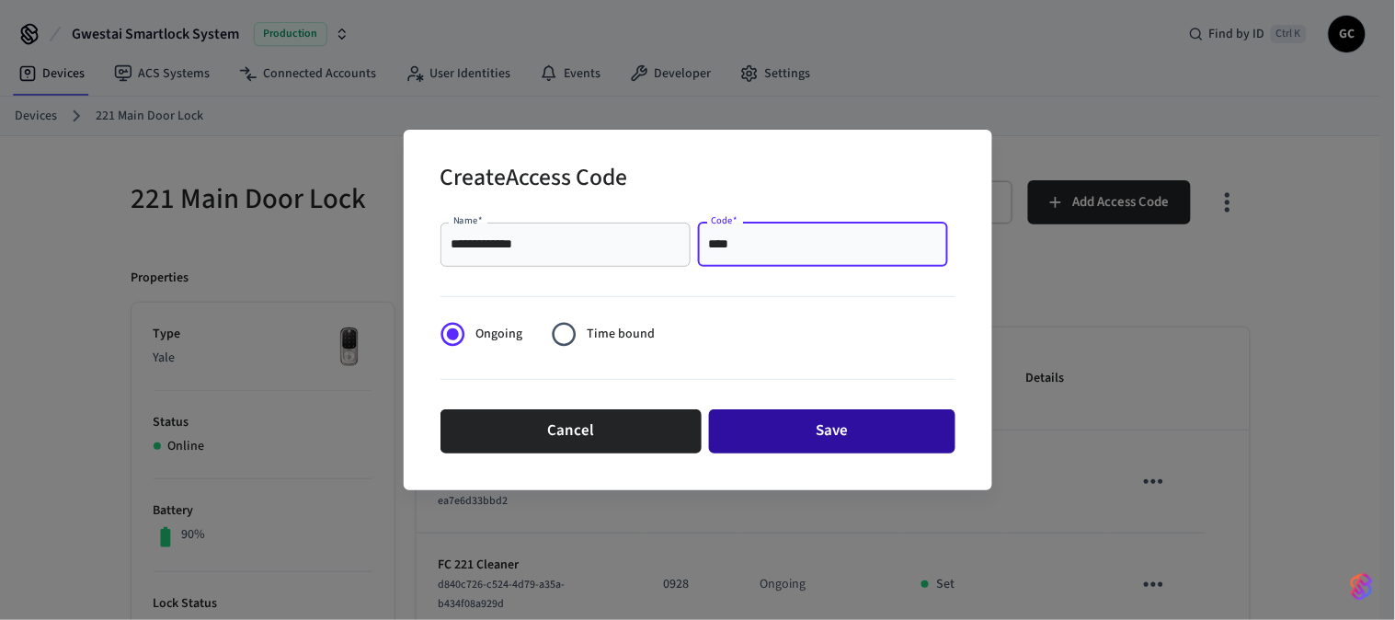
type input "****"
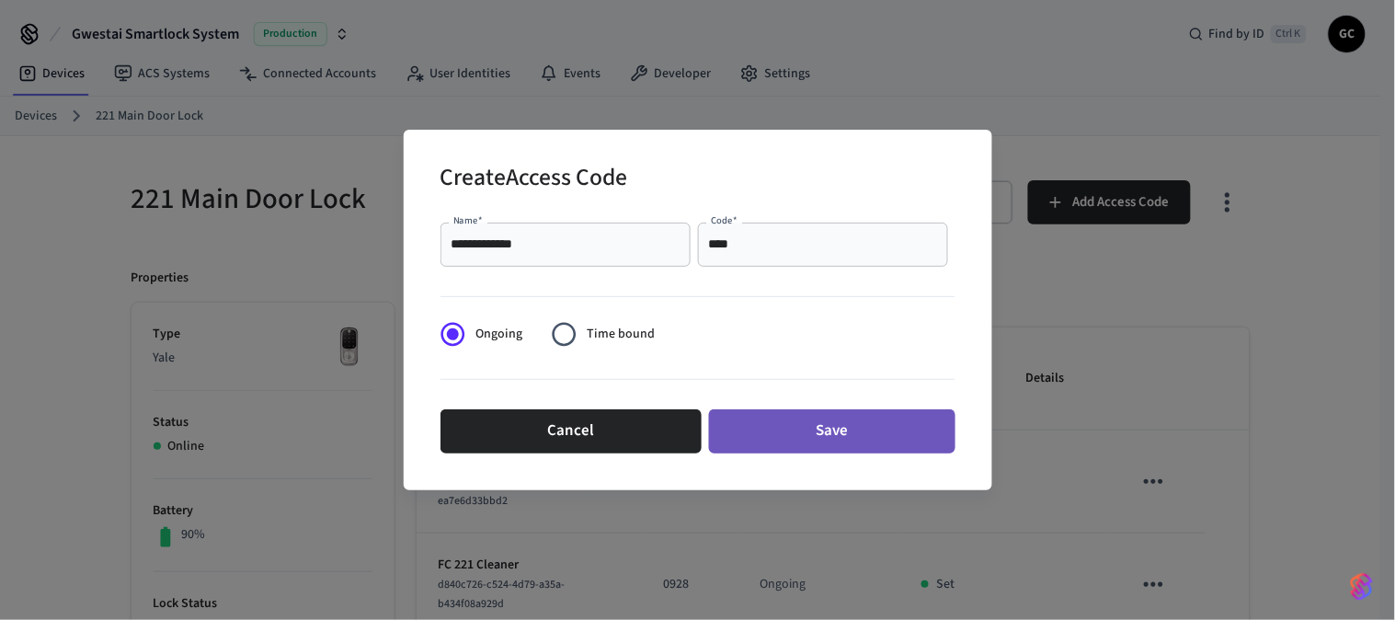
click at [863, 443] on button "Save" at bounding box center [832, 431] width 246 height 44
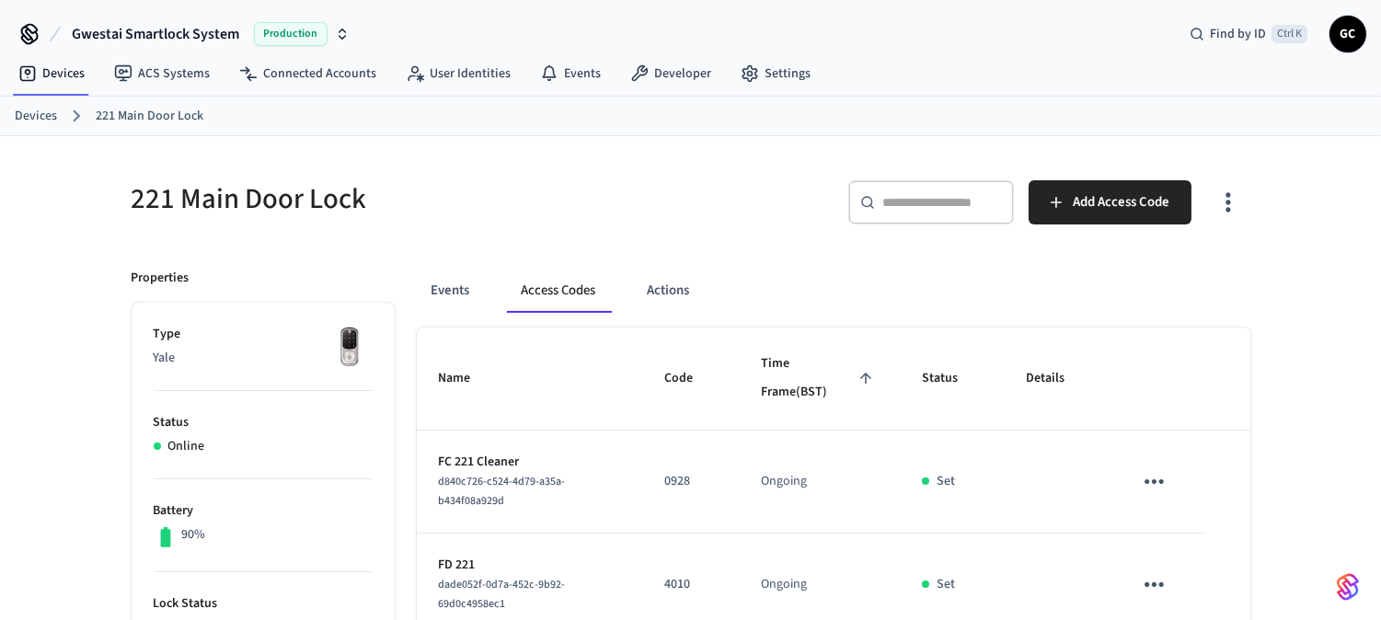
click at [34, 112] on link "Devices" at bounding box center [36, 116] width 42 height 19
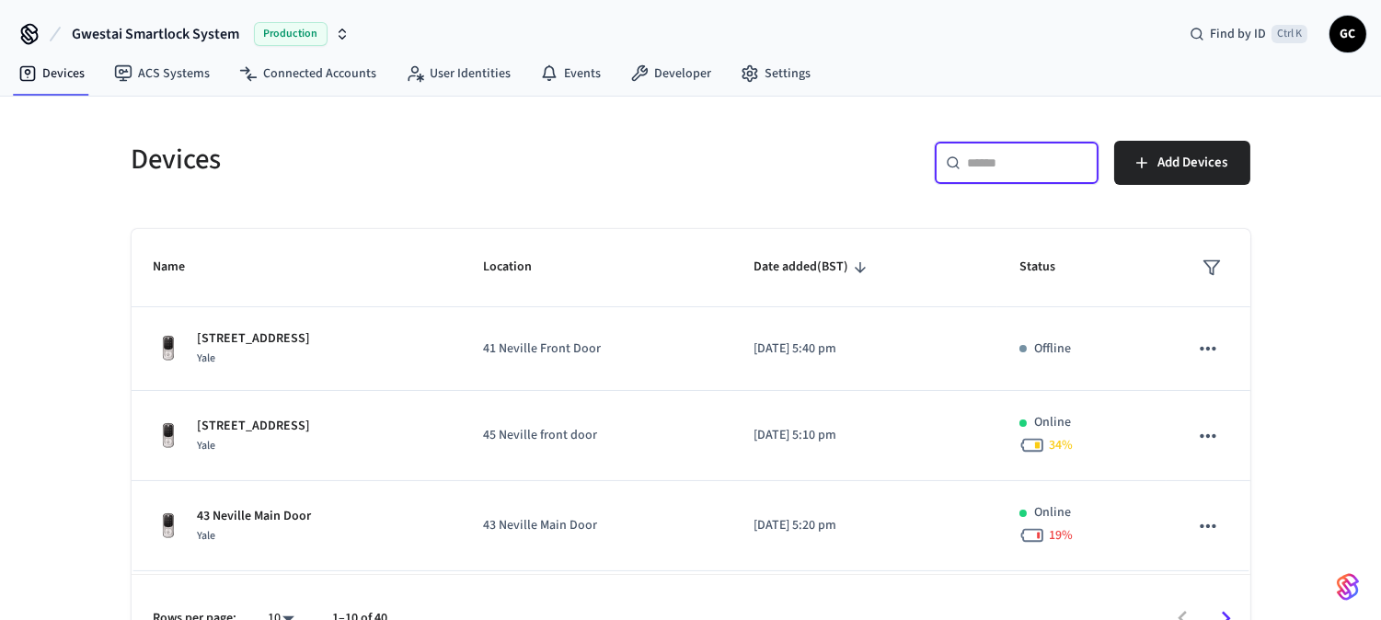
click at [1049, 164] on input "text" at bounding box center [1028, 163] width 120 height 18
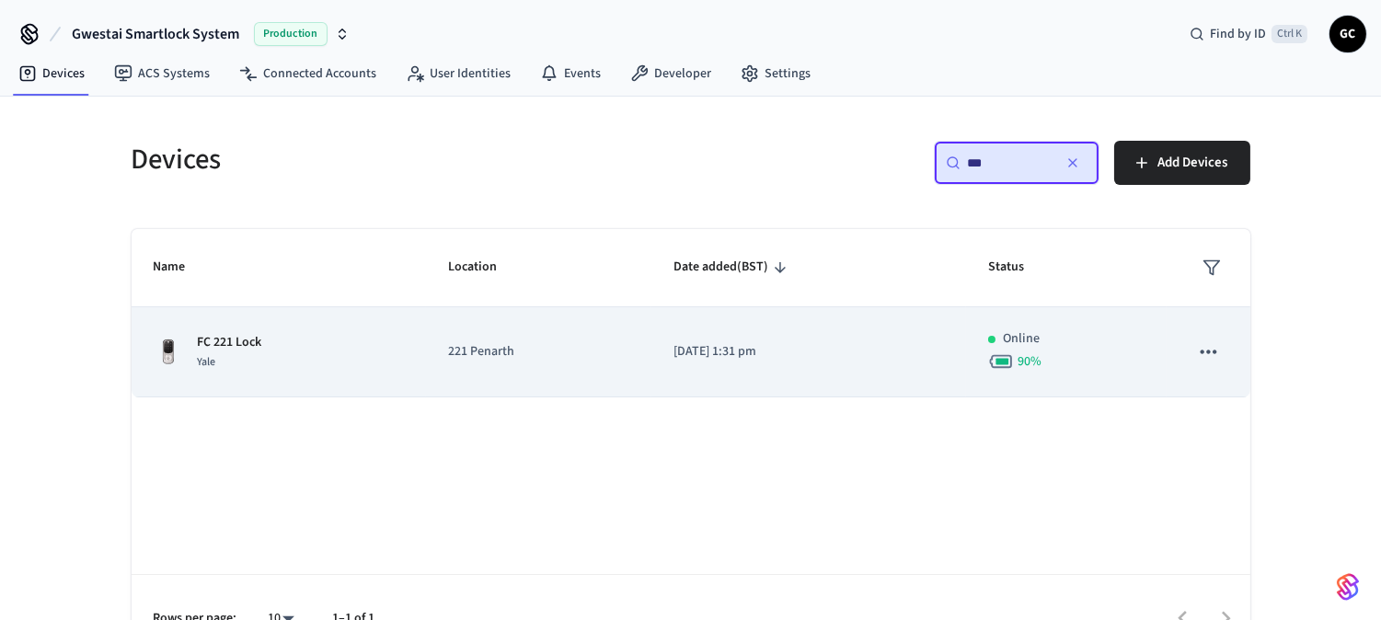
type input "**"
click at [263, 350] on div "FC 221 Lock Yale" at bounding box center [279, 352] width 251 height 39
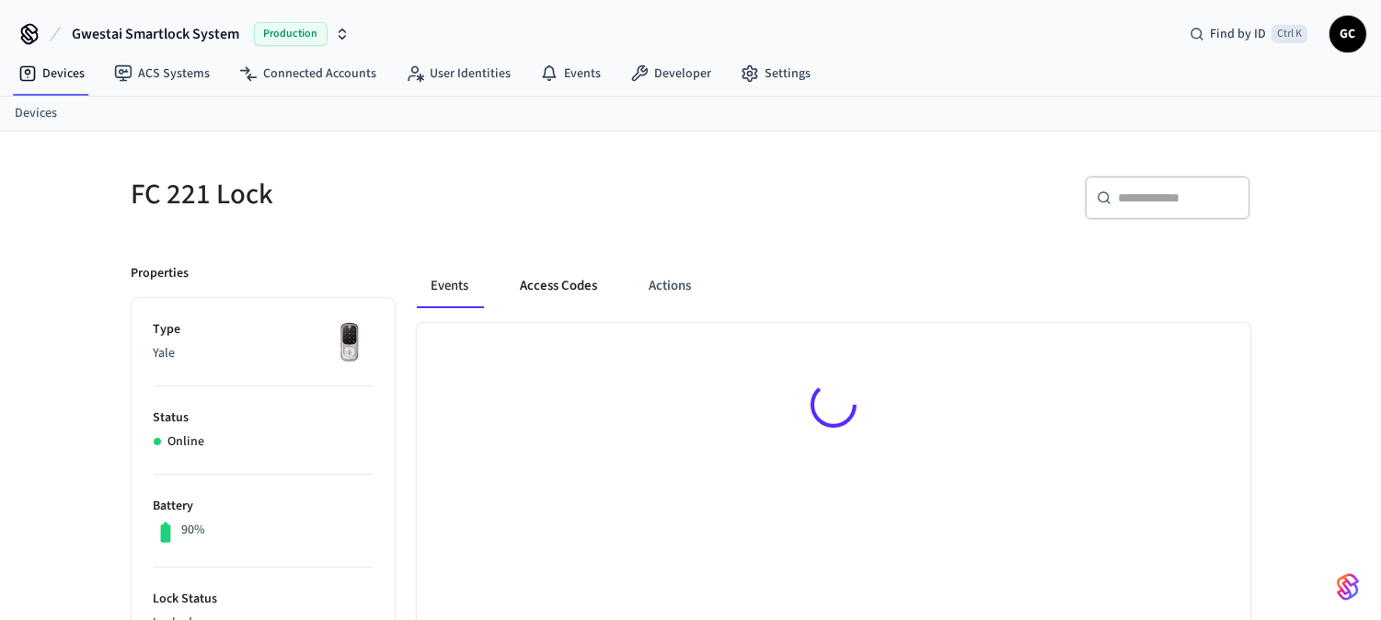
click at [555, 298] on button "Access Codes" at bounding box center [559, 286] width 107 height 44
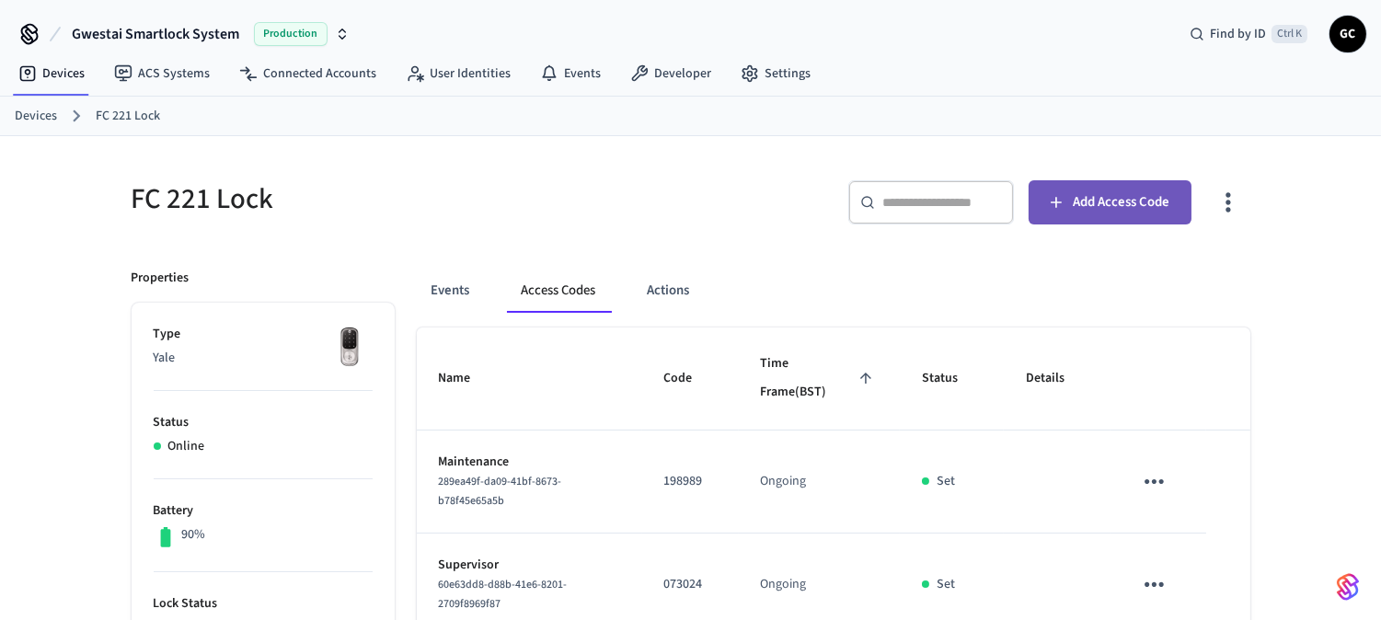
click at [1082, 190] on span "Add Access Code" at bounding box center [1120, 202] width 97 height 24
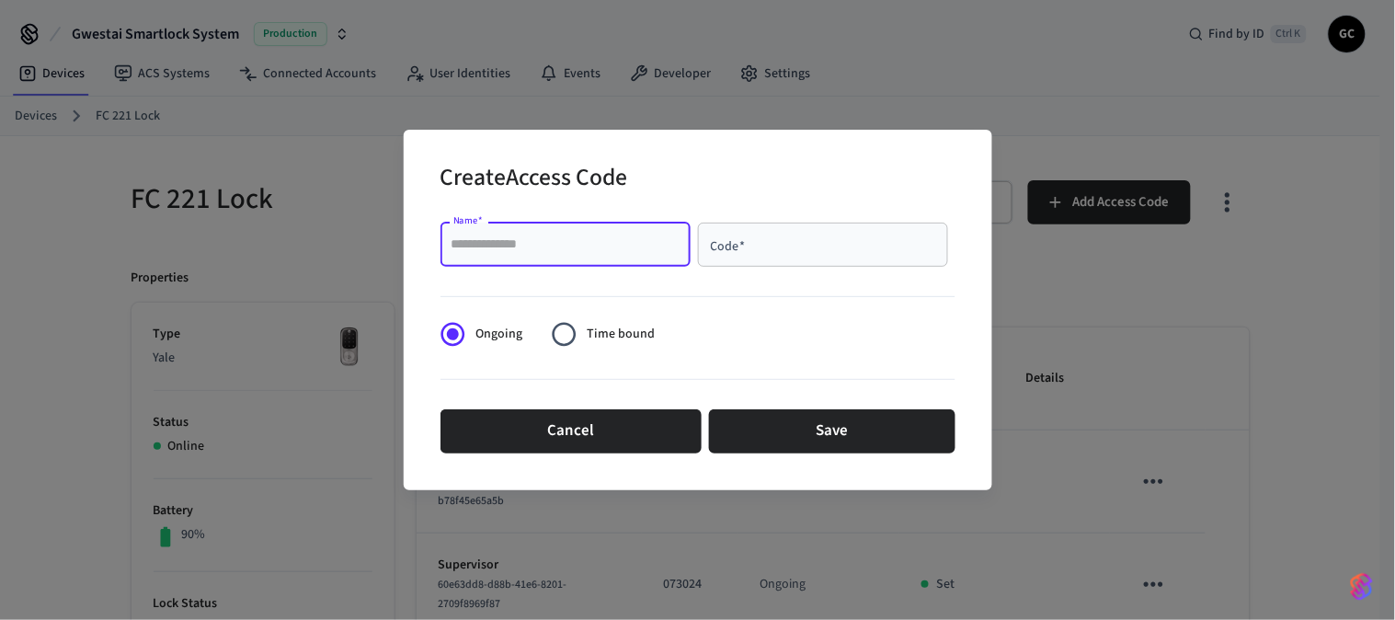
click at [556, 251] on input "Name   *" at bounding box center [566, 244] width 228 height 18
paste input "**********"
type input "**********"
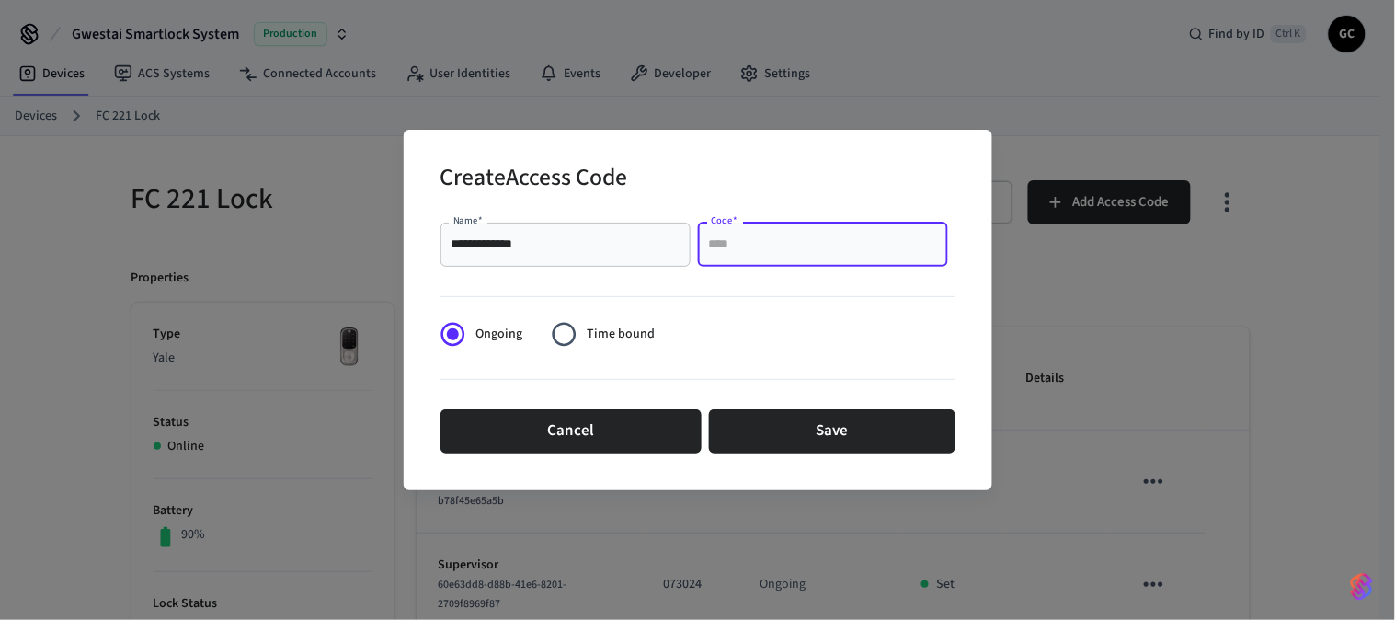
drag, startPoint x: 821, startPoint y: 246, endPoint x: 843, endPoint y: 248, distance: 22.2
click at [822, 246] on input "Code   *" at bounding box center [823, 244] width 228 height 18
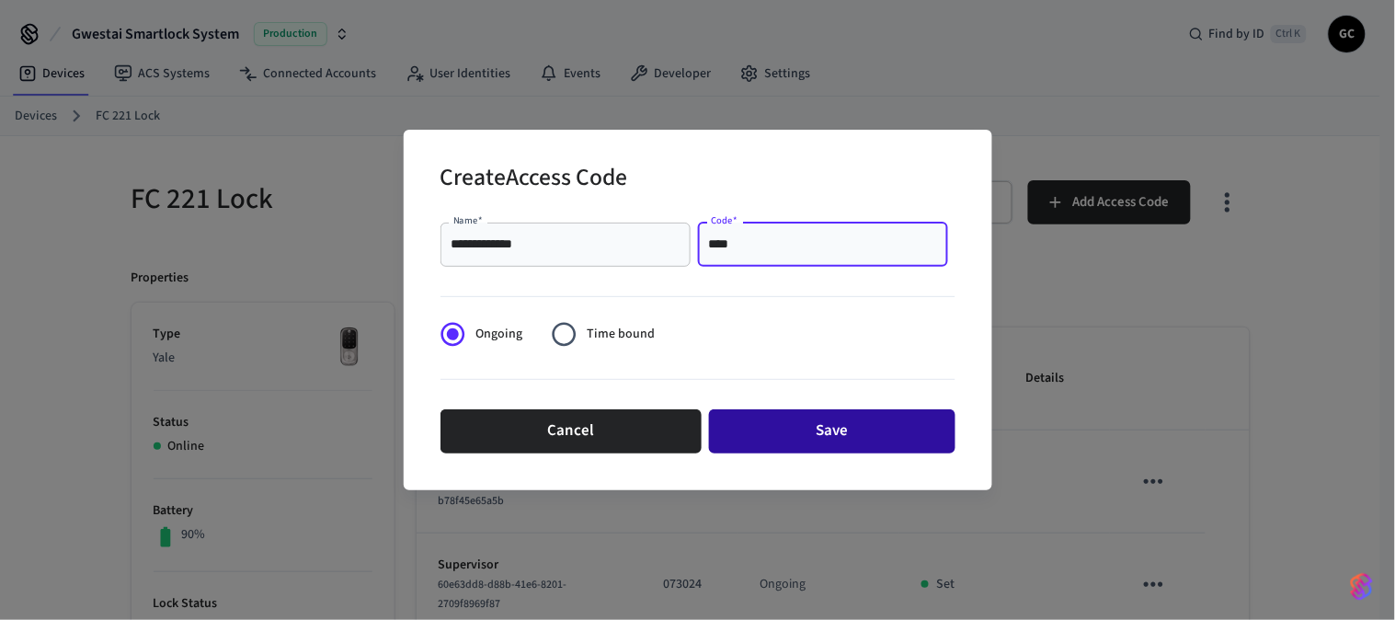
type input "****"
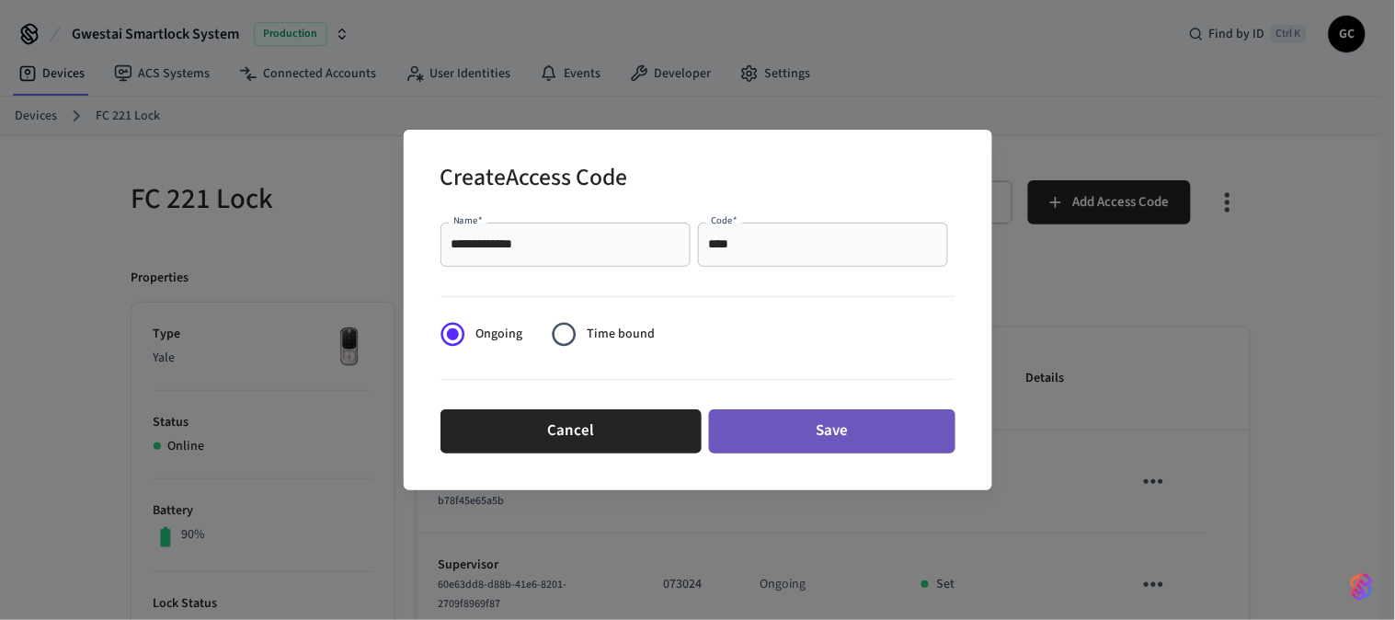
click at [797, 436] on button "Save" at bounding box center [832, 431] width 246 height 44
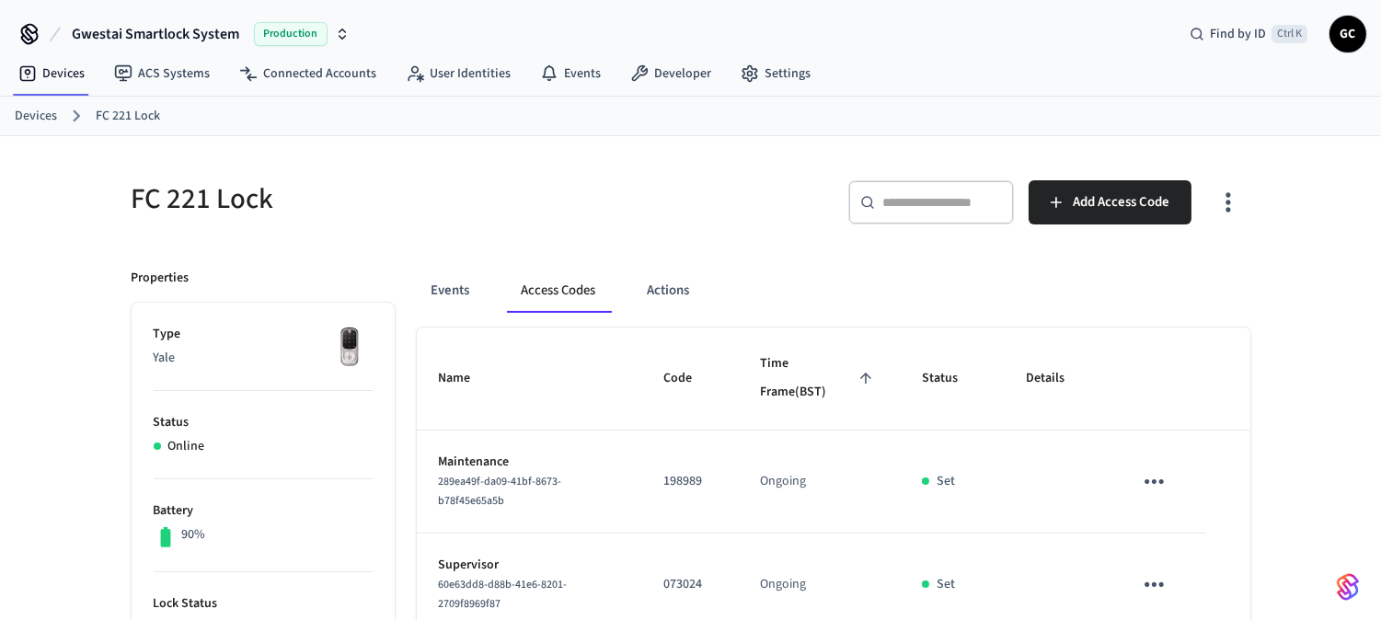
click at [37, 114] on link "Devices" at bounding box center [36, 116] width 42 height 19
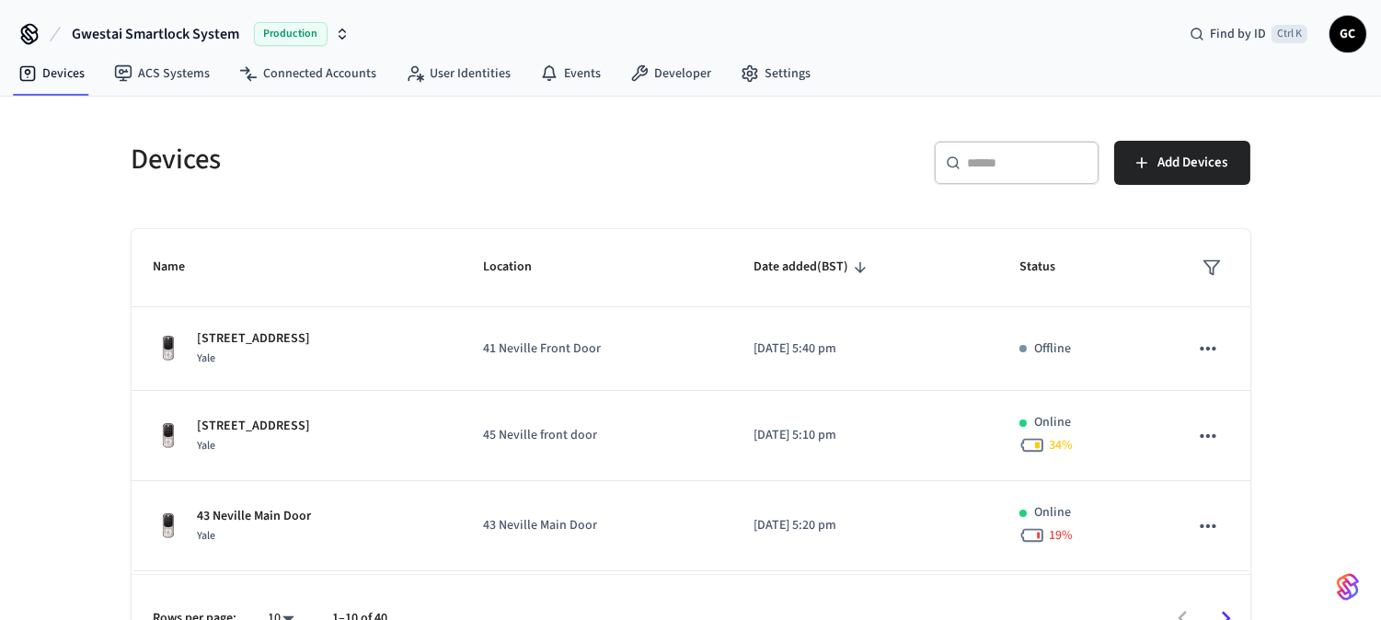
click at [1039, 144] on div "​ ​" at bounding box center [1017, 163] width 166 height 44
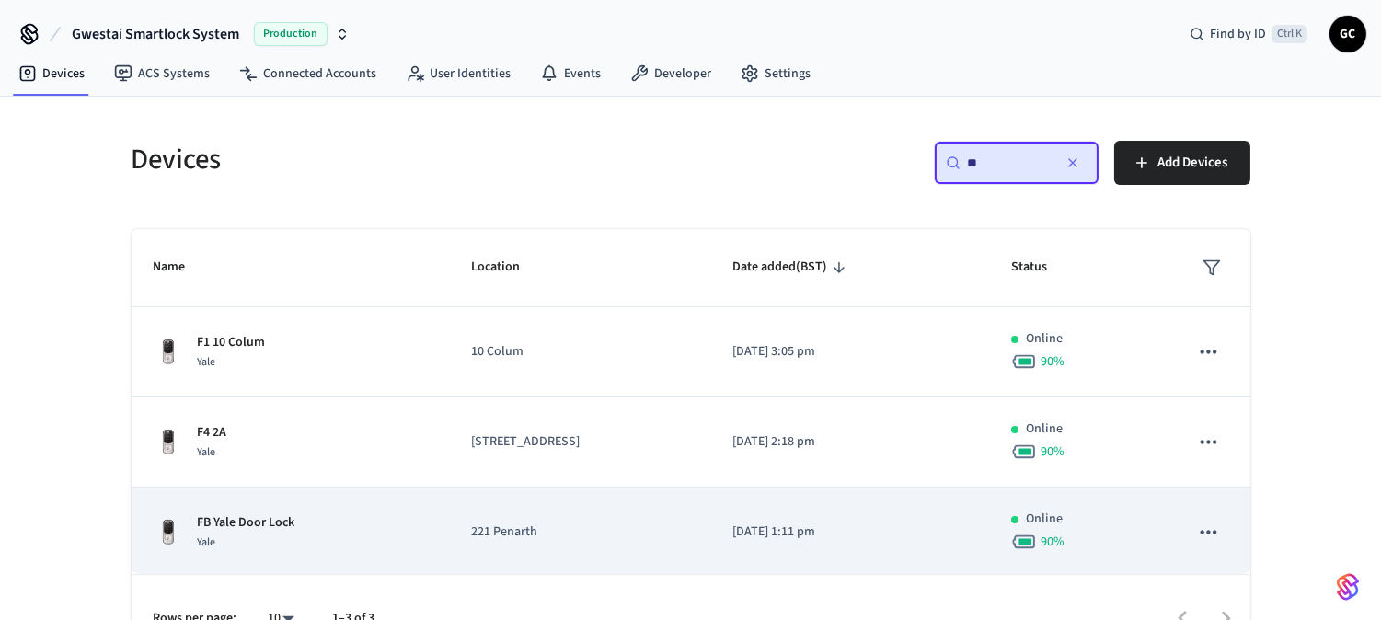
type input "**"
click at [269, 527] on p "FB Yale Door Lock" at bounding box center [246, 522] width 97 height 19
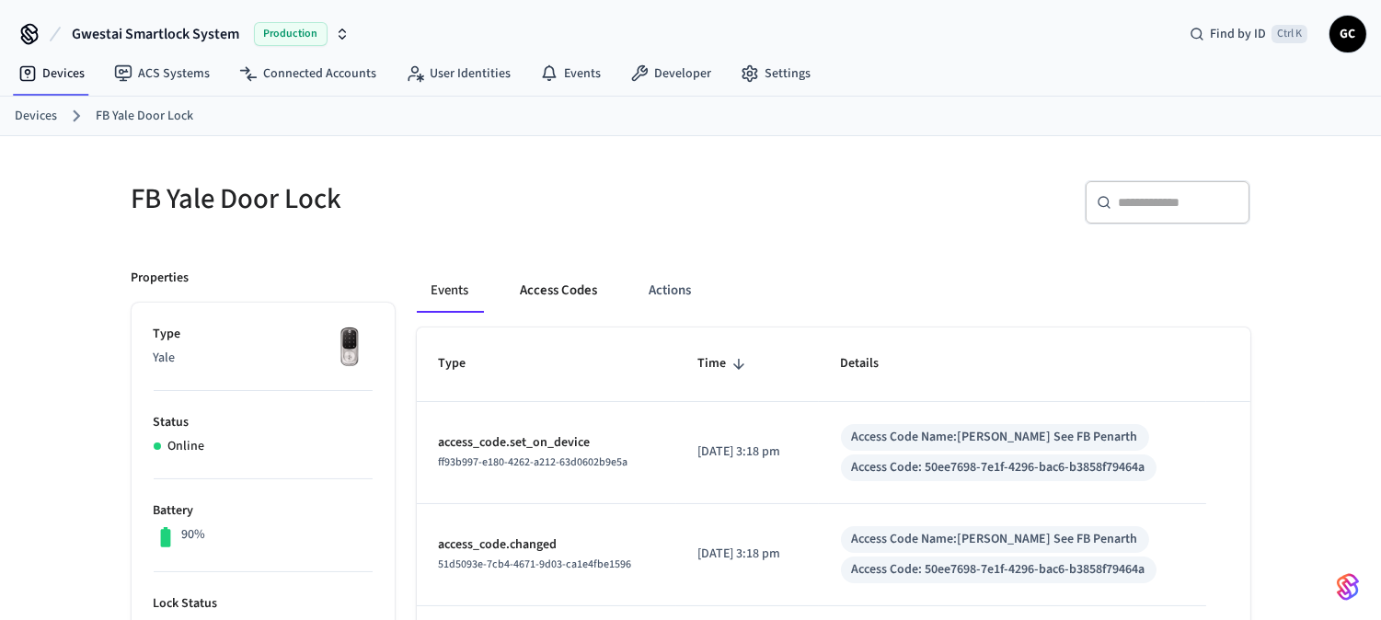
click at [573, 287] on button "Access Codes" at bounding box center [559, 291] width 107 height 44
drag, startPoint x: 40, startPoint y: 111, endPoint x: 59, endPoint y: 118, distance: 19.5
click at [40, 111] on link "Devices" at bounding box center [36, 116] width 42 height 19
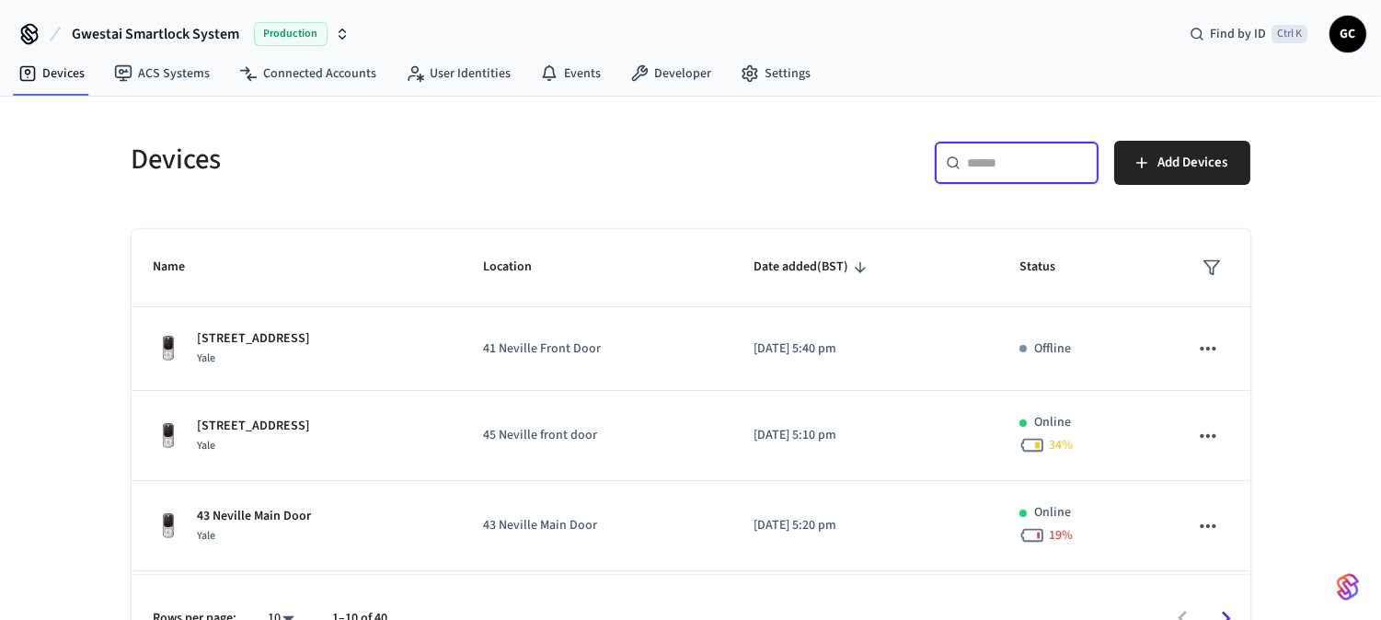
click at [1003, 170] on input "text" at bounding box center [1028, 163] width 120 height 18
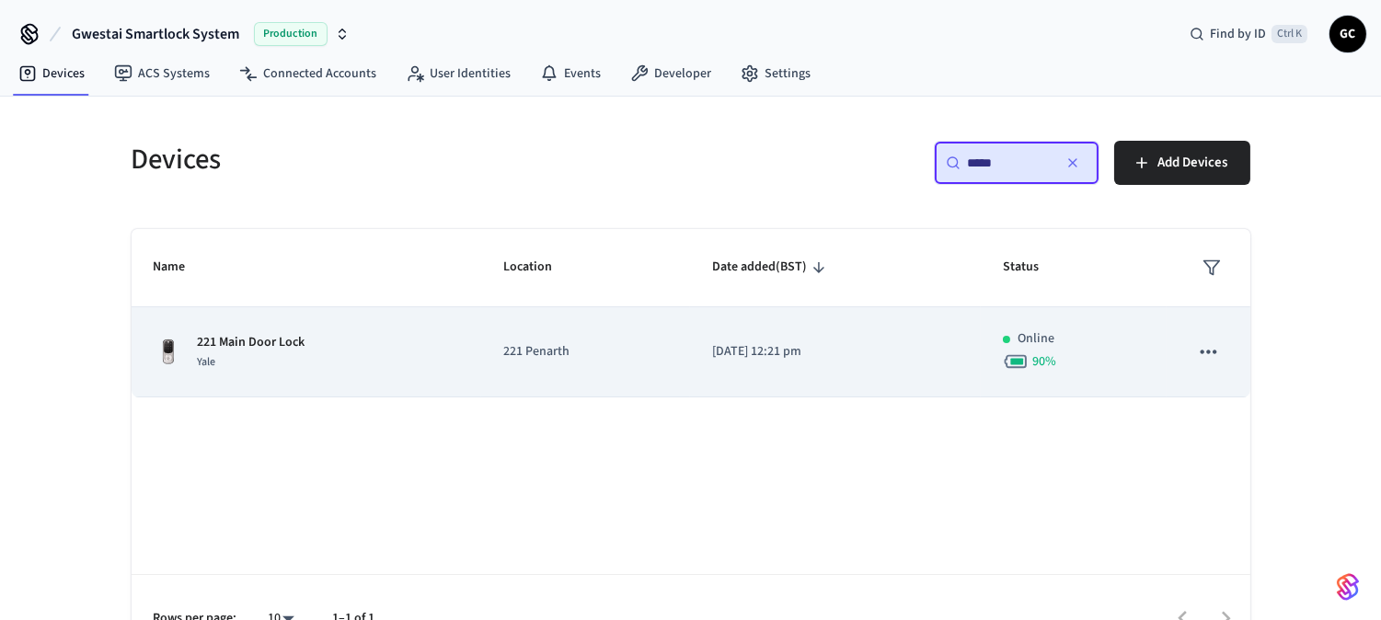
type input "*****"
click at [268, 350] on p "221 Main Door Lock" at bounding box center [252, 342] width 108 height 19
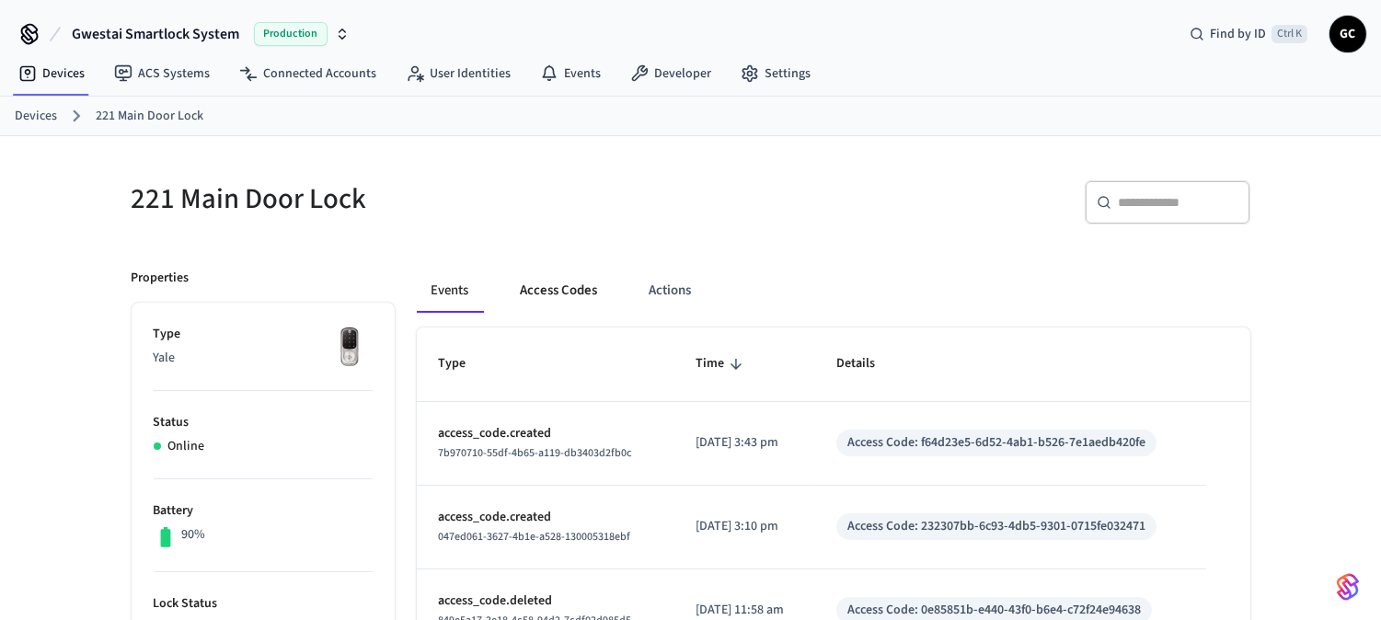
click at [564, 296] on button "Access Codes" at bounding box center [559, 291] width 107 height 44
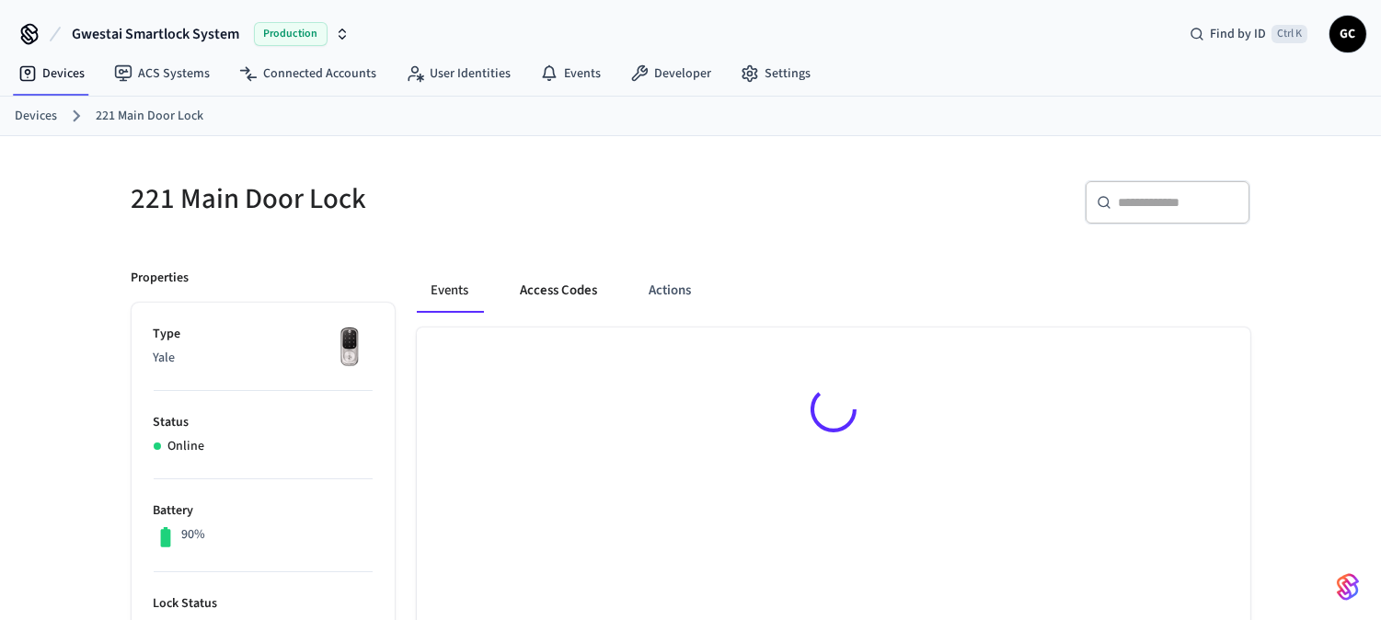
click at [577, 292] on button "Access Codes" at bounding box center [559, 291] width 107 height 44
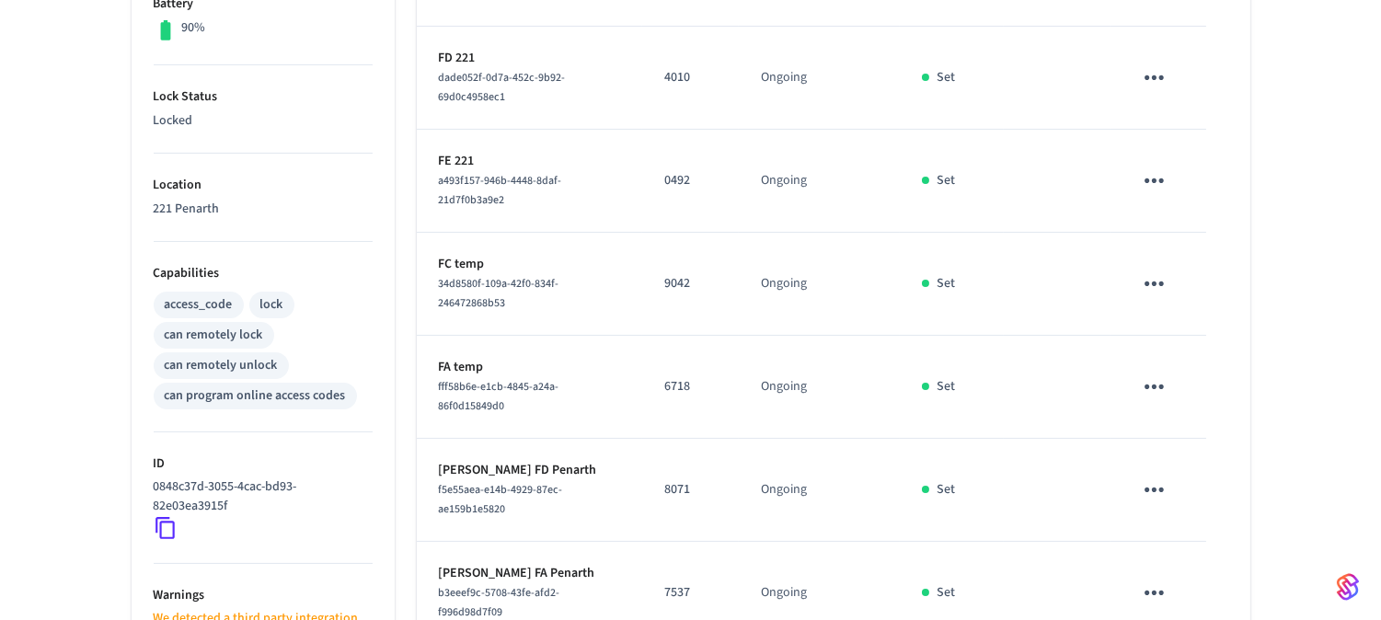
scroll to position [915, 0]
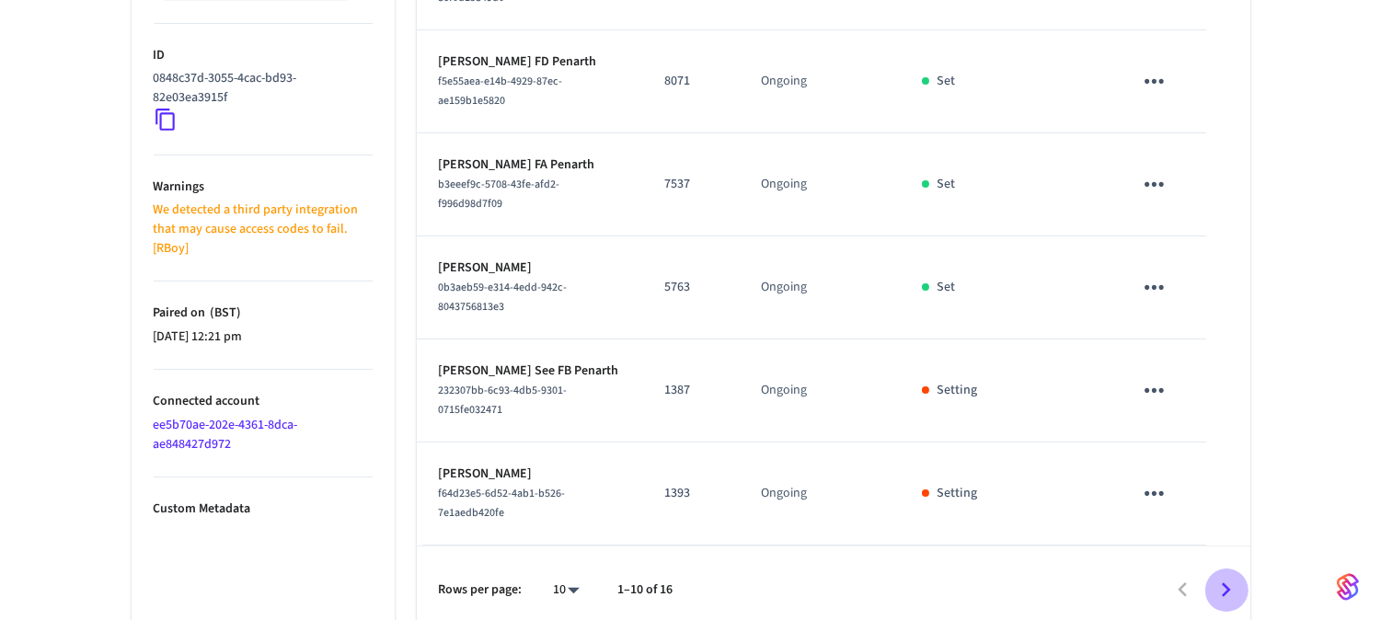
click at [1221, 576] on icon "Go to next page" at bounding box center [1225, 590] width 29 height 29
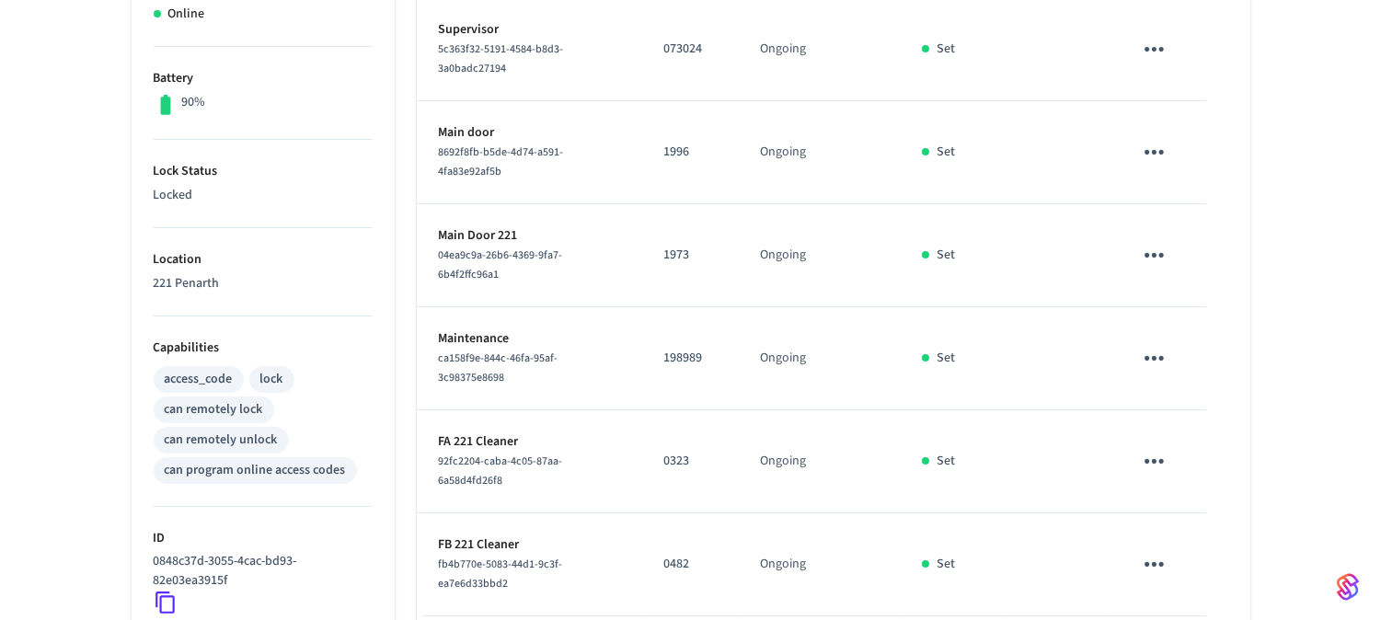
scroll to position [841, 0]
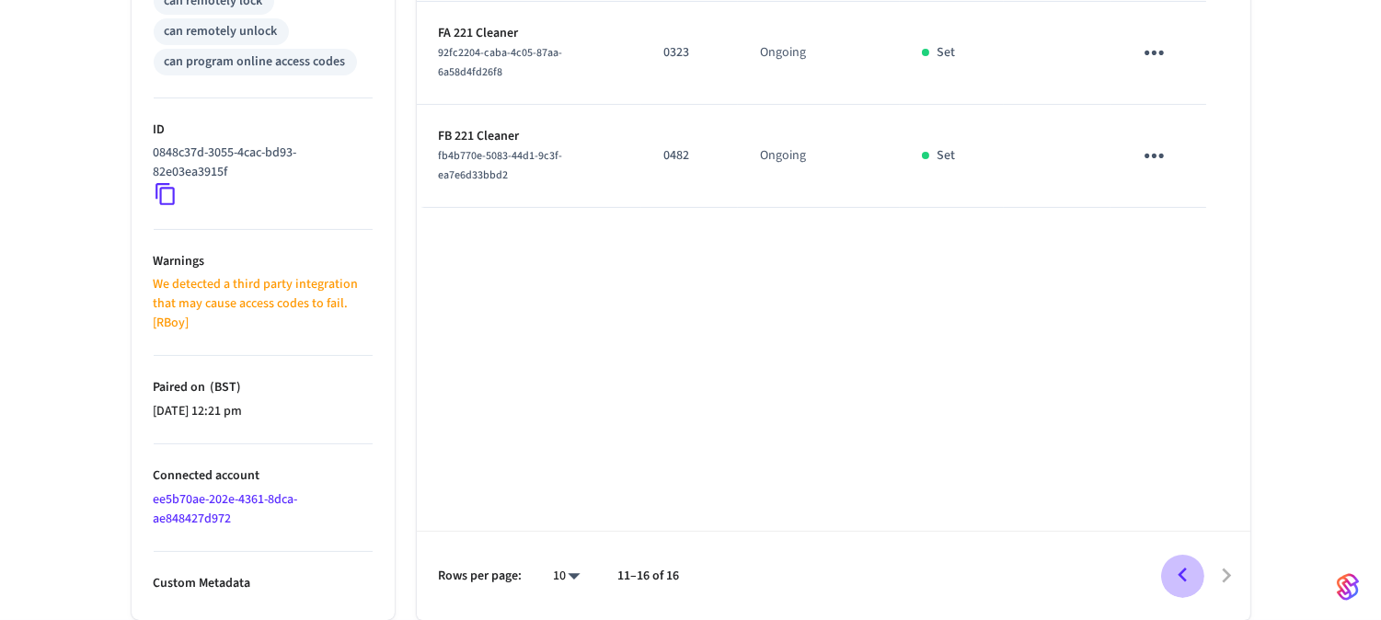
click at [1180, 572] on icon "Go to previous page" at bounding box center [1182, 575] width 29 height 29
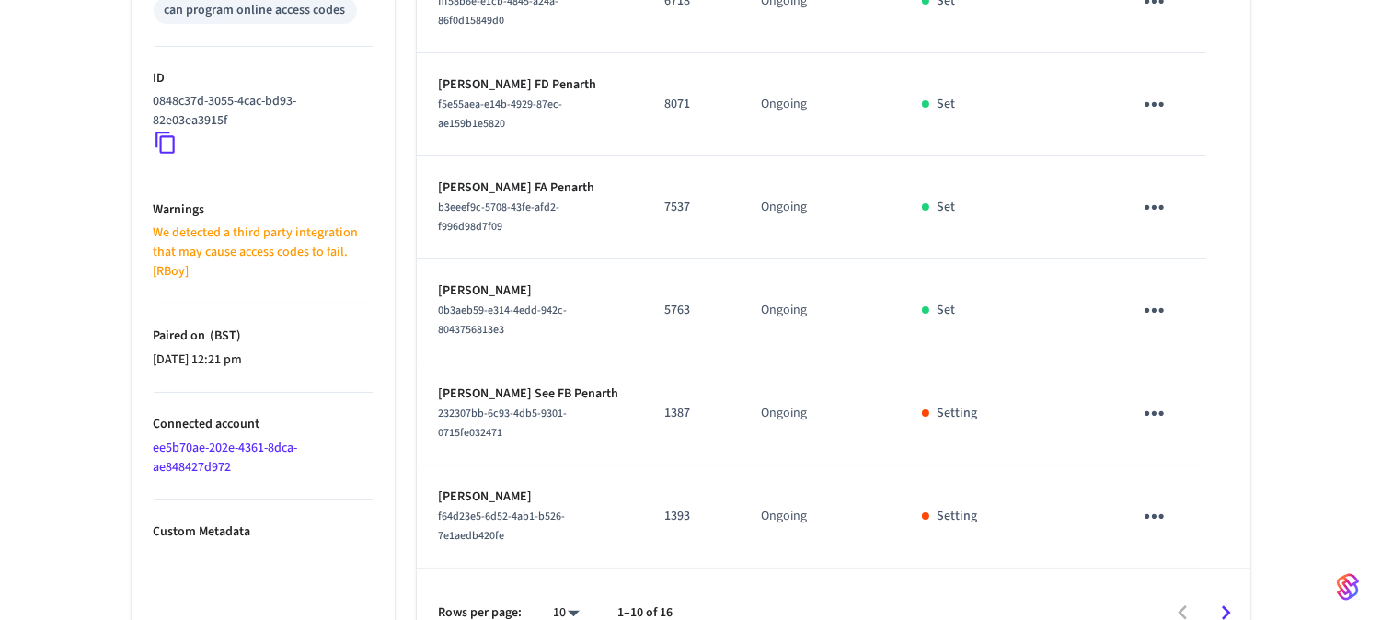
scroll to position [915, 0]
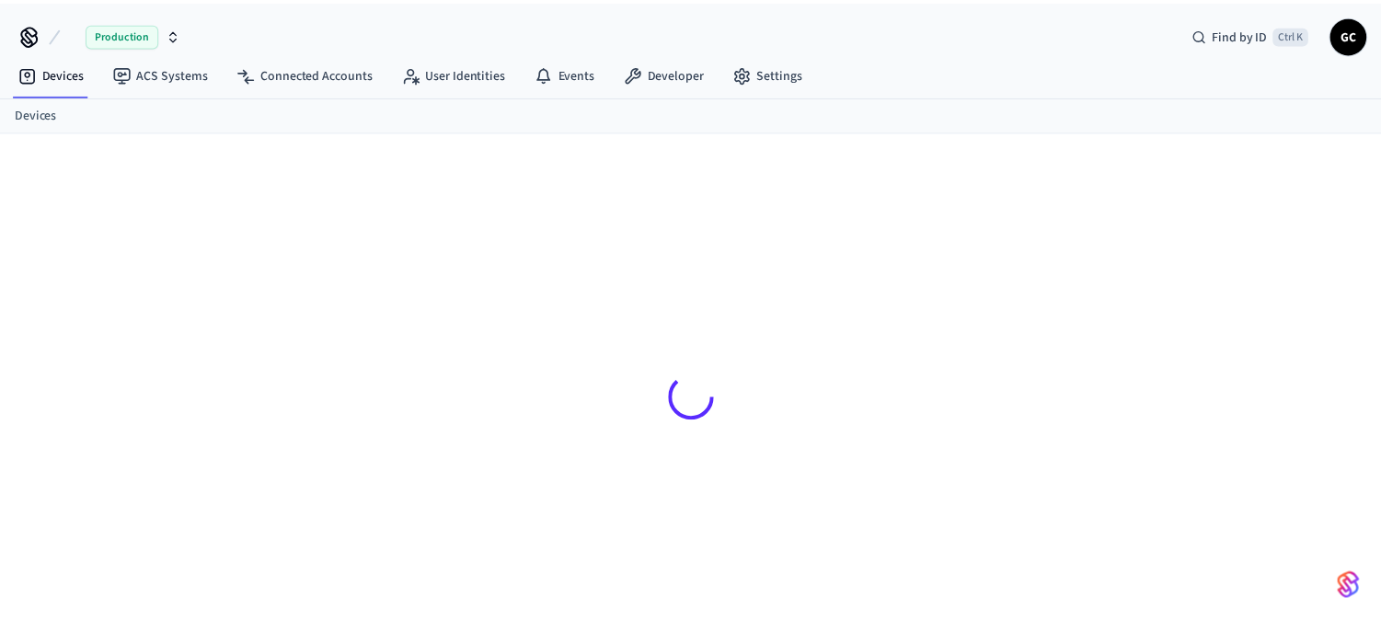
scroll to position [25, 0]
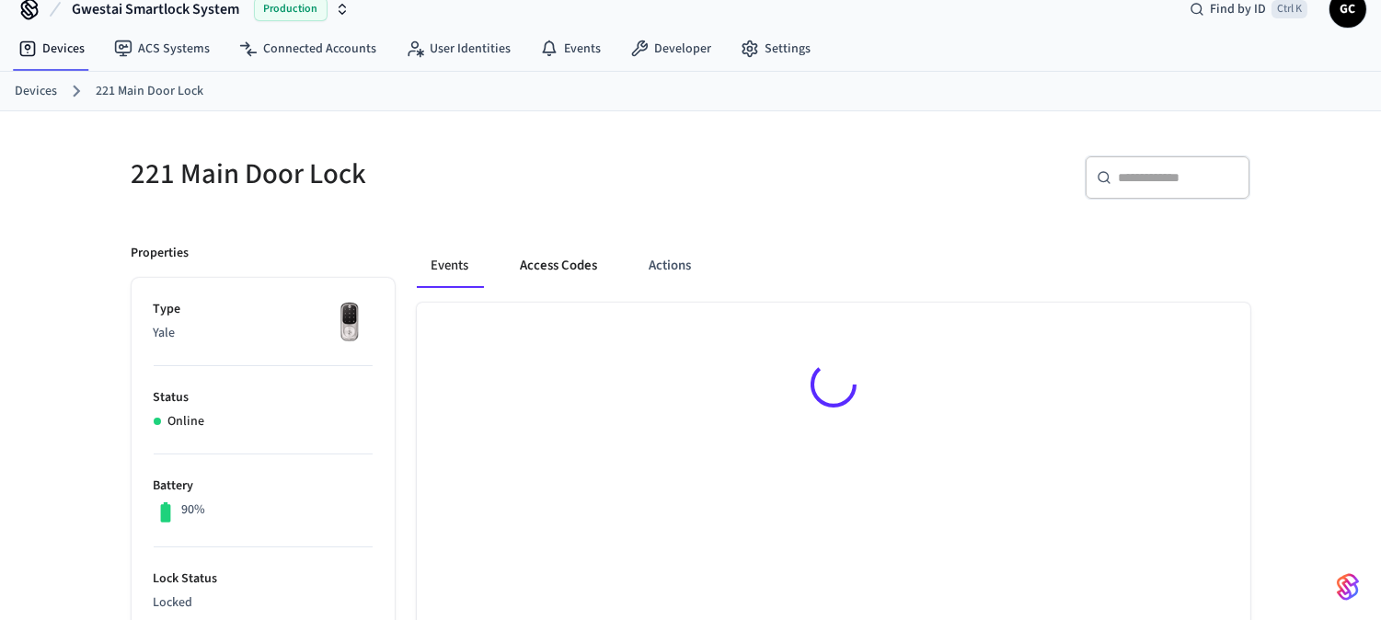
click at [566, 262] on button "Access Codes" at bounding box center [559, 266] width 107 height 44
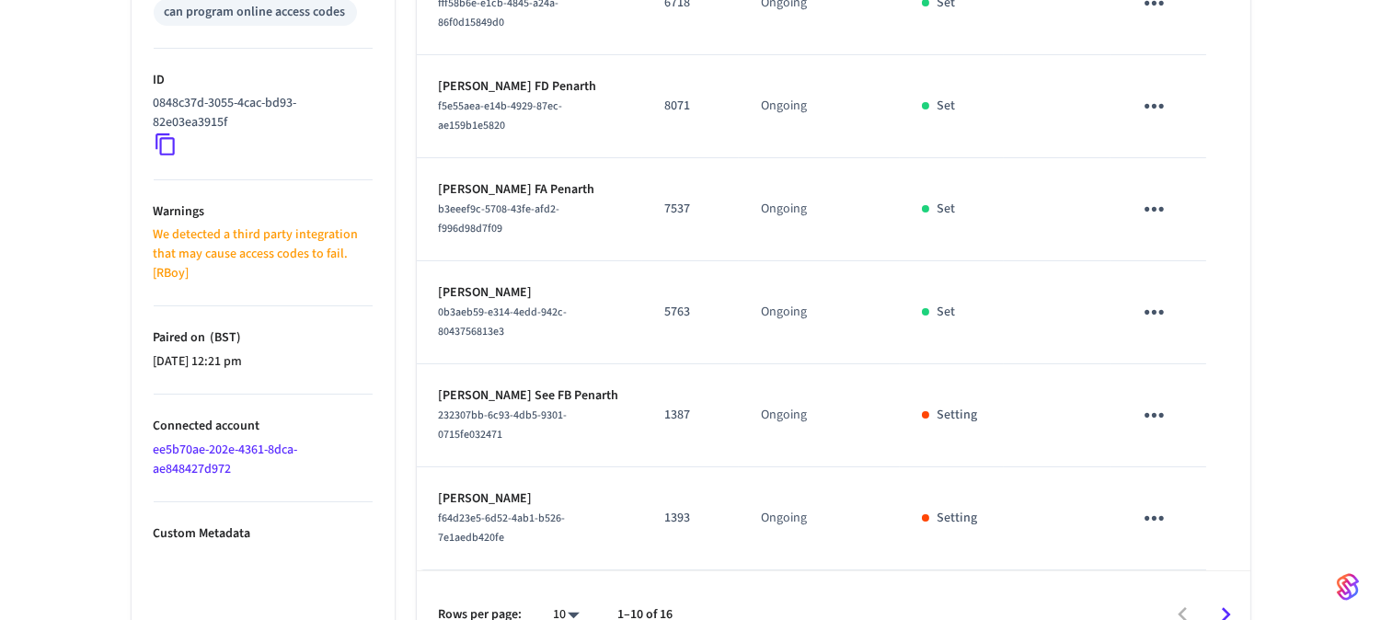
scroll to position [915, 0]
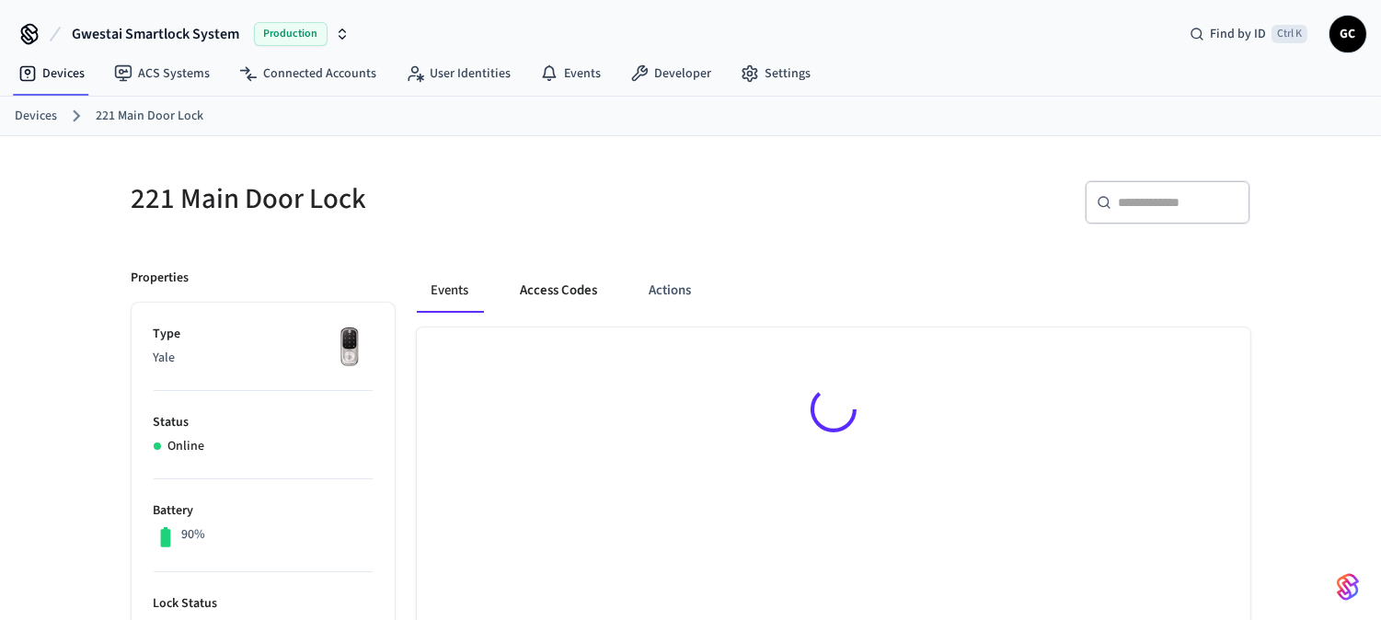
click at [541, 288] on button "Access Codes" at bounding box center [559, 291] width 107 height 44
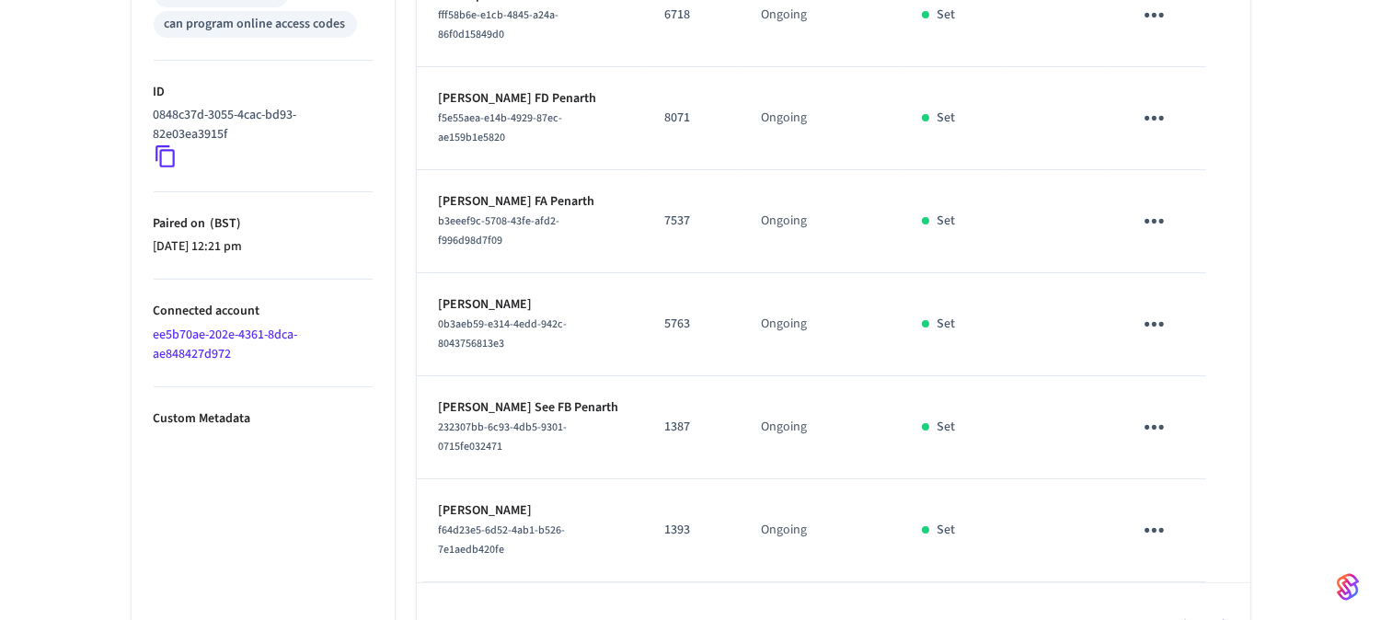
scroll to position [915, 0]
